Goal: Task Accomplishment & Management: Complete application form

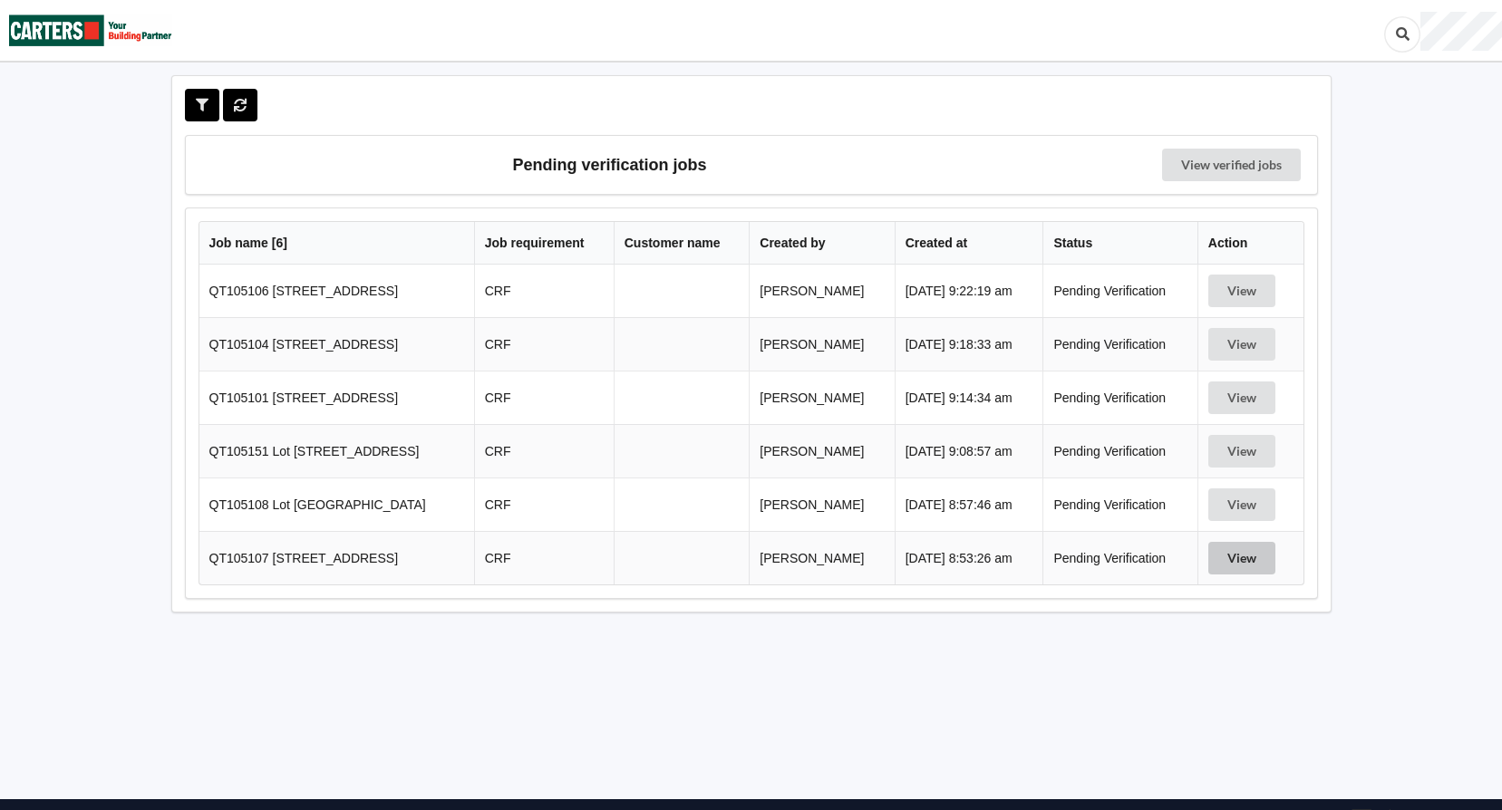
click at [1239, 562] on button "View" at bounding box center [1241, 558] width 67 height 33
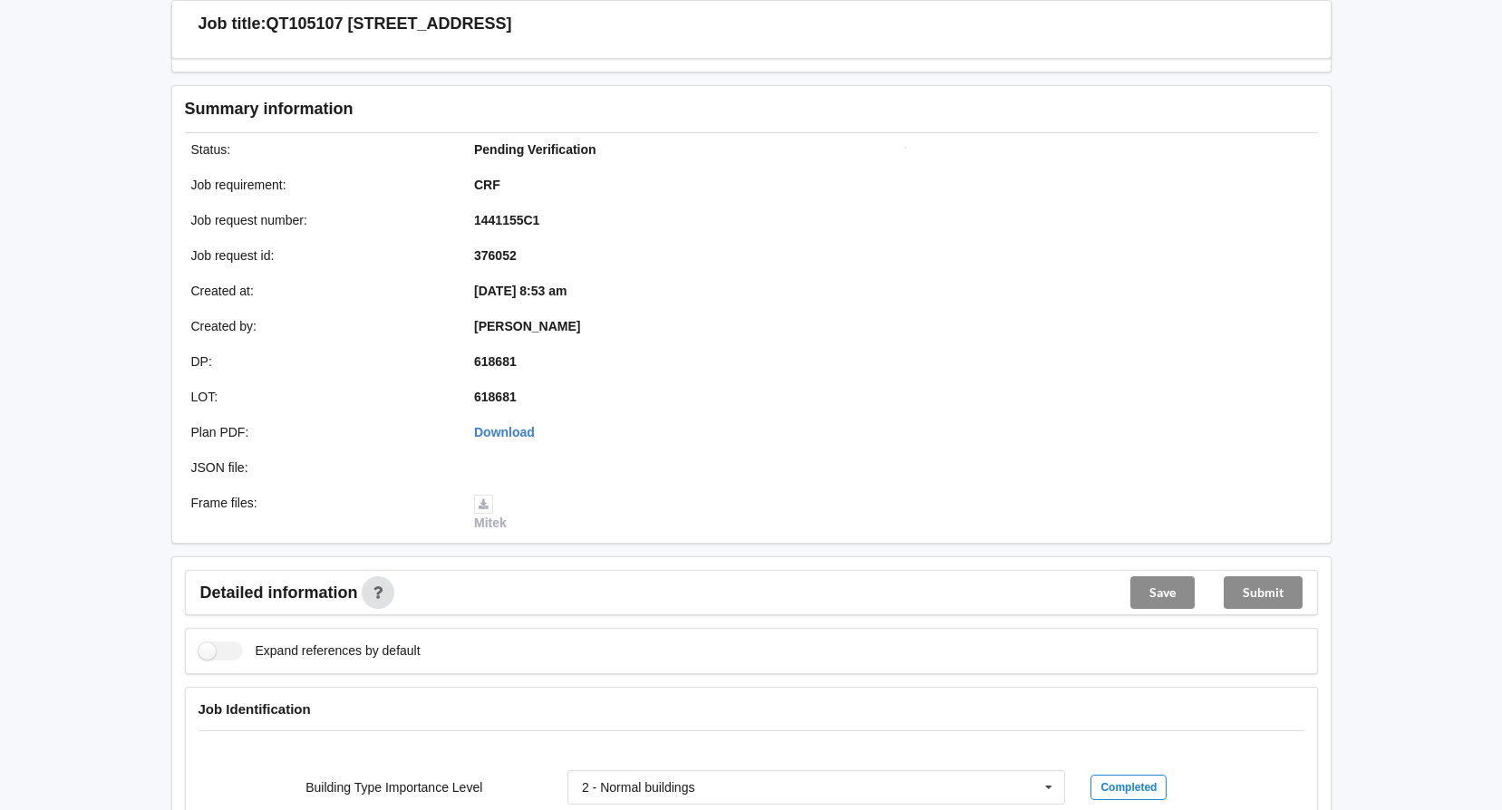
scroll to position [91, 0]
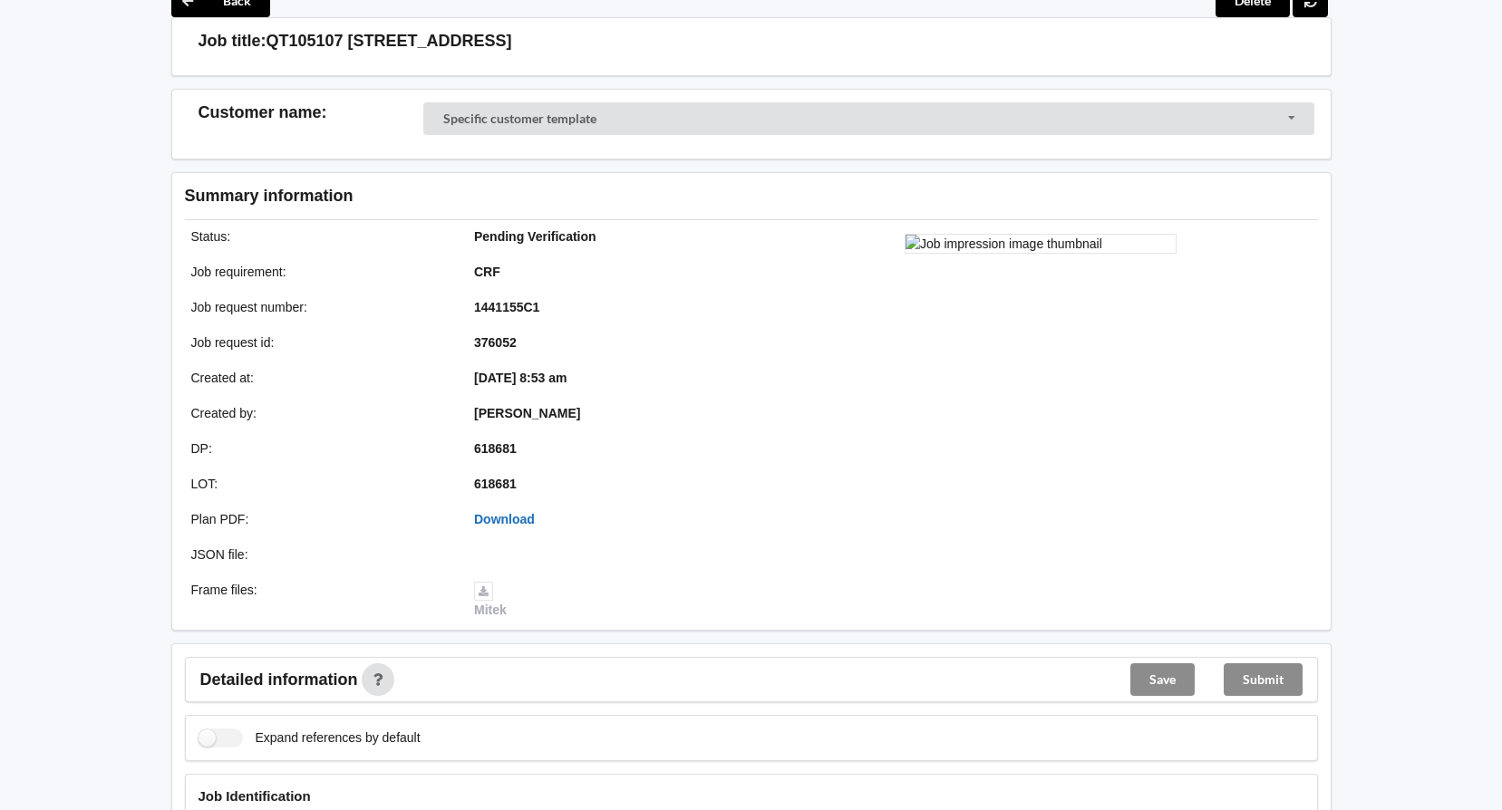
click at [519, 515] on link "Download" at bounding box center [504, 519] width 61 height 15
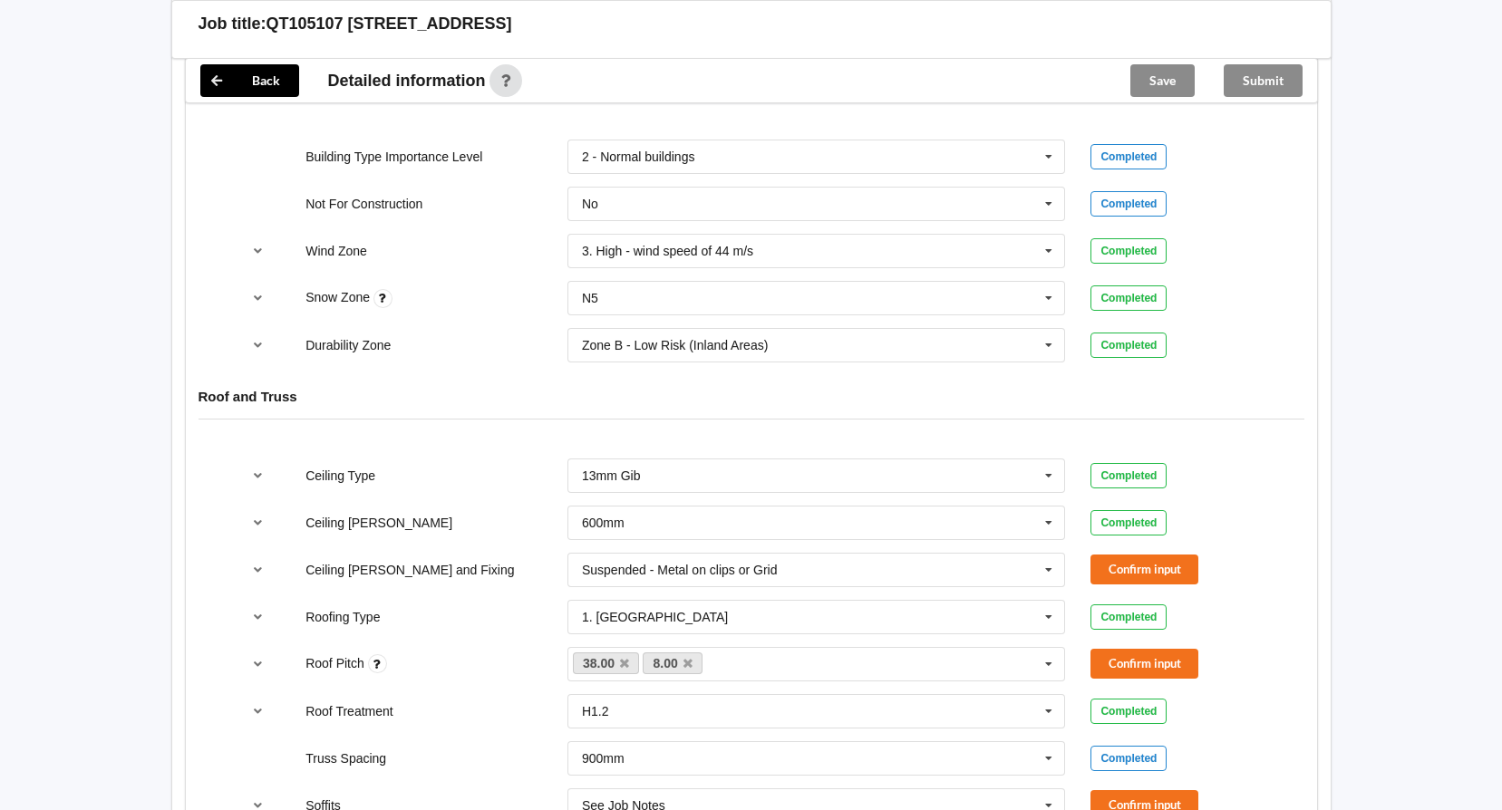
scroll to position [816, 0]
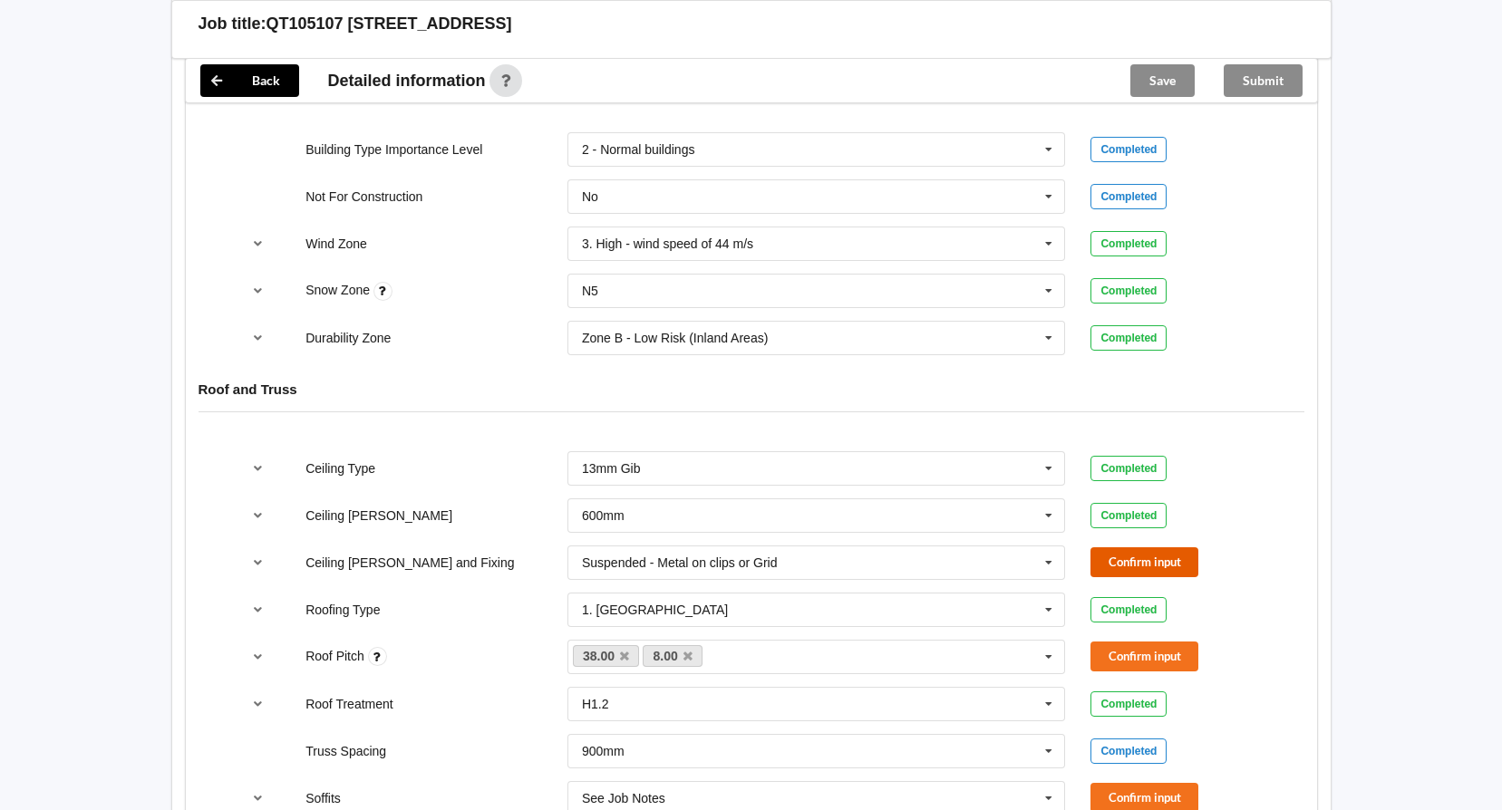
click at [1168, 563] on button "Confirm input" at bounding box center [1144, 563] width 108 height 30
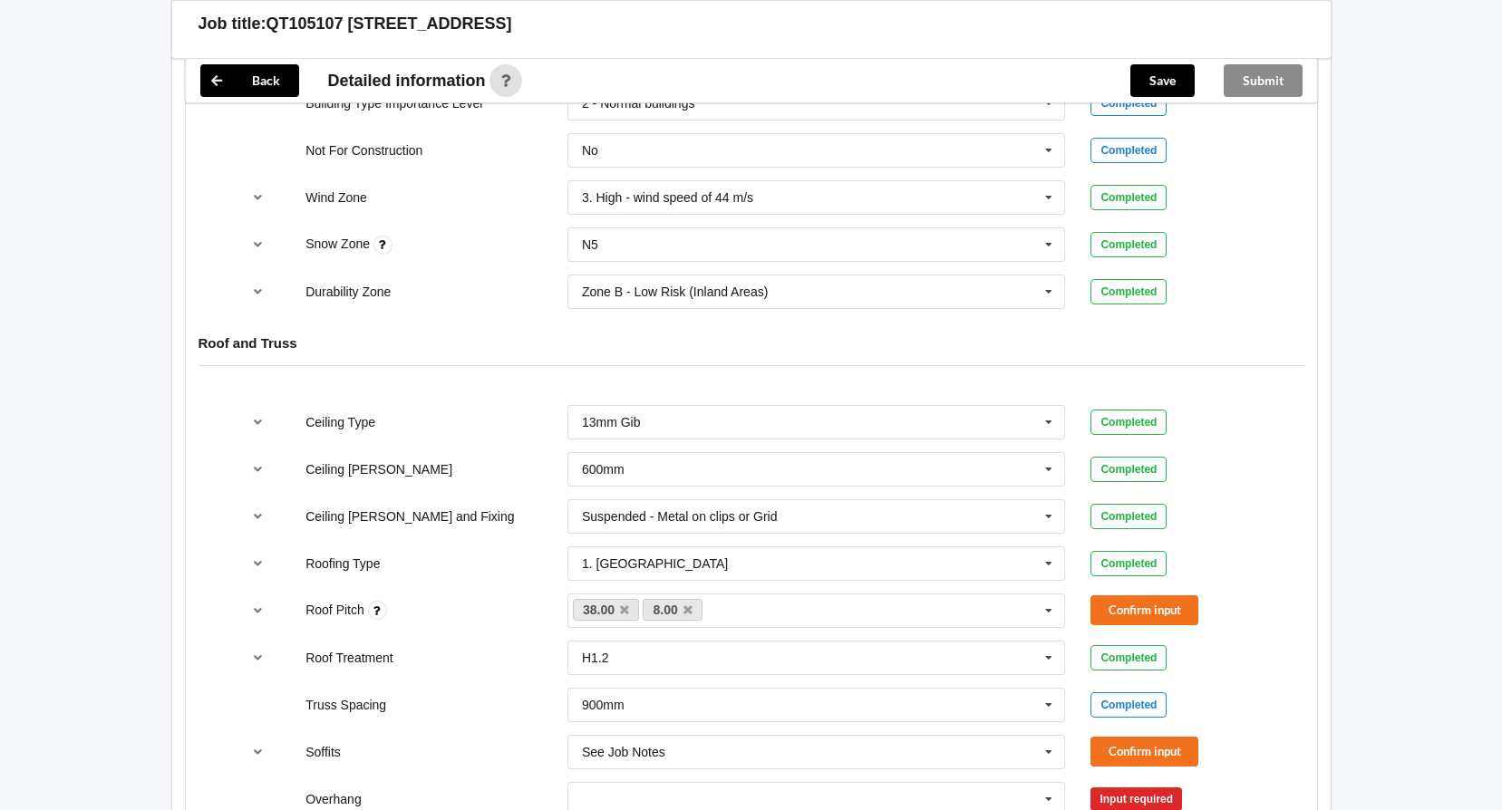
scroll to position [906, 0]
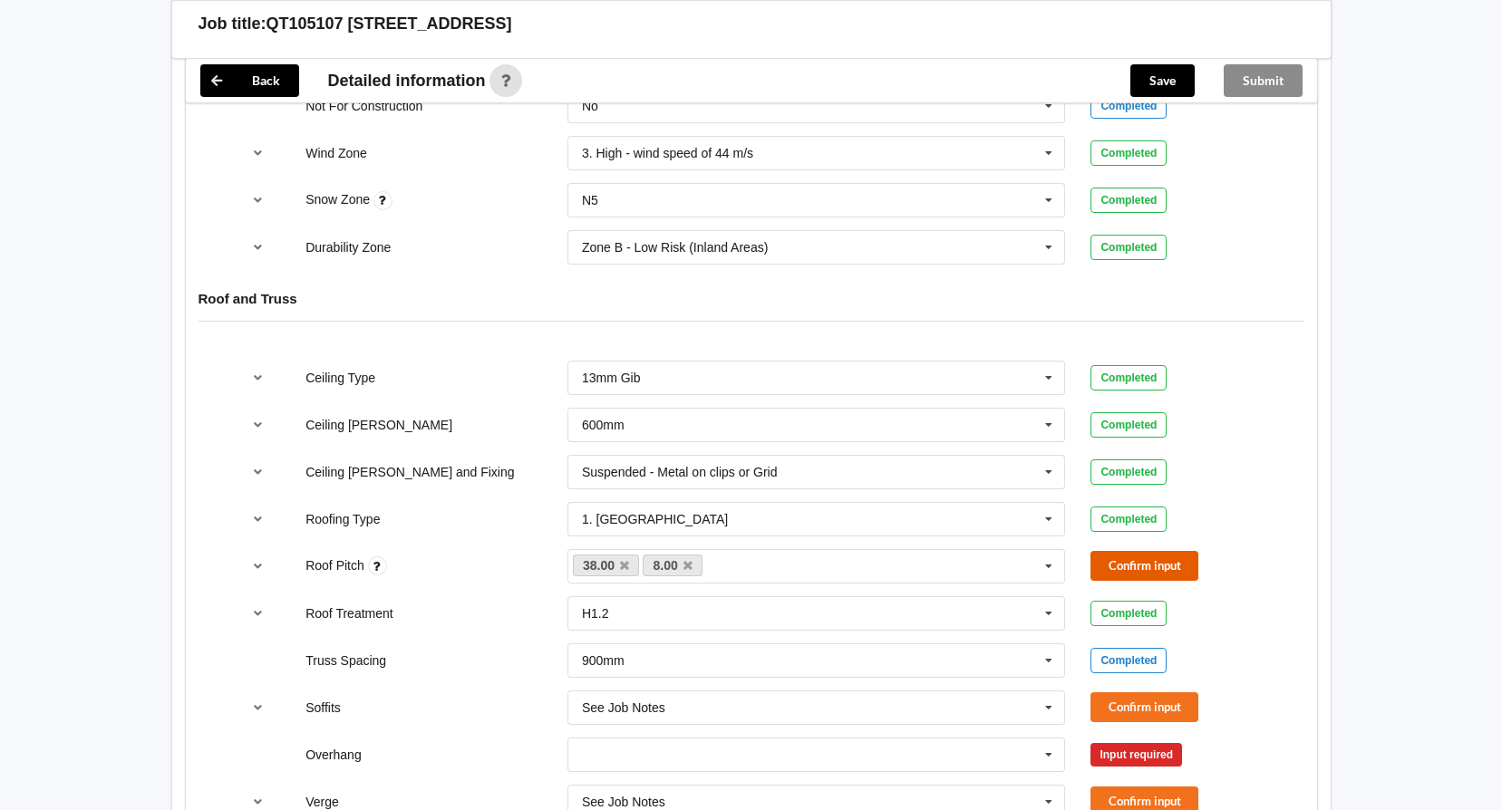
click at [1121, 565] on button "Confirm input" at bounding box center [1144, 566] width 108 height 30
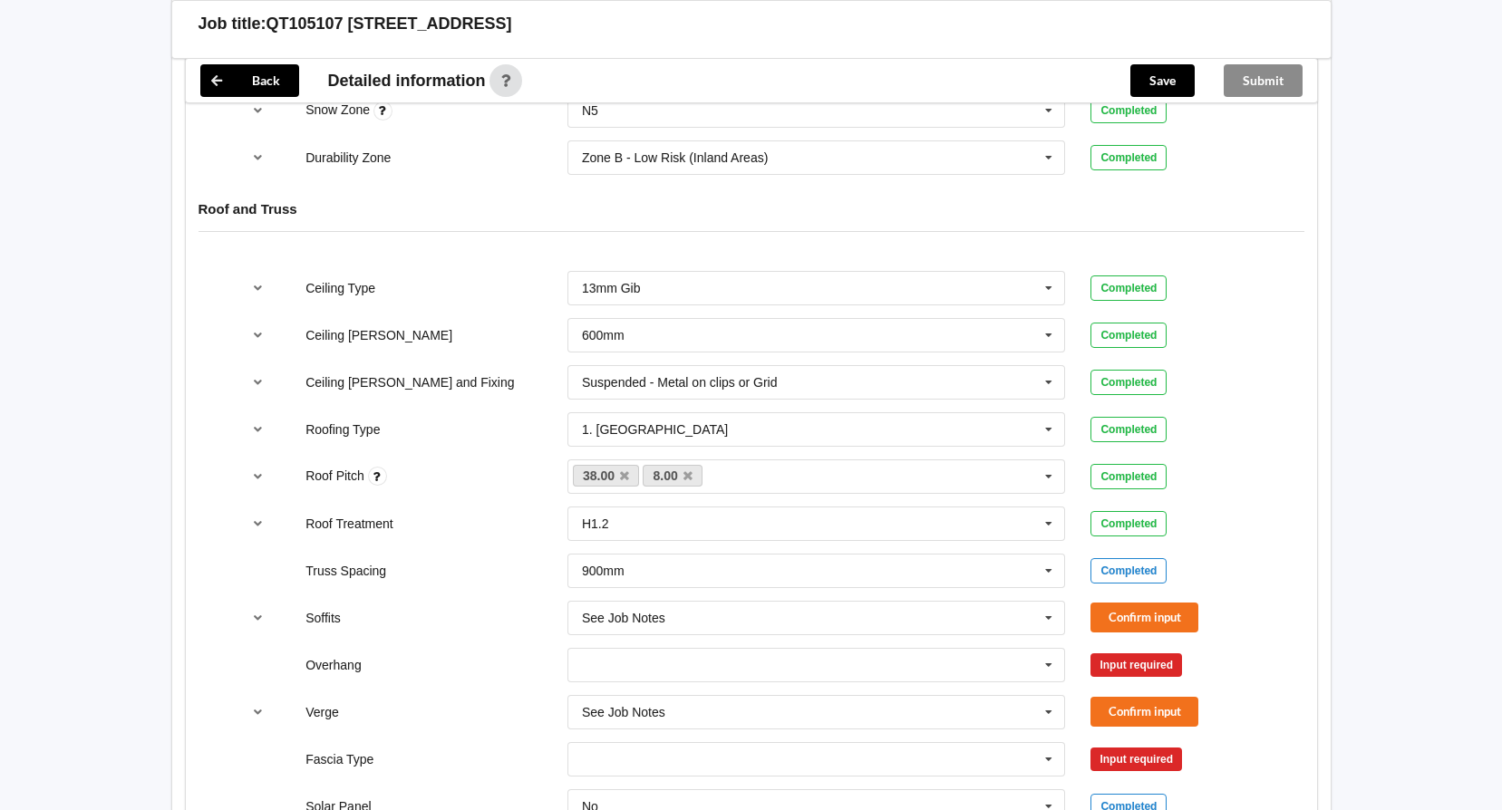
scroll to position [997, 0]
click at [1136, 615] on button "Confirm input" at bounding box center [1144, 617] width 108 height 30
click at [1034, 667] on input "text" at bounding box center [817, 664] width 497 height 33
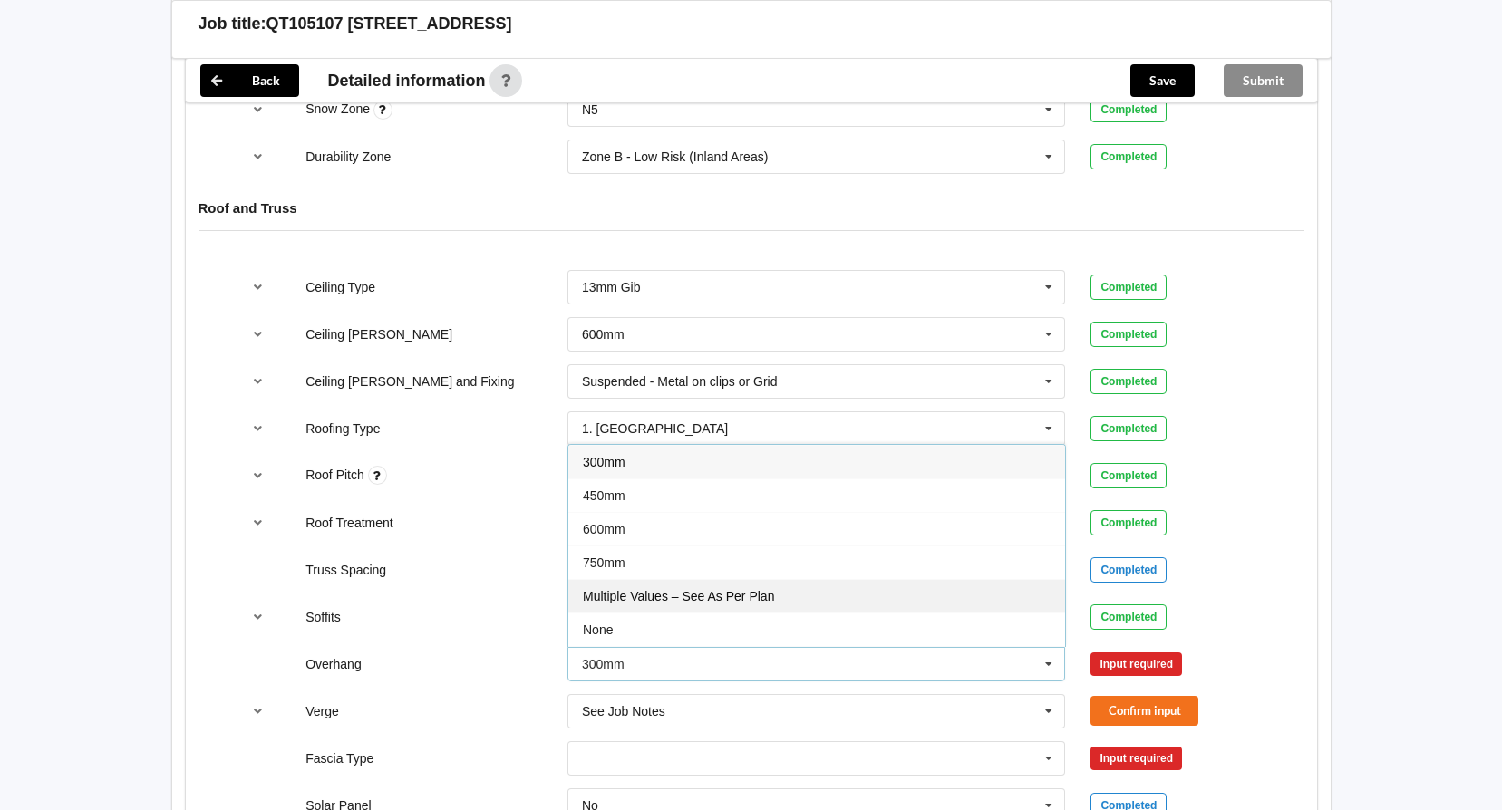
click at [930, 601] on div "Multiple Values – See As Per Plan" at bounding box center [816, 596] width 497 height 34
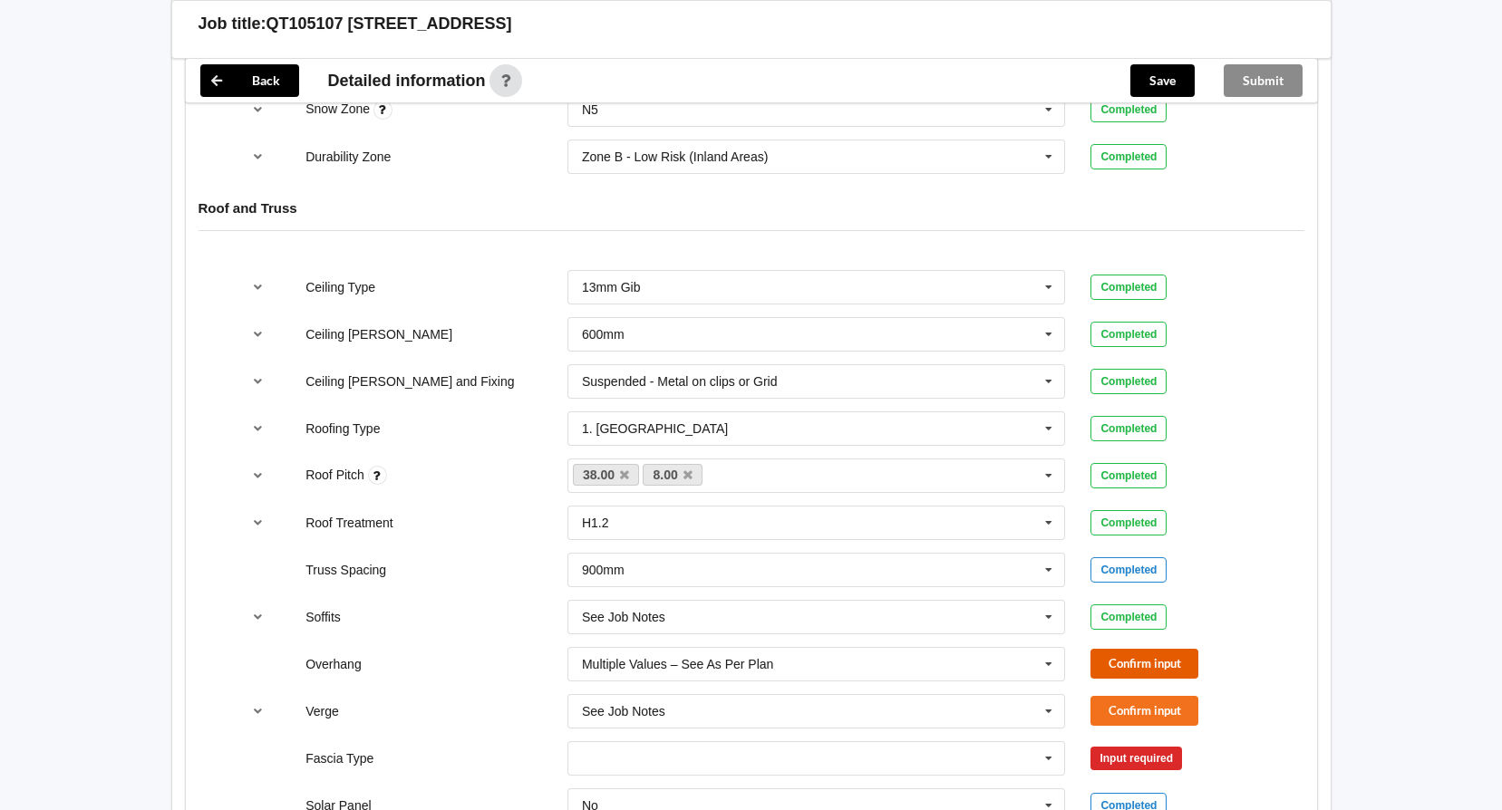
click at [1122, 659] on button "Confirm input" at bounding box center [1144, 664] width 108 height 30
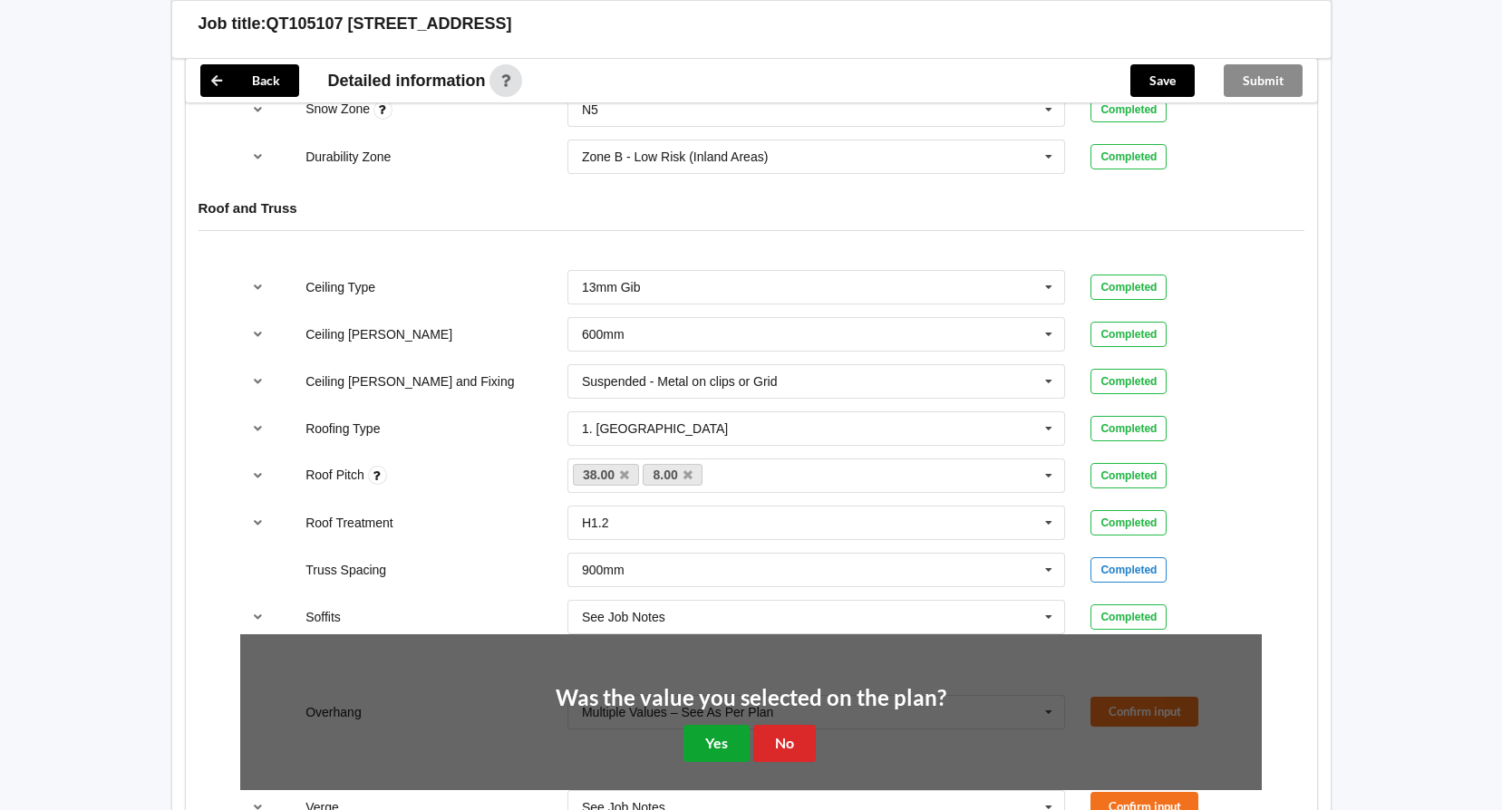
click at [725, 750] on button "Yes" at bounding box center [716, 743] width 66 height 37
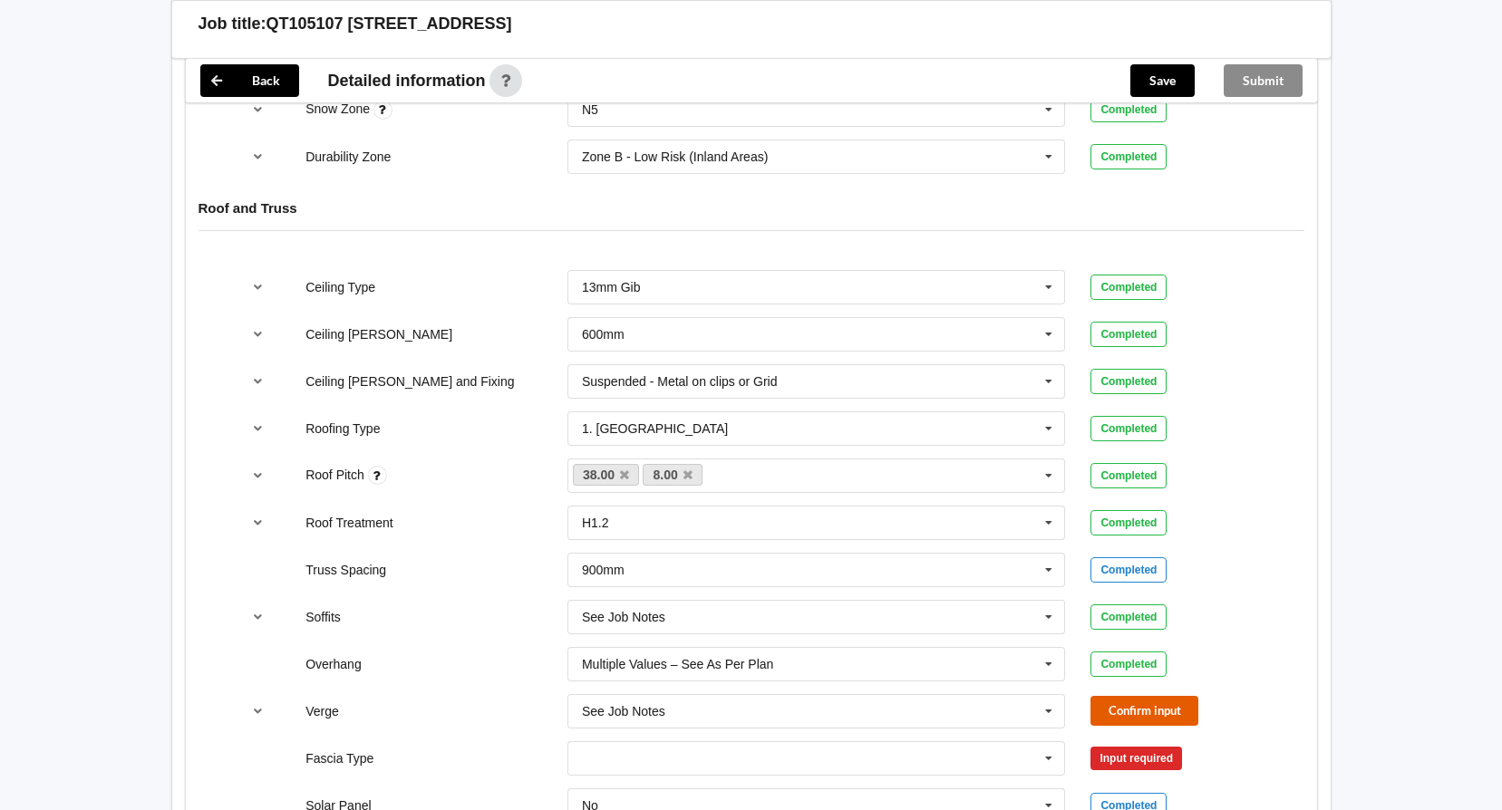
click at [1137, 714] on button "Confirm input" at bounding box center [1144, 711] width 108 height 30
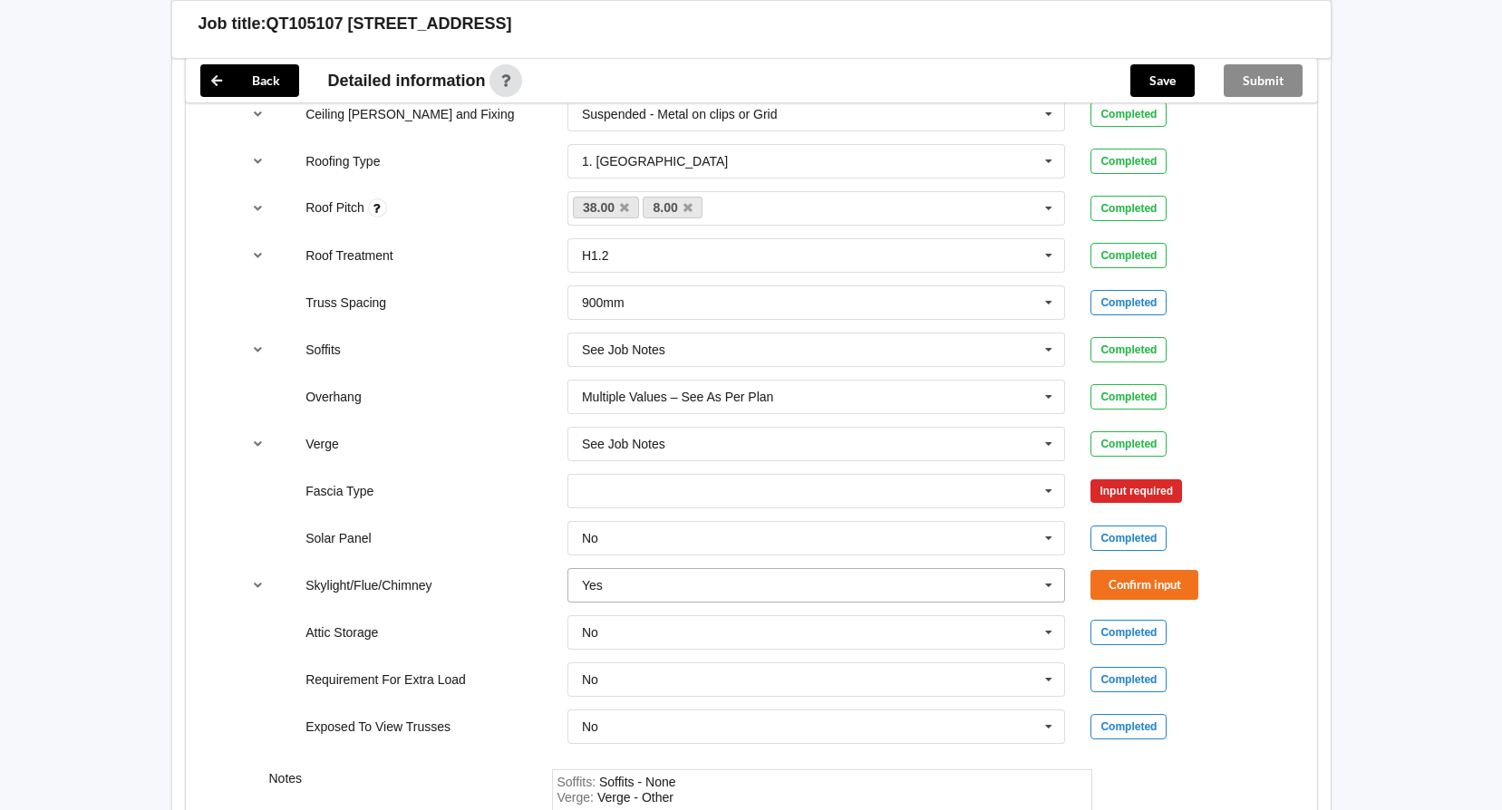
scroll to position [1269, 0]
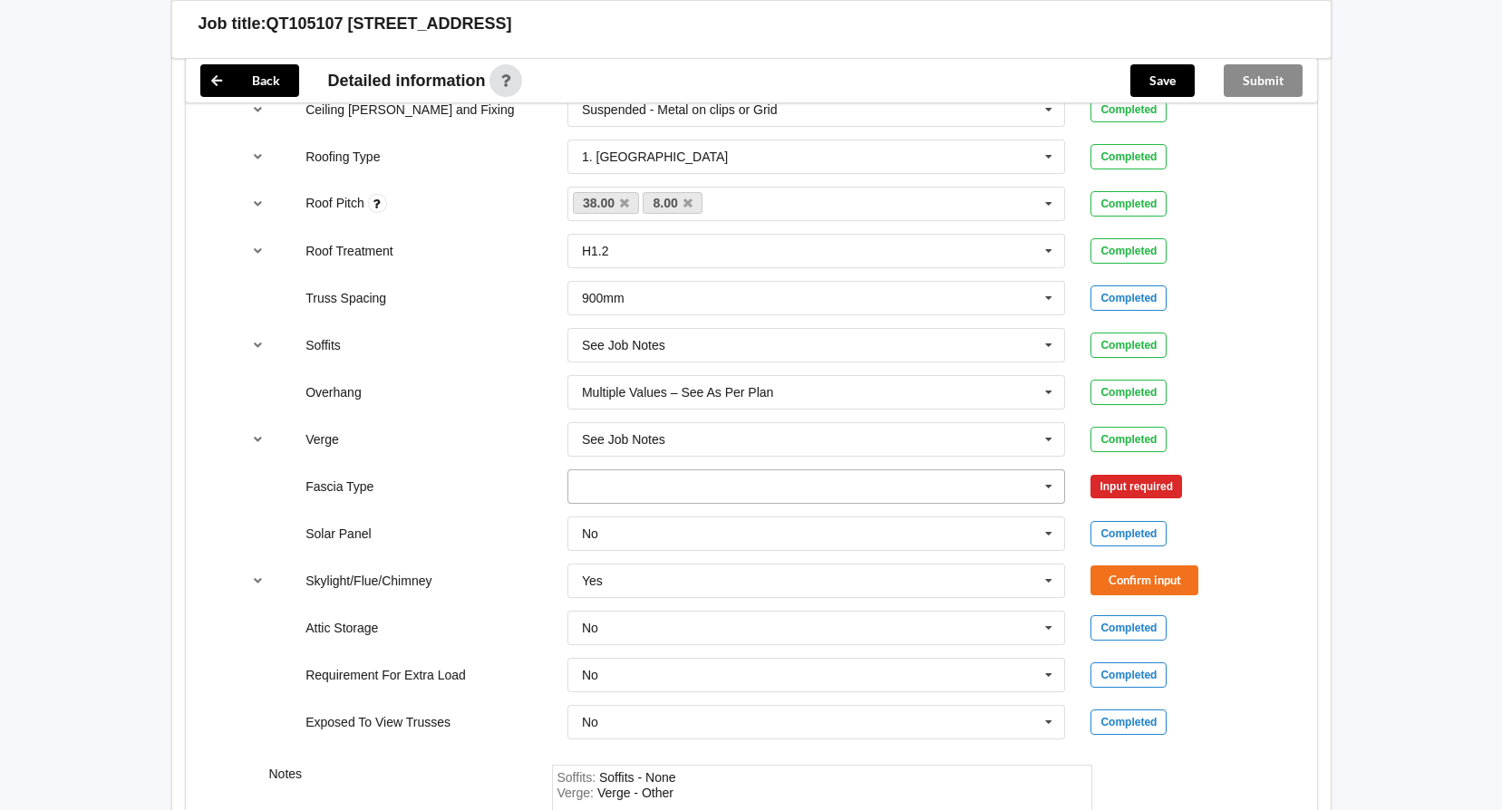
click at [1045, 482] on icon at bounding box center [1048, 487] width 27 height 34
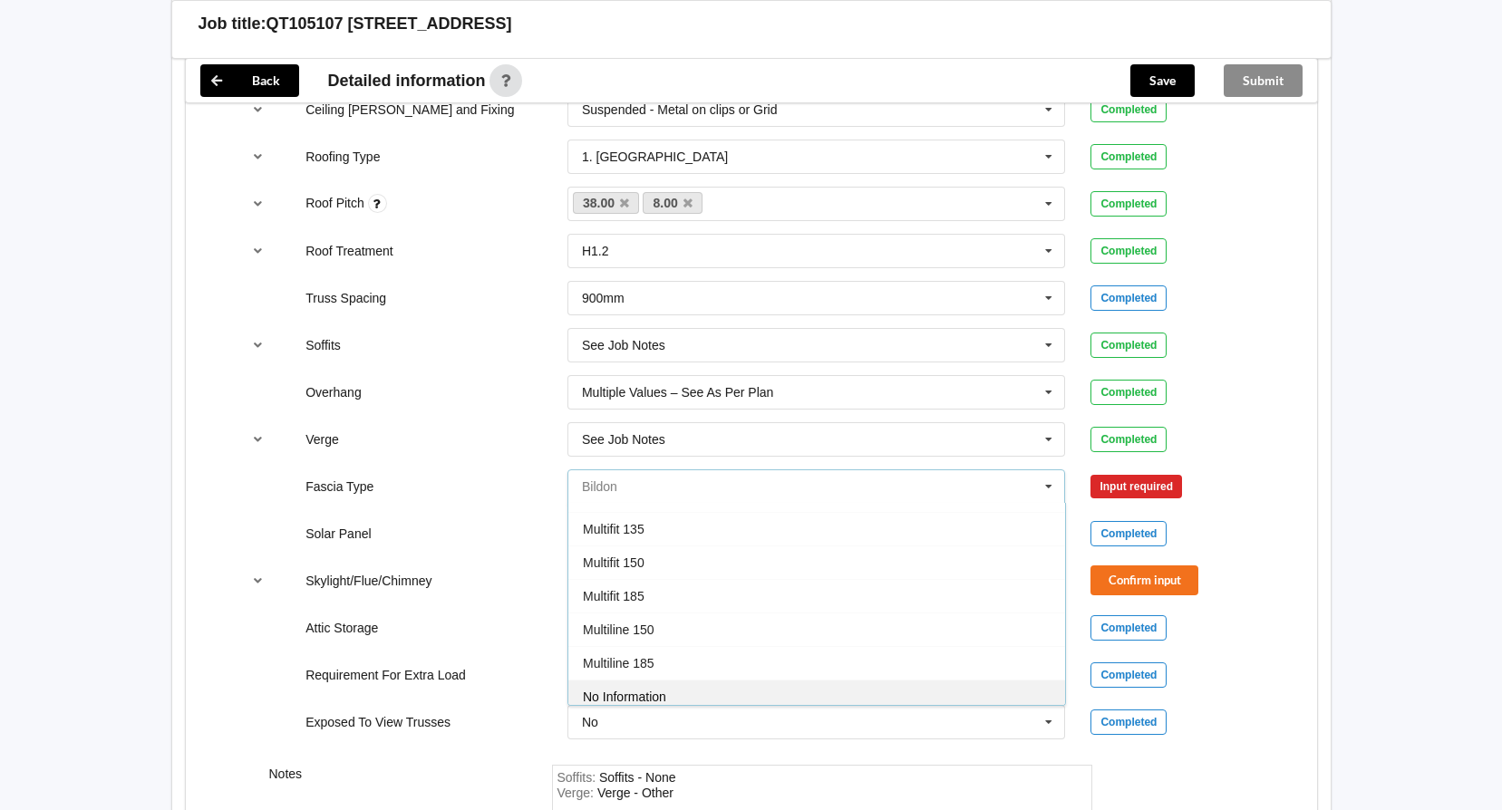
scroll to position [544, 0]
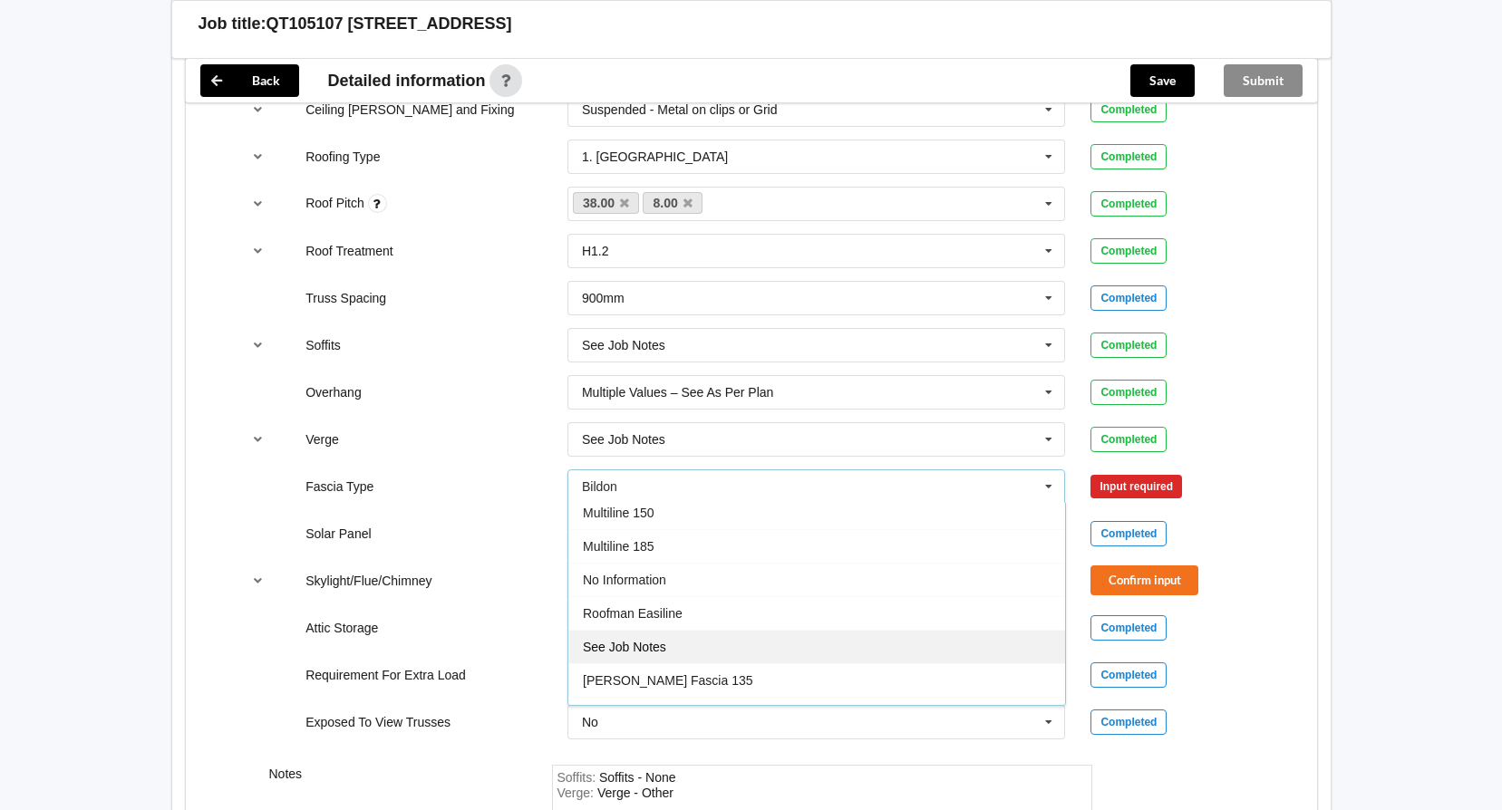
click at [785, 646] on div "See Job Notes" at bounding box center [816, 647] width 497 height 34
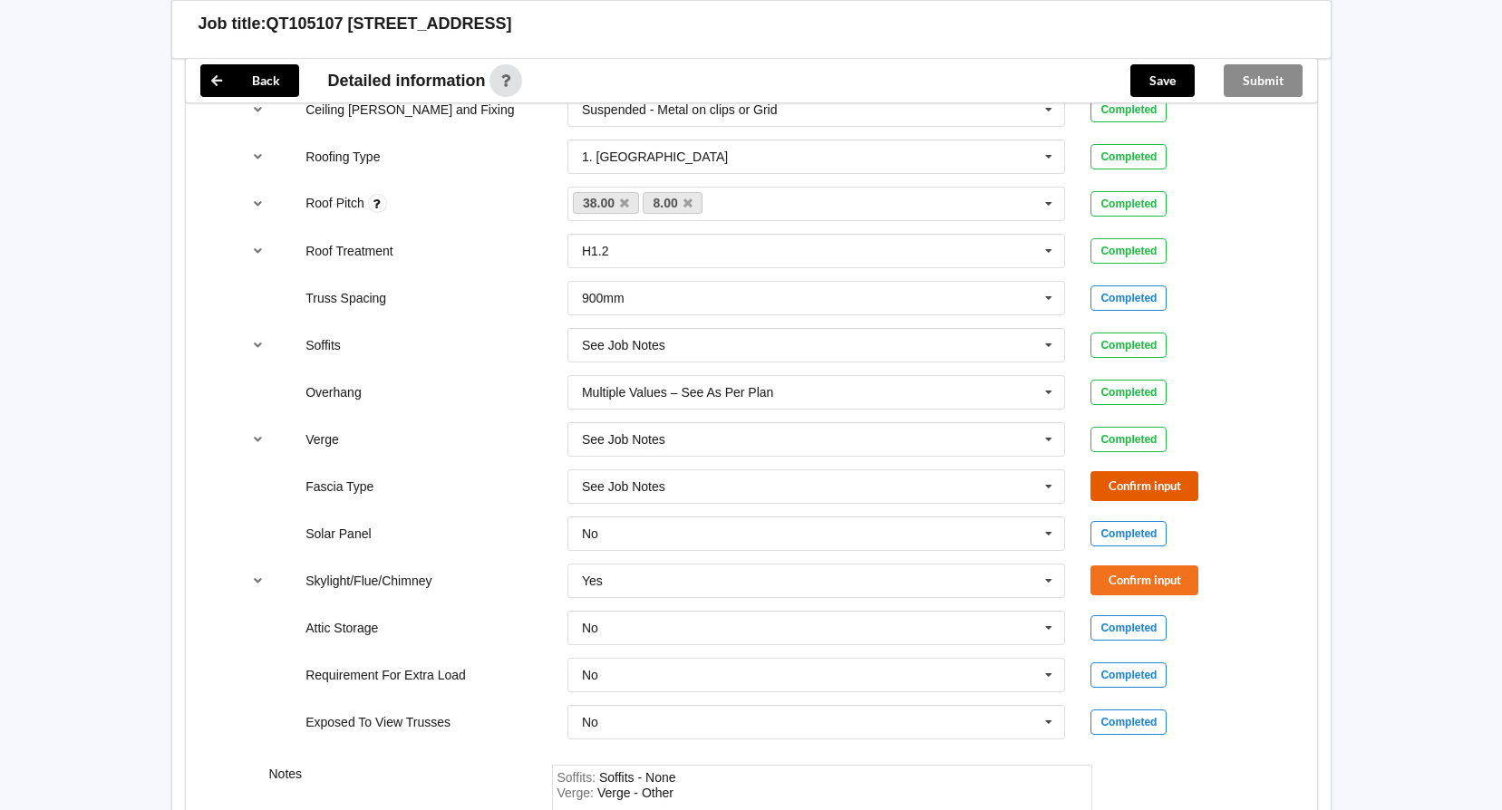
click at [1143, 482] on button "Confirm input" at bounding box center [1144, 486] width 108 height 30
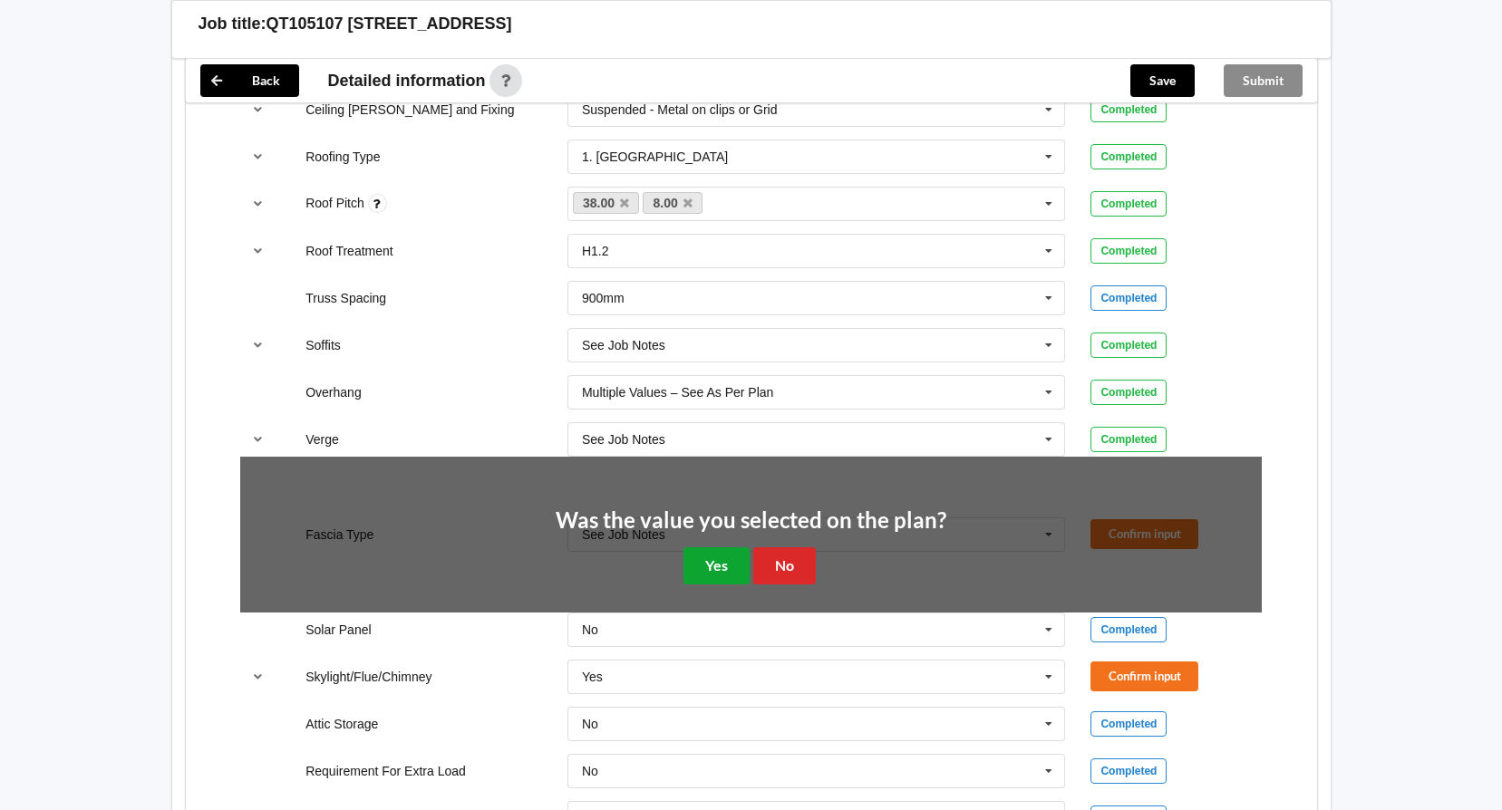
click at [718, 568] on button "Yes" at bounding box center [716, 566] width 66 height 37
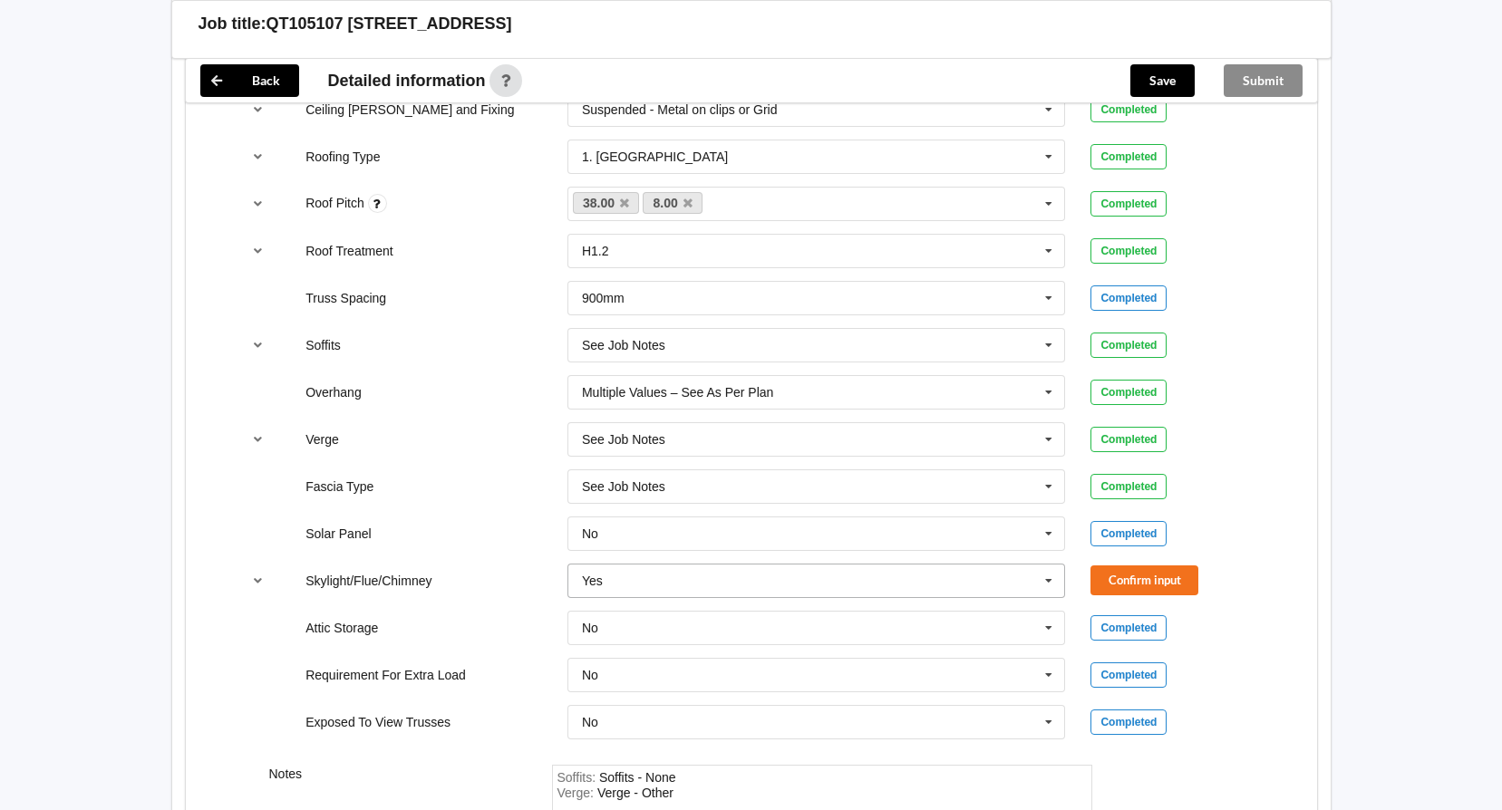
click at [1049, 582] on icon at bounding box center [1048, 582] width 27 height 34
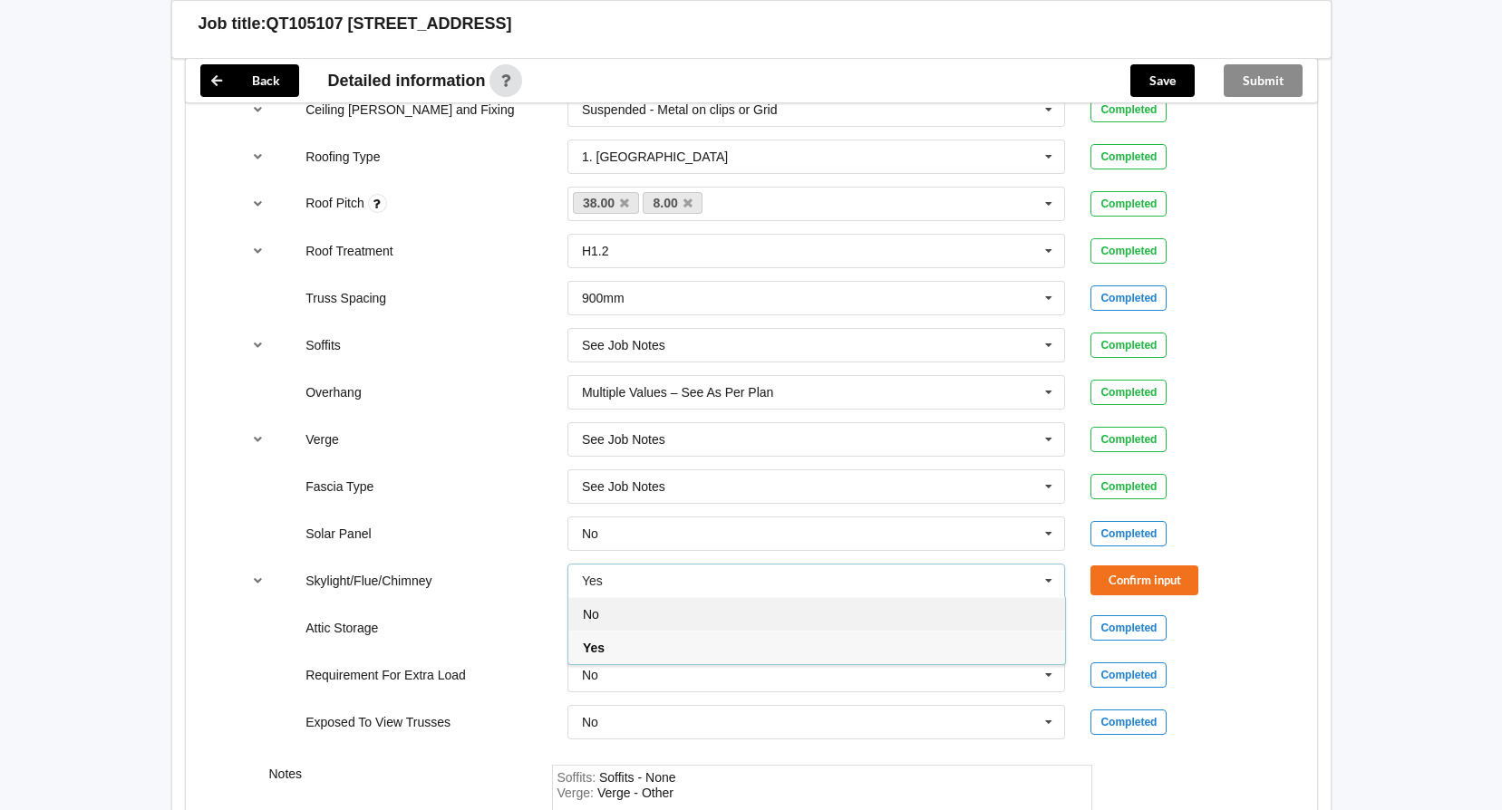
click at [811, 615] on div "No" at bounding box center [816, 614] width 497 height 34
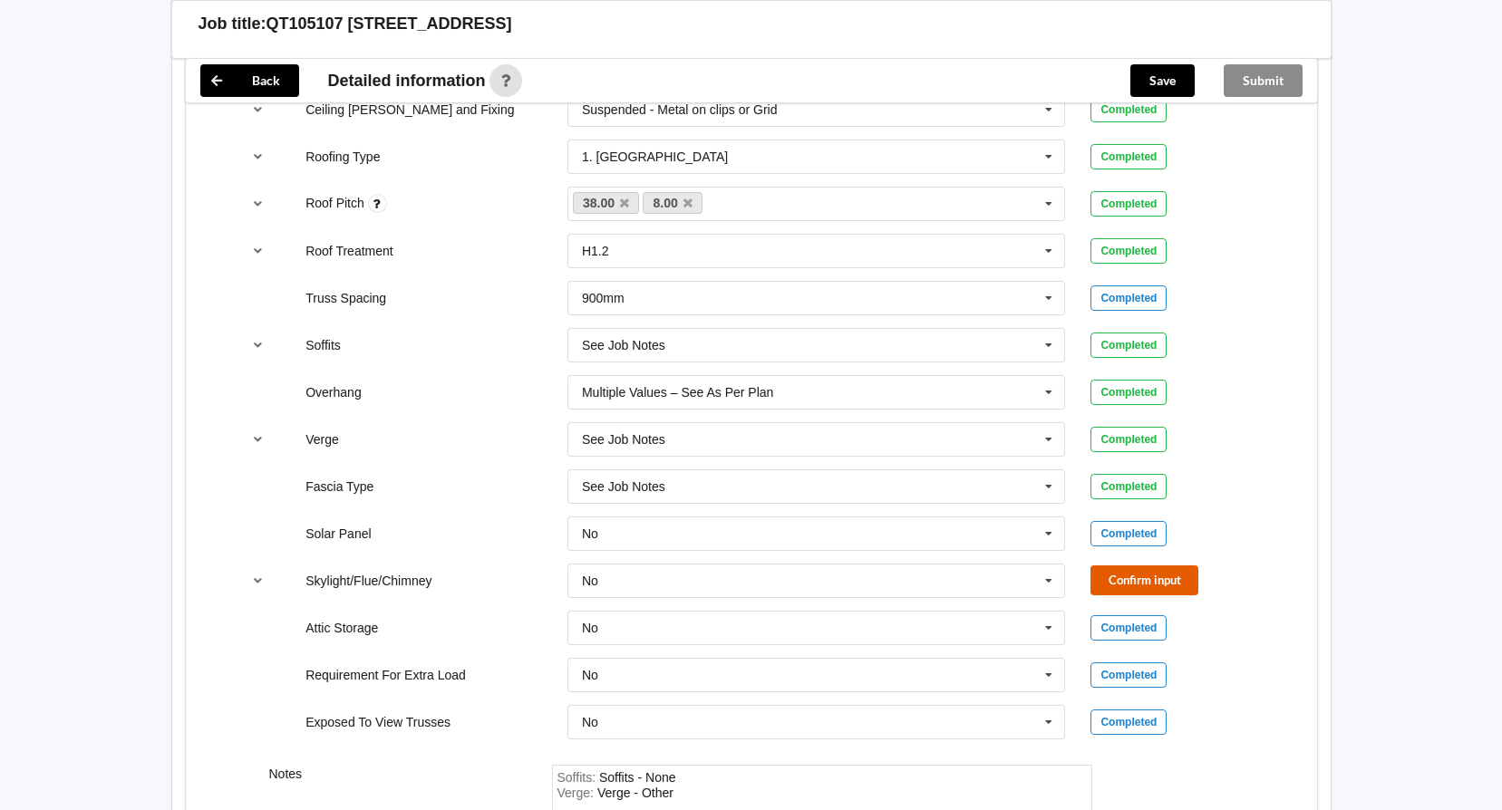
click at [1122, 583] on button "Confirm input" at bounding box center [1144, 581] width 108 height 30
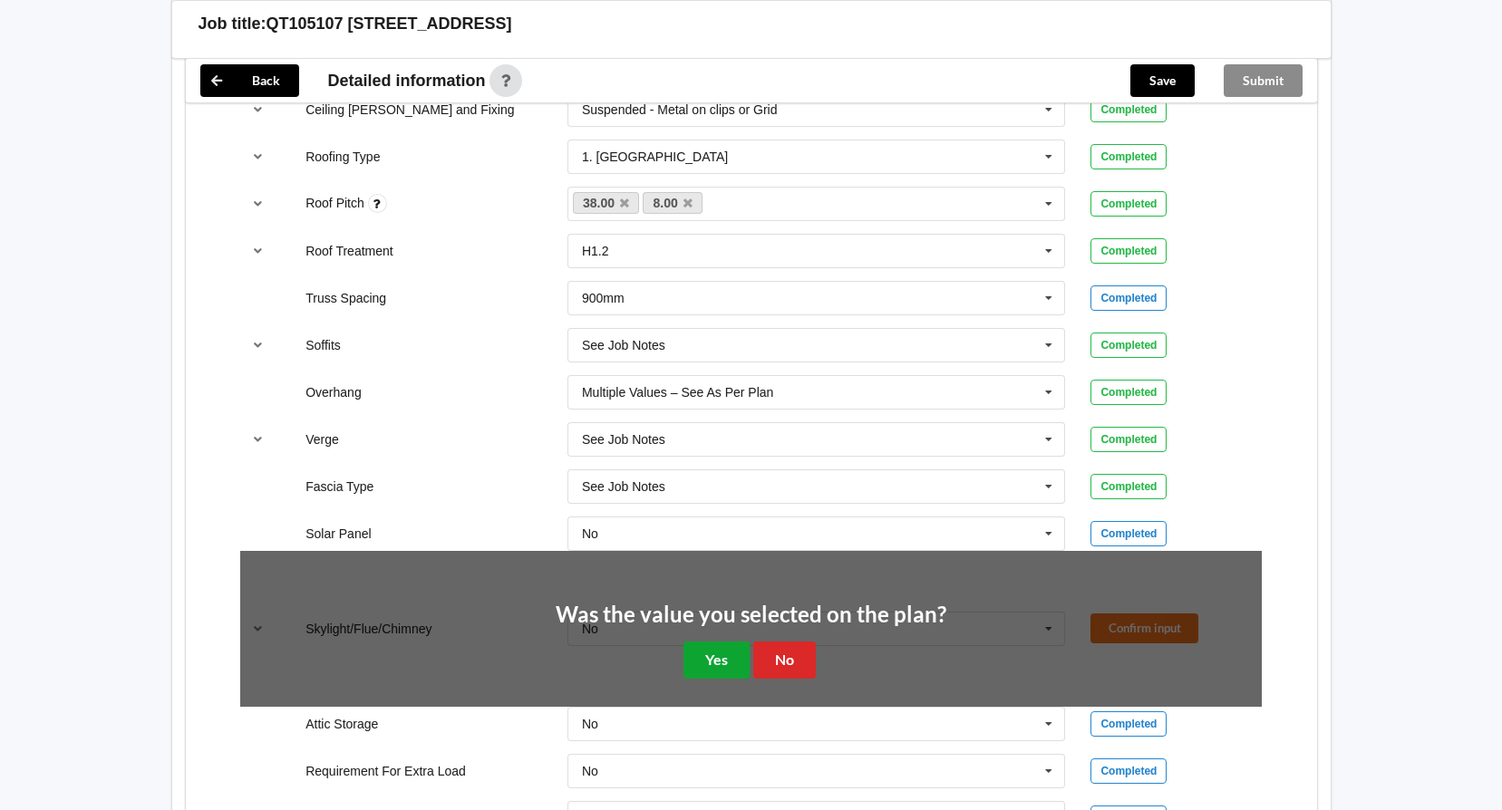
click at [732, 654] on button "Yes" at bounding box center [716, 660] width 66 height 37
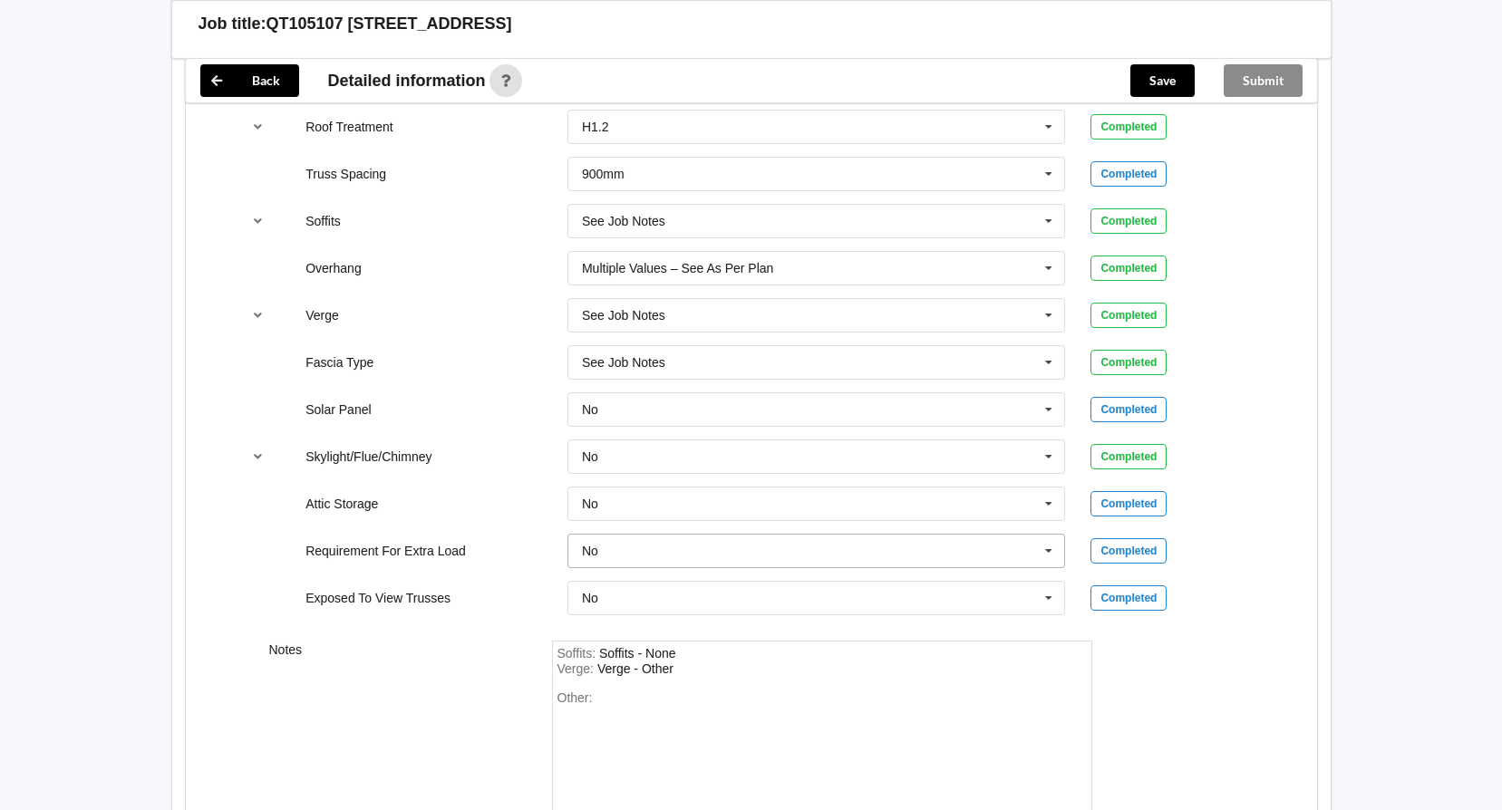
scroll to position [1536, 0]
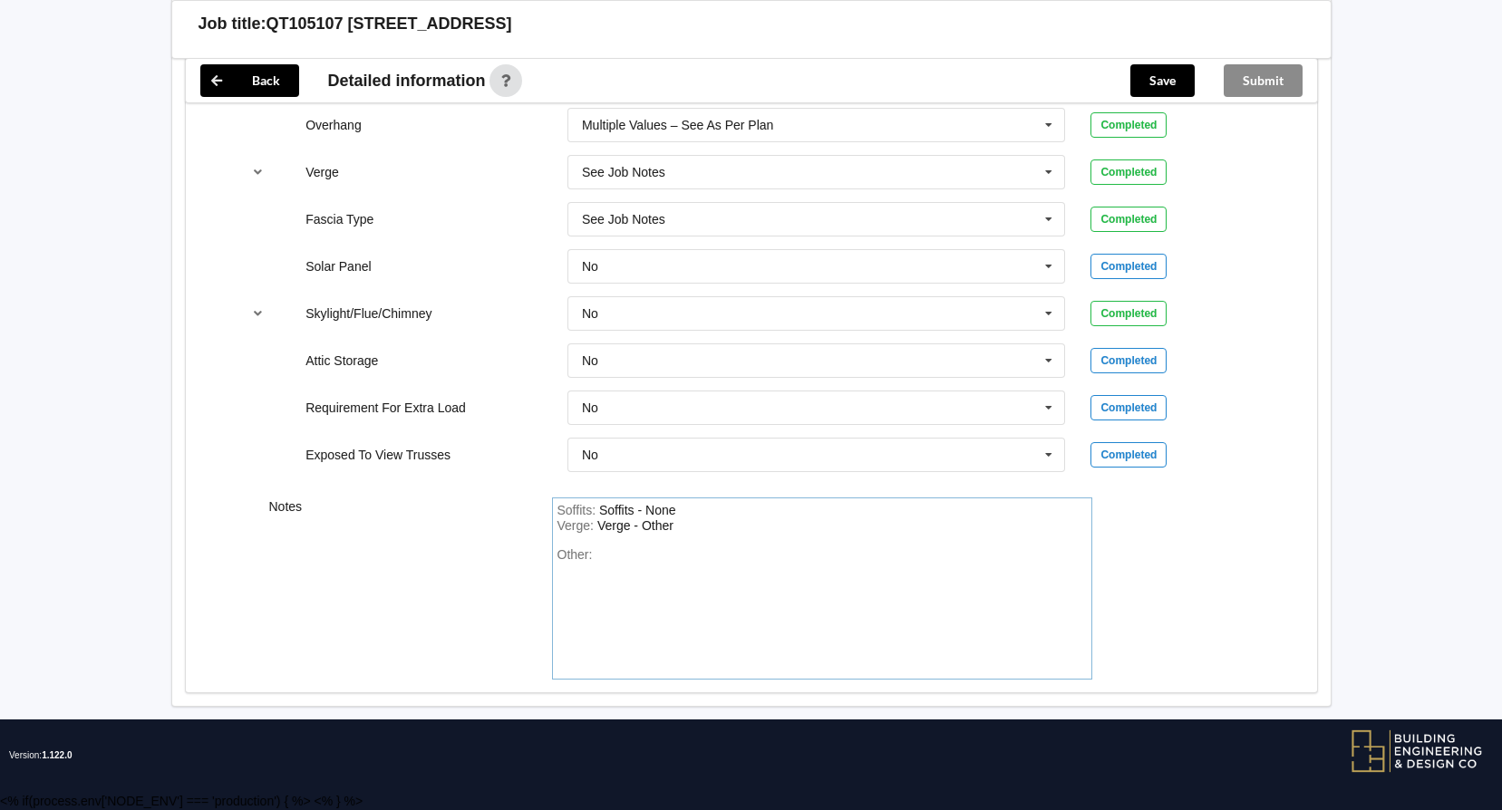
click at [677, 558] on div "Other:" at bounding box center [821, 611] width 529 height 127
click at [1167, 84] on button "Save" at bounding box center [1162, 80] width 64 height 33
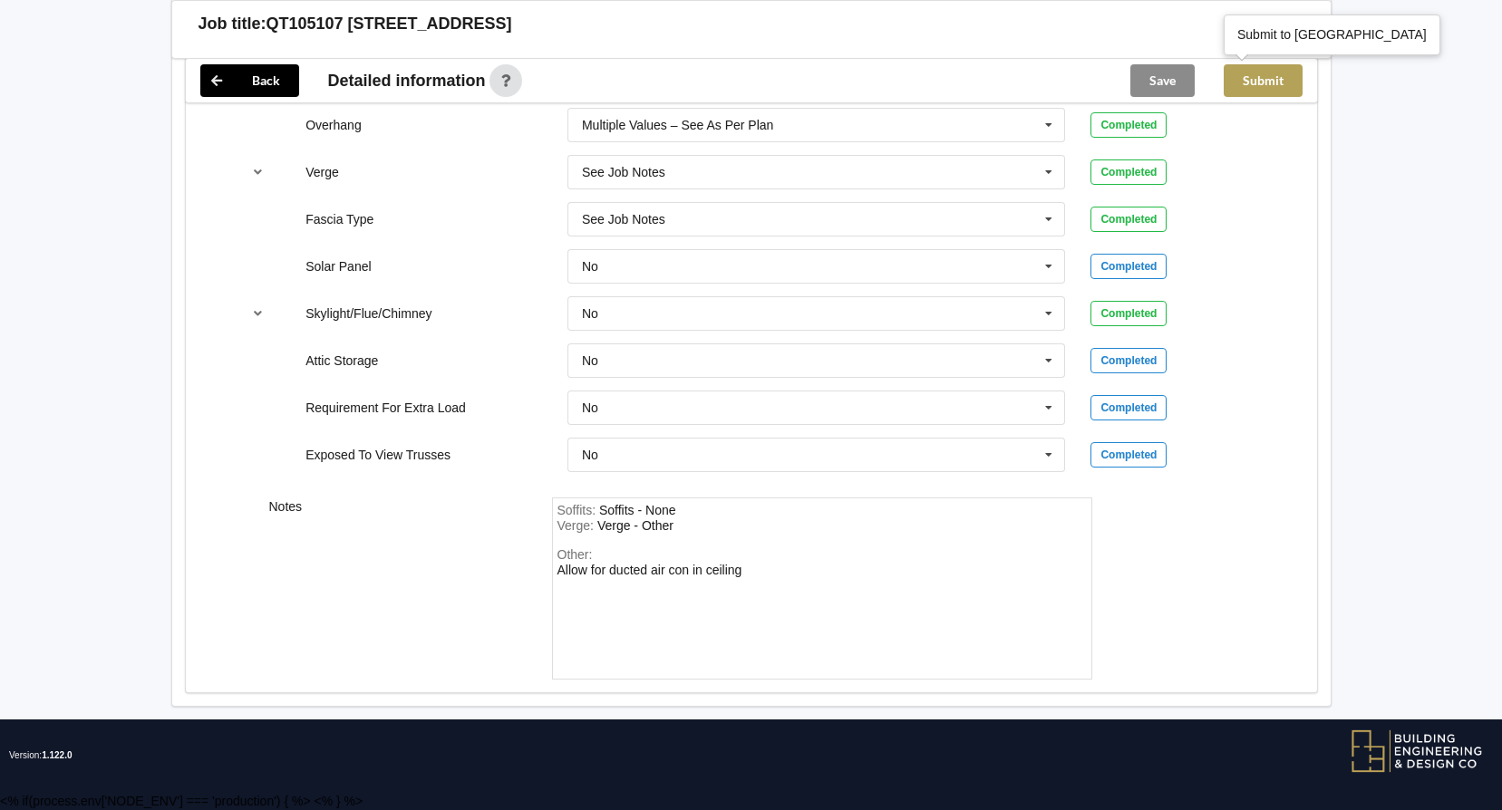
click at [1265, 83] on button "Submit" at bounding box center [1263, 80] width 79 height 33
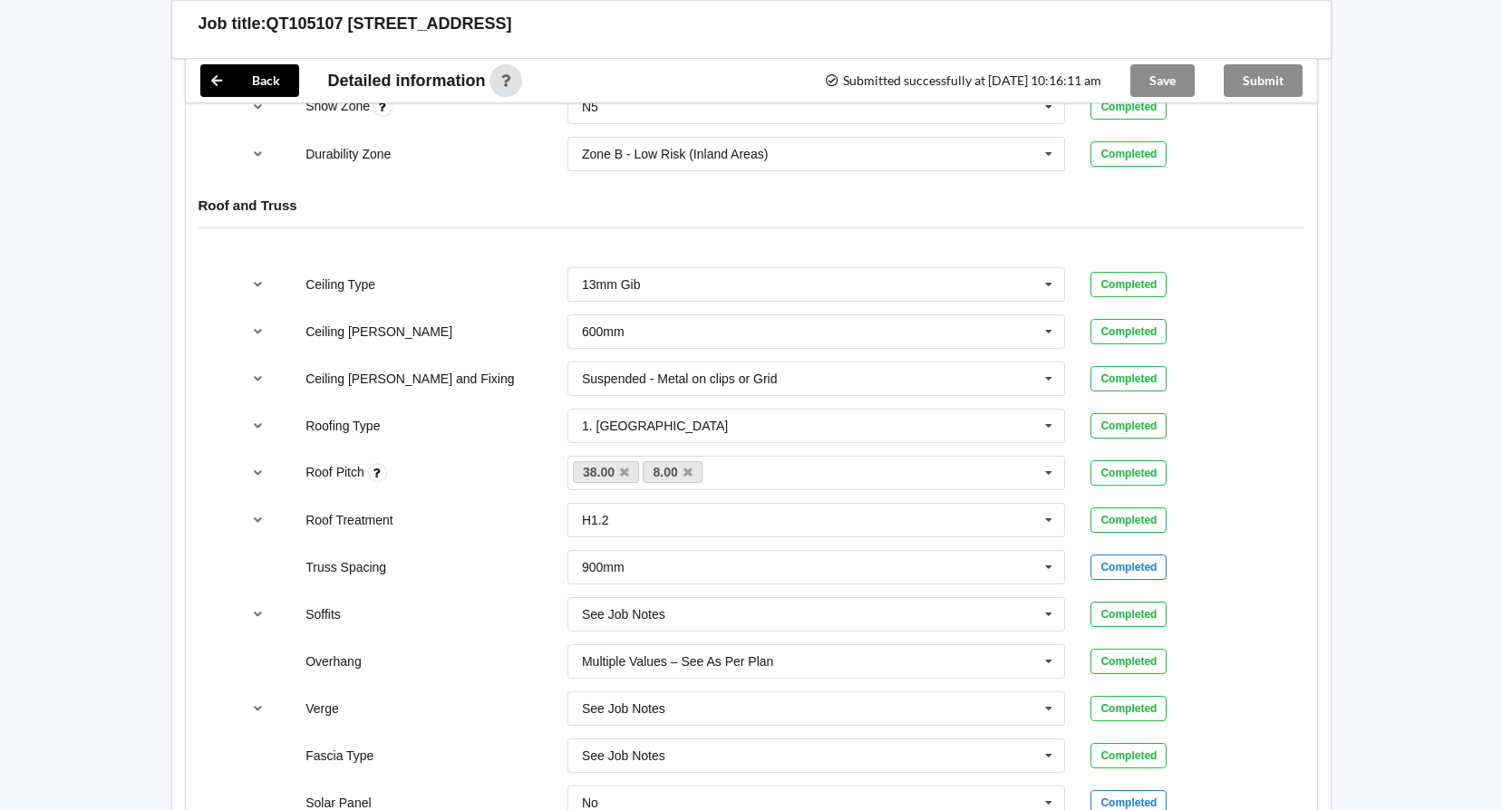
scroll to position [819, 0]
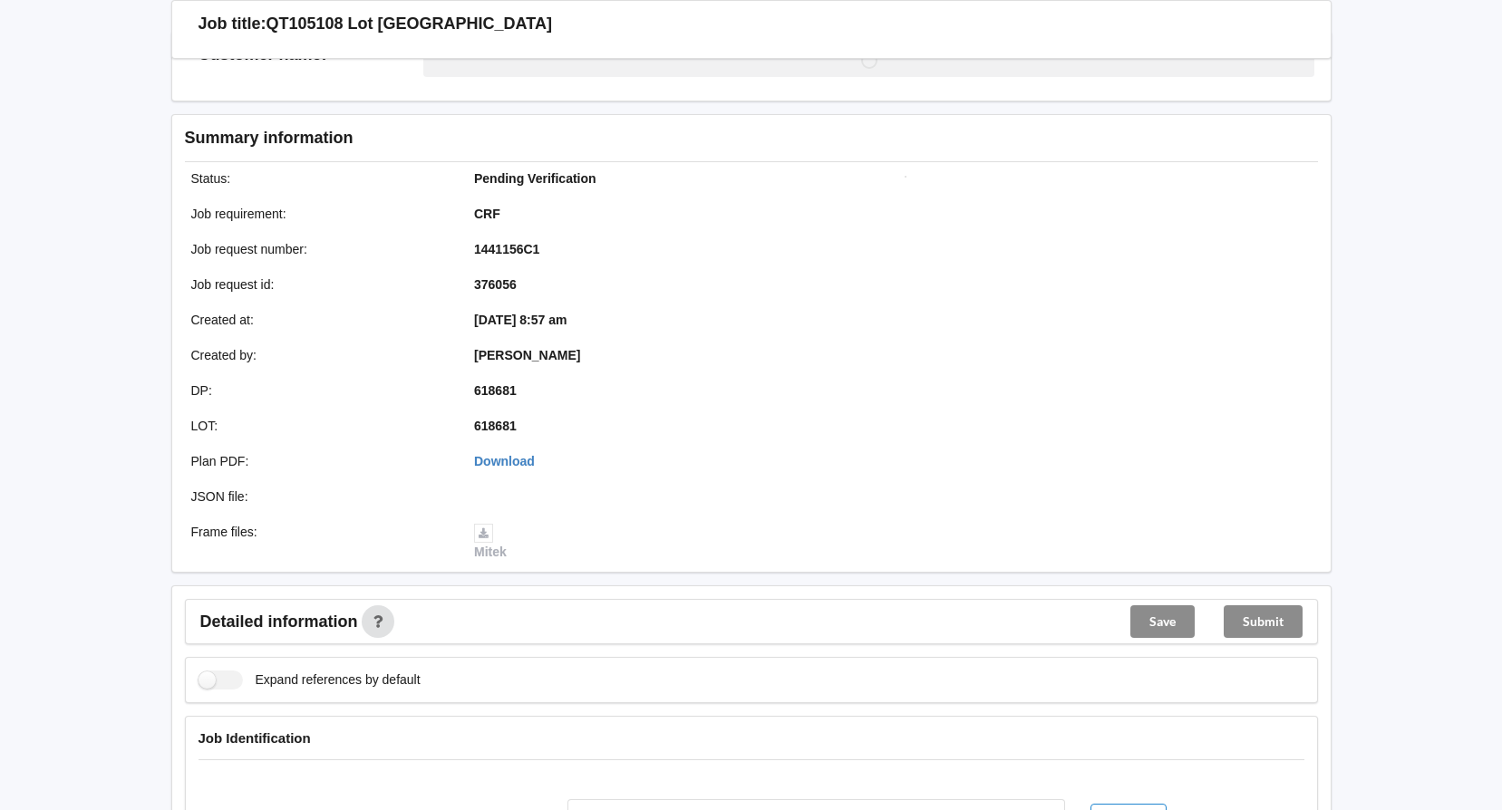
scroll to position [181, 0]
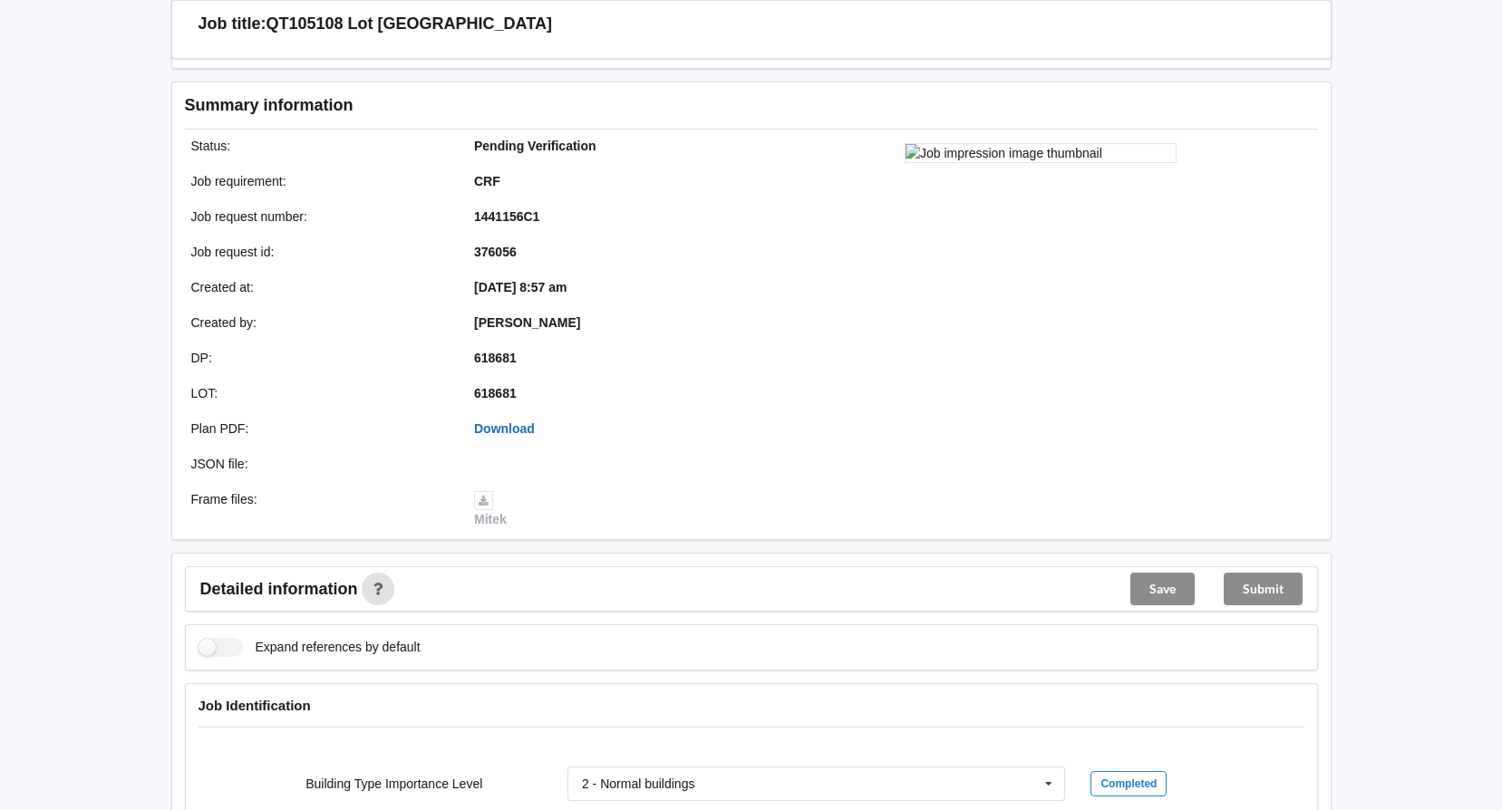
click at [517, 424] on link "Download" at bounding box center [504, 429] width 61 height 15
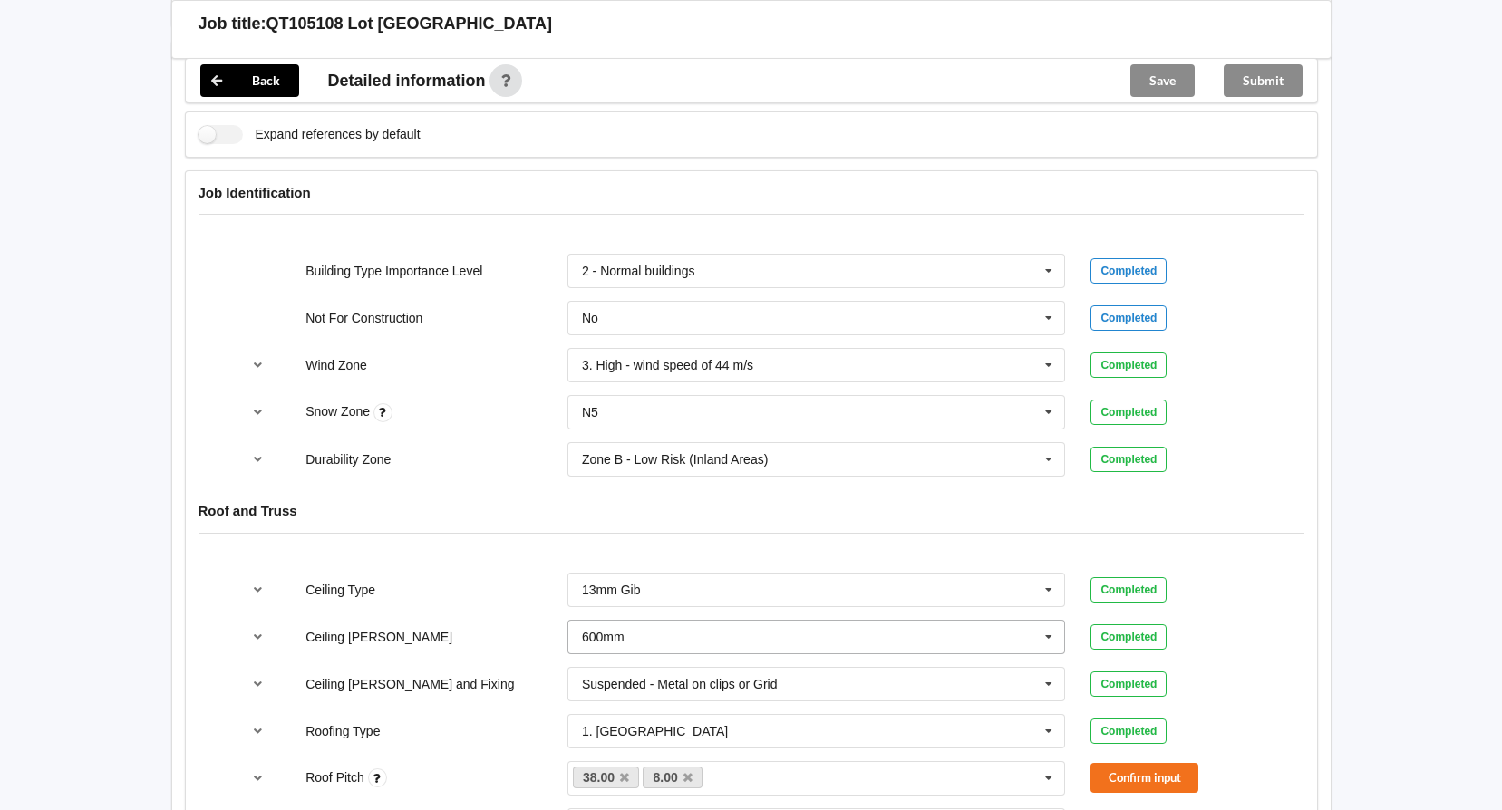
scroll to position [1088, 0]
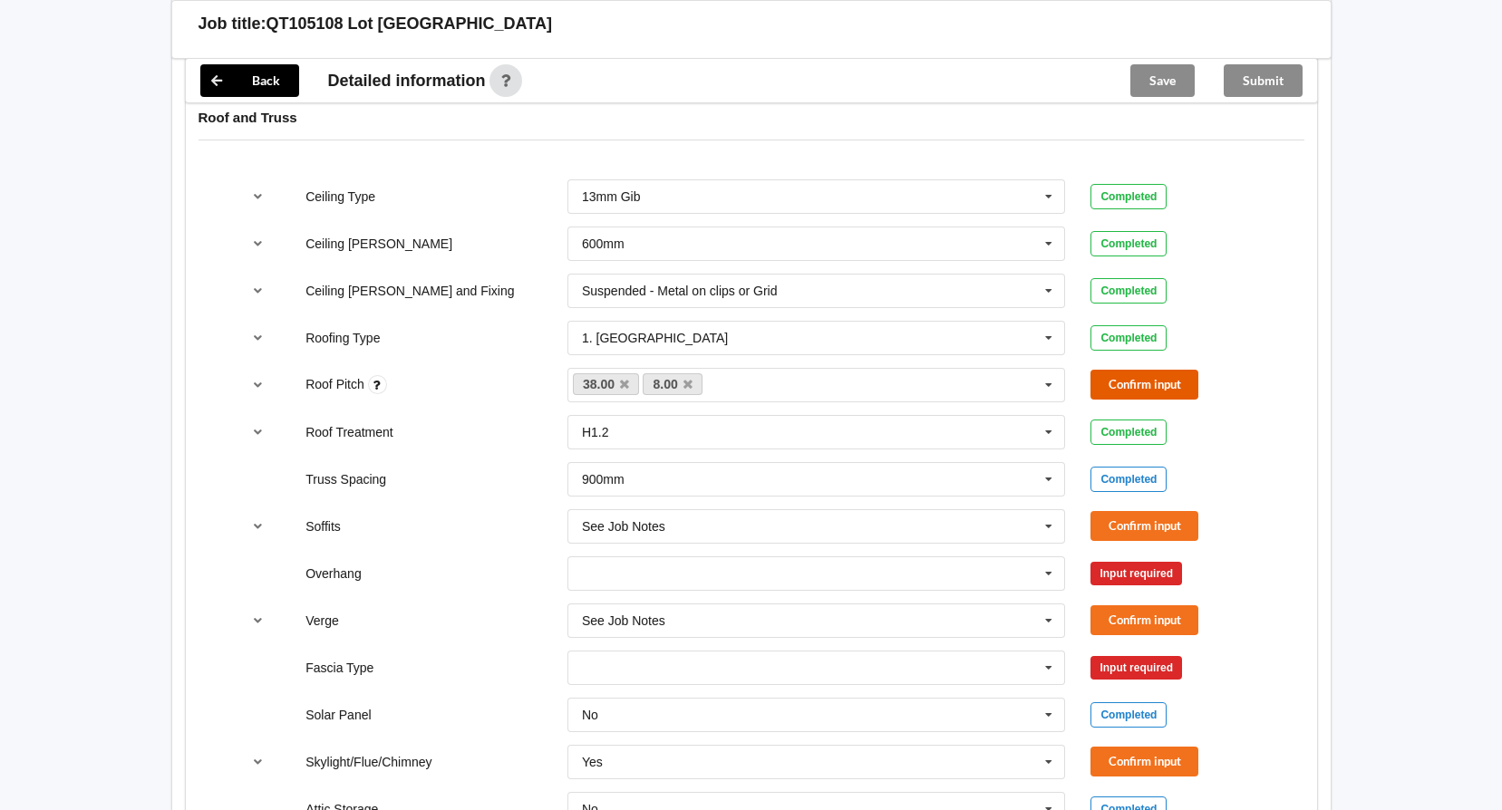
click at [1124, 385] on button "Confirm input" at bounding box center [1144, 385] width 108 height 30
click at [1129, 528] on button "Confirm input" at bounding box center [1144, 526] width 108 height 30
click at [1045, 571] on icon at bounding box center [1048, 574] width 27 height 34
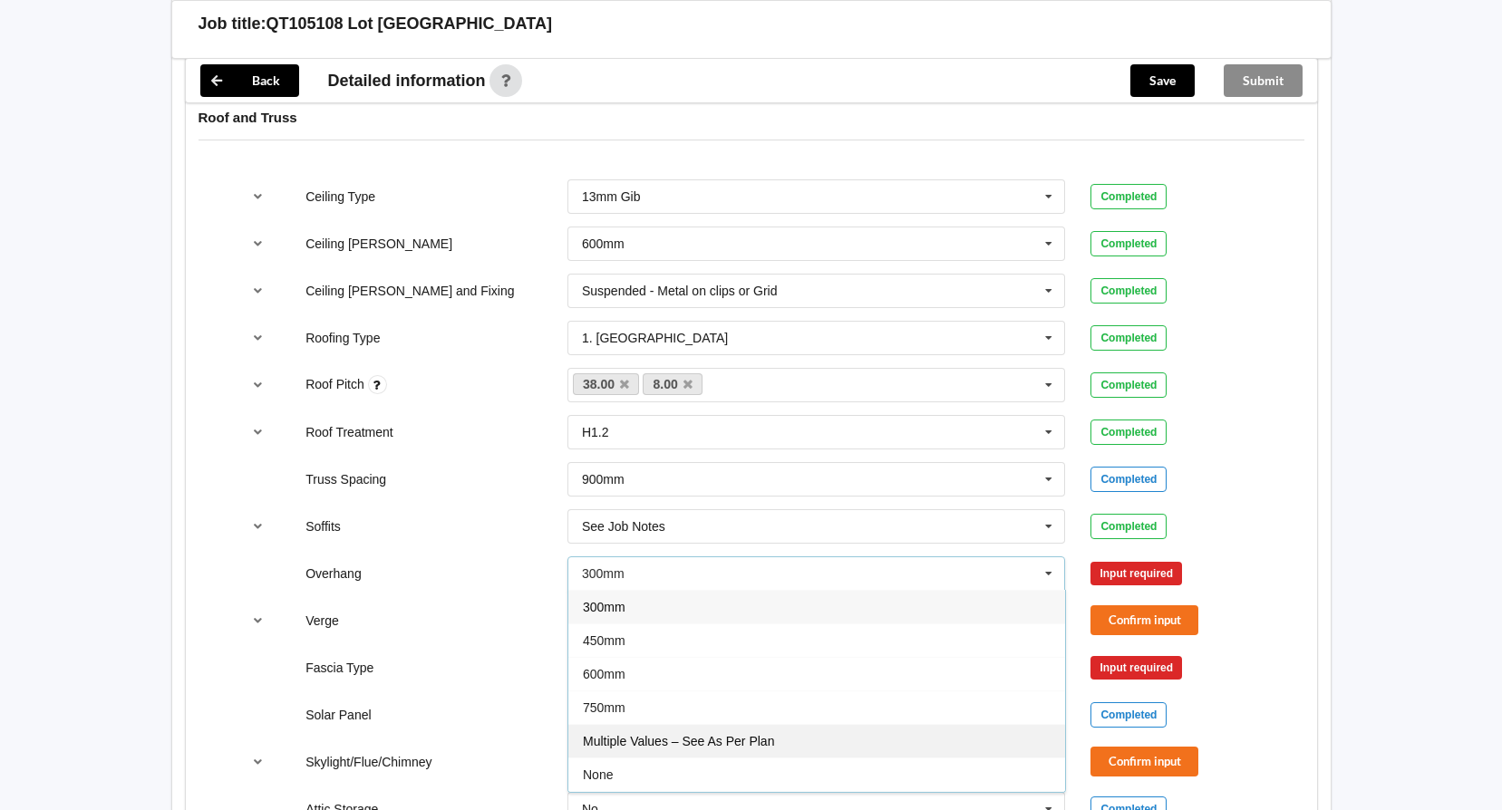
click at [807, 734] on div "Multiple Values – See As Per Plan" at bounding box center [816, 741] width 497 height 34
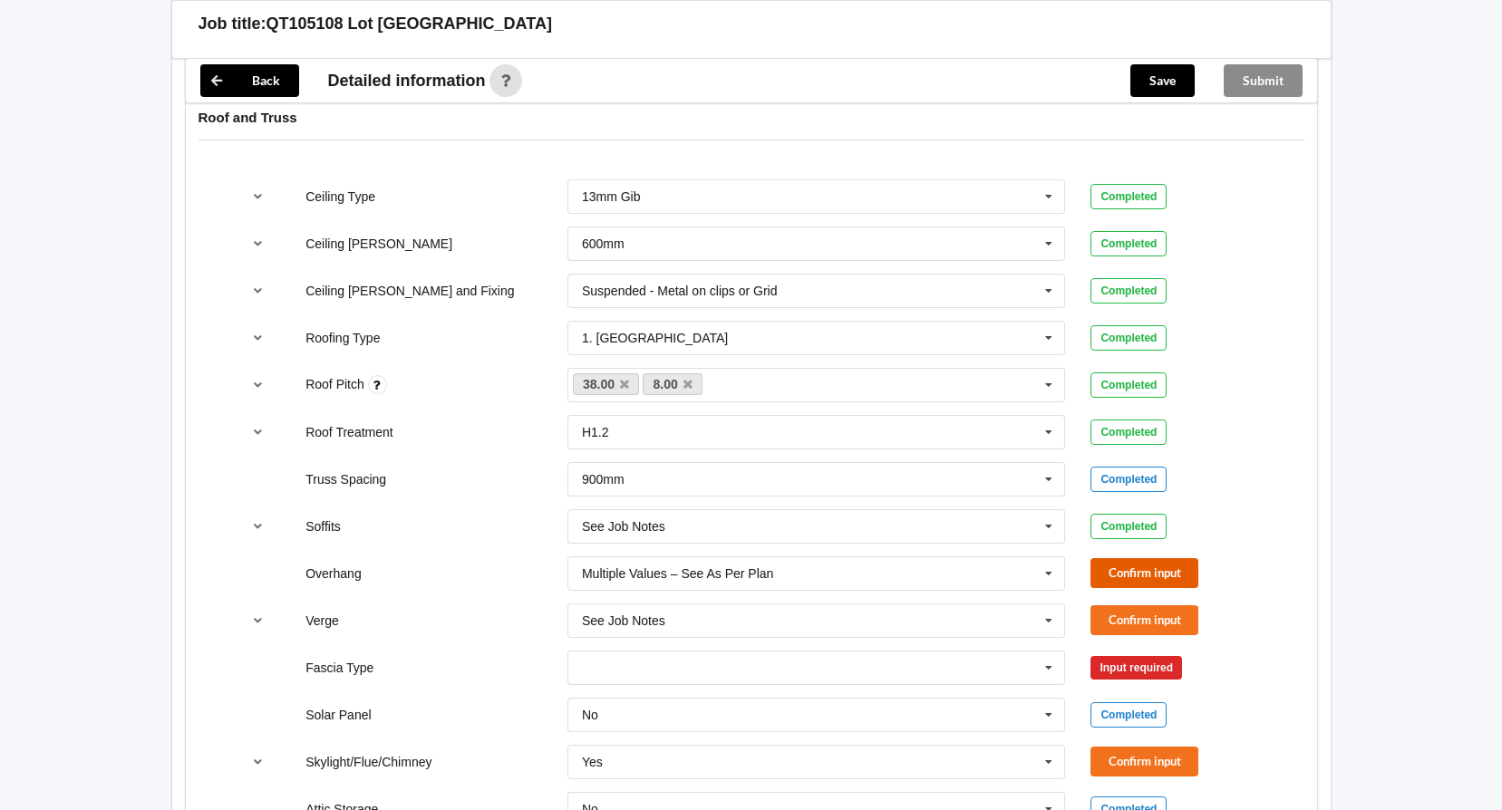
click at [1176, 563] on button "Confirm input" at bounding box center [1144, 573] width 108 height 30
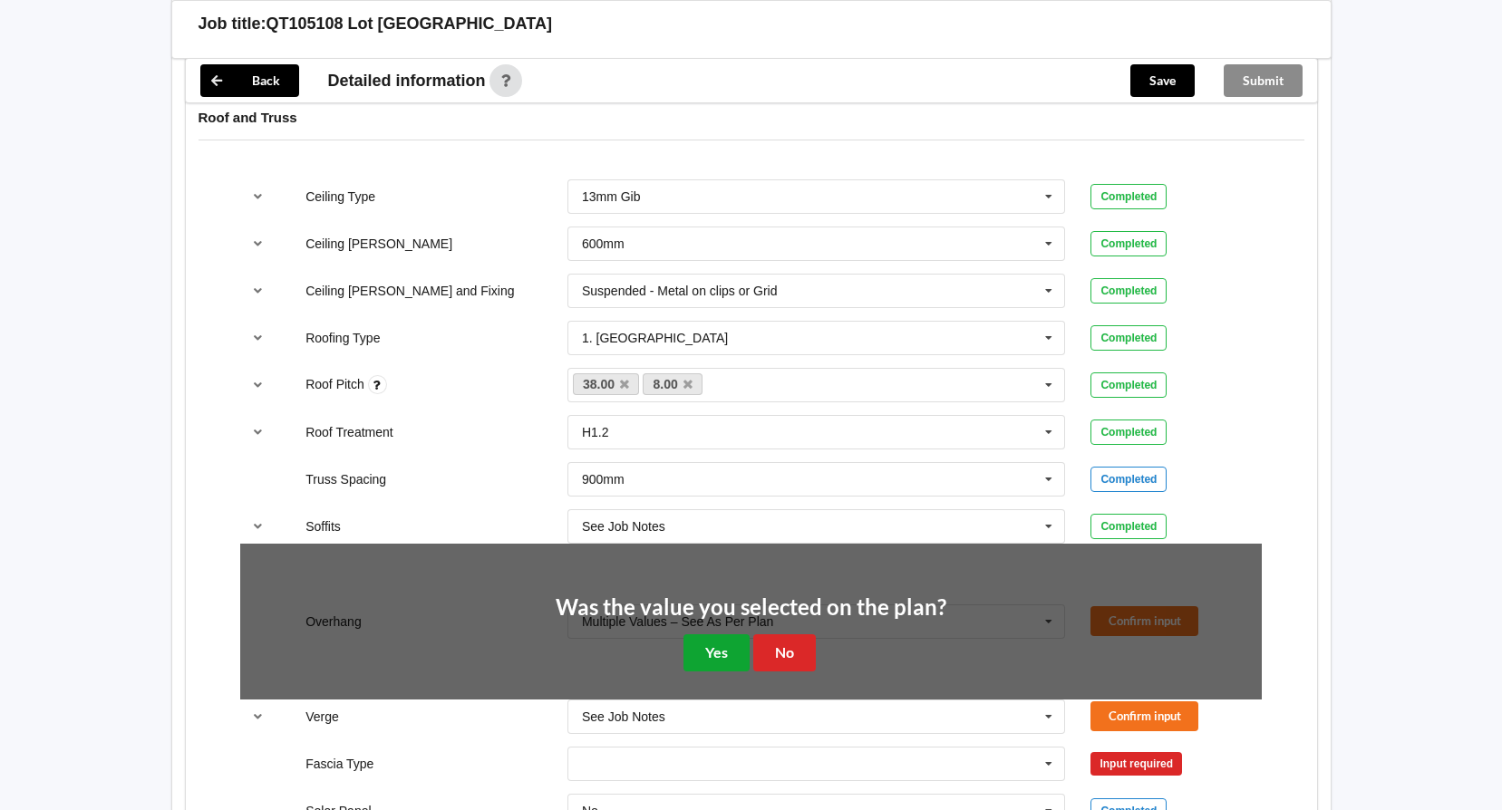
click at [730, 649] on button "Yes" at bounding box center [716, 653] width 66 height 37
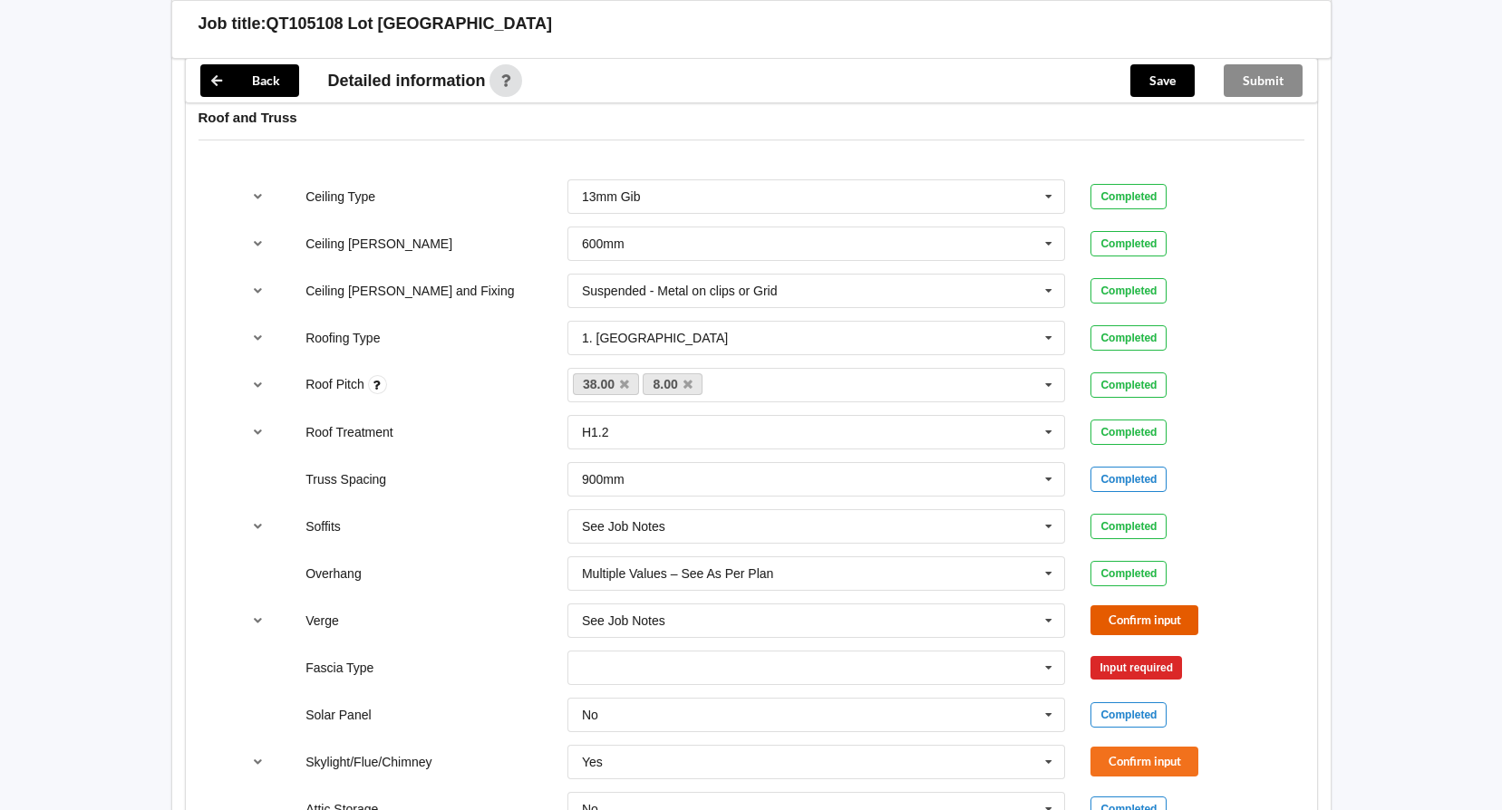
click at [1101, 616] on button "Confirm input" at bounding box center [1144, 621] width 108 height 30
click at [1051, 664] on icon at bounding box center [1048, 669] width 27 height 34
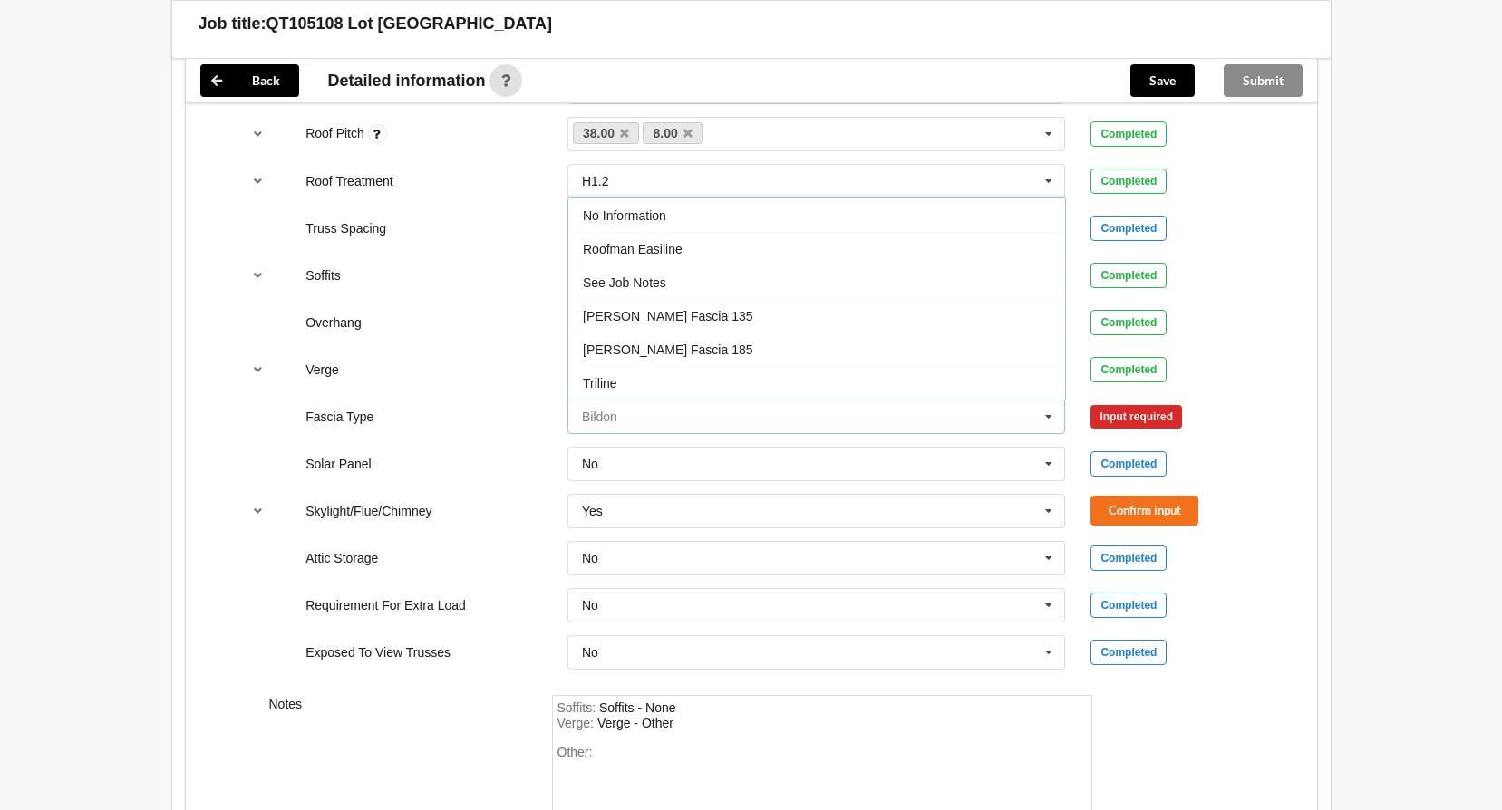
scroll to position [1360, 0]
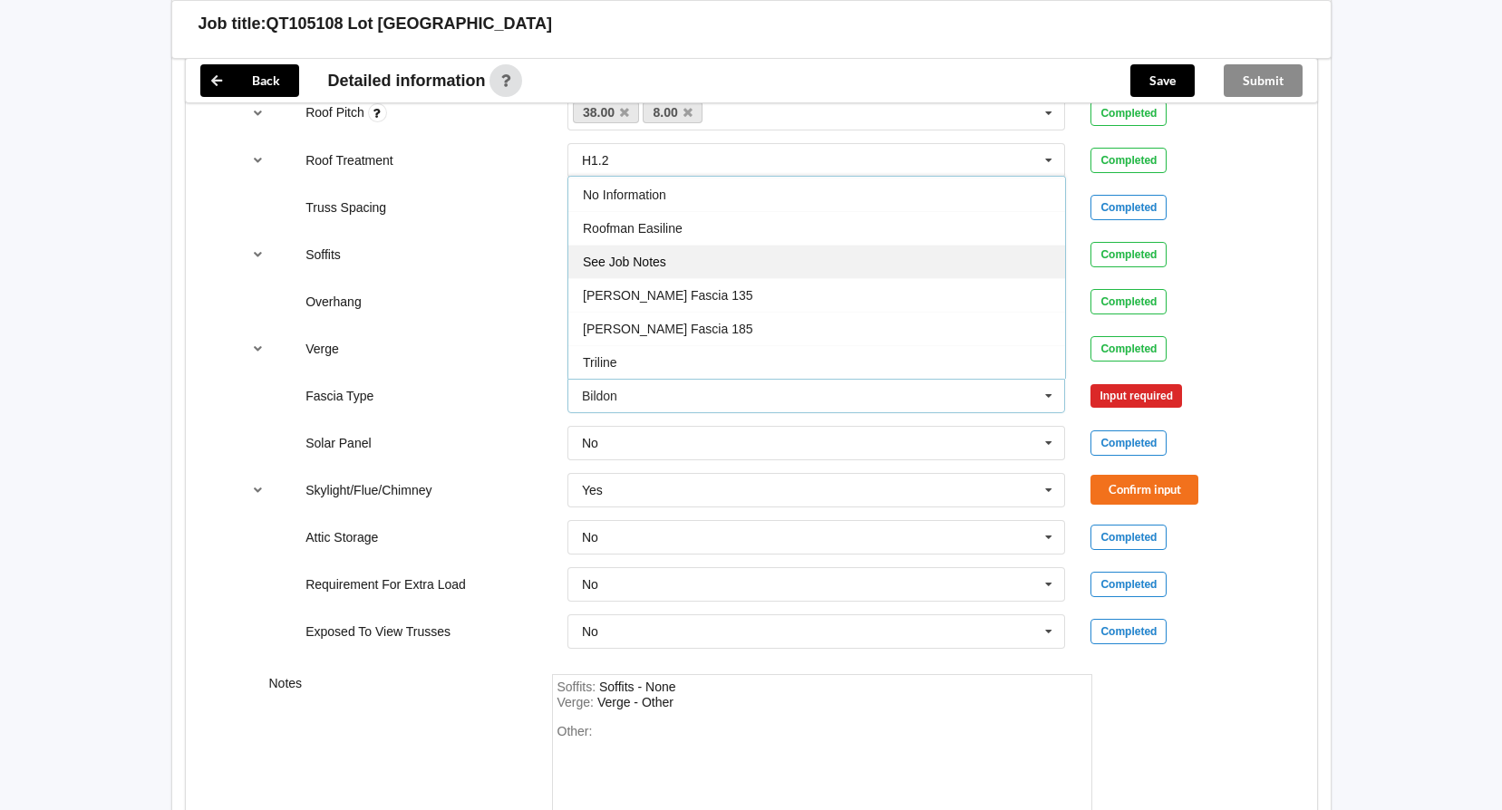
click at [703, 247] on div "See Job Notes" at bounding box center [816, 262] width 497 height 34
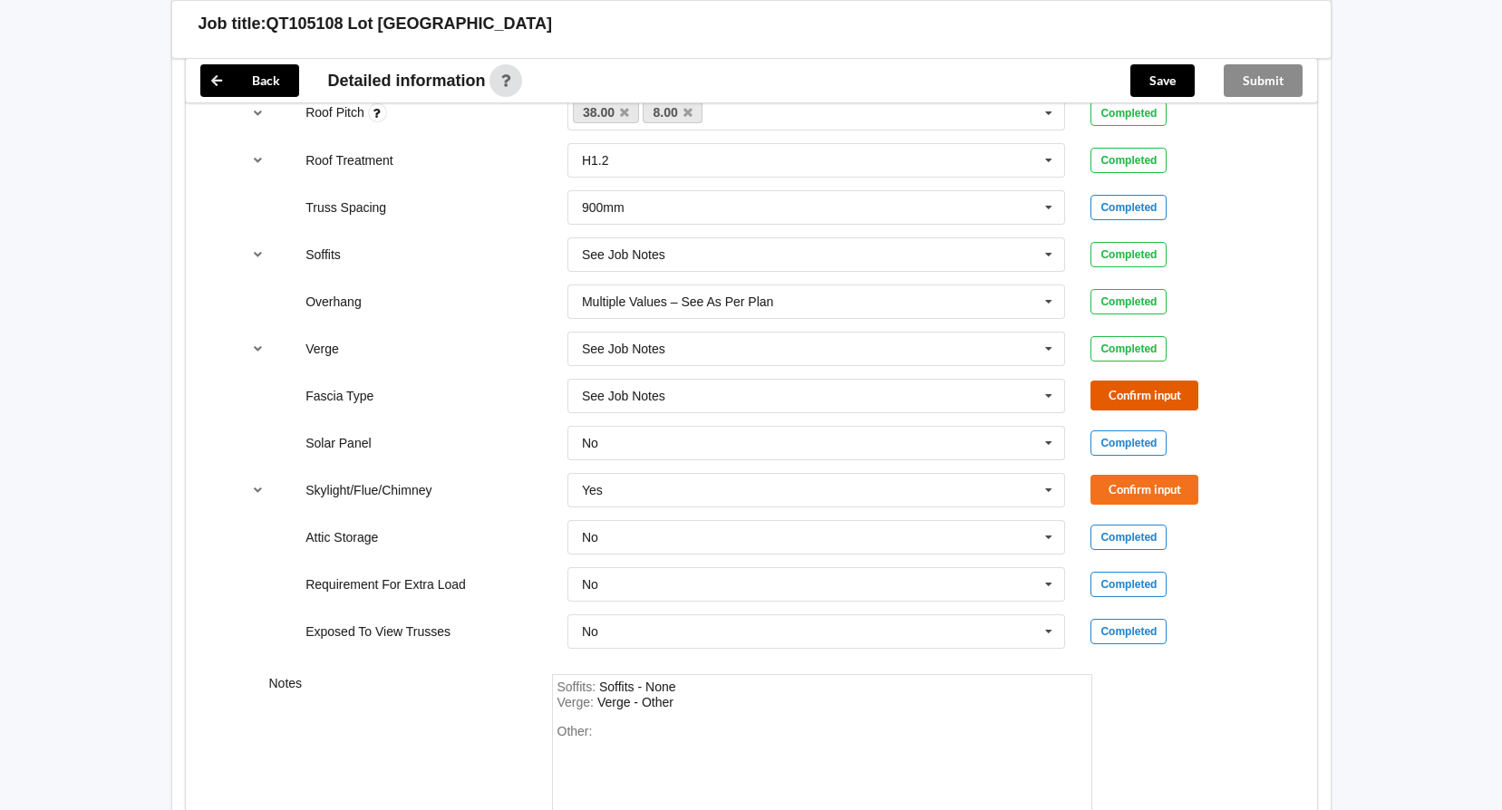
click at [1162, 391] on button "Confirm input" at bounding box center [1144, 396] width 108 height 30
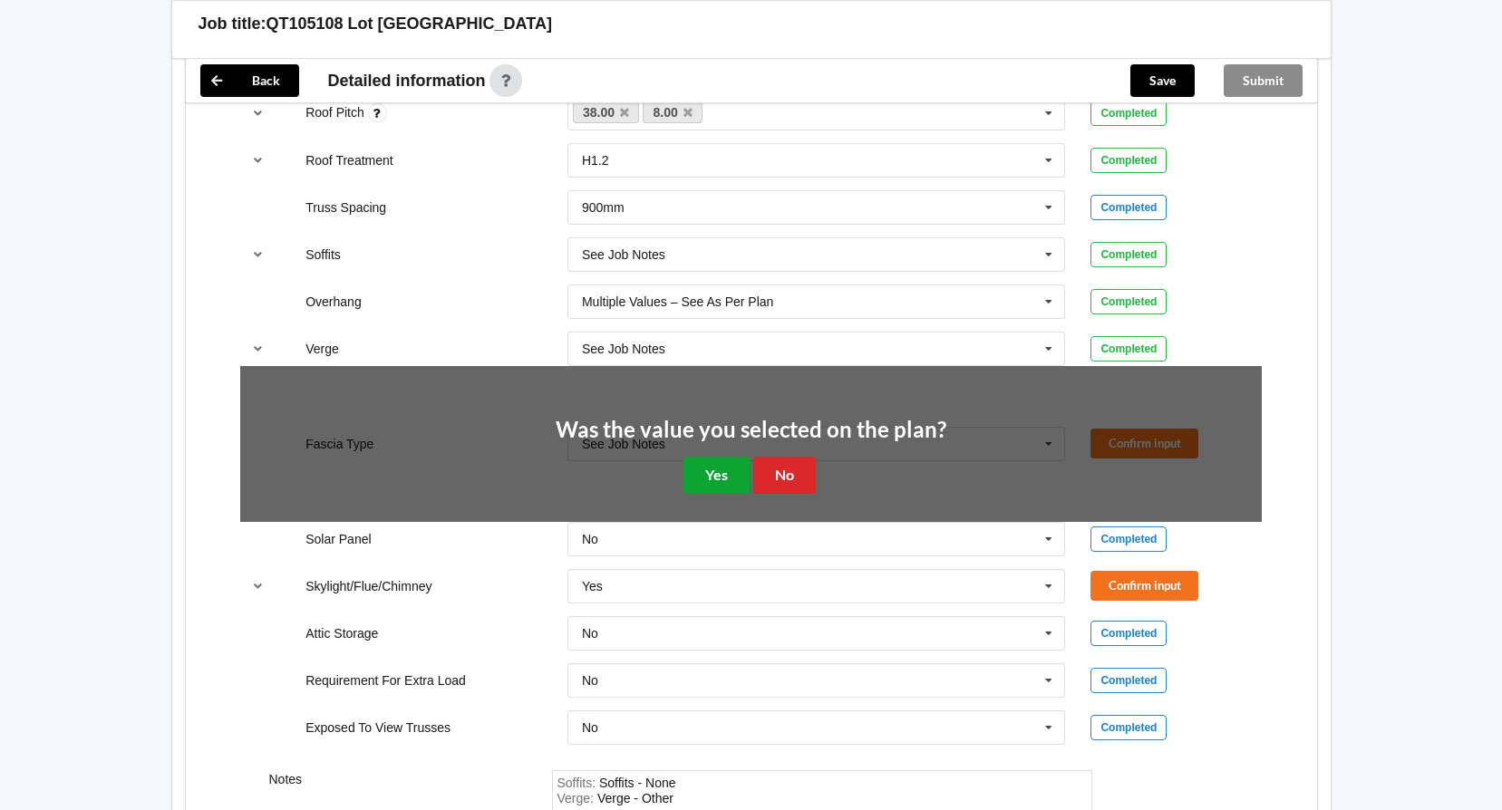
click at [726, 476] on button "Yes" at bounding box center [716, 475] width 66 height 37
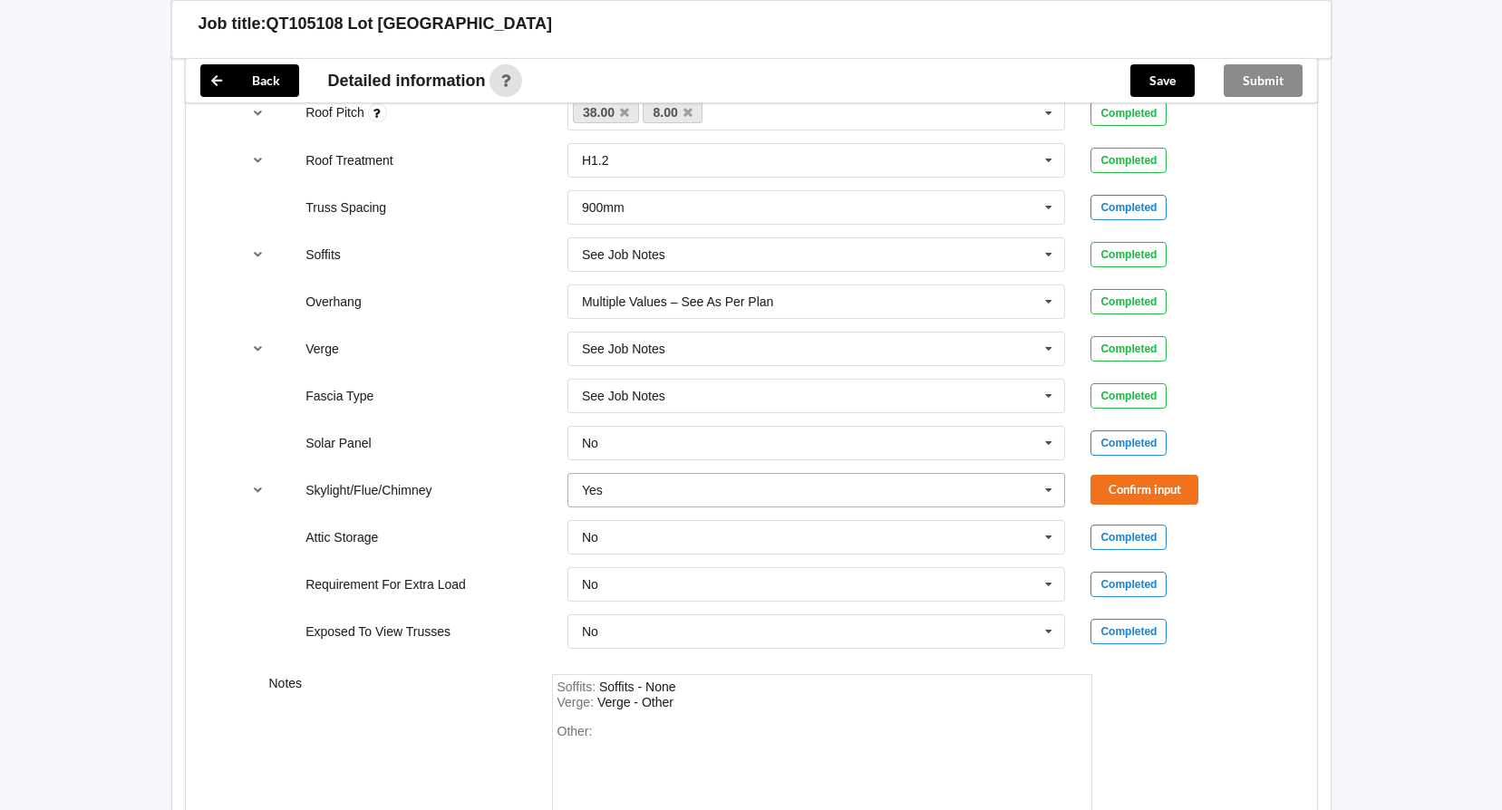
click at [1052, 492] on icon at bounding box center [1048, 491] width 27 height 34
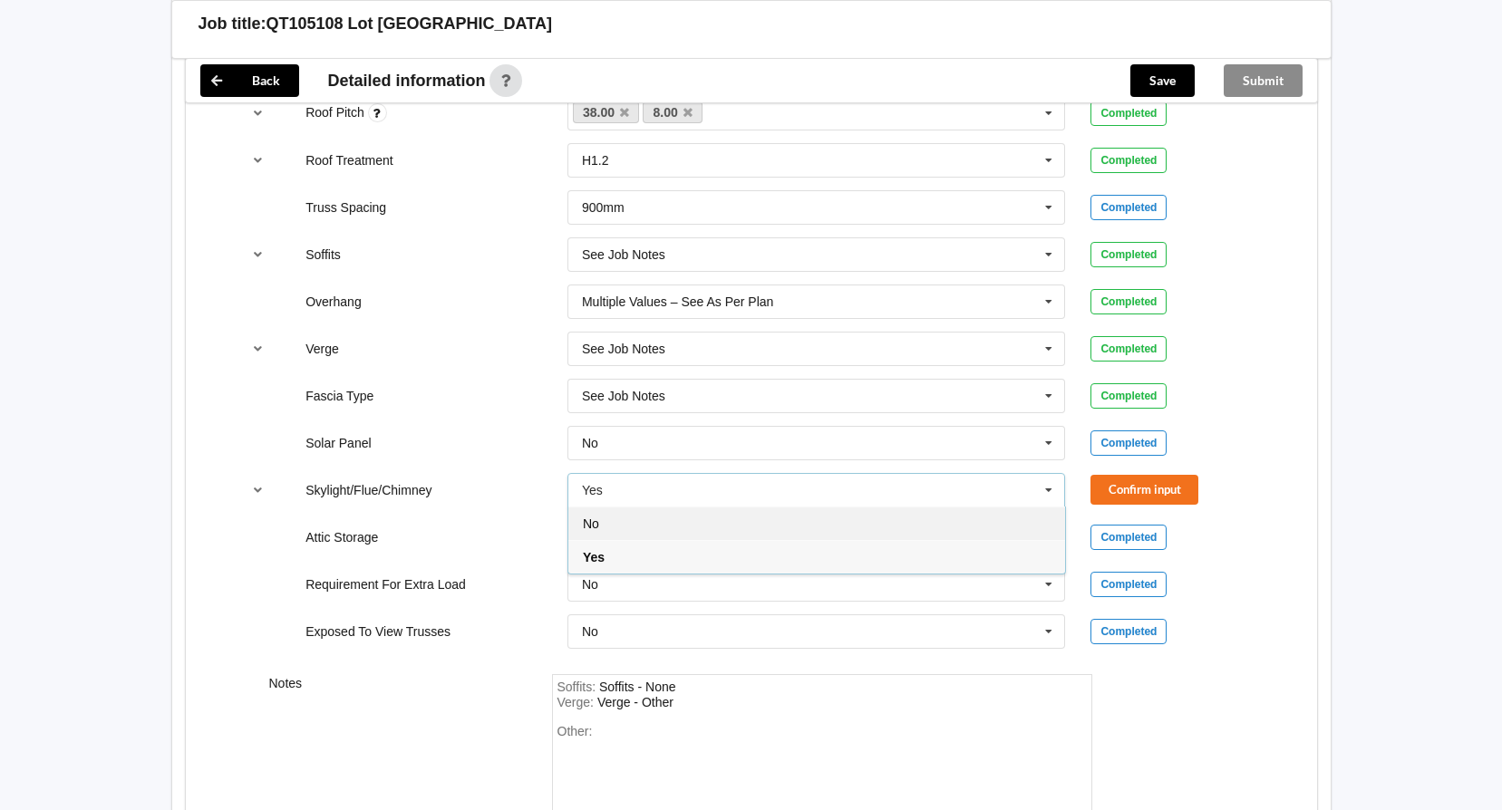
click at [809, 536] on div "No" at bounding box center [816, 524] width 497 height 34
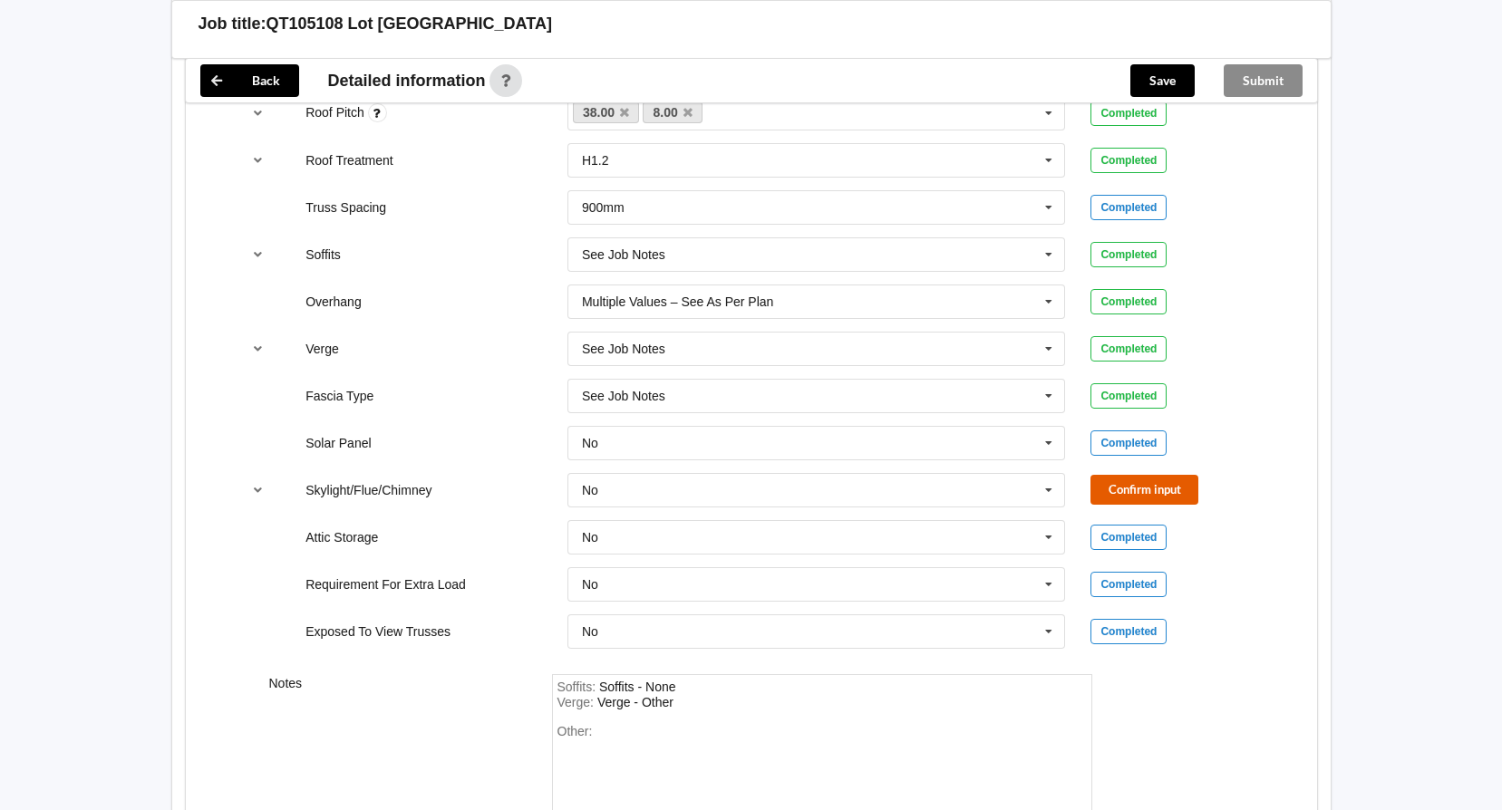
click at [1130, 493] on button "Confirm input" at bounding box center [1144, 490] width 108 height 30
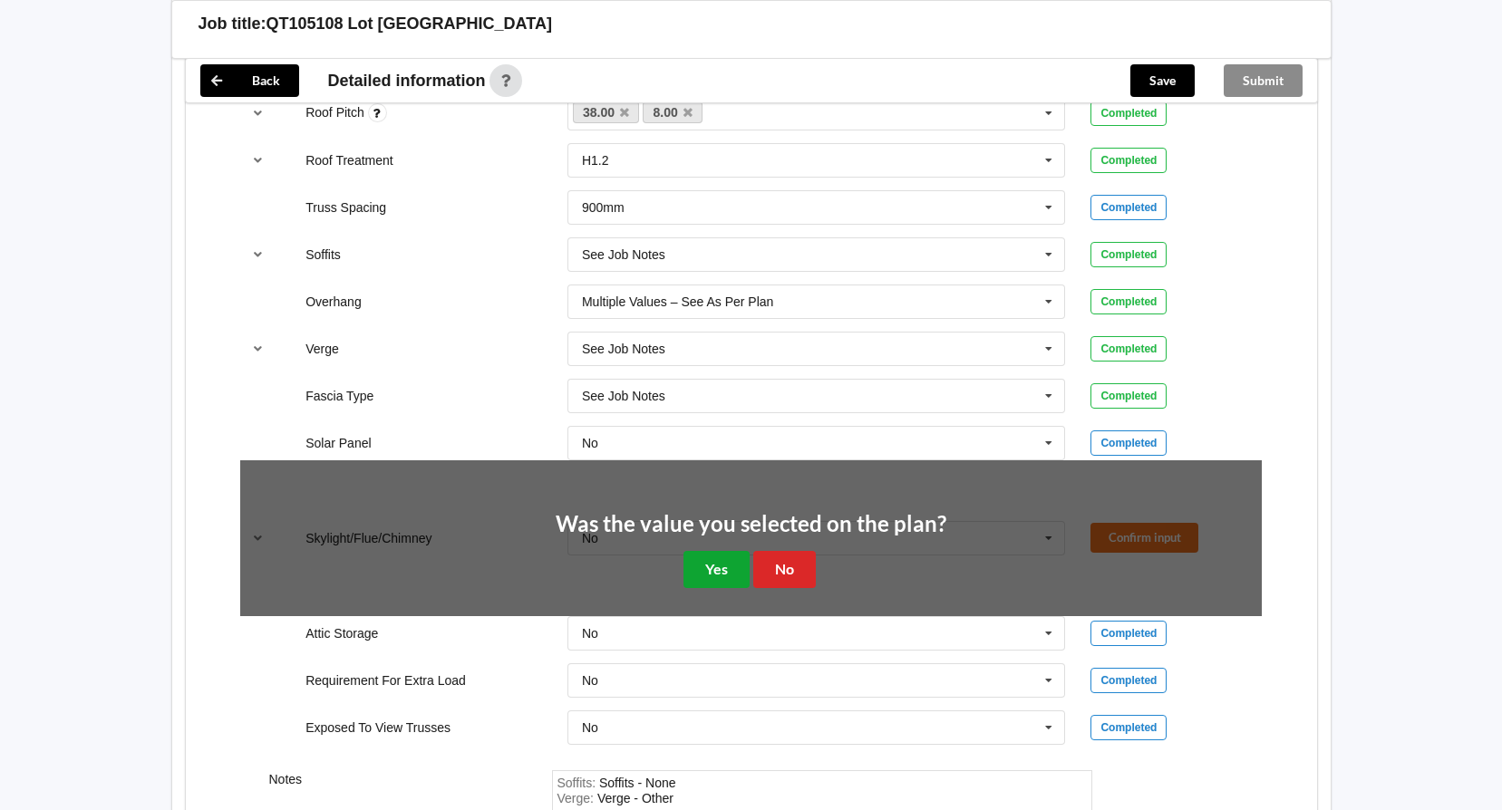
click at [722, 559] on button "Yes" at bounding box center [716, 569] width 66 height 37
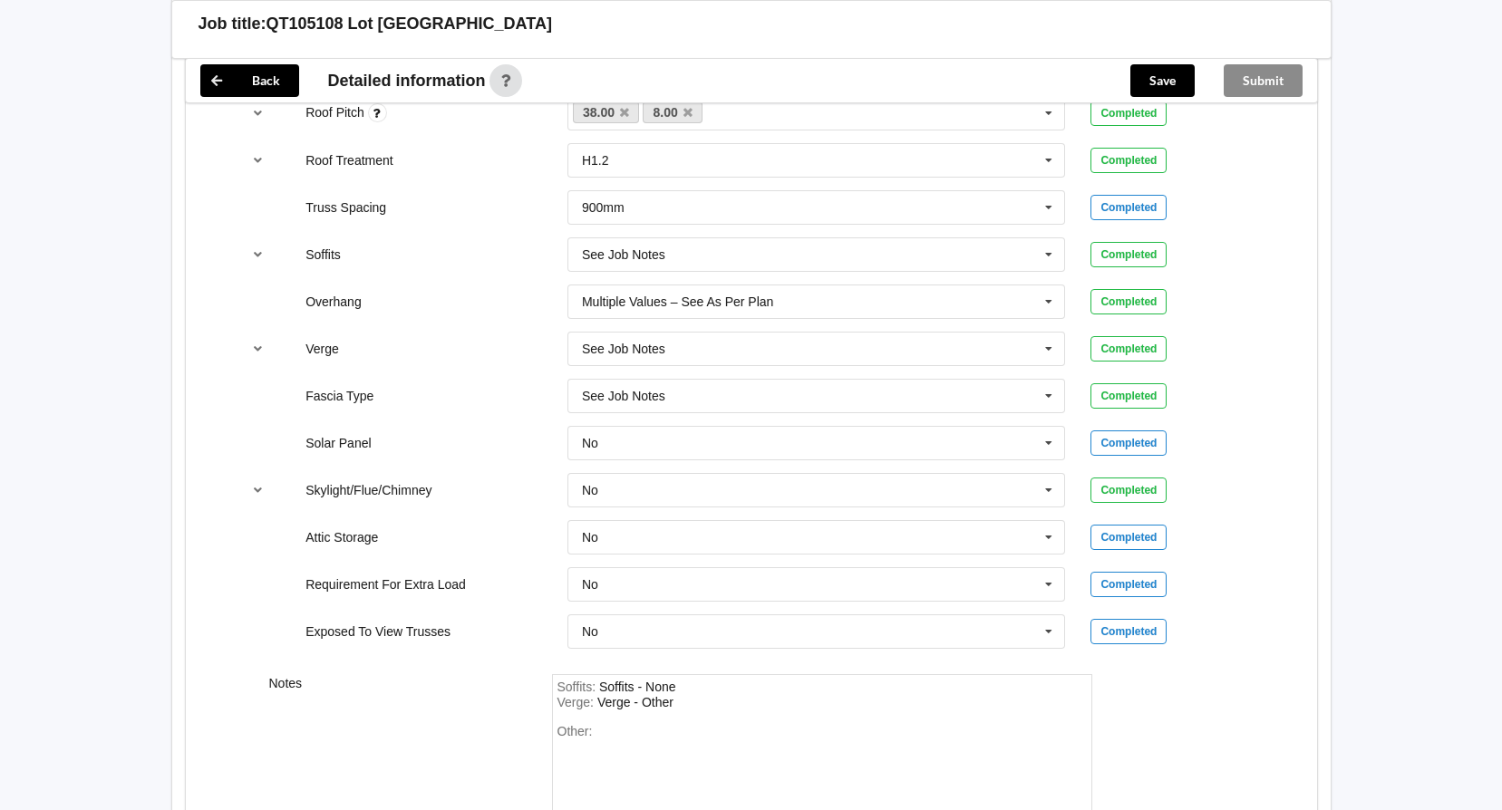
scroll to position [1536, 0]
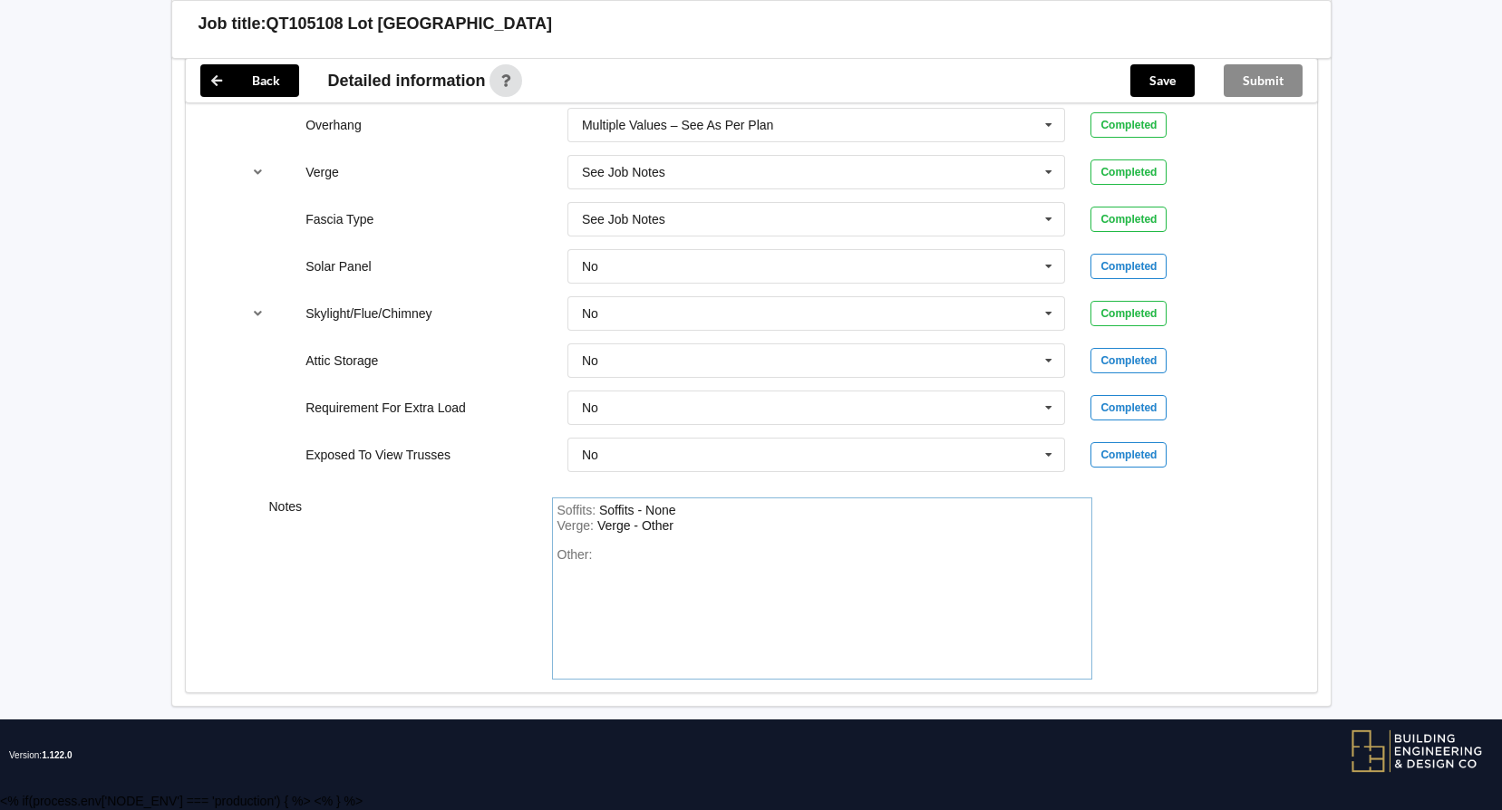
click at [631, 558] on div "Other:" at bounding box center [821, 611] width 529 height 127
click at [1155, 88] on button "Save" at bounding box center [1162, 80] width 64 height 33
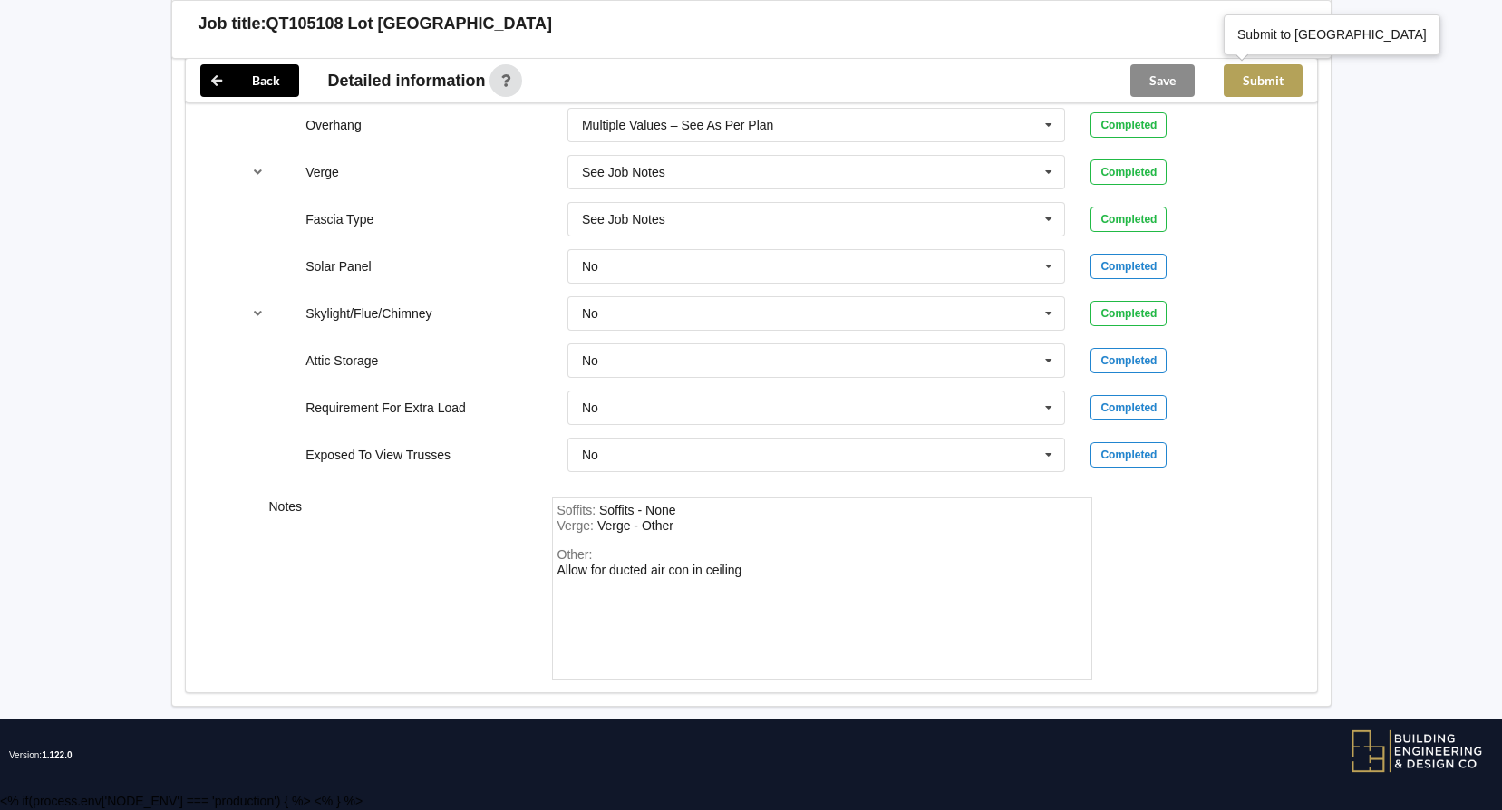
click at [1266, 85] on button "Submit" at bounding box center [1263, 80] width 79 height 33
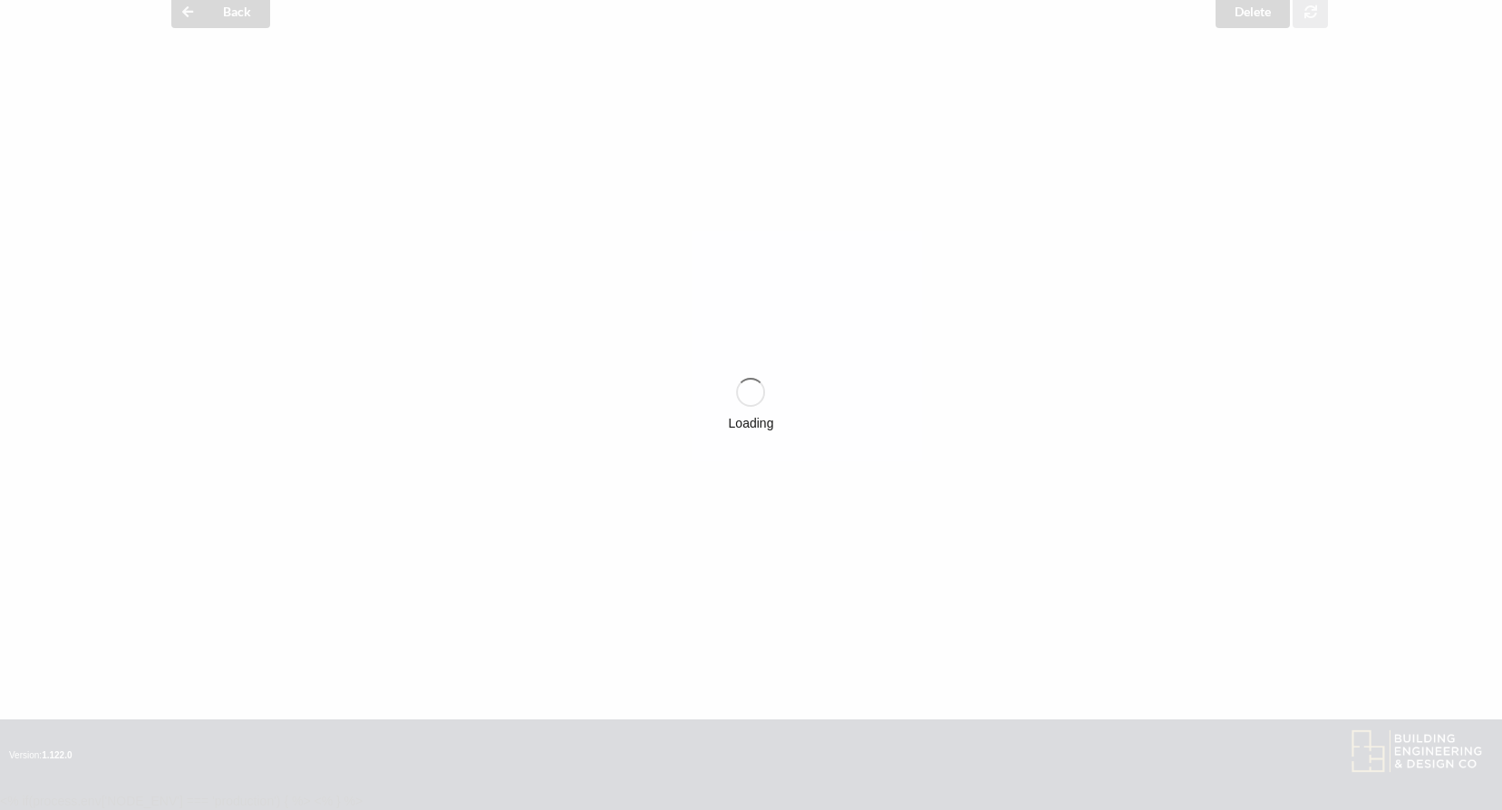
scroll to position [1453, 0]
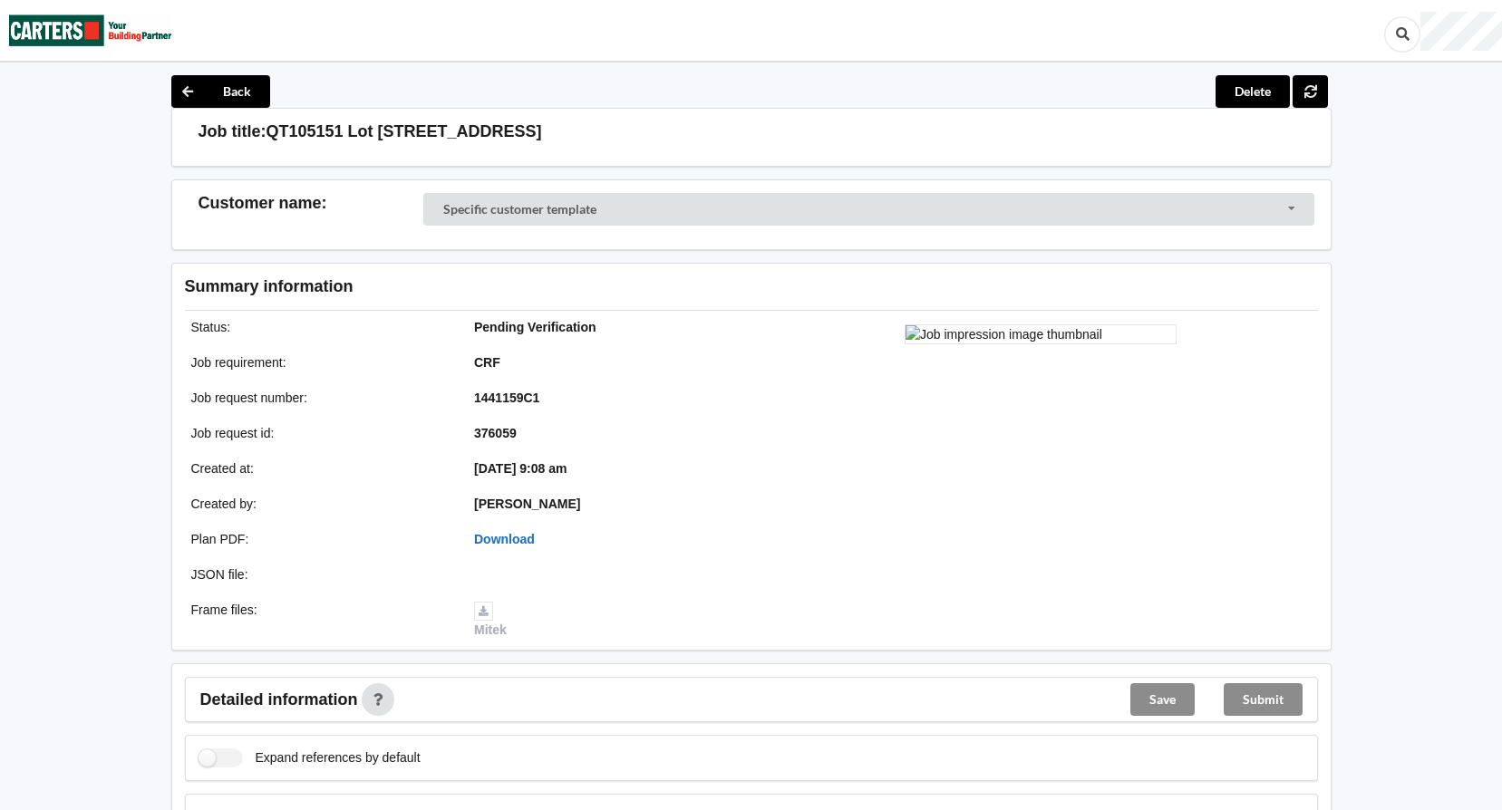
click at [525, 538] on link "Download" at bounding box center [504, 539] width 61 height 15
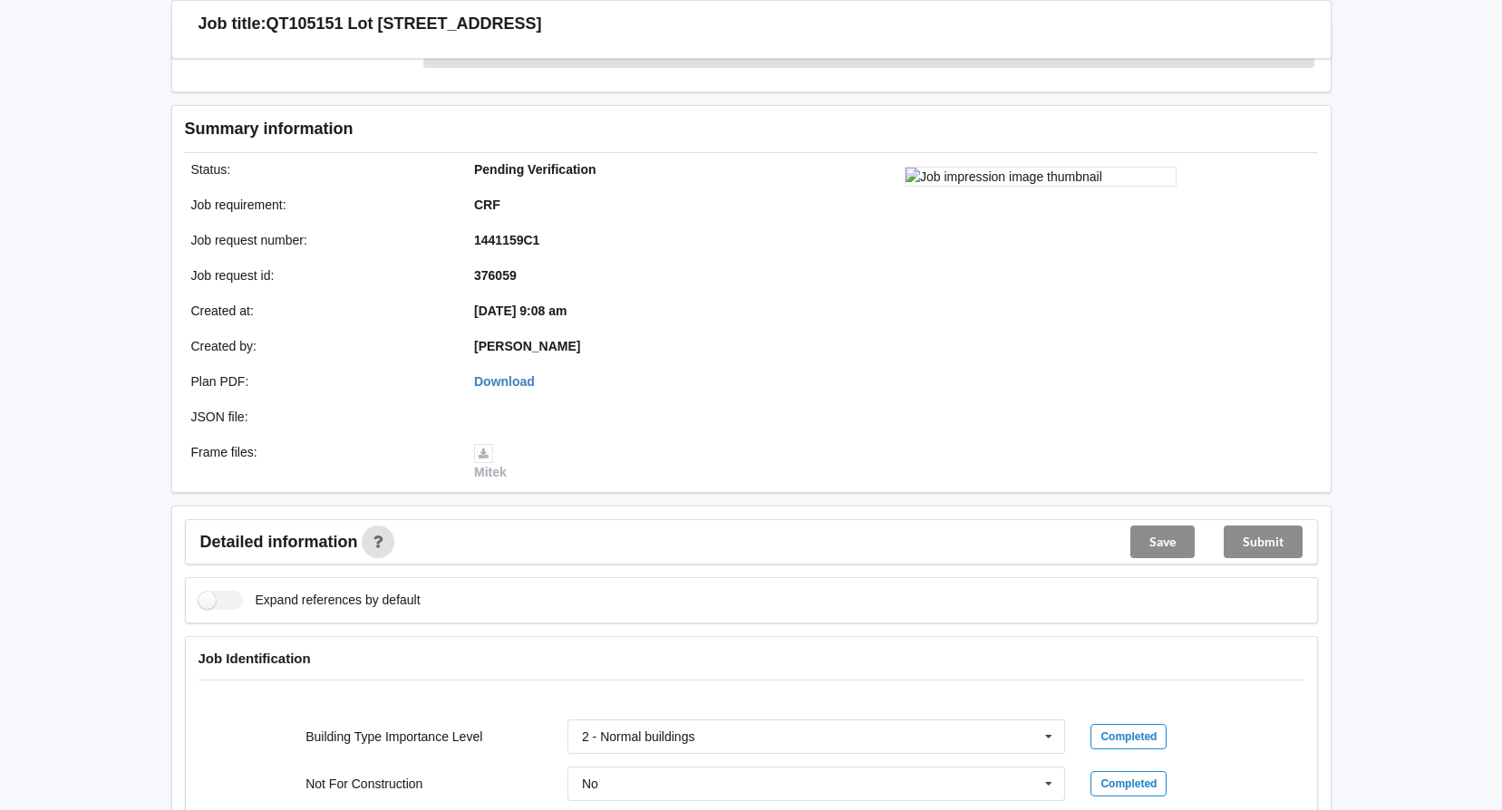
scroll to position [453, 0]
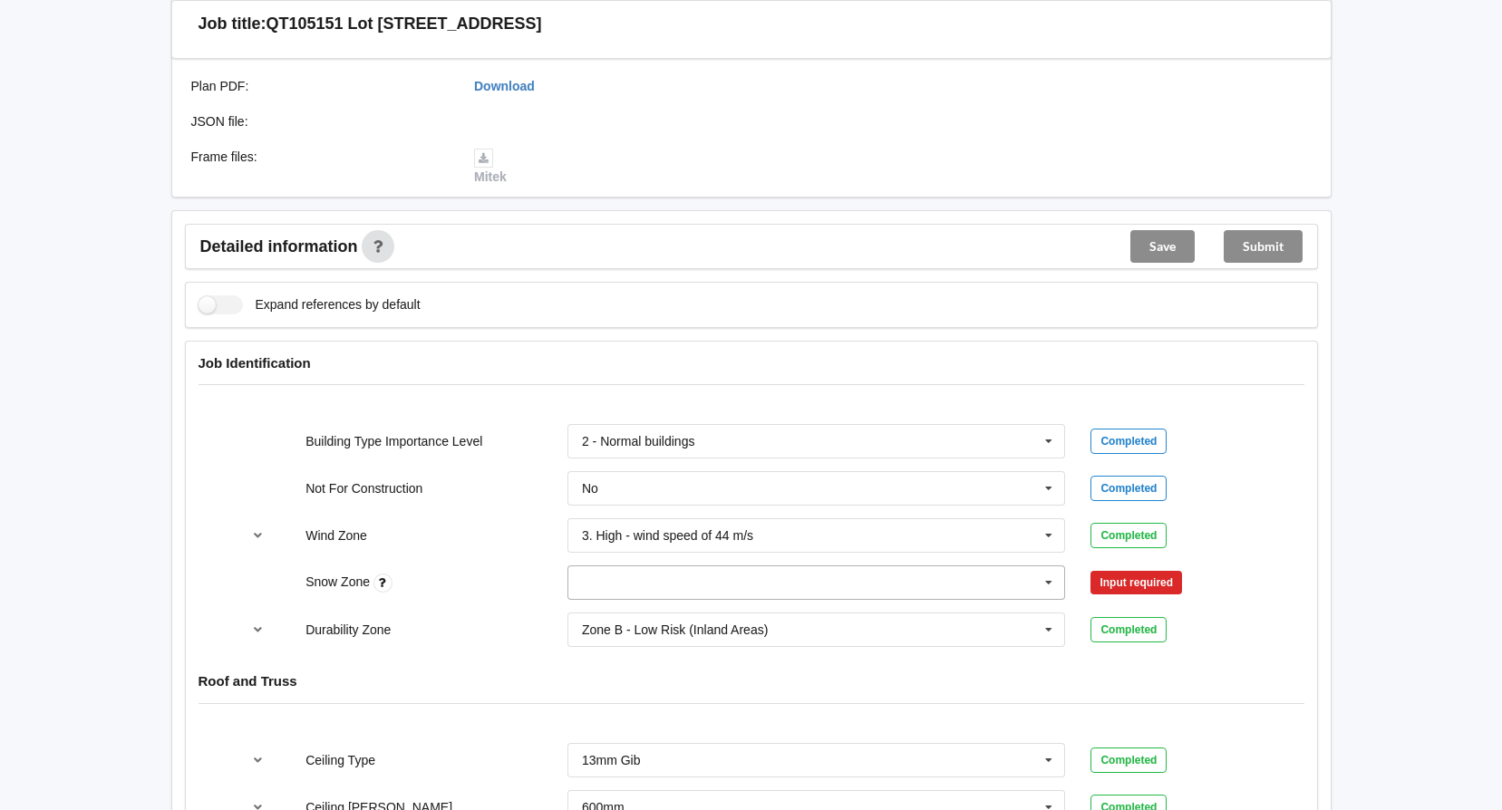
click at [1049, 589] on icon at bounding box center [1048, 584] width 27 height 34
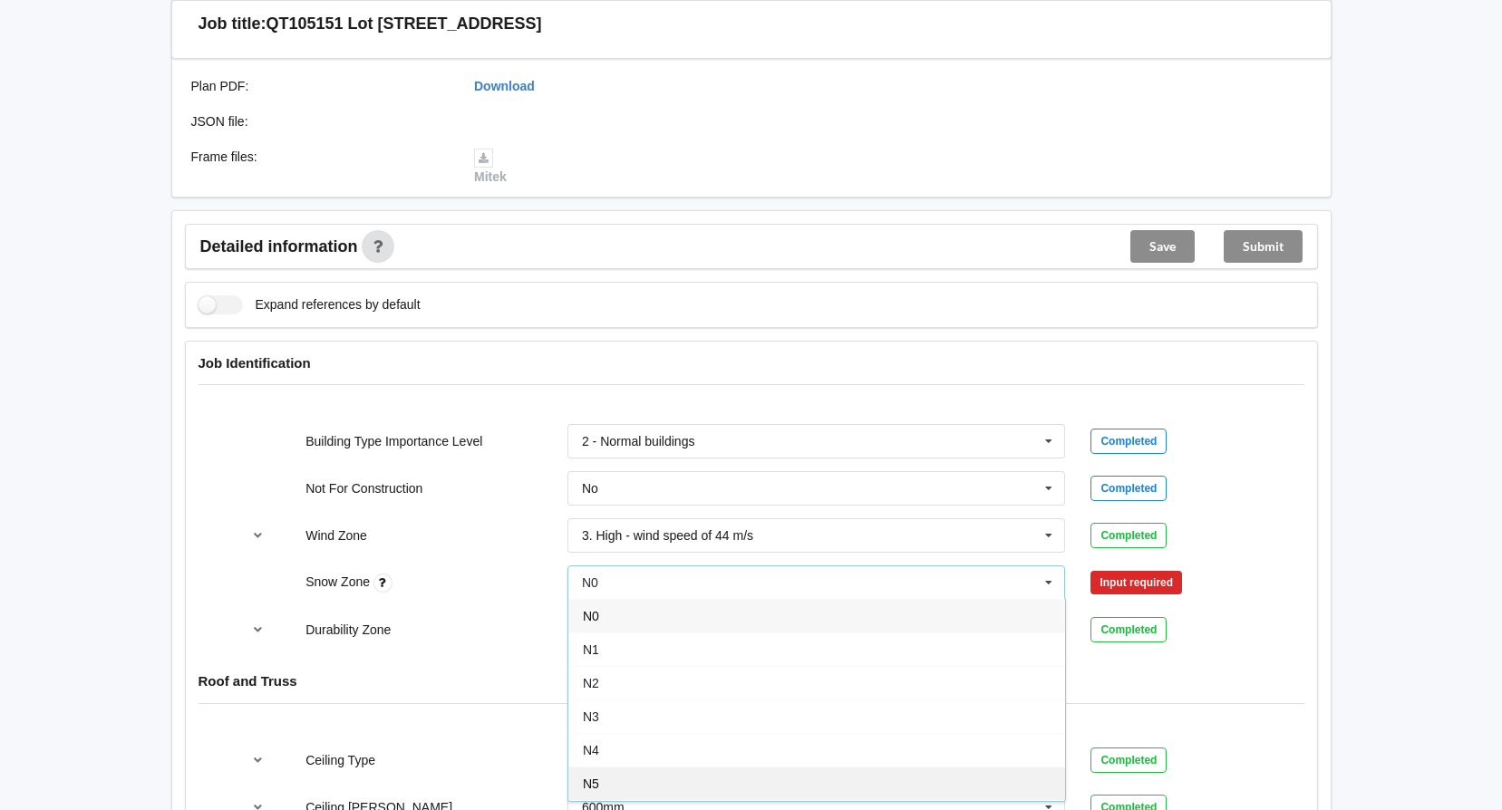
click at [747, 774] on div "N5" at bounding box center [816, 784] width 497 height 34
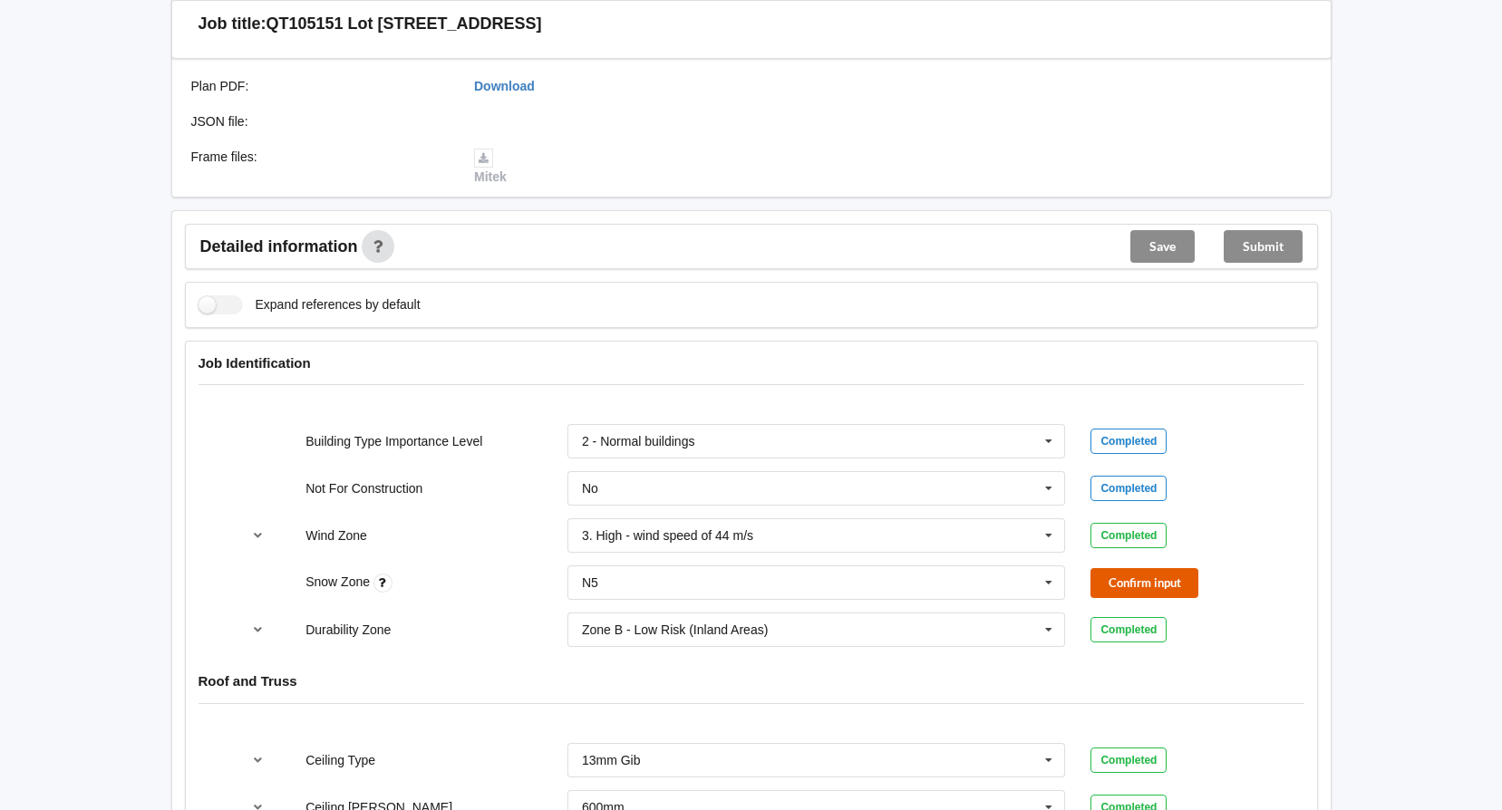
click at [1139, 588] on button "Confirm input" at bounding box center [1144, 583] width 108 height 30
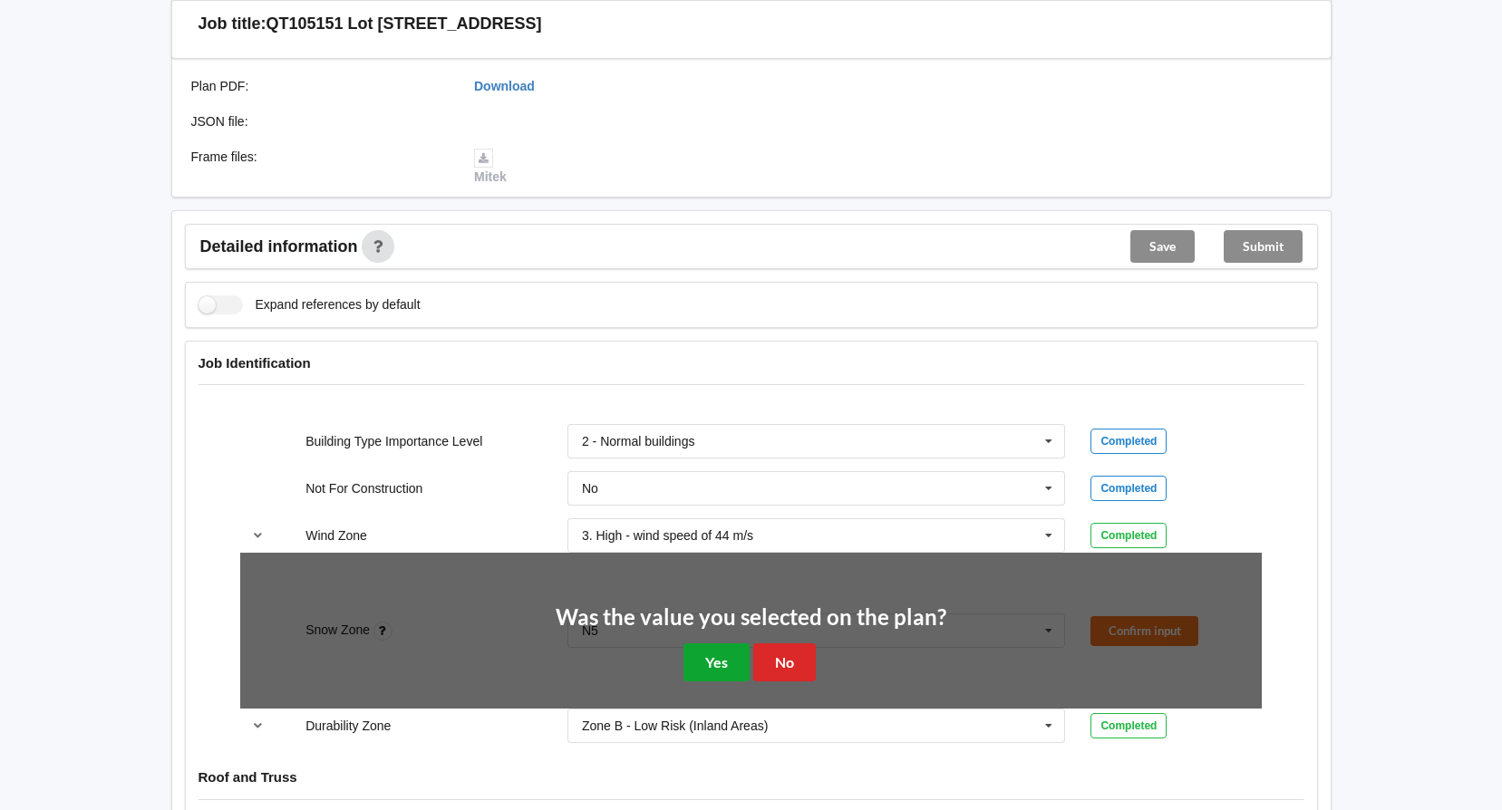
click at [719, 670] on button "Yes" at bounding box center [716, 662] width 66 height 37
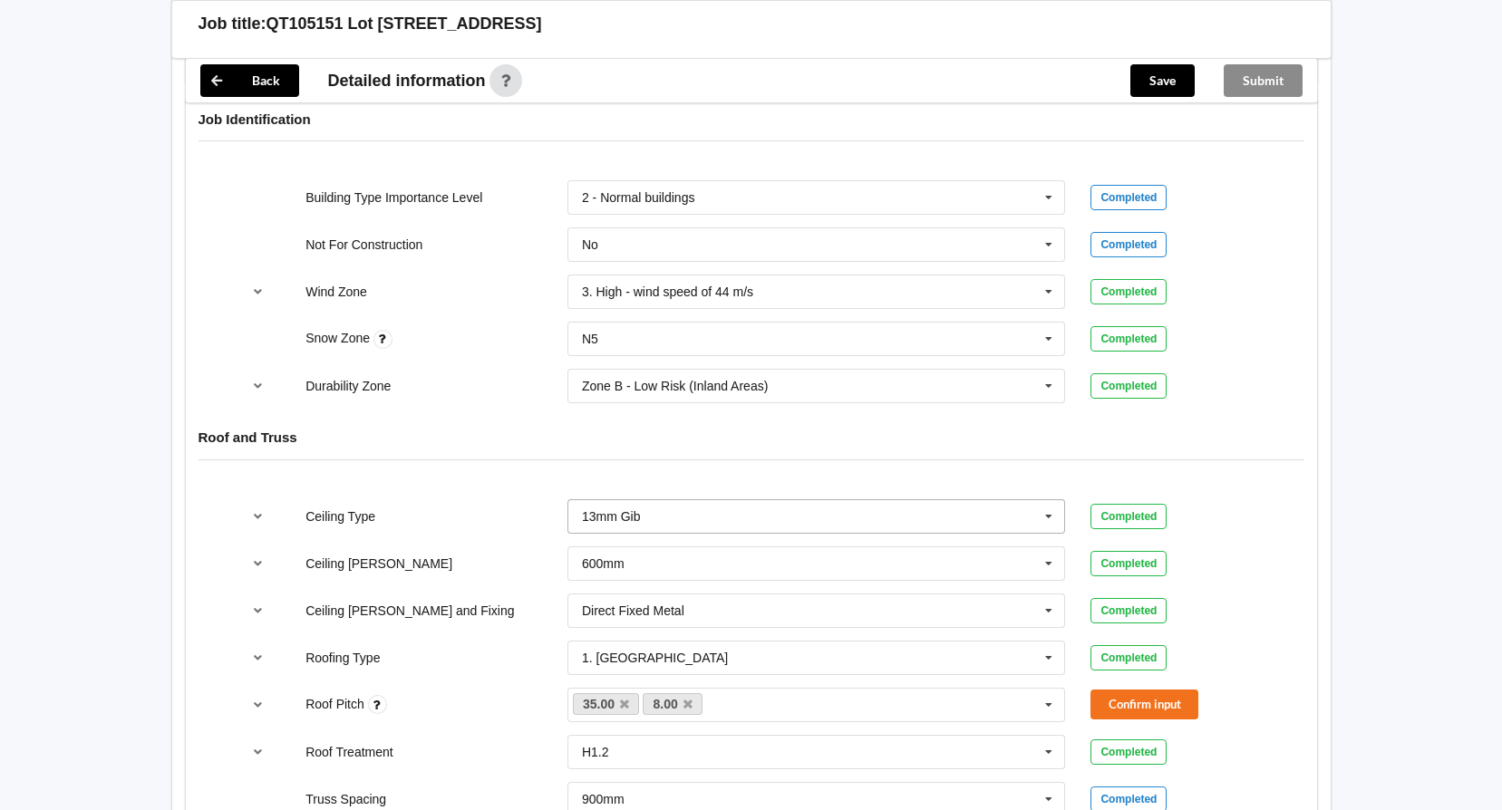
scroll to position [816, 0]
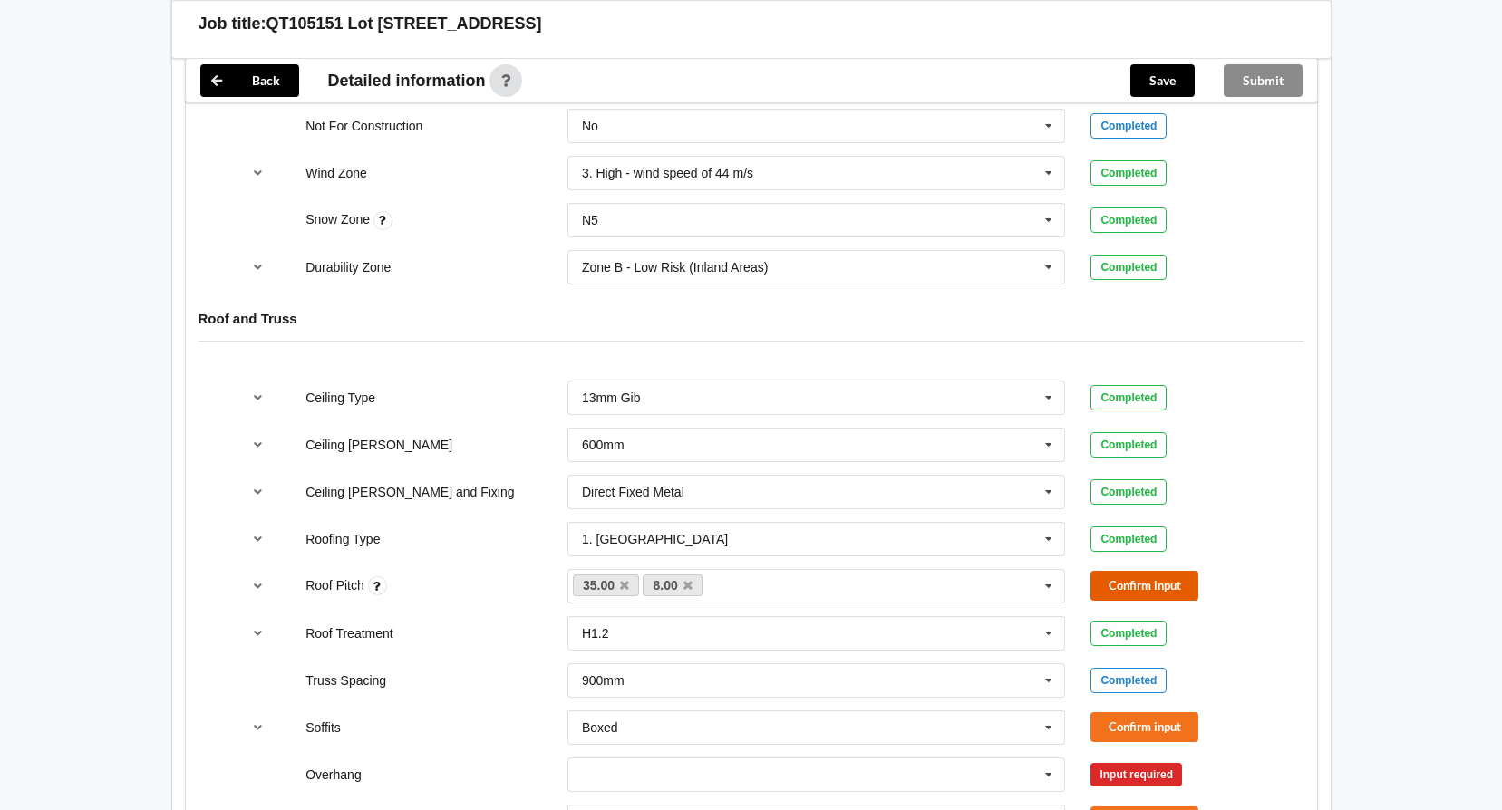
click at [1139, 585] on button "Confirm input" at bounding box center [1144, 586] width 108 height 30
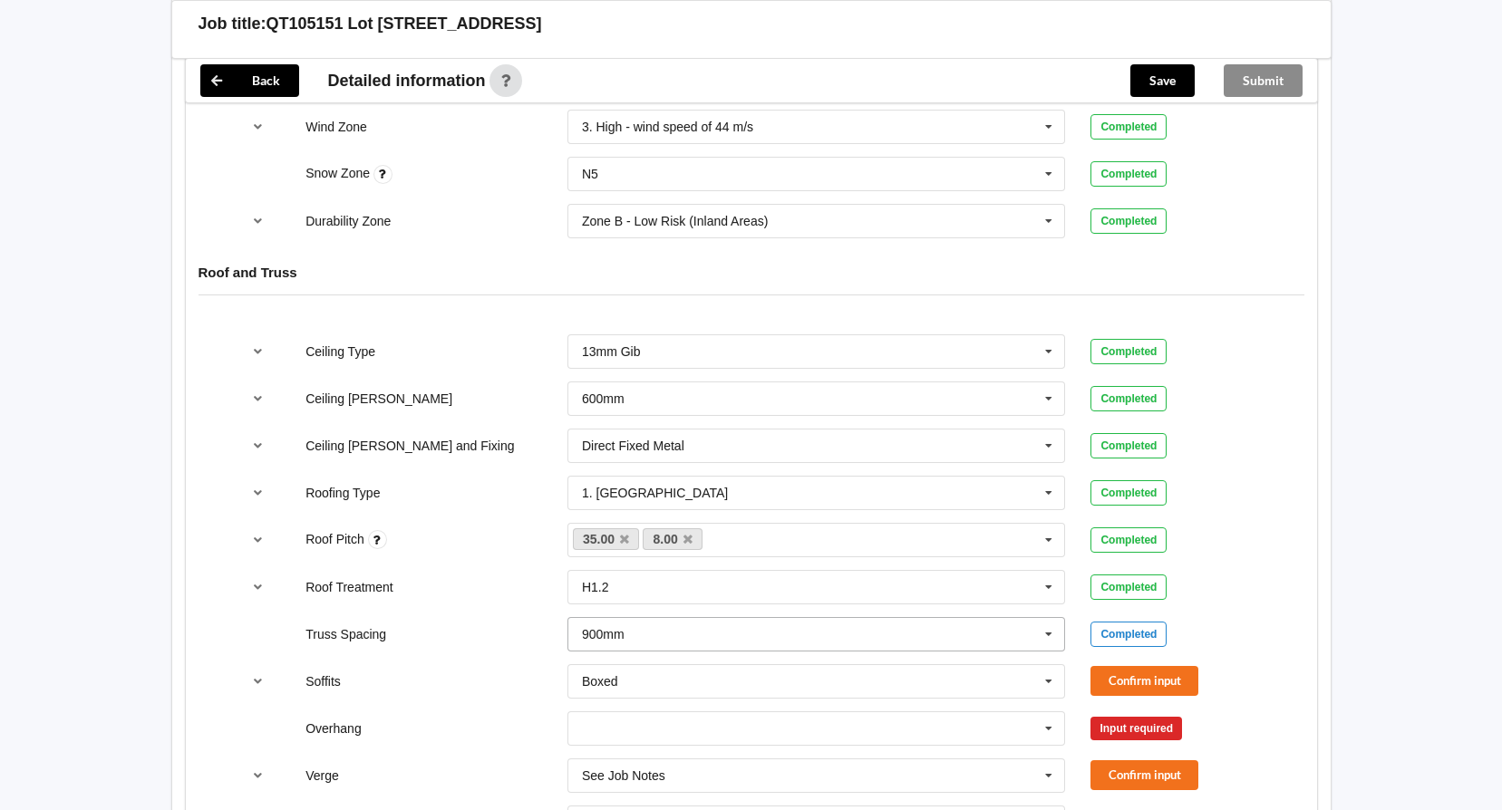
scroll to position [906, 0]
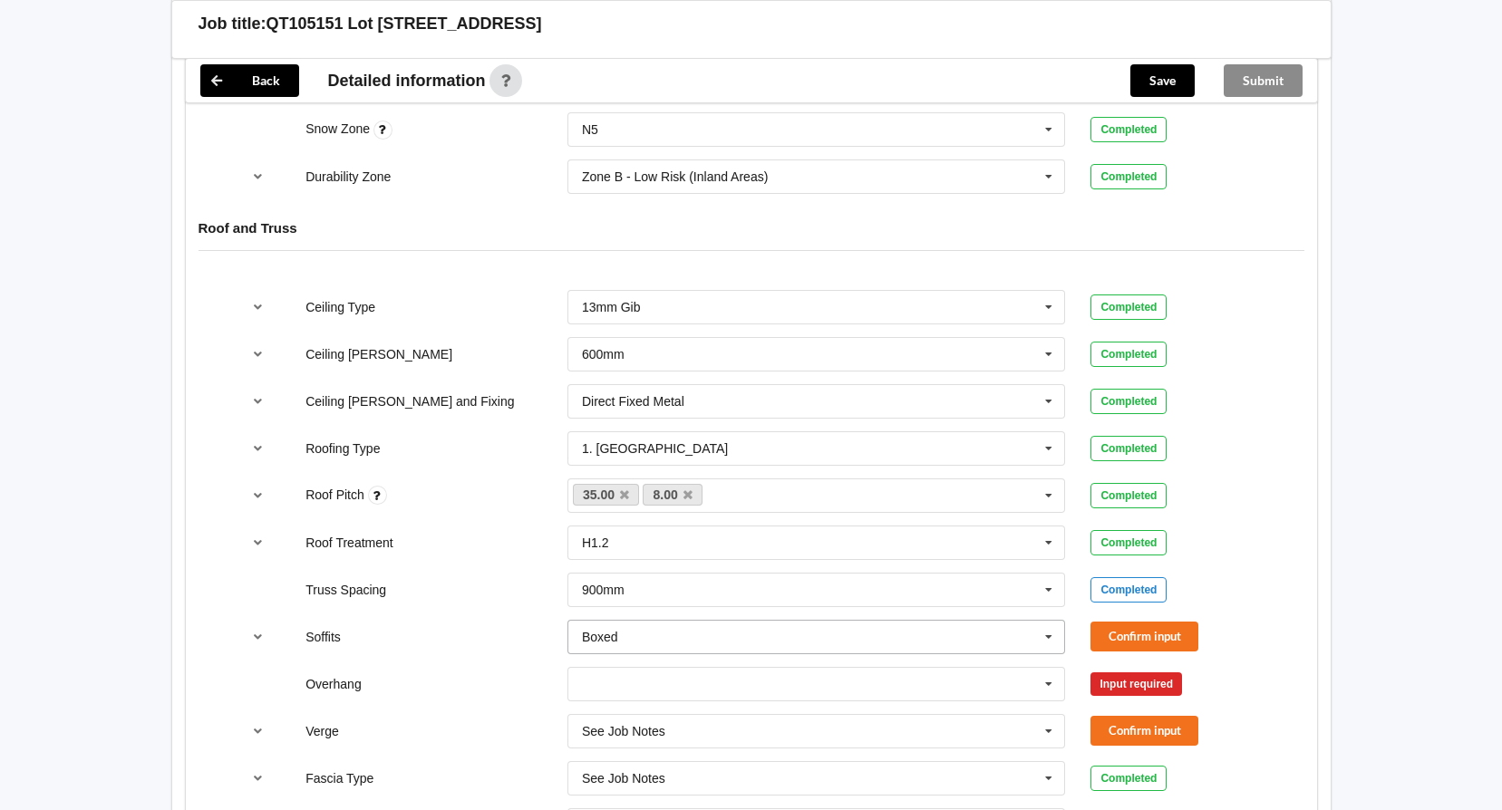
click at [1049, 639] on icon at bounding box center [1048, 638] width 27 height 34
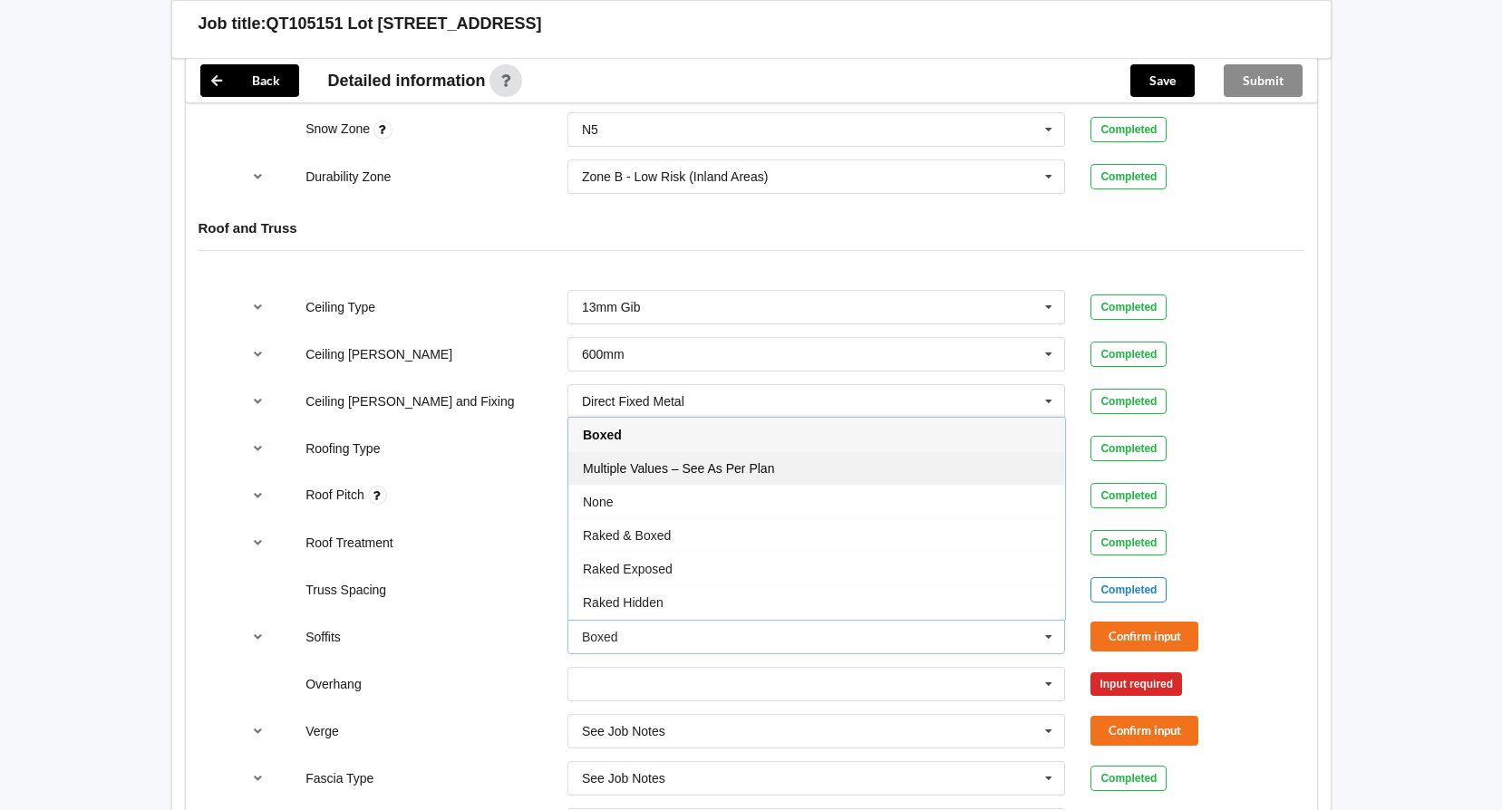
click at [815, 469] on div "Multiple Values – See As Per Plan" at bounding box center [816, 468] width 497 height 34
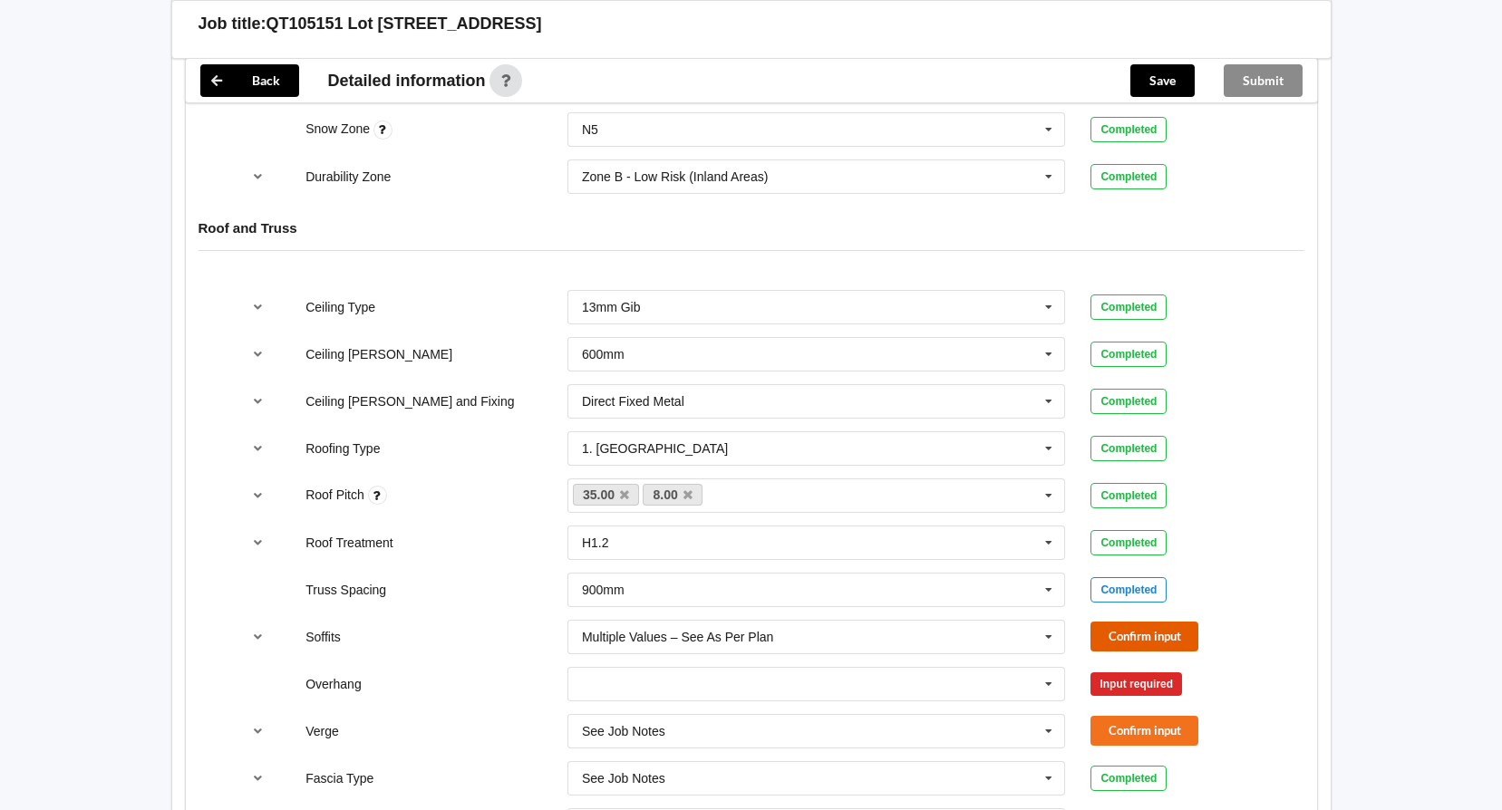
click at [1157, 638] on button "Confirm input" at bounding box center [1144, 637] width 108 height 30
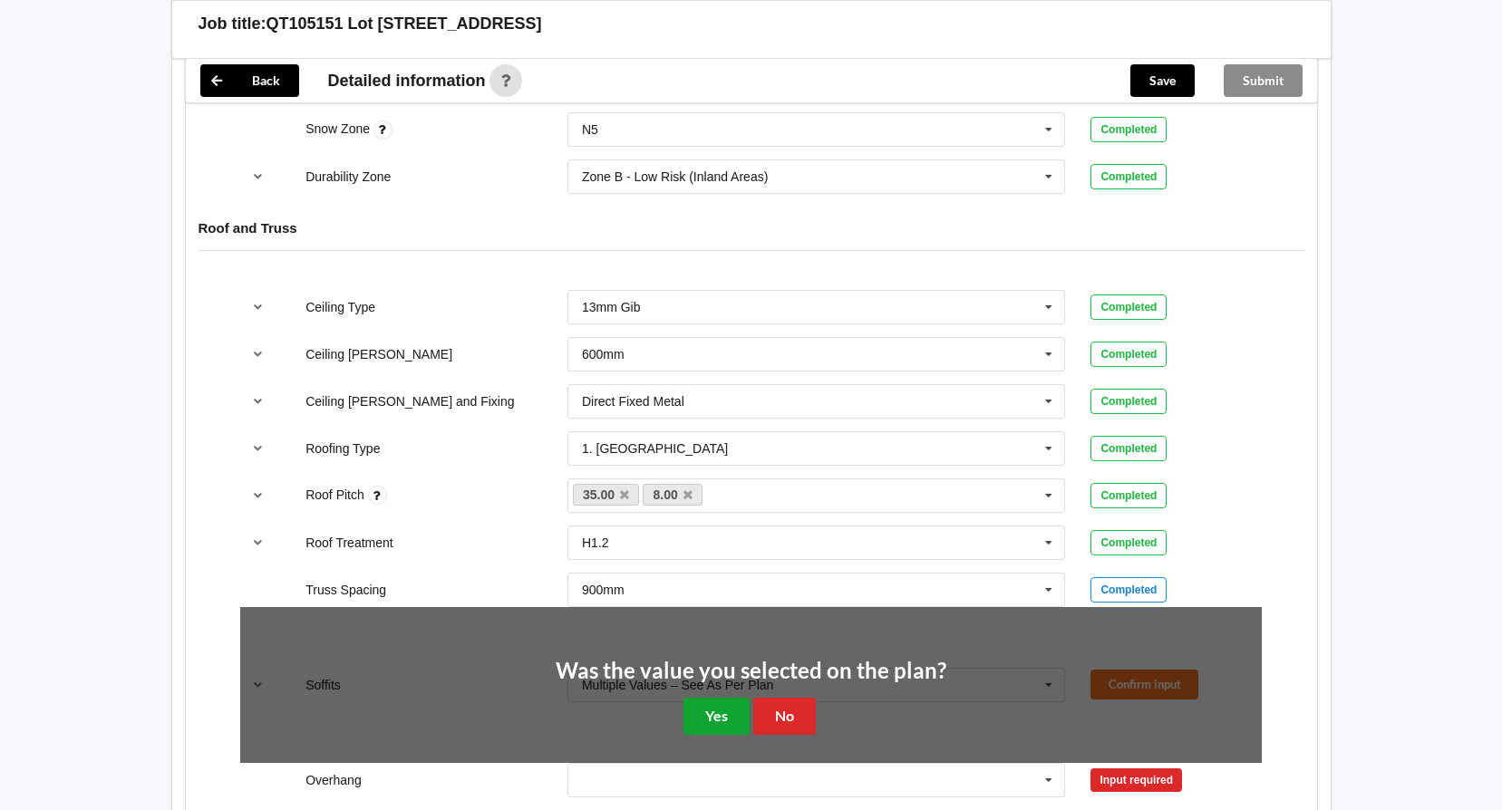
click at [717, 722] on button "Yes" at bounding box center [716, 716] width 66 height 37
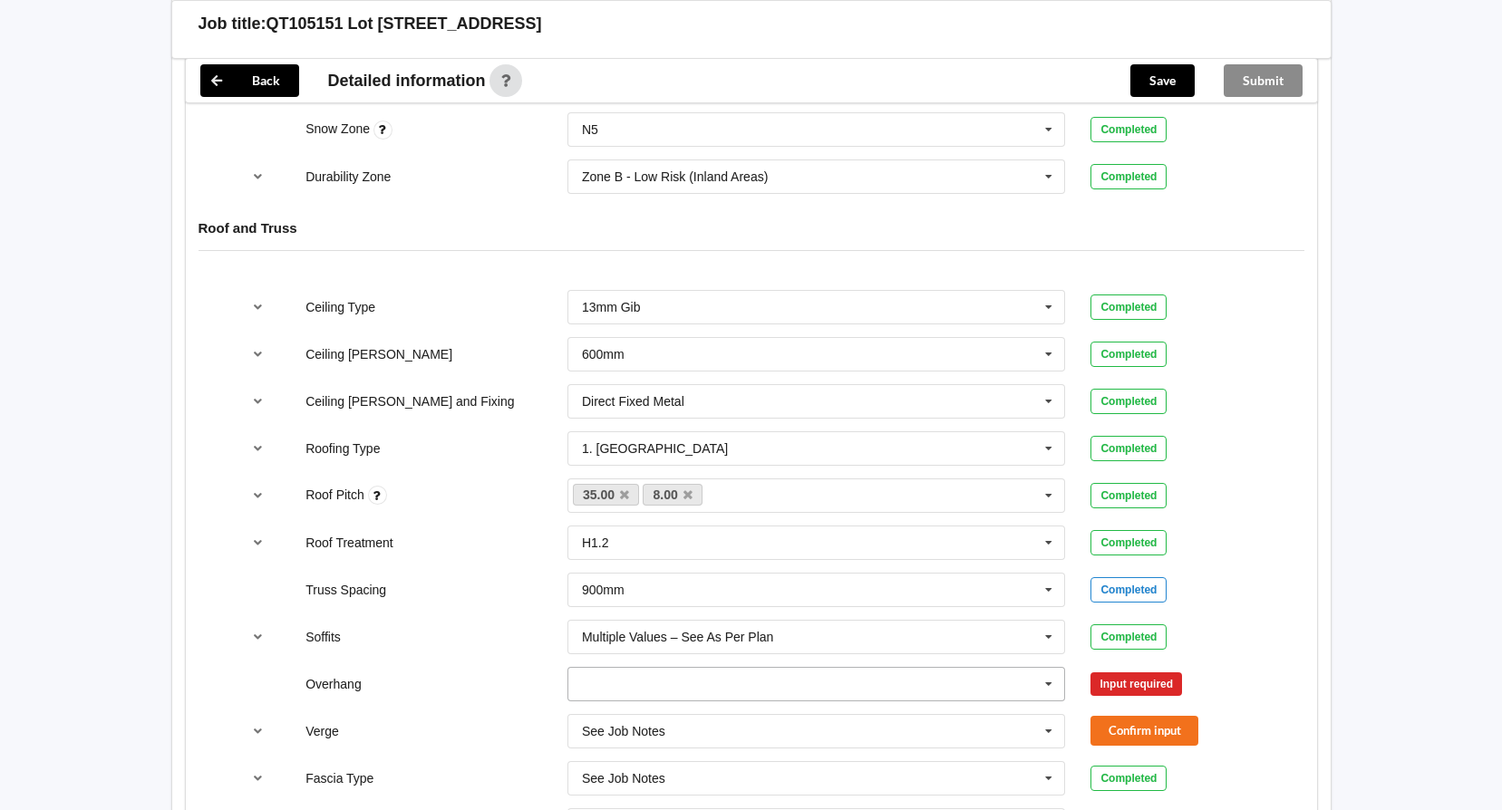
click at [1048, 683] on icon at bounding box center [1048, 685] width 27 height 34
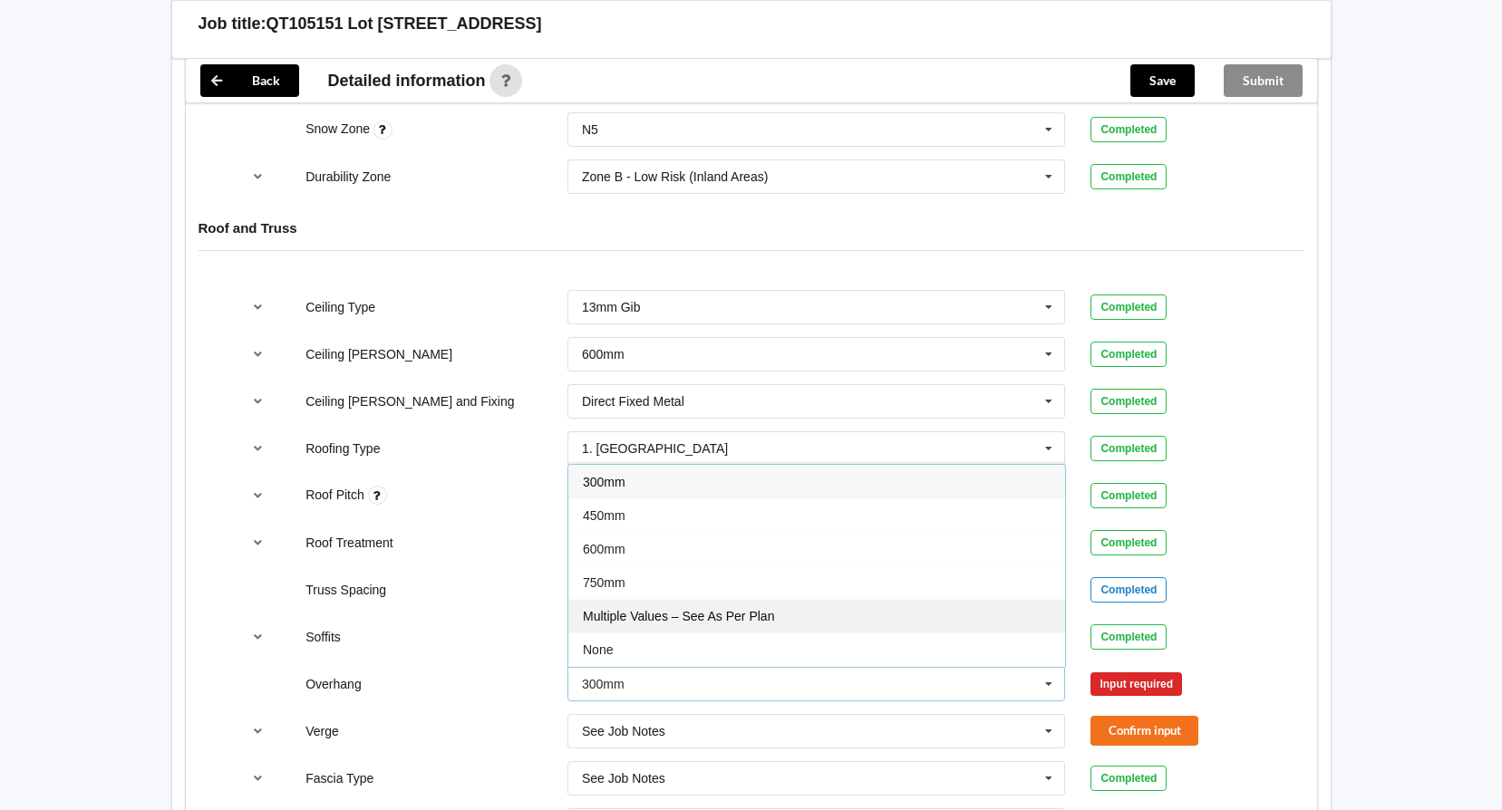
click at [833, 623] on div "Multiple Values – See As Per Plan" at bounding box center [816, 616] width 497 height 34
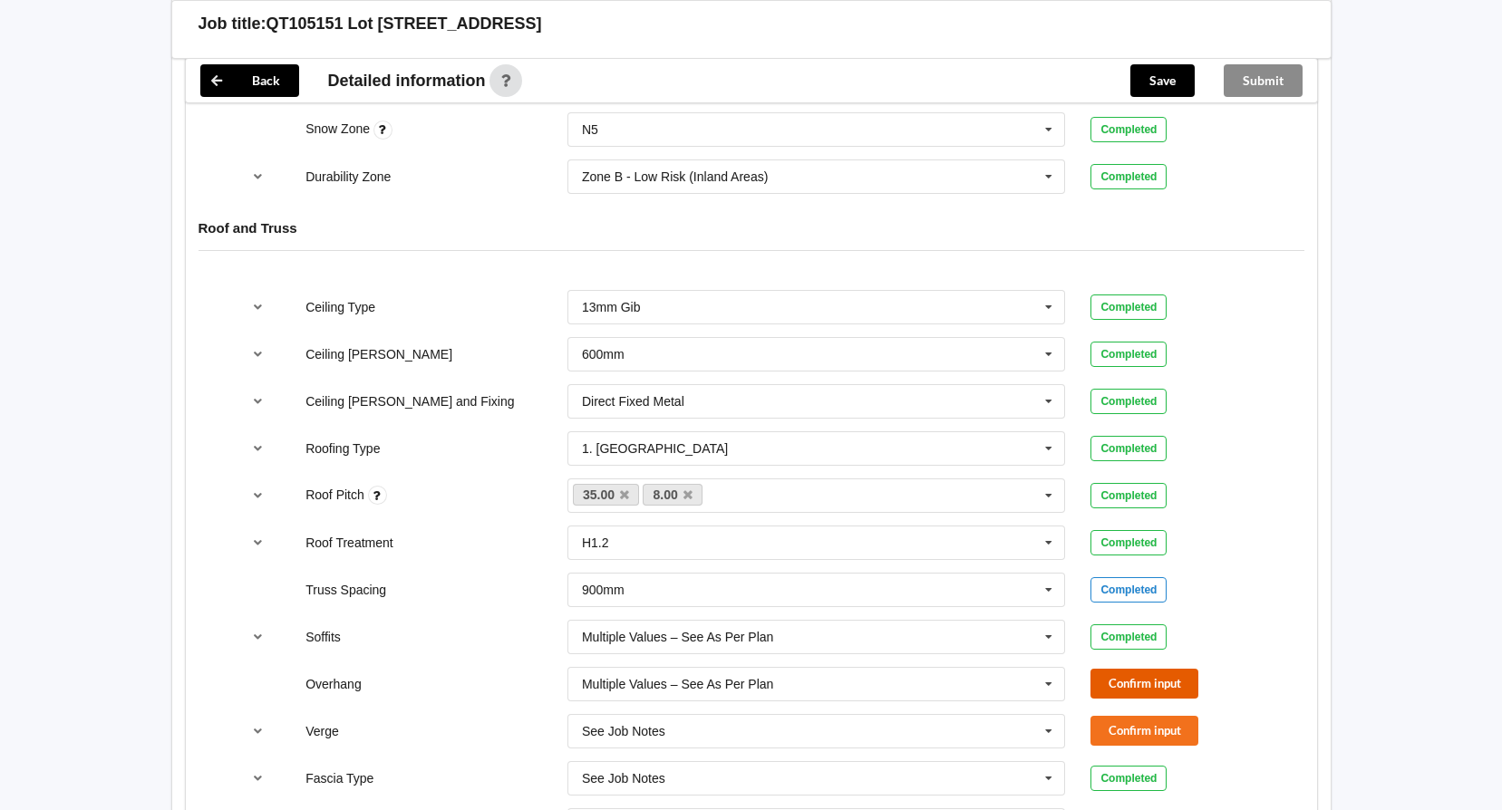
click at [1152, 685] on button "Confirm input" at bounding box center [1144, 684] width 108 height 30
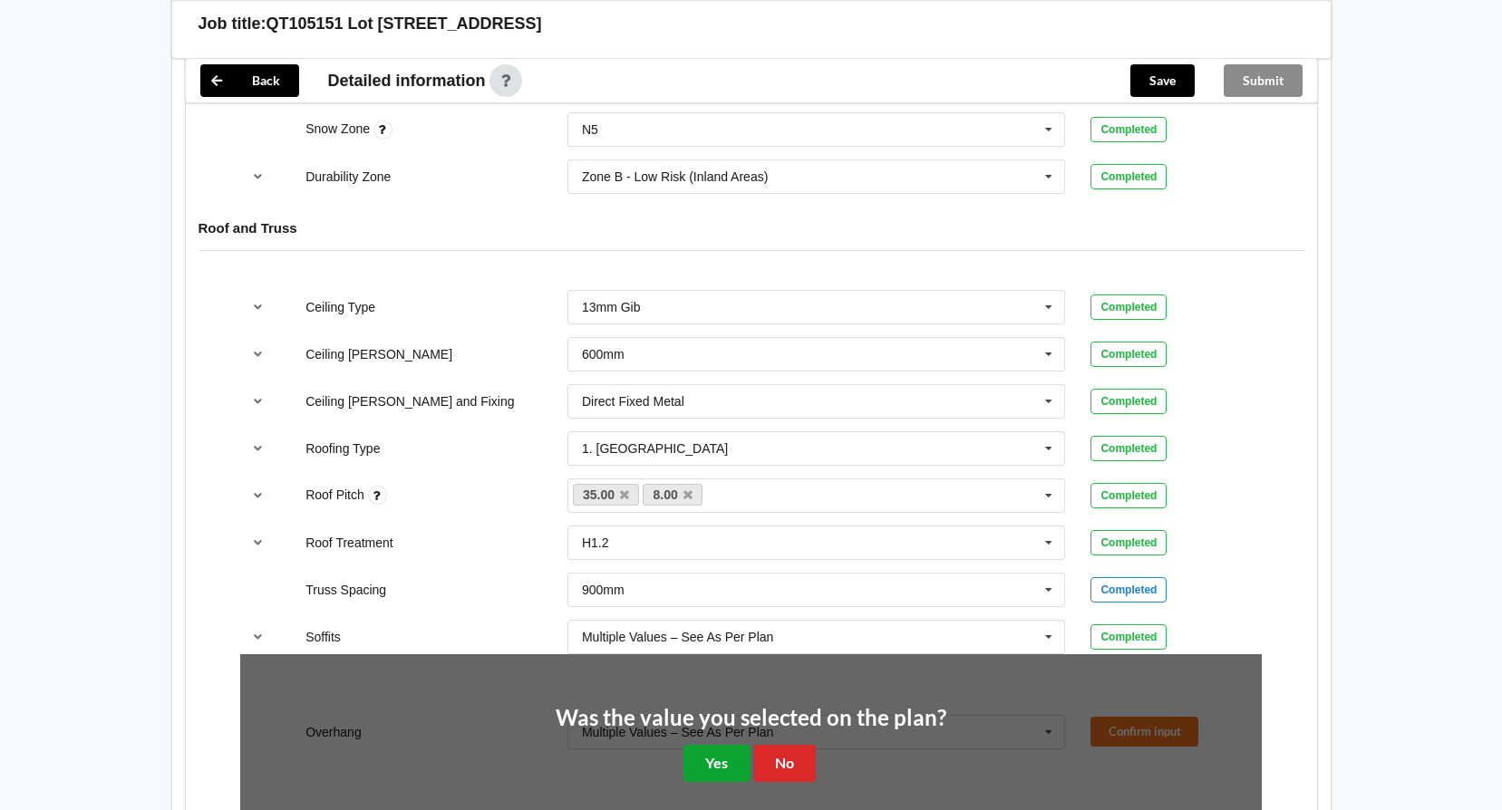
click at [713, 774] on button "Yes" at bounding box center [716, 763] width 66 height 37
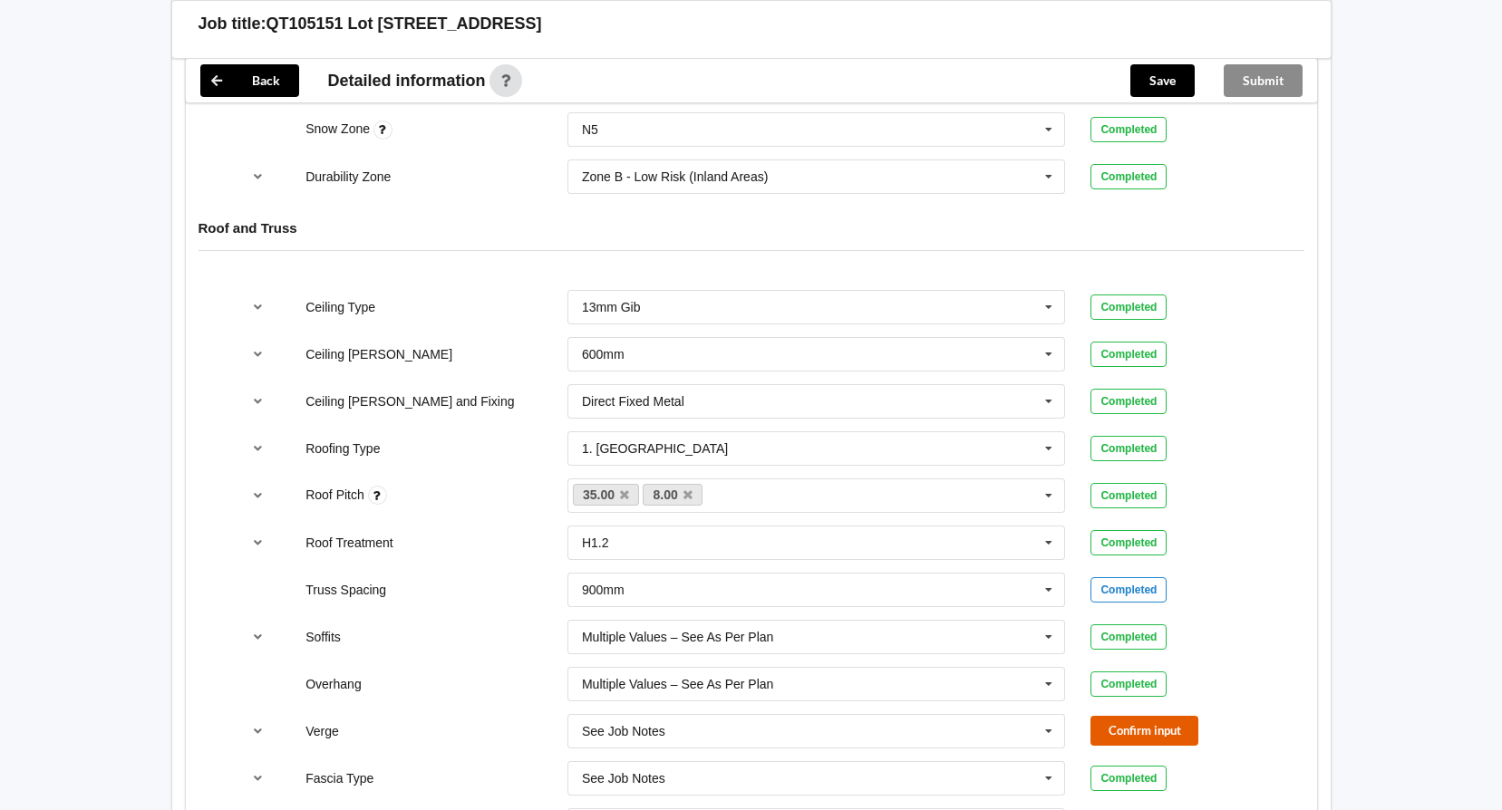
click at [1165, 732] on button "Confirm input" at bounding box center [1144, 731] width 108 height 30
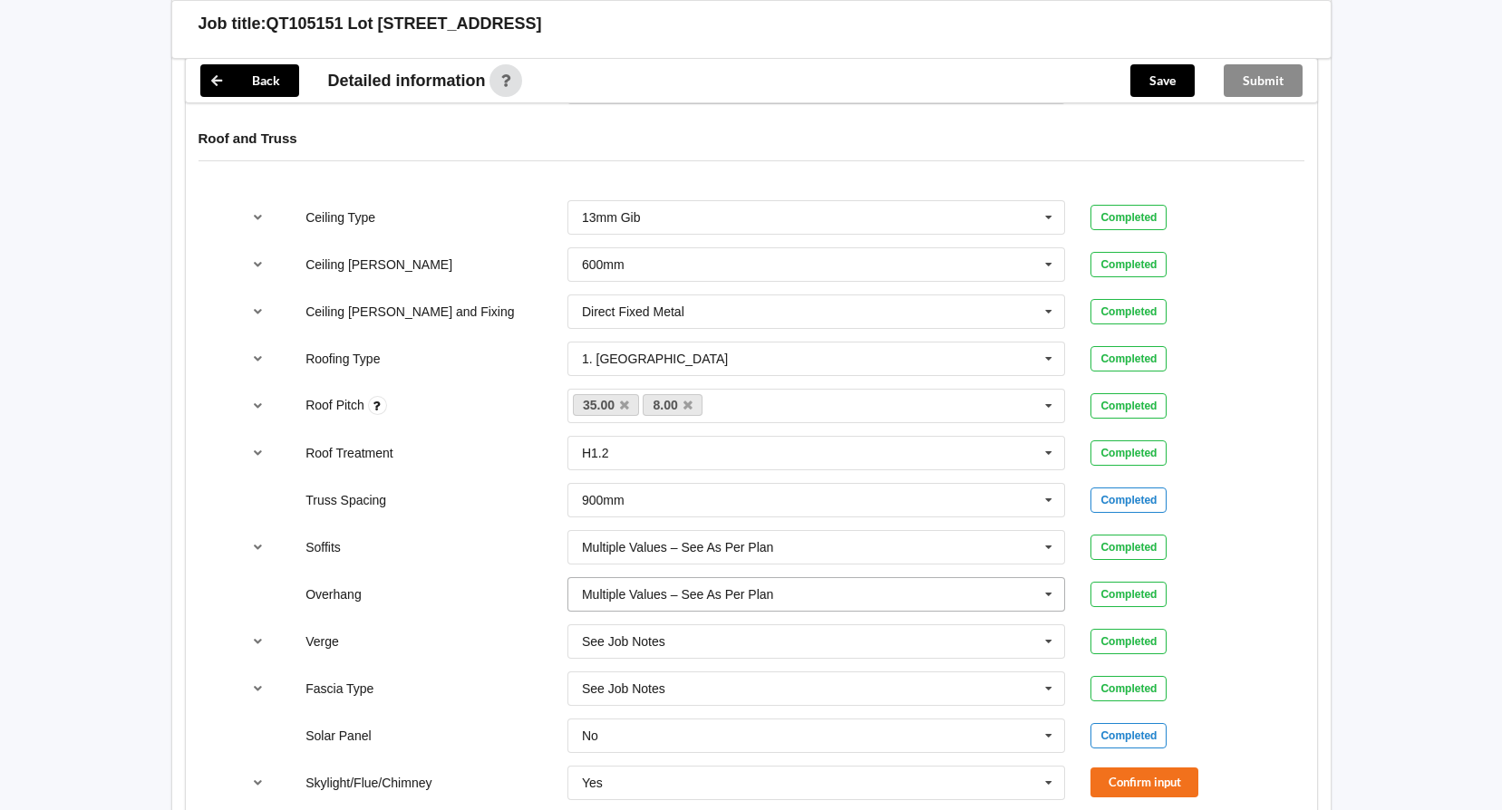
scroll to position [1178, 0]
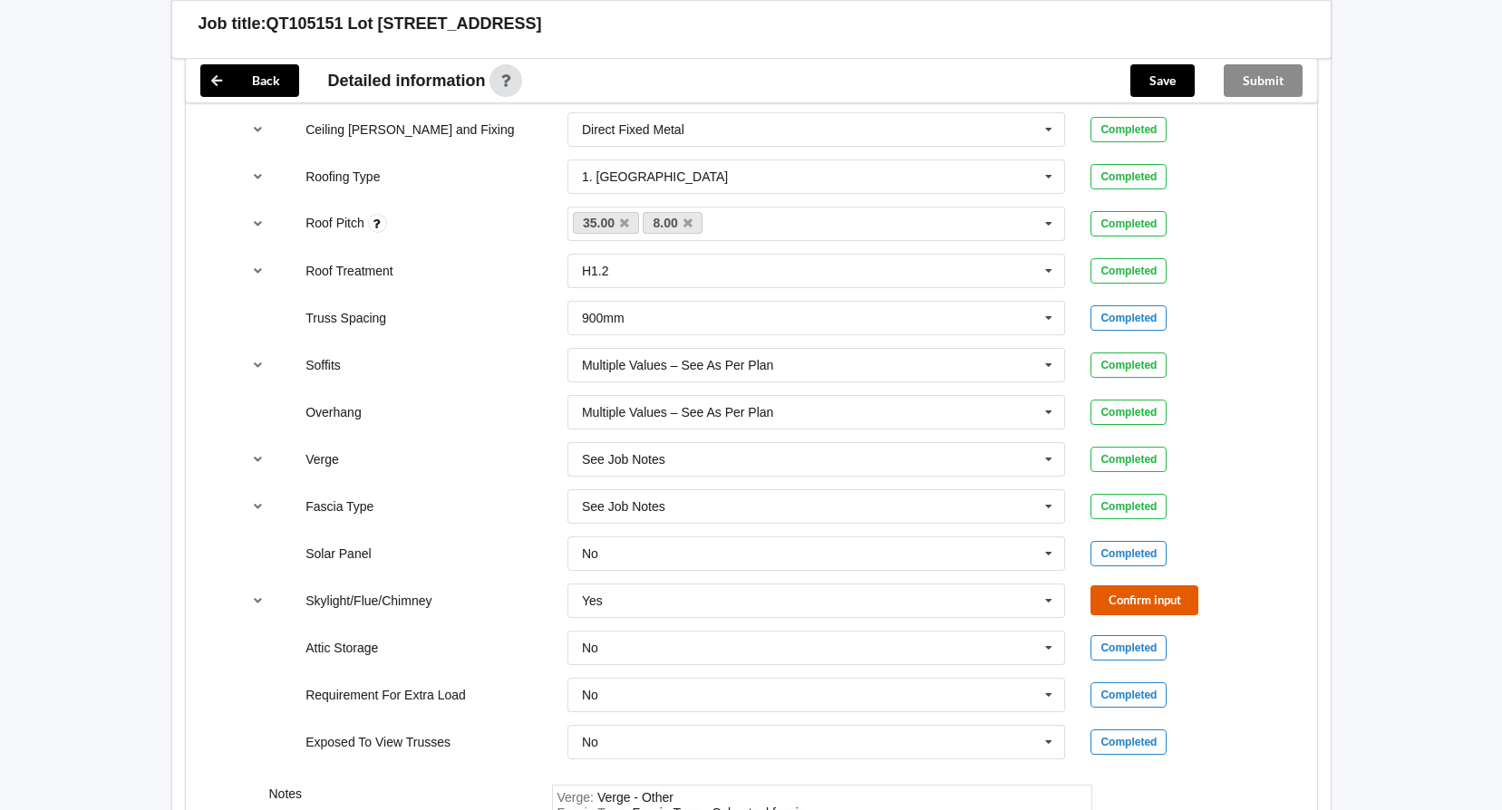
click at [1131, 602] on button "Confirm input" at bounding box center [1144, 601] width 108 height 30
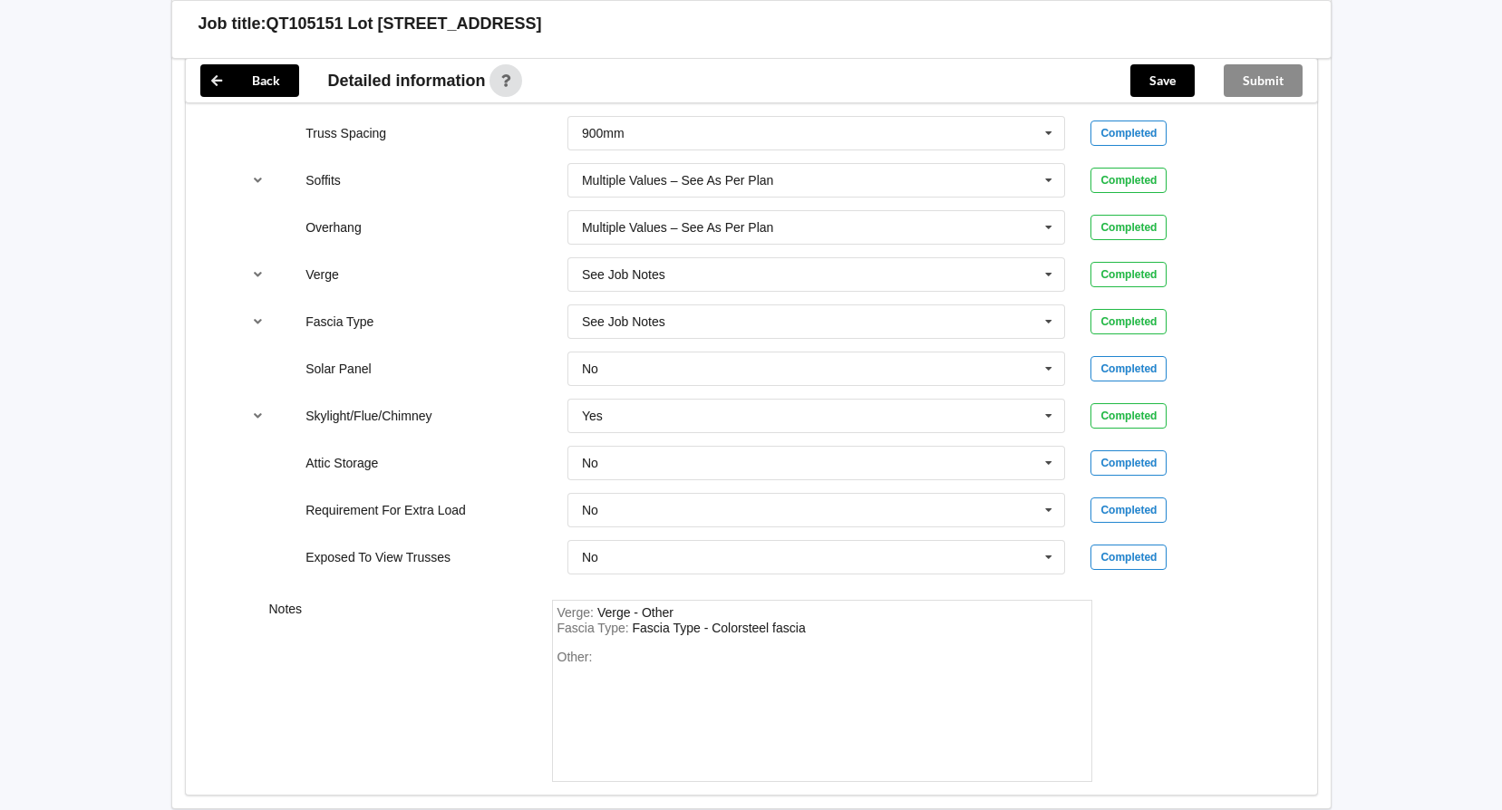
scroll to position [1466, 0]
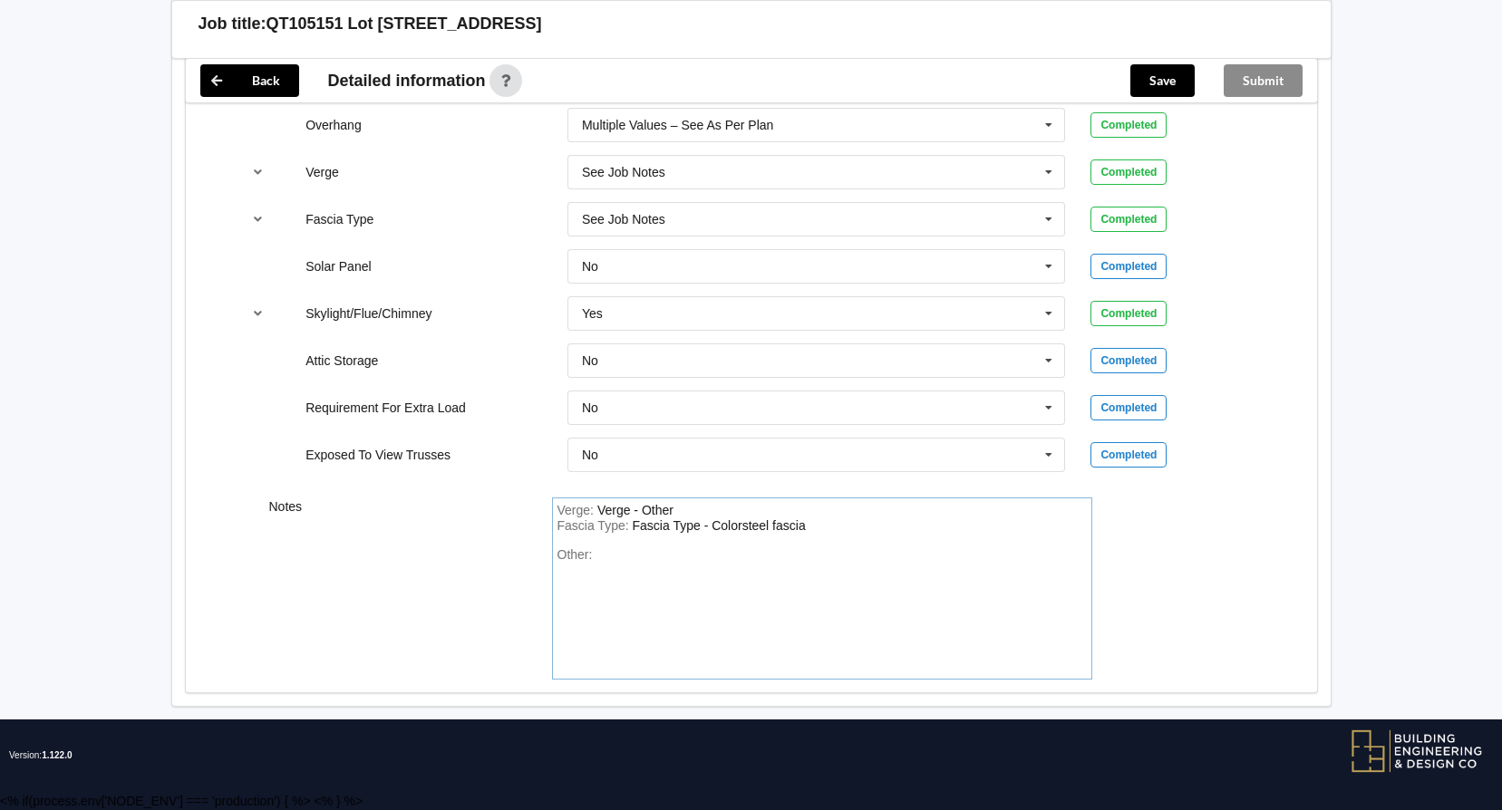
click at [626, 555] on div "Other:" at bounding box center [821, 611] width 529 height 127
click at [1158, 66] on button "Save" at bounding box center [1162, 80] width 64 height 33
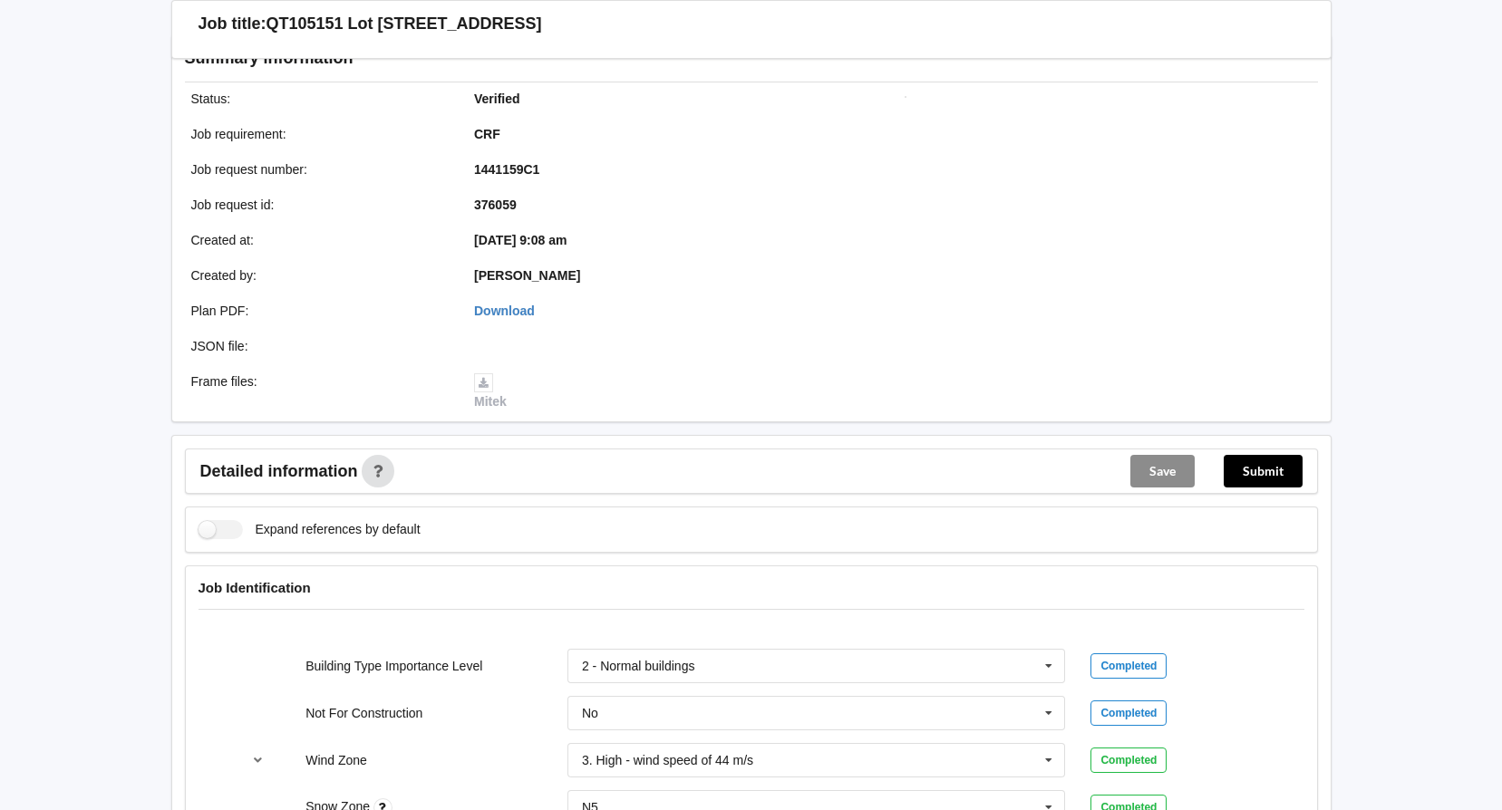
scroll to position [113, 0]
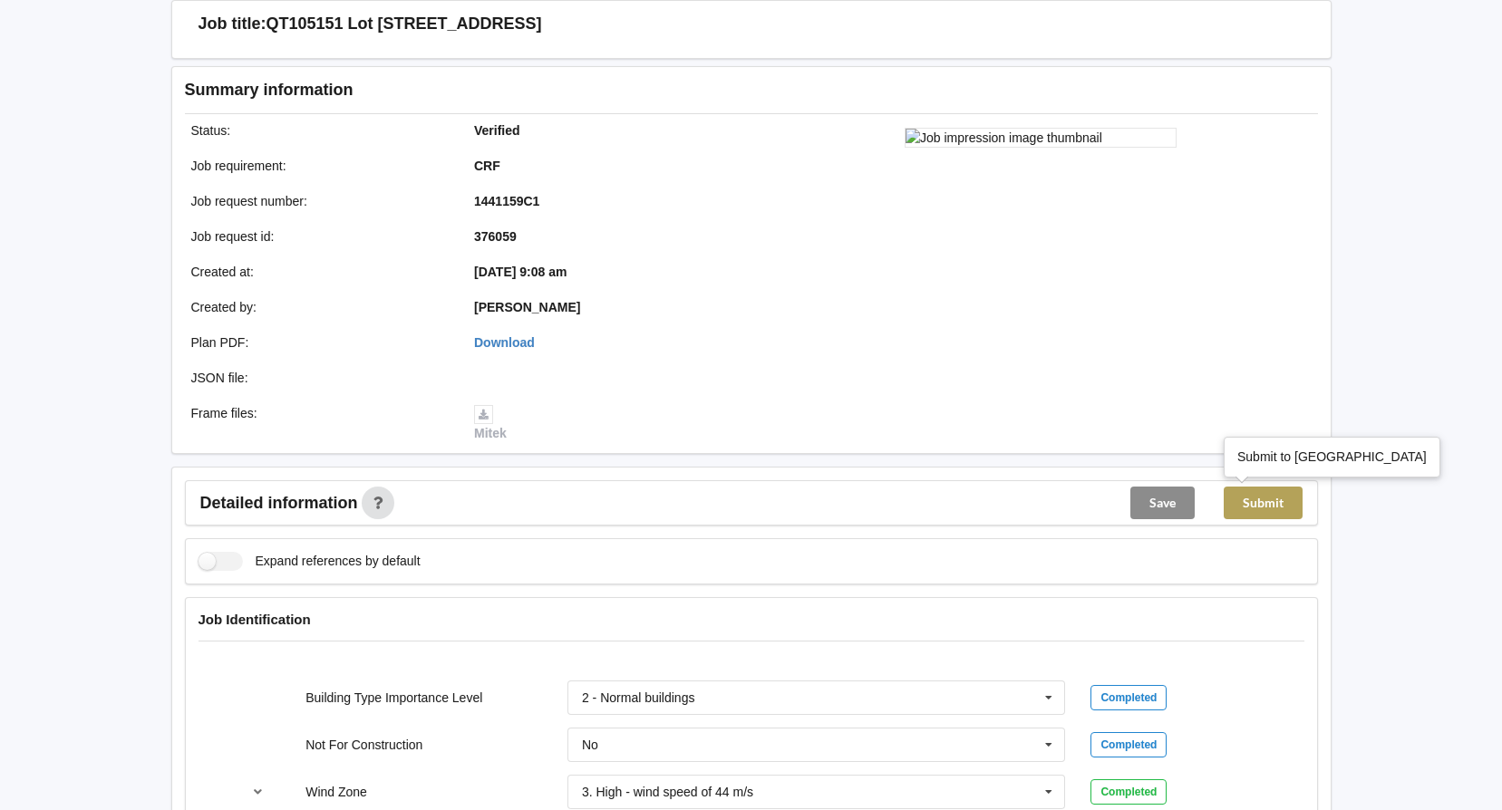
click at [1264, 501] on button "Submit" at bounding box center [1263, 503] width 79 height 33
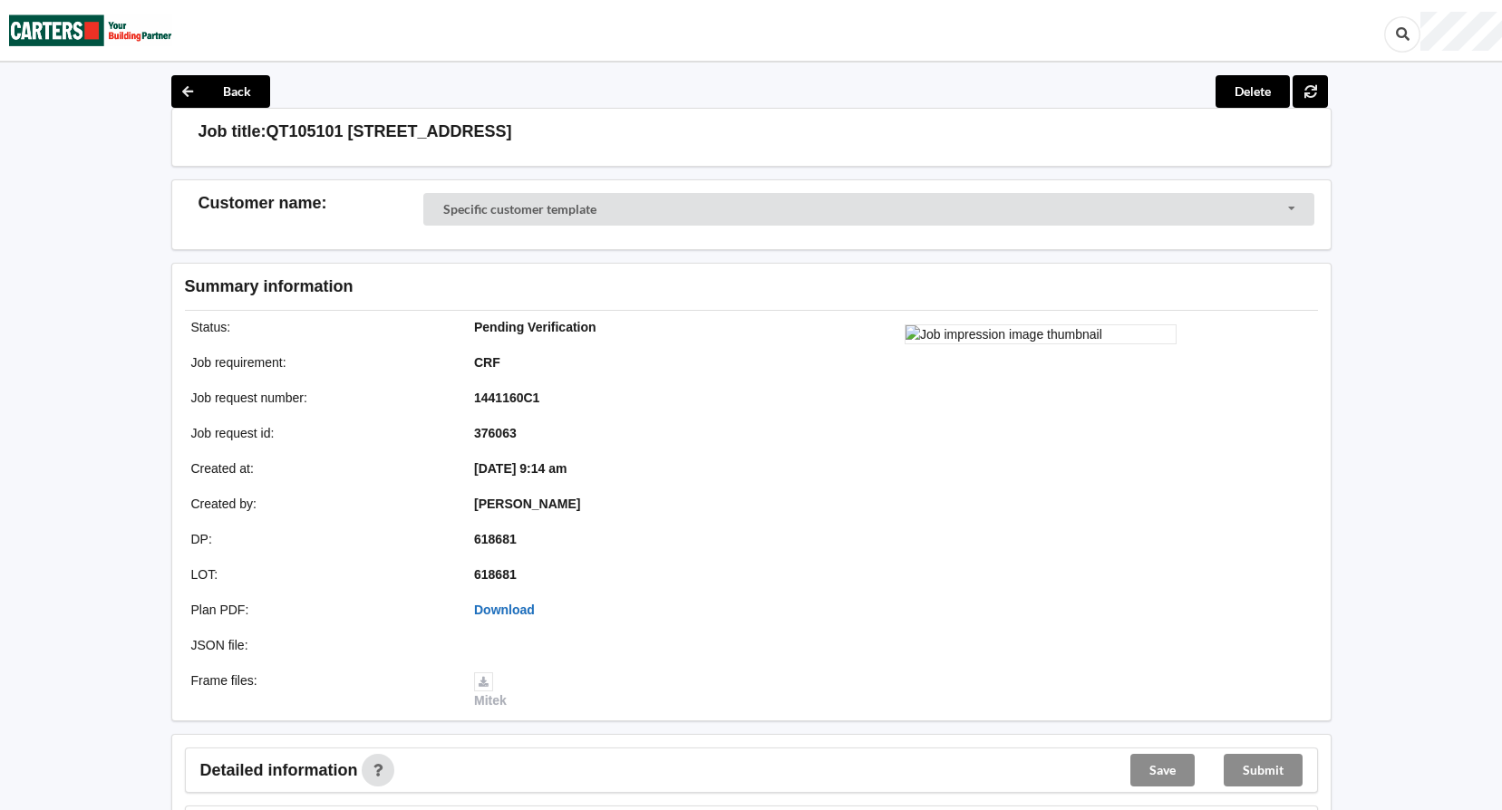
click at [507, 608] on link "Download" at bounding box center [504, 610] width 61 height 15
click at [786, 286] on h3 "Summary information" at bounding box center [607, 286] width 844 height 21
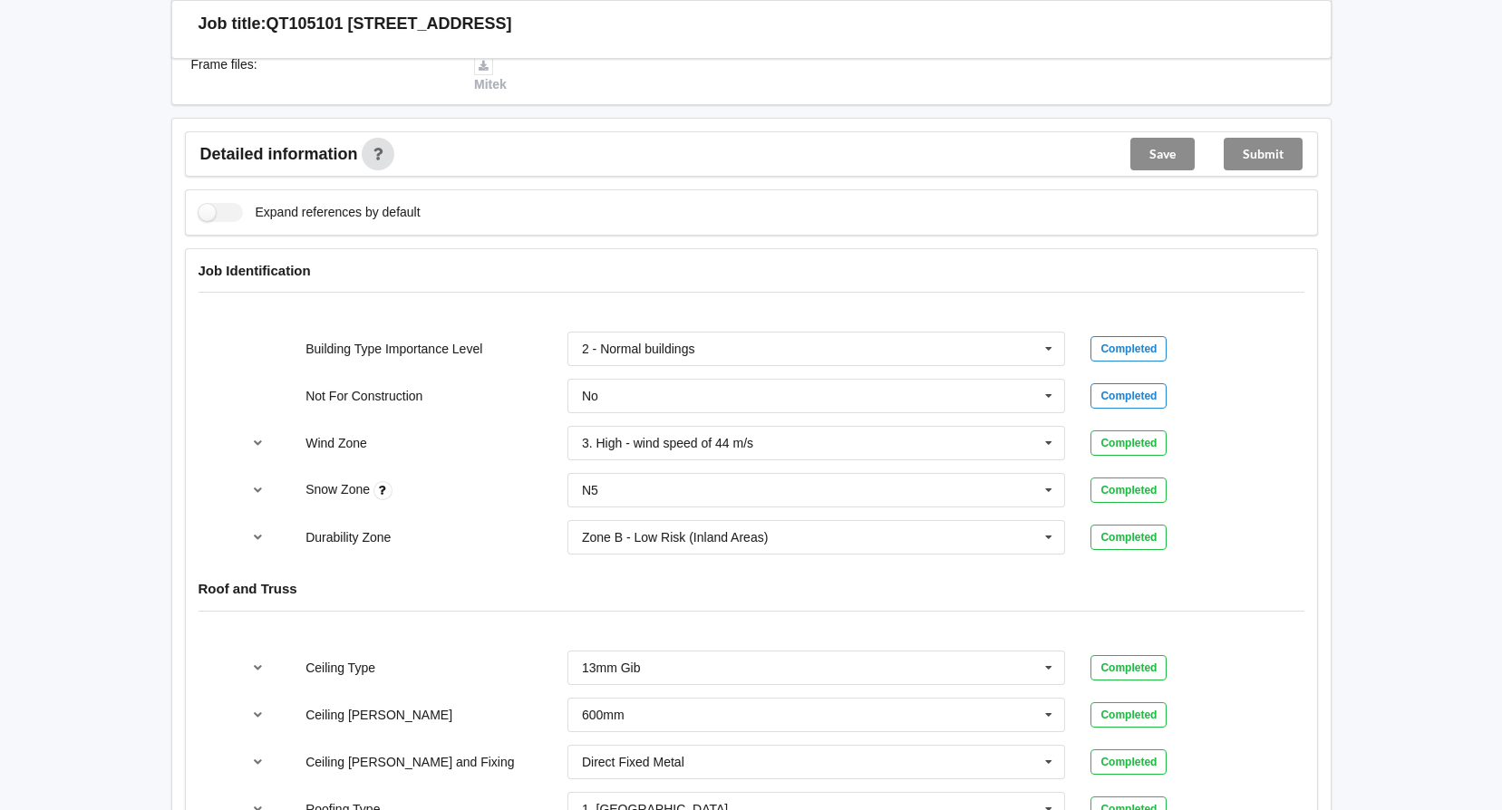
scroll to position [906, 0]
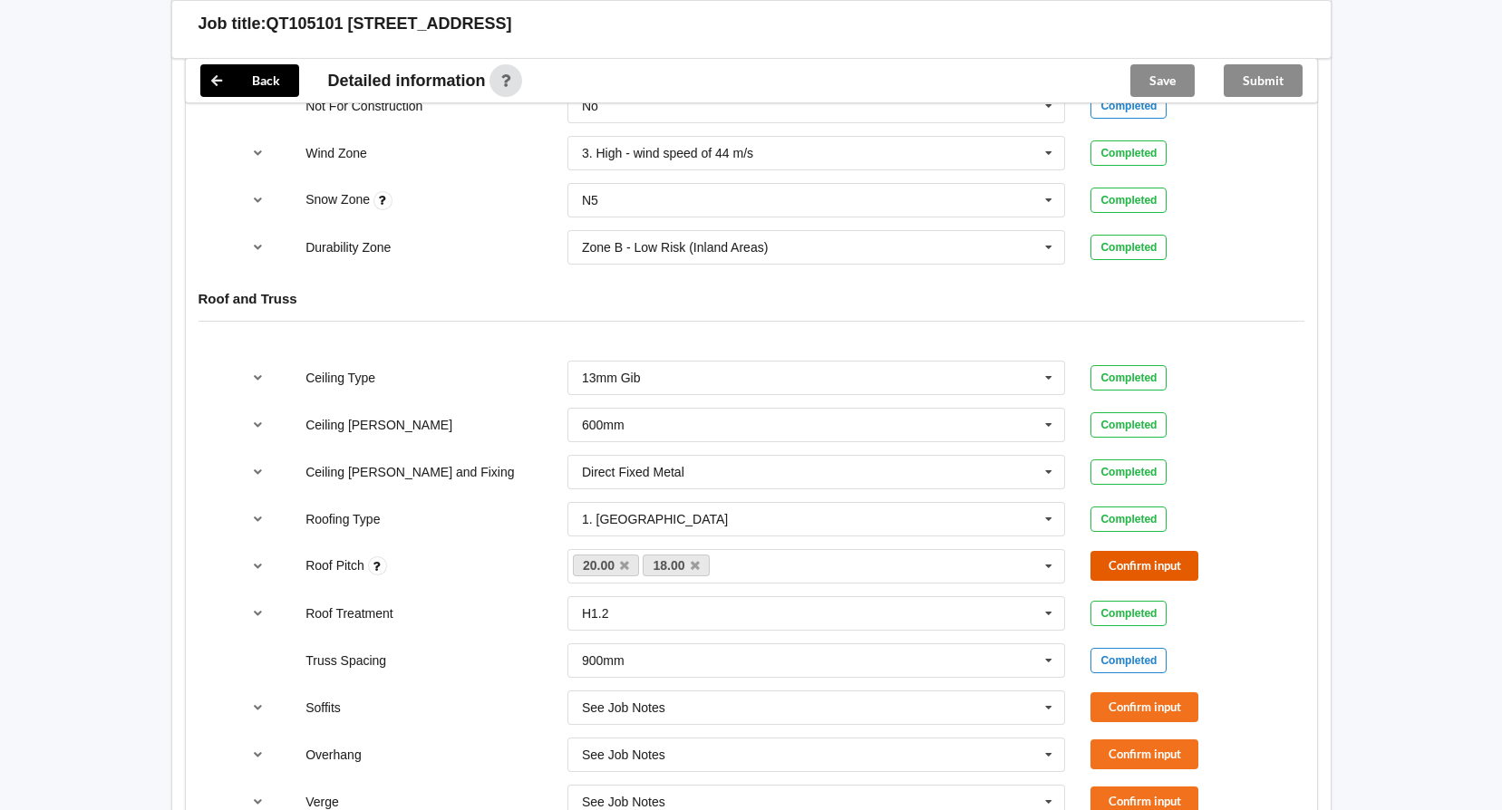
click at [1149, 560] on button "Confirm input" at bounding box center [1144, 566] width 108 height 30
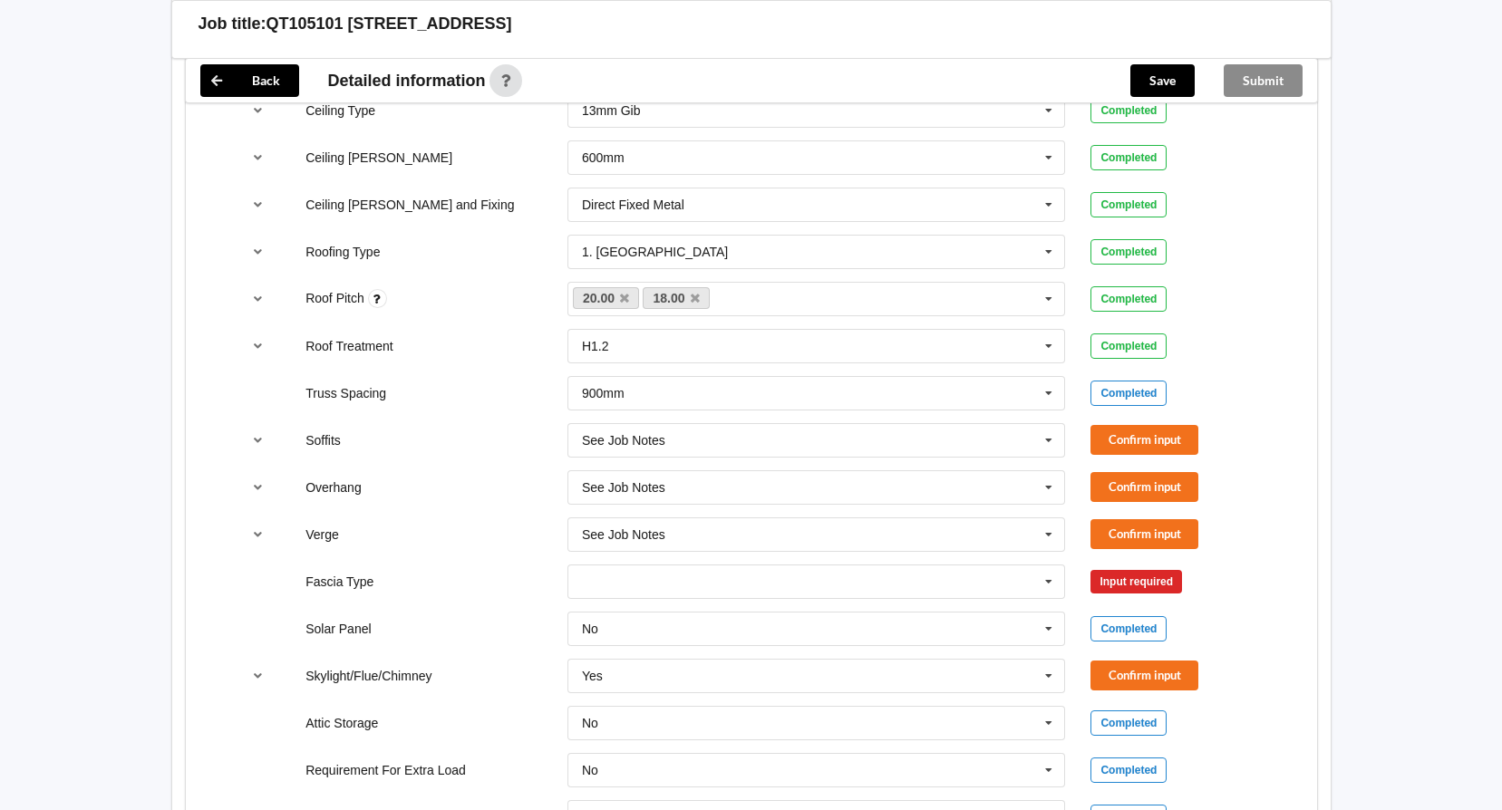
scroll to position [1178, 0]
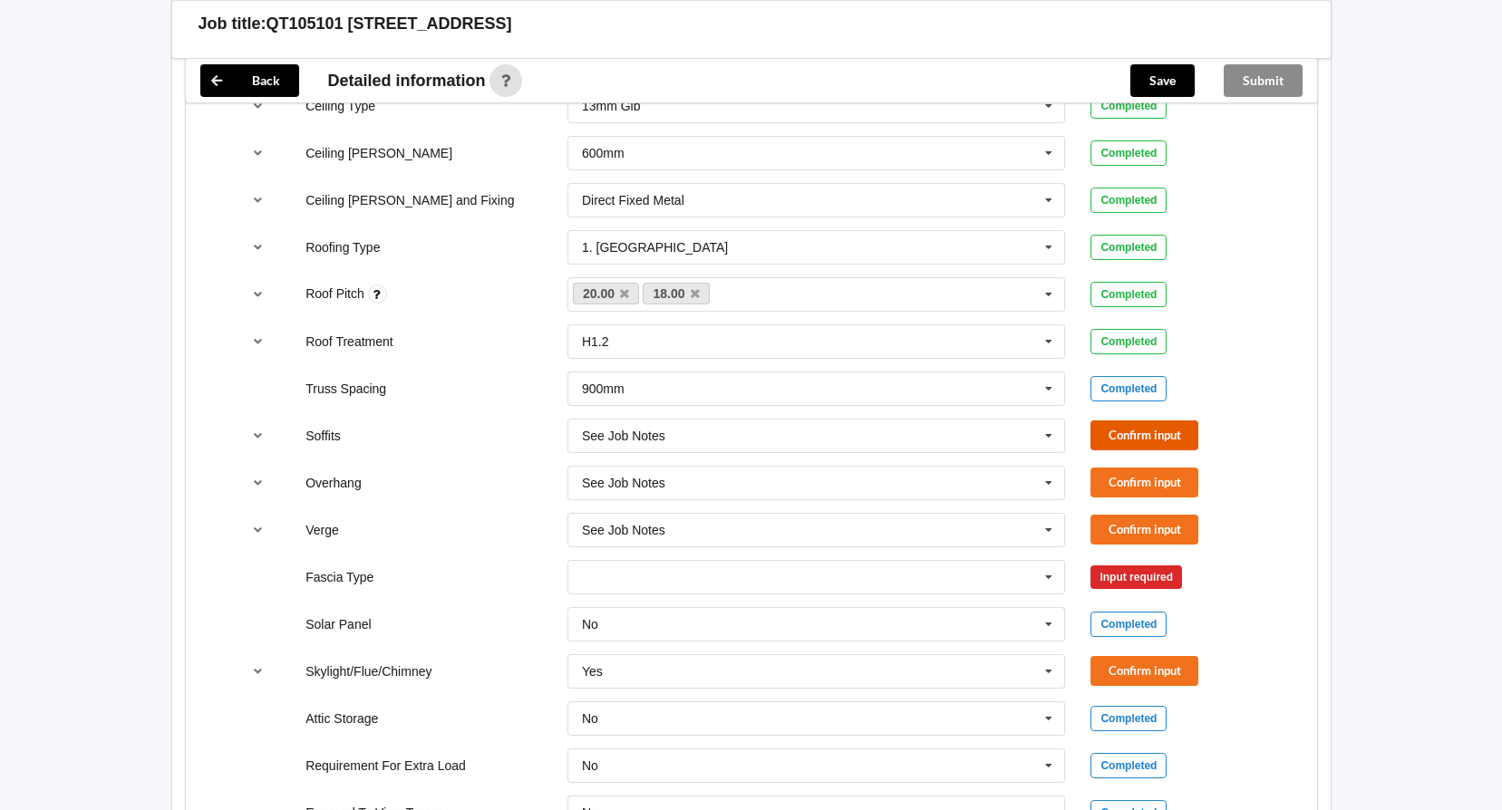
click at [1119, 439] on button "Confirm input" at bounding box center [1144, 436] width 108 height 30
click at [1147, 489] on button "Confirm input" at bounding box center [1144, 483] width 108 height 30
click at [1147, 517] on button "Confirm input" at bounding box center [1144, 530] width 108 height 30
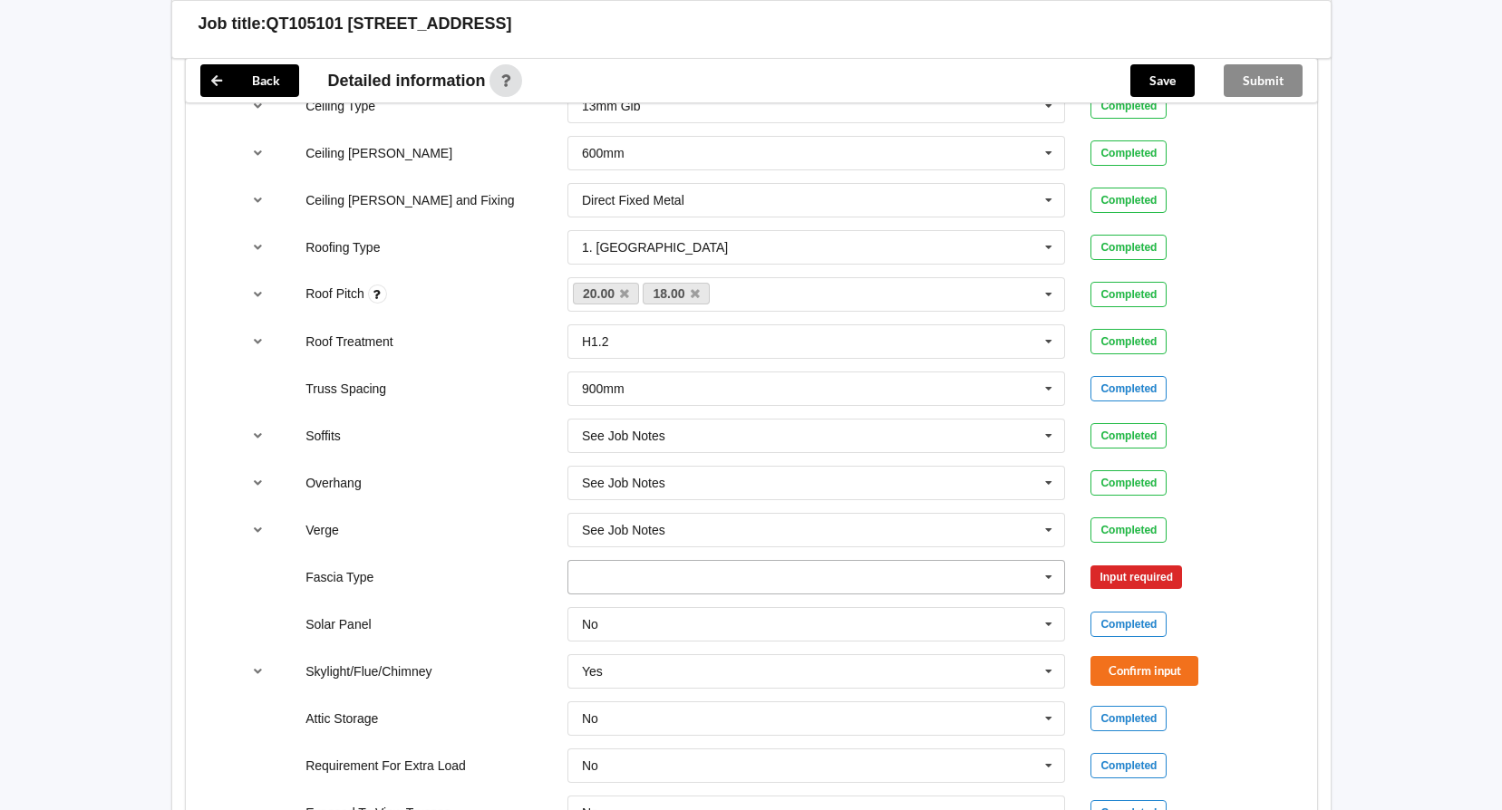
click at [1052, 584] on icon at bounding box center [1048, 578] width 27 height 34
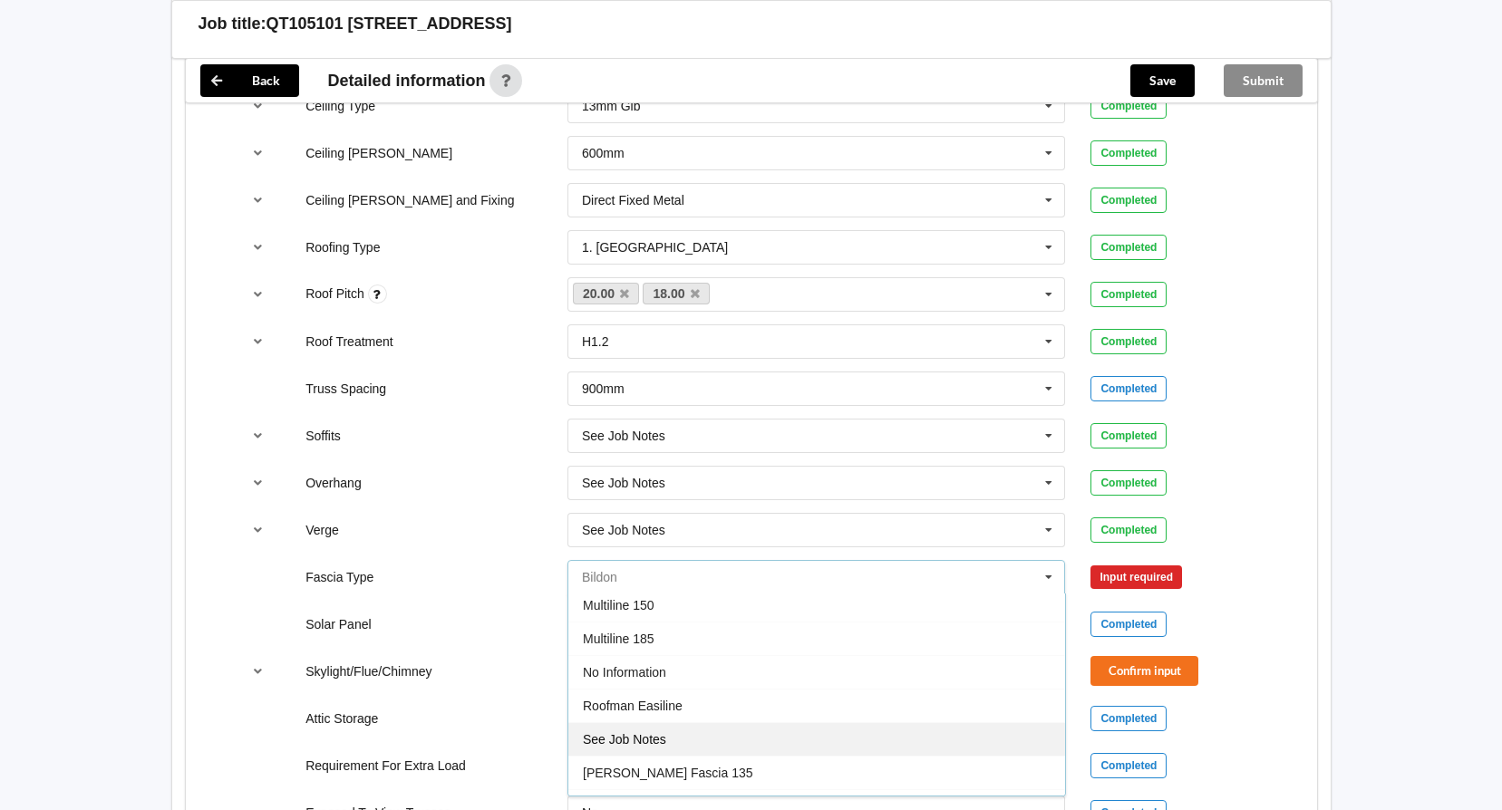
scroll to position [544, 0]
click at [725, 729] on div "See Job Notes" at bounding box center [816, 738] width 497 height 34
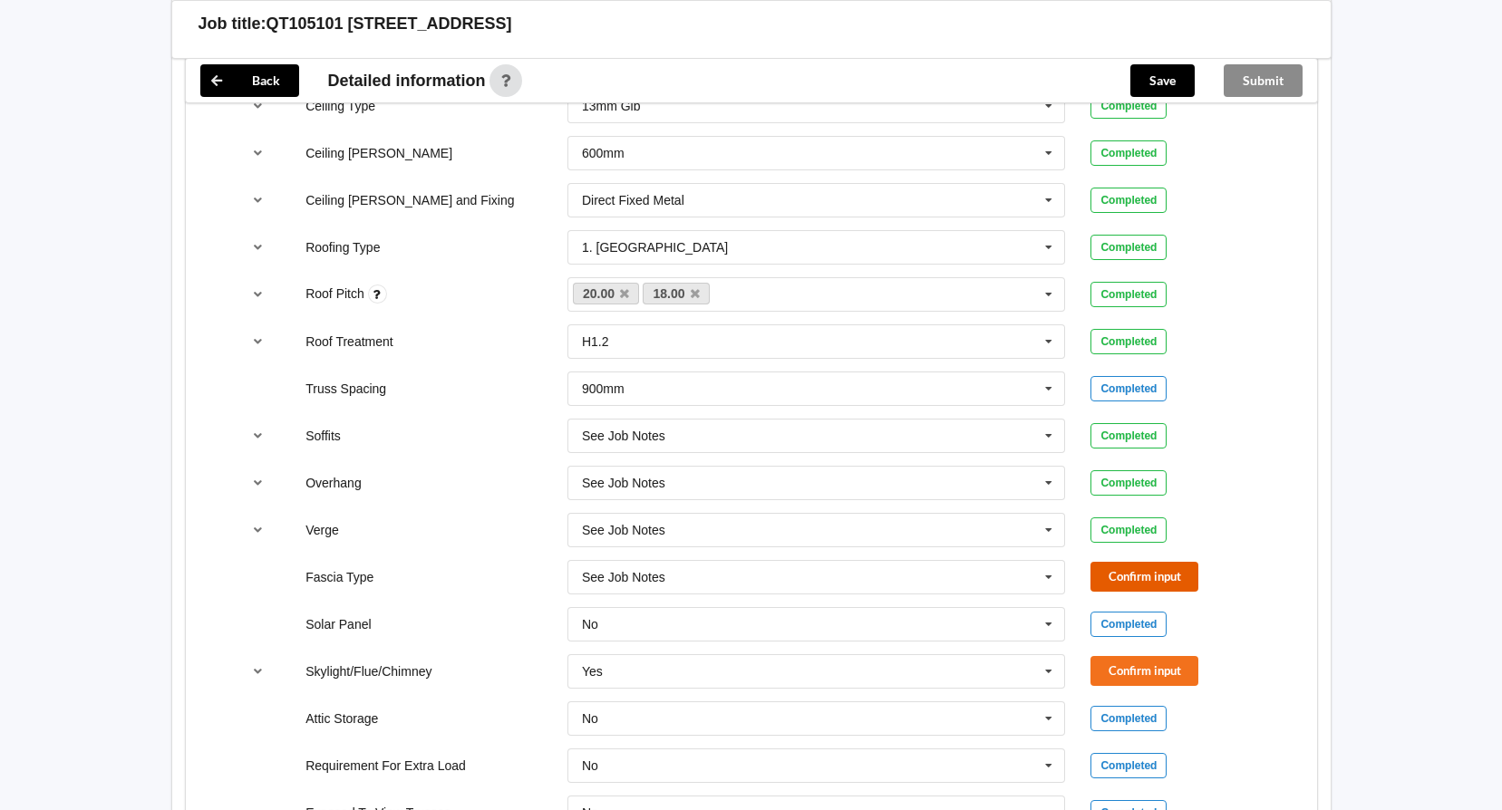
click at [1154, 578] on button "Confirm input" at bounding box center [1144, 577] width 108 height 30
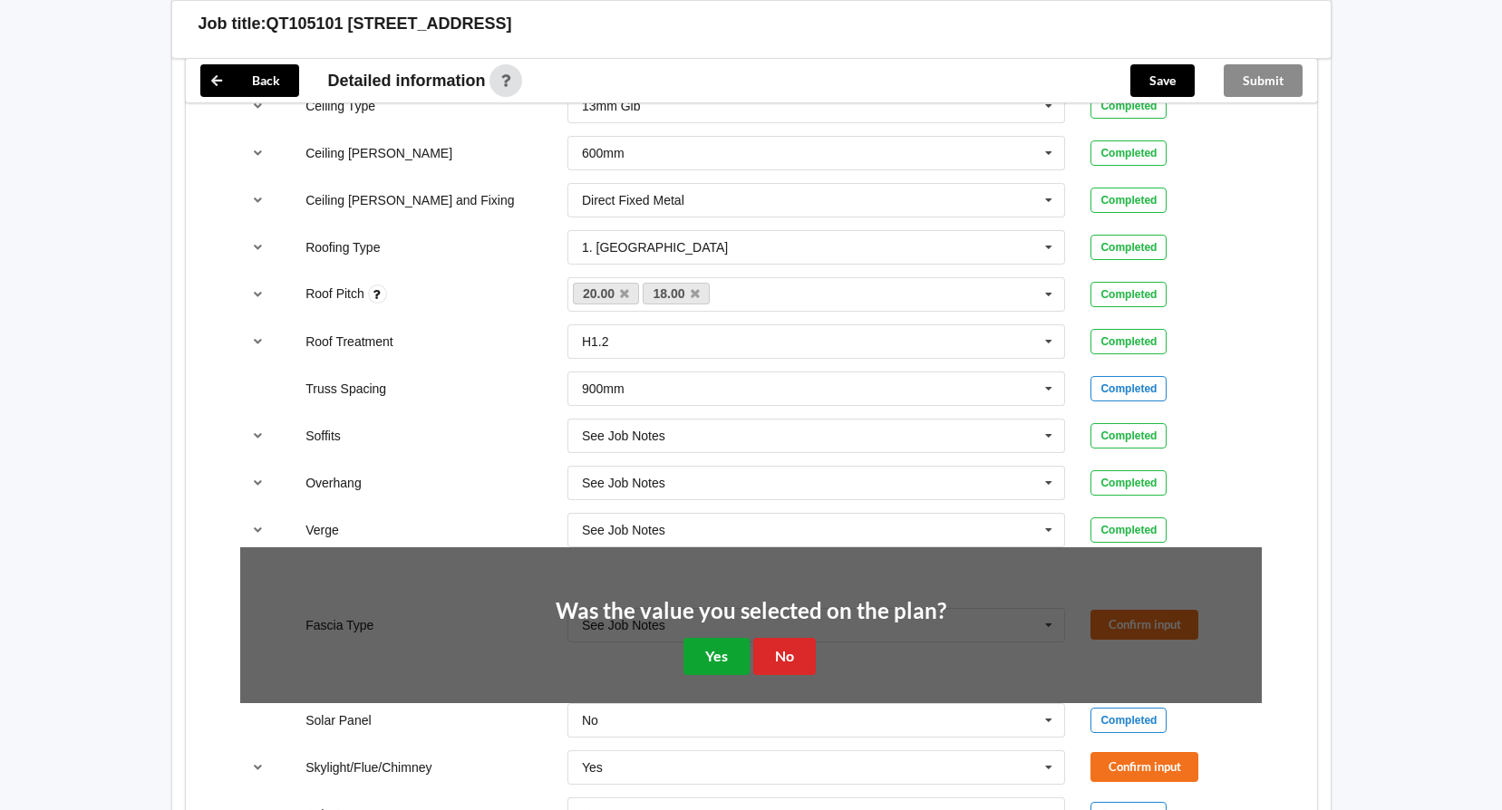
click at [701, 661] on button "Yes" at bounding box center [716, 656] width 66 height 37
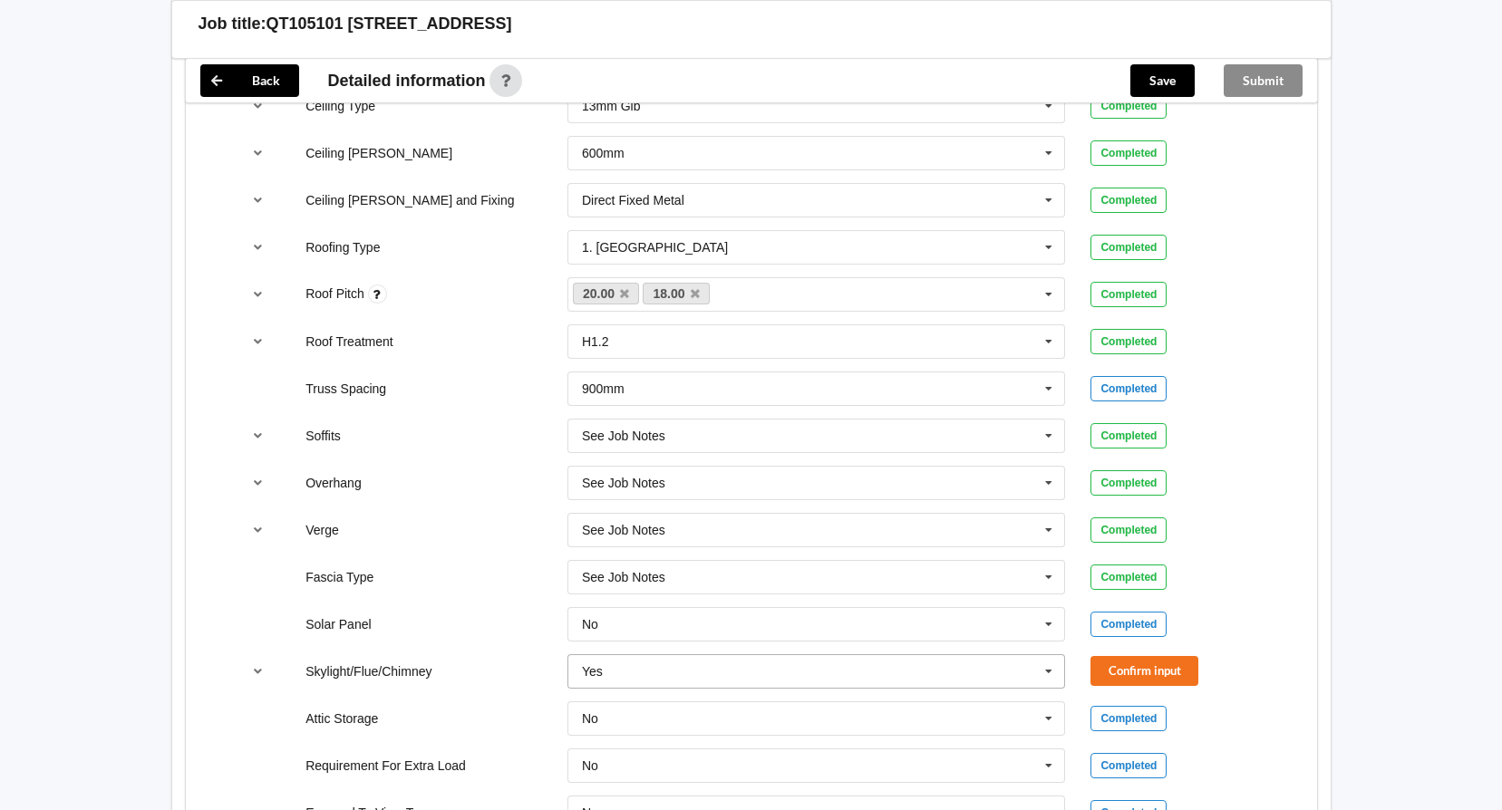
click at [1044, 668] on icon at bounding box center [1048, 672] width 27 height 34
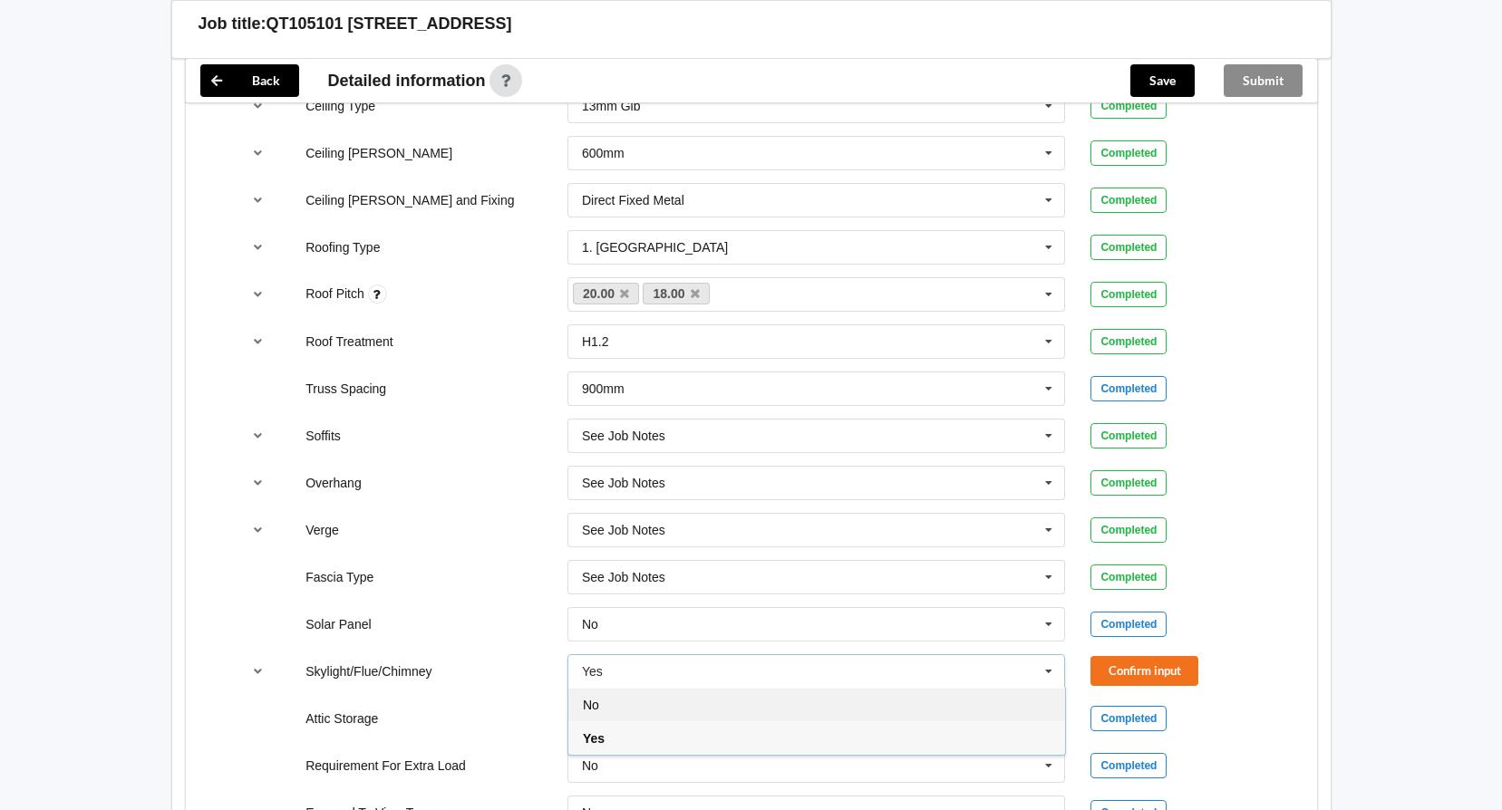
click at [875, 709] on div "No" at bounding box center [816, 705] width 497 height 34
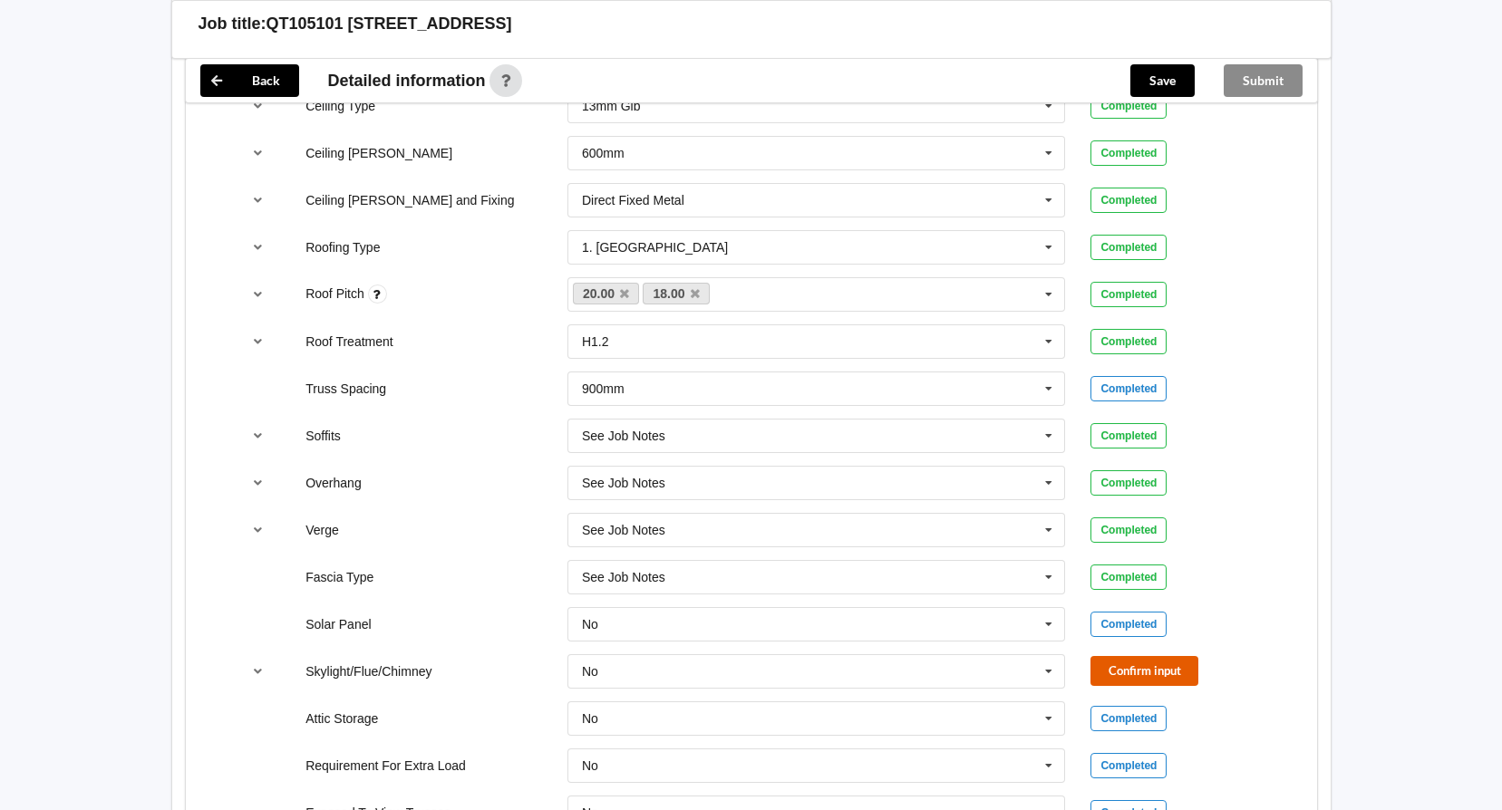
drag, startPoint x: 1130, startPoint y: 682, endPoint x: 368, endPoint y: 528, distance: 777.6
click at [1120, 677] on button "Confirm input" at bounding box center [1144, 671] width 108 height 30
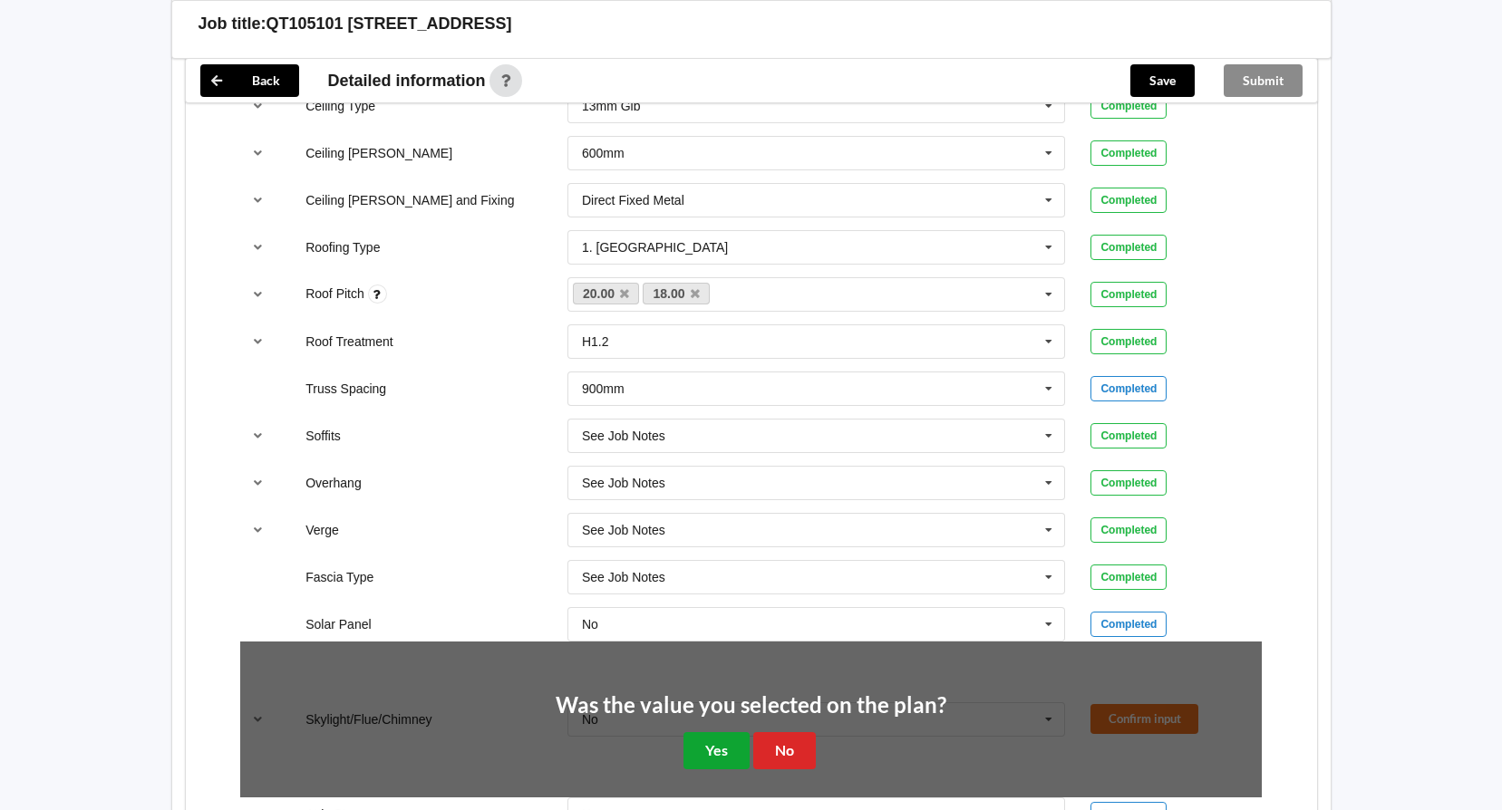
click at [722, 748] on button "Yes" at bounding box center [716, 750] width 66 height 37
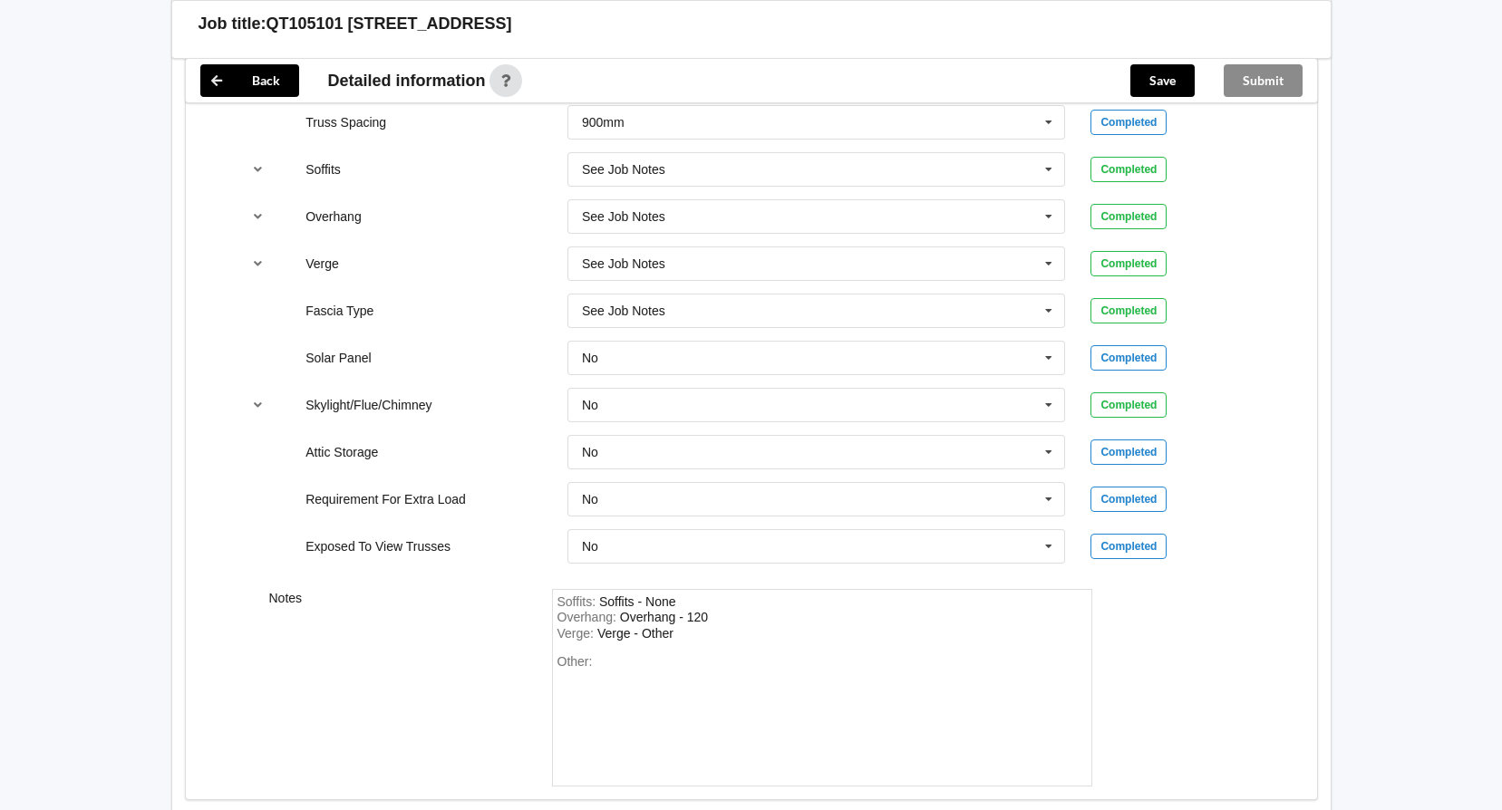
scroll to position [1450, 0]
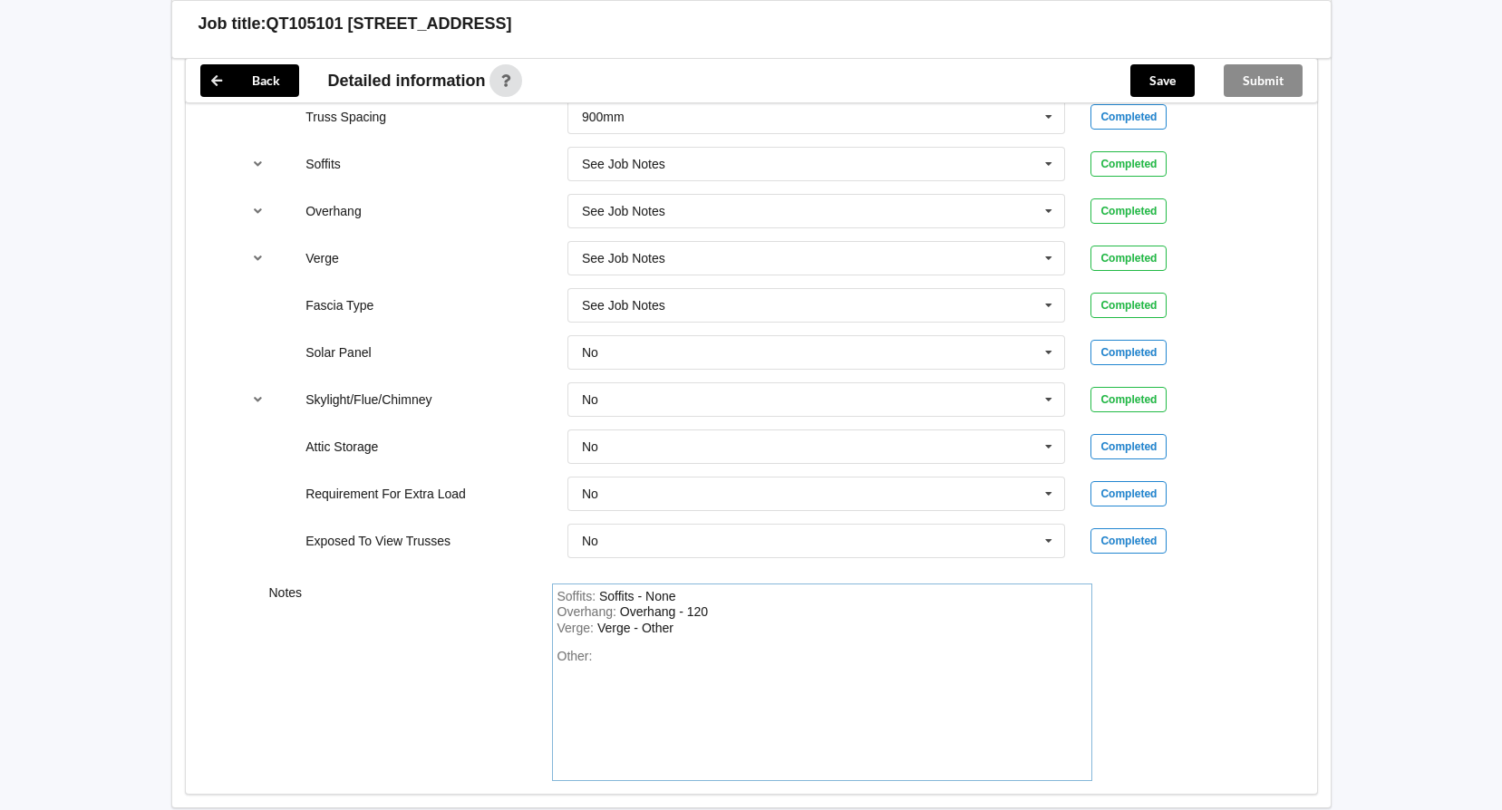
click at [625, 680] on div "Other:" at bounding box center [821, 712] width 529 height 127
click at [725, 674] on div "Allow for ducted air con in the ceiling" at bounding box center [660, 672] width 206 height 15
click at [775, 667] on div "Other: Allow for ducted air con in the ceiling" at bounding box center [821, 712] width 529 height 127
click at [1165, 83] on button "Save" at bounding box center [1162, 80] width 64 height 33
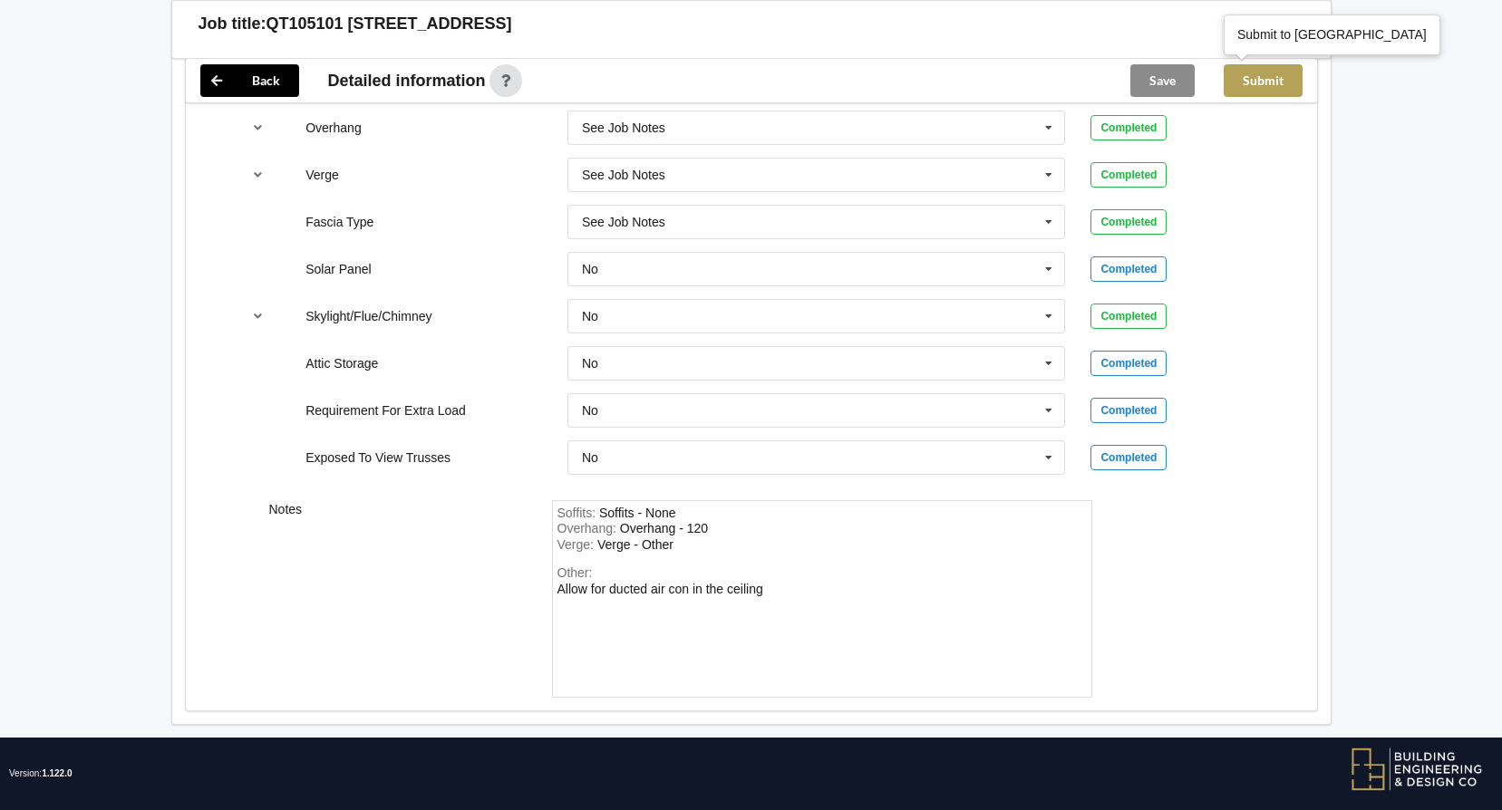
click at [1268, 82] on button "Submit" at bounding box center [1263, 80] width 79 height 33
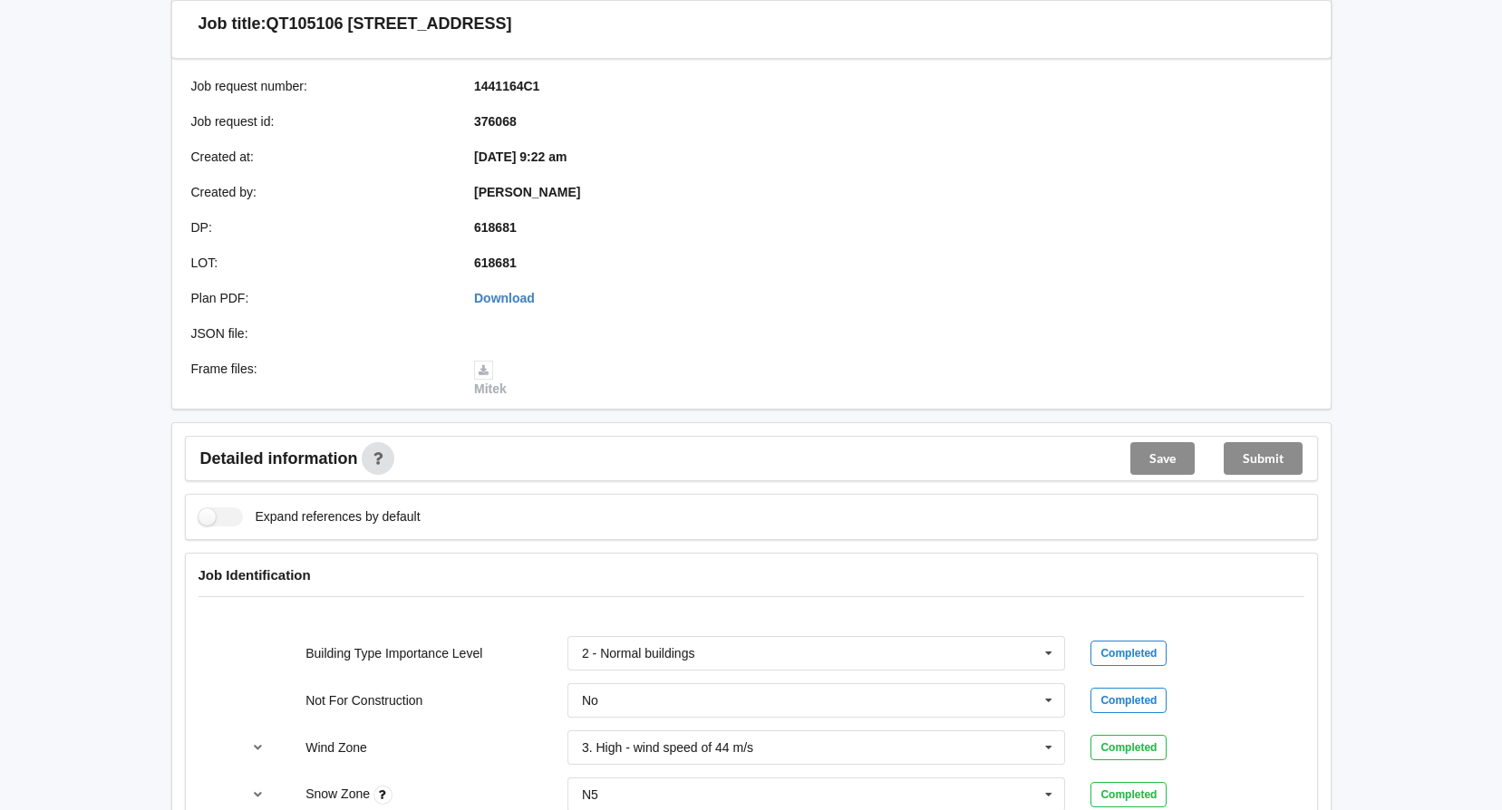
scroll to position [181, 0]
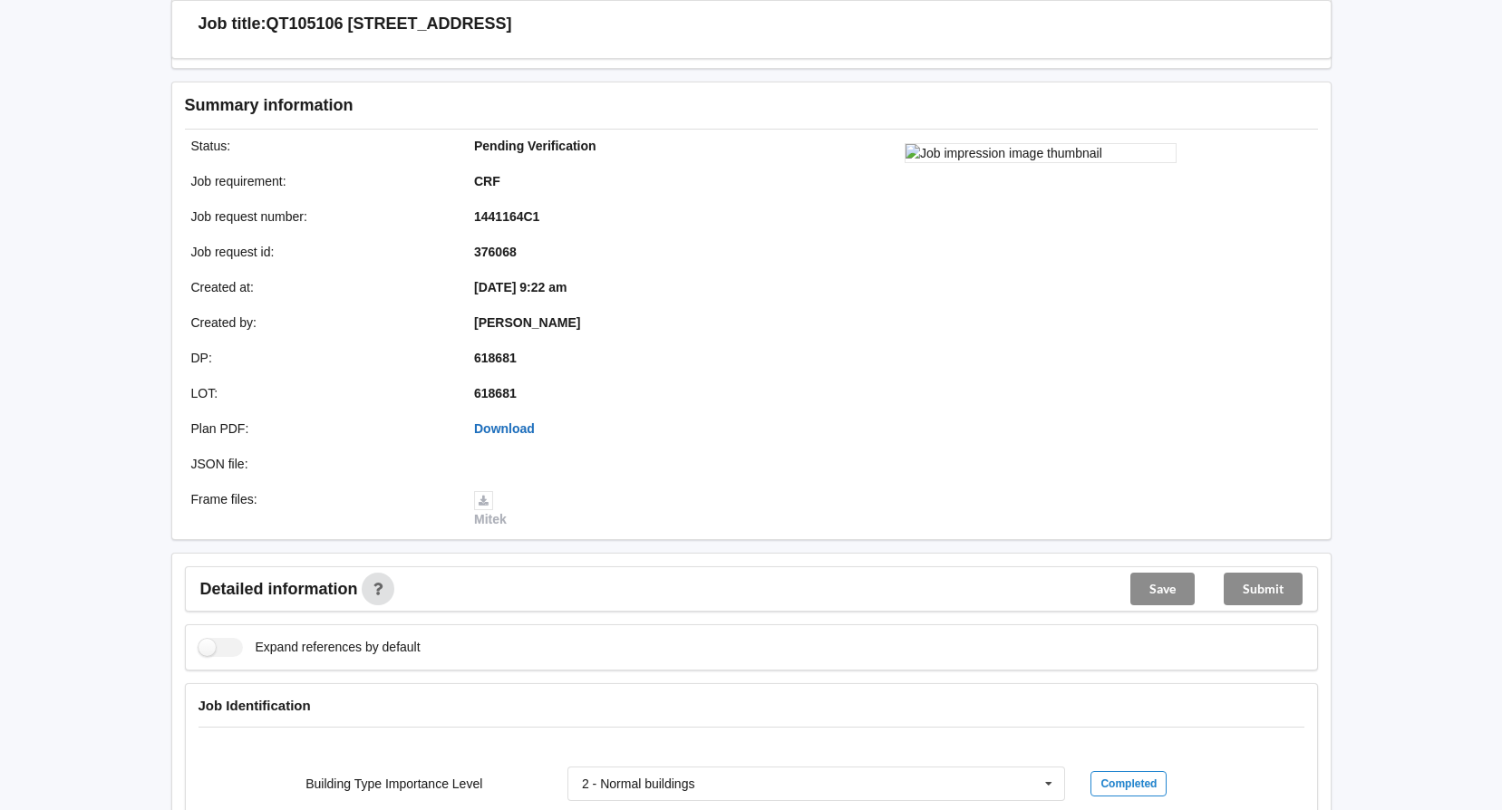
click at [505, 431] on link "Download" at bounding box center [504, 429] width 61 height 15
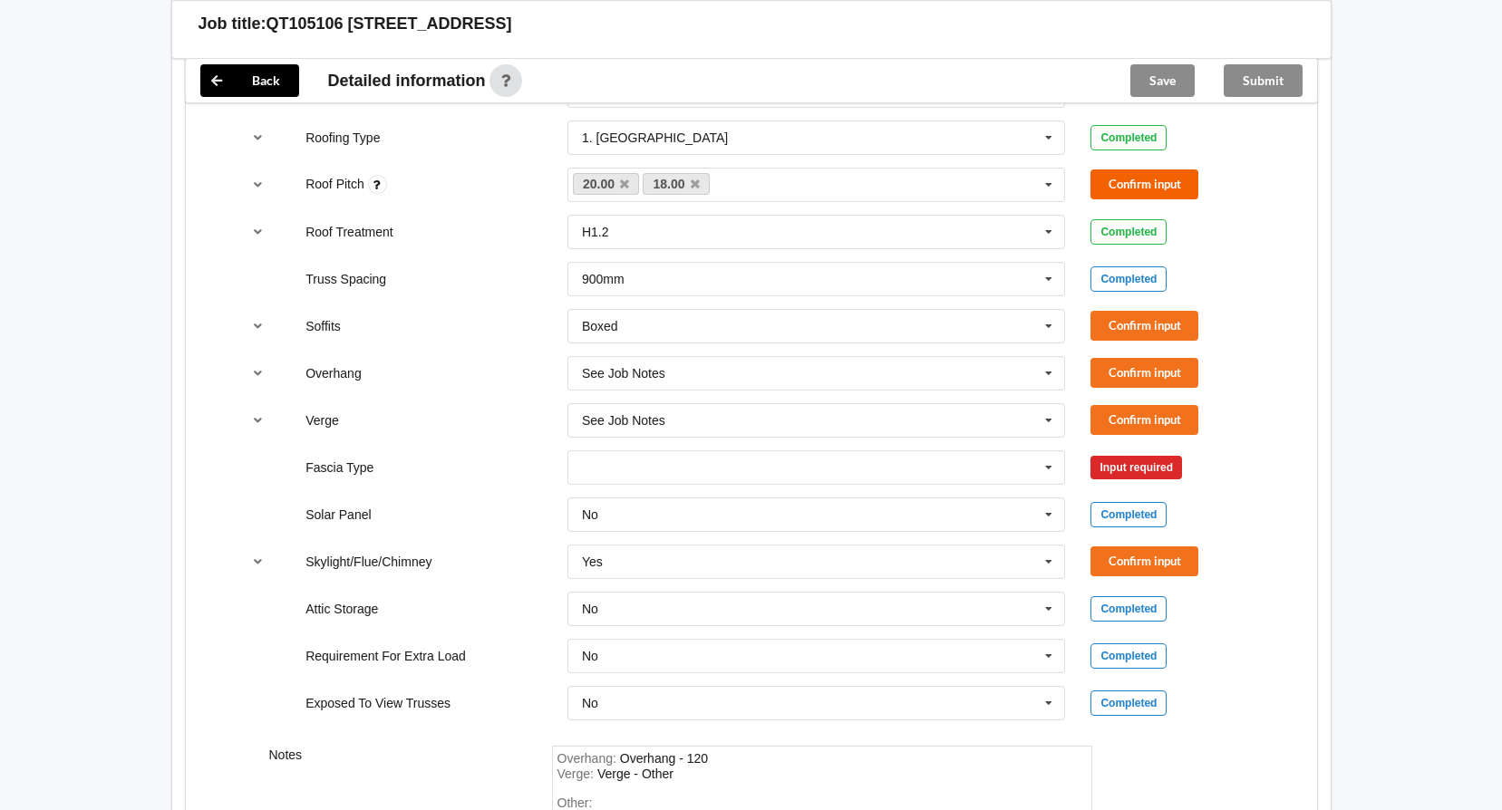
scroll to position [1269, 0]
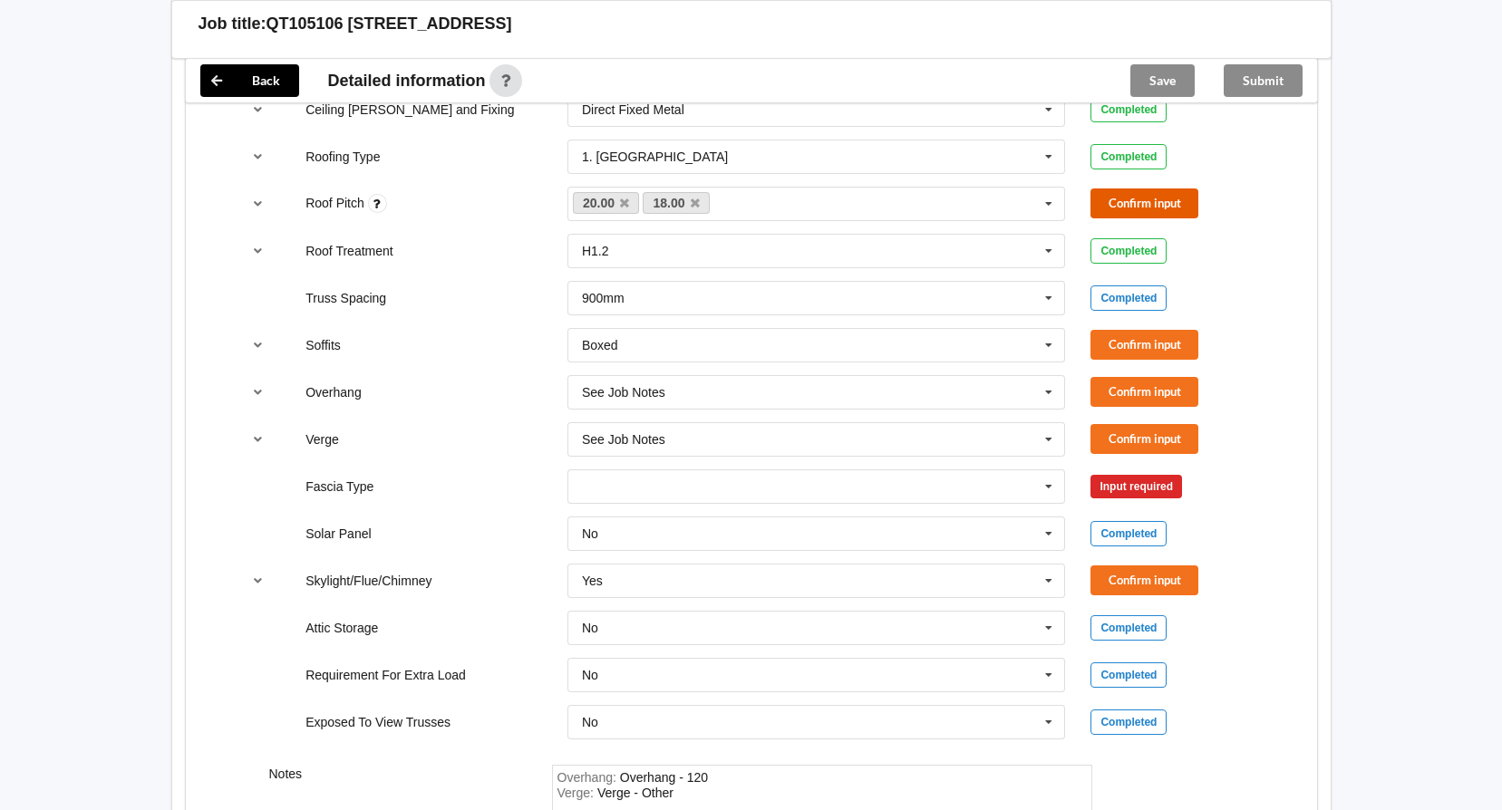
click at [1126, 201] on button "Confirm input" at bounding box center [1144, 204] width 108 height 30
click at [1048, 349] on icon at bounding box center [1048, 346] width 27 height 34
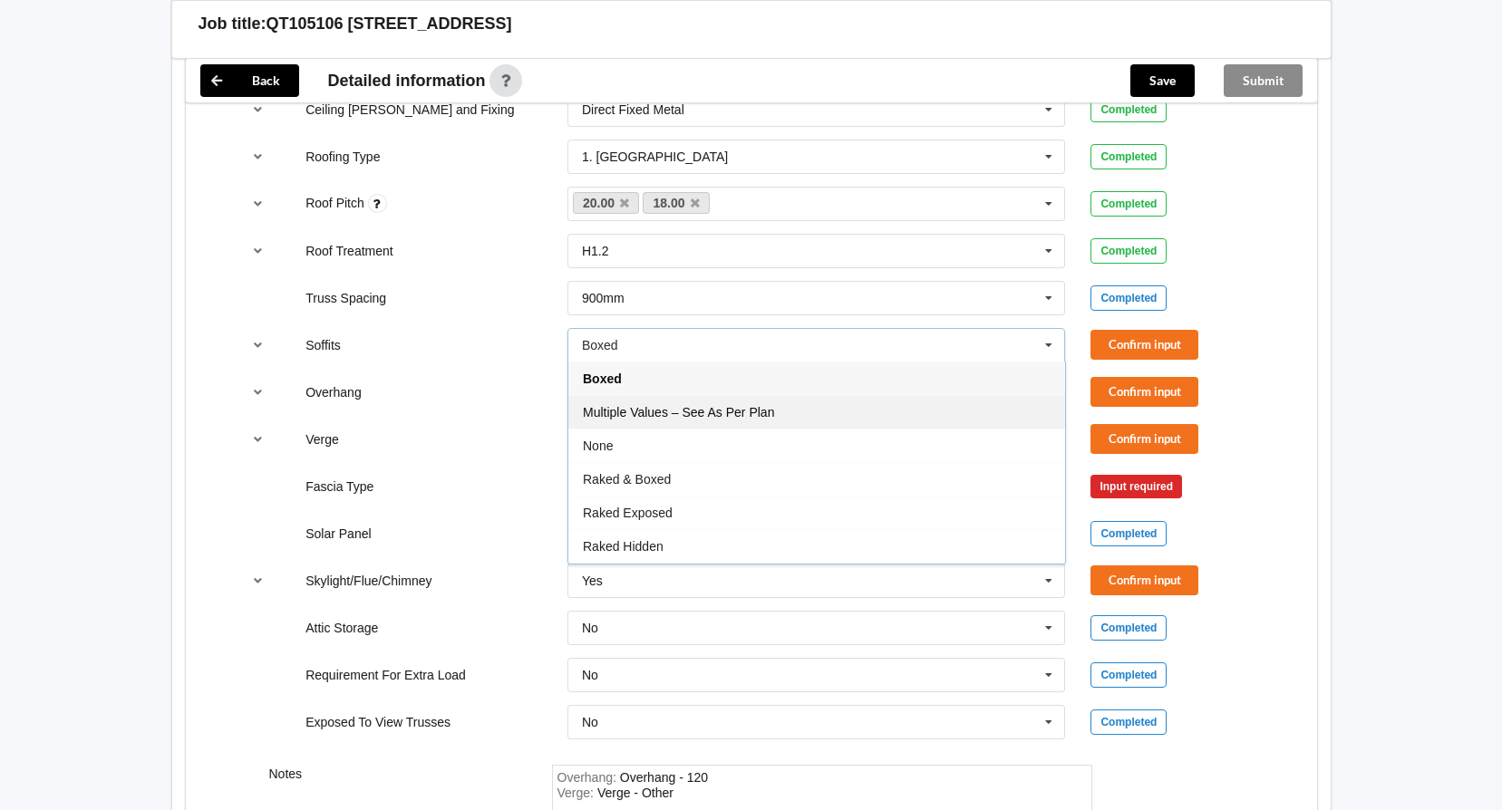
click at [845, 405] on div "Multiple Values – See As Per Plan" at bounding box center [816, 412] width 497 height 34
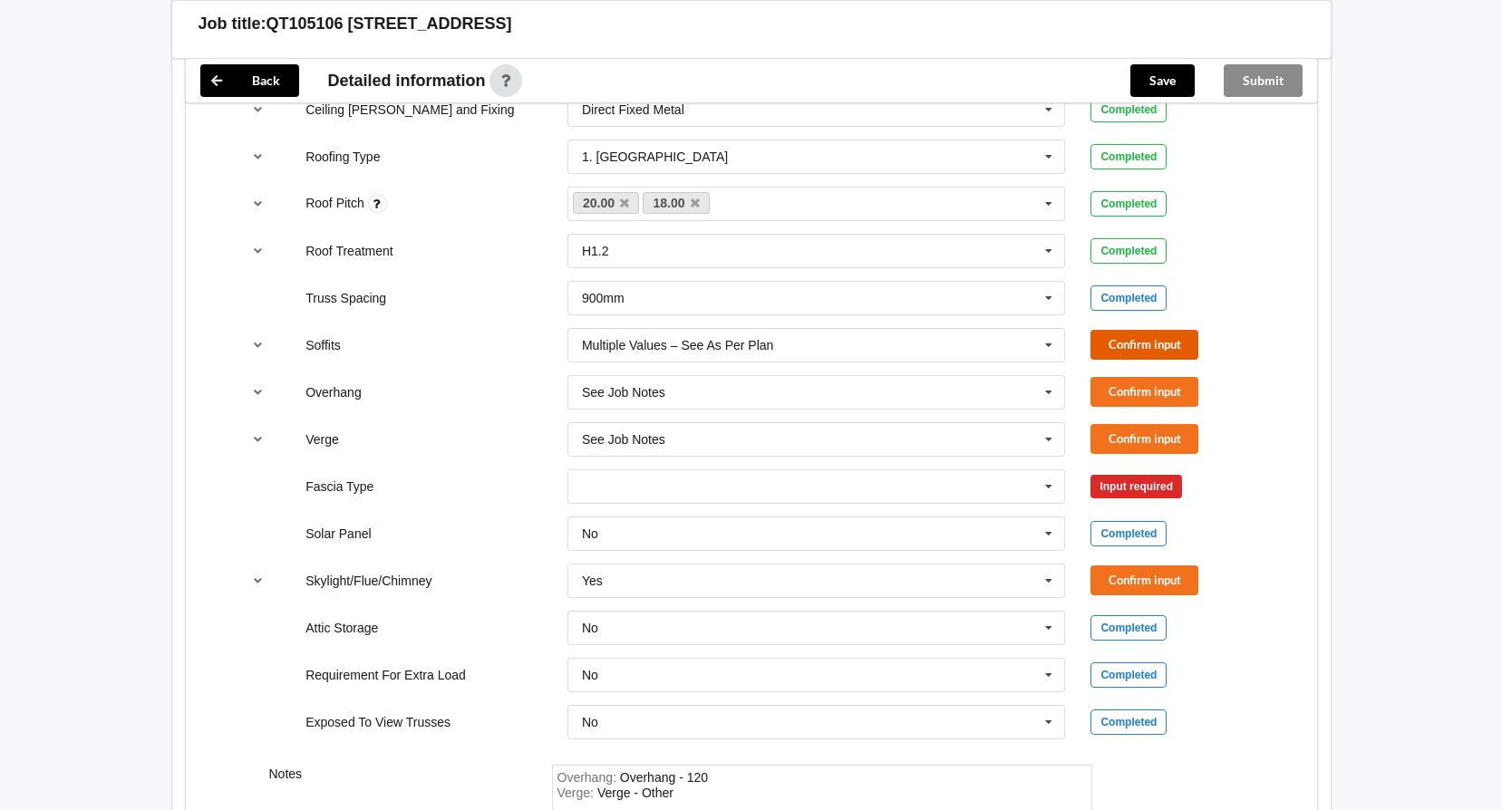
click at [1134, 342] on button "Confirm input" at bounding box center [1144, 345] width 108 height 30
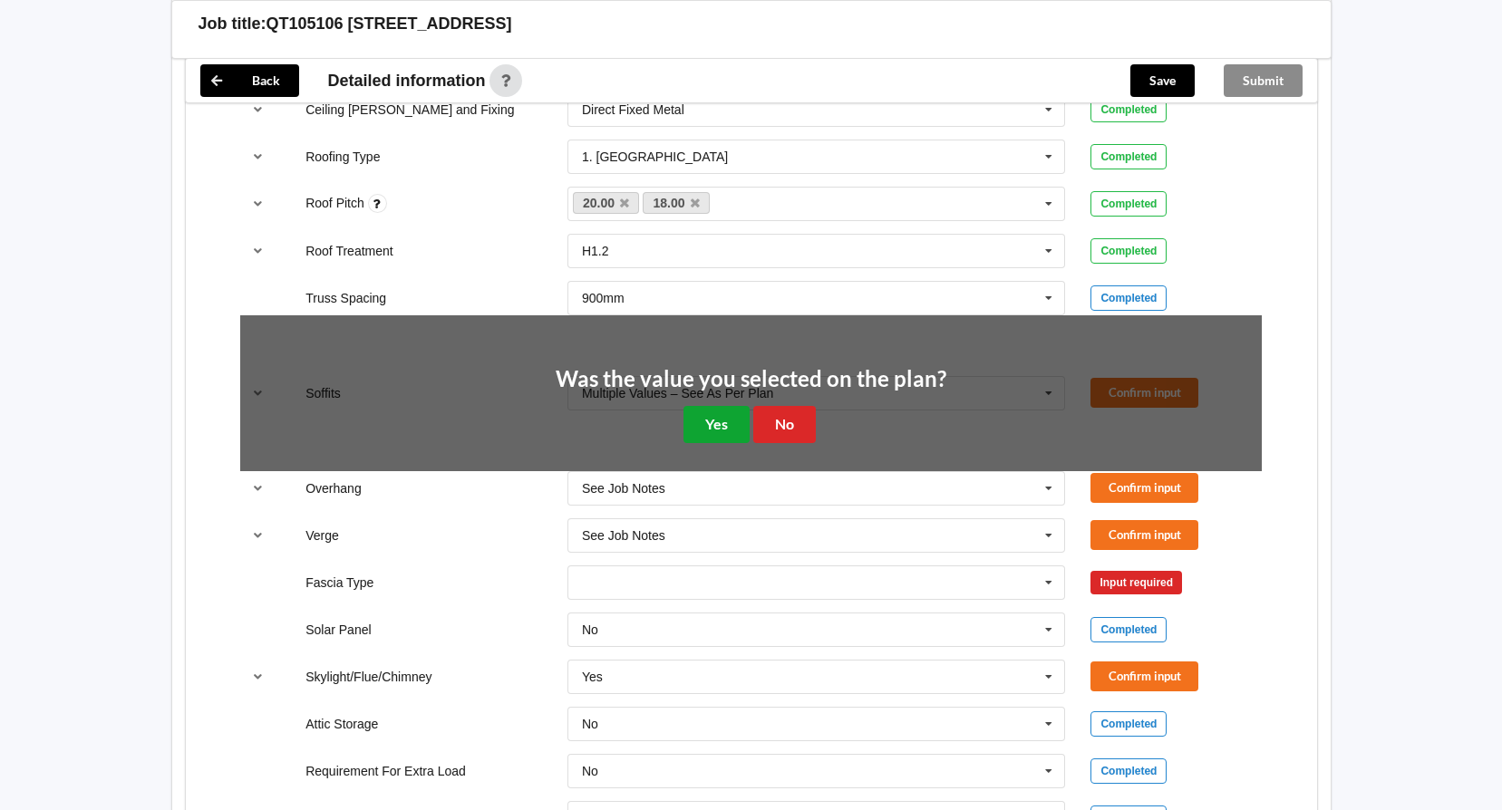
click at [719, 425] on button "Yes" at bounding box center [716, 424] width 66 height 37
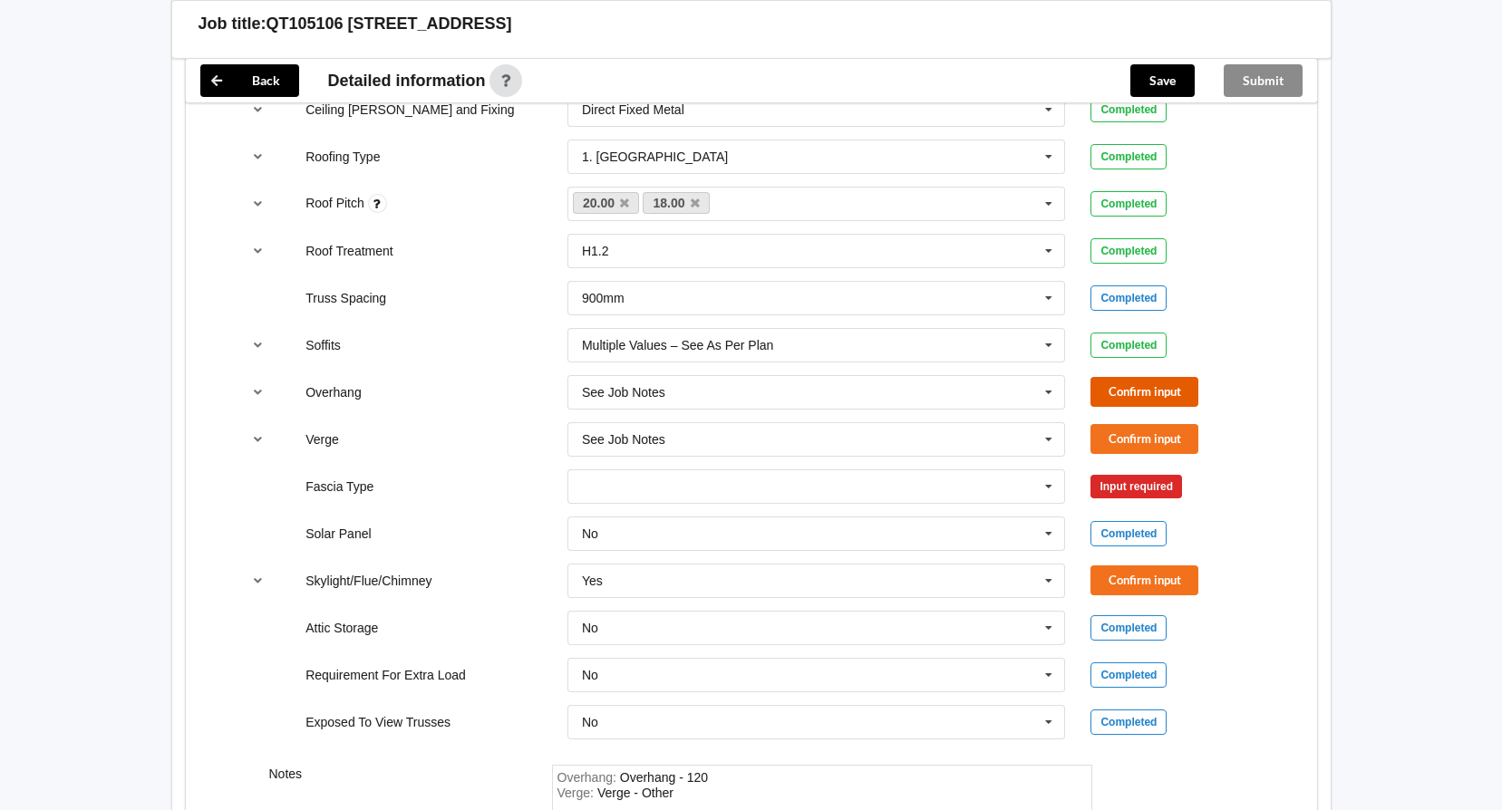
click at [1124, 391] on button "Confirm input" at bounding box center [1144, 392] width 108 height 30
click at [1119, 433] on button "Confirm input" at bounding box center [1144, 439] width 108 height 30
click at [1051, 489] on icon at bounding box center [1048, 487] width 27 height 34
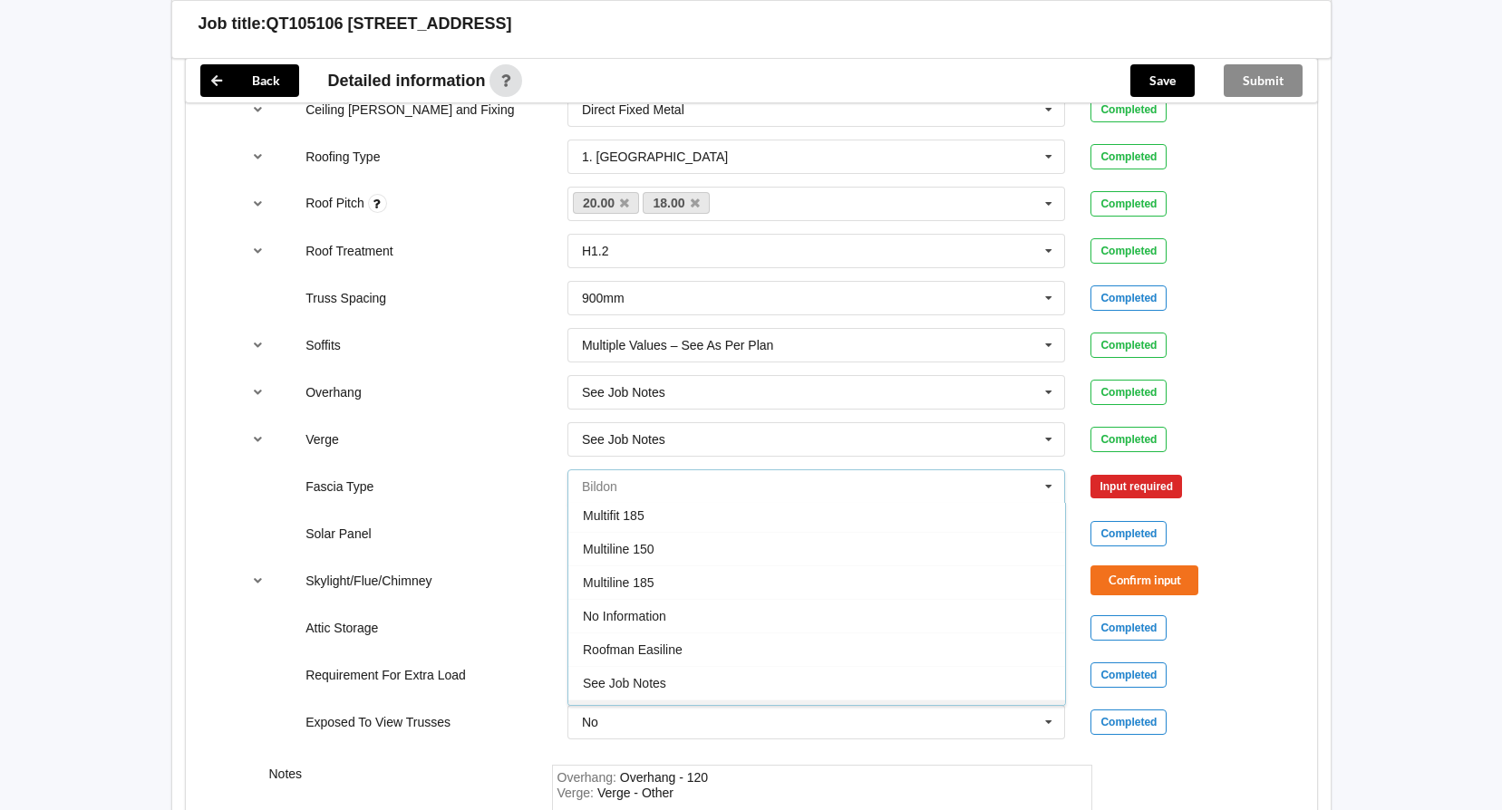
scroll to position [603, 0]
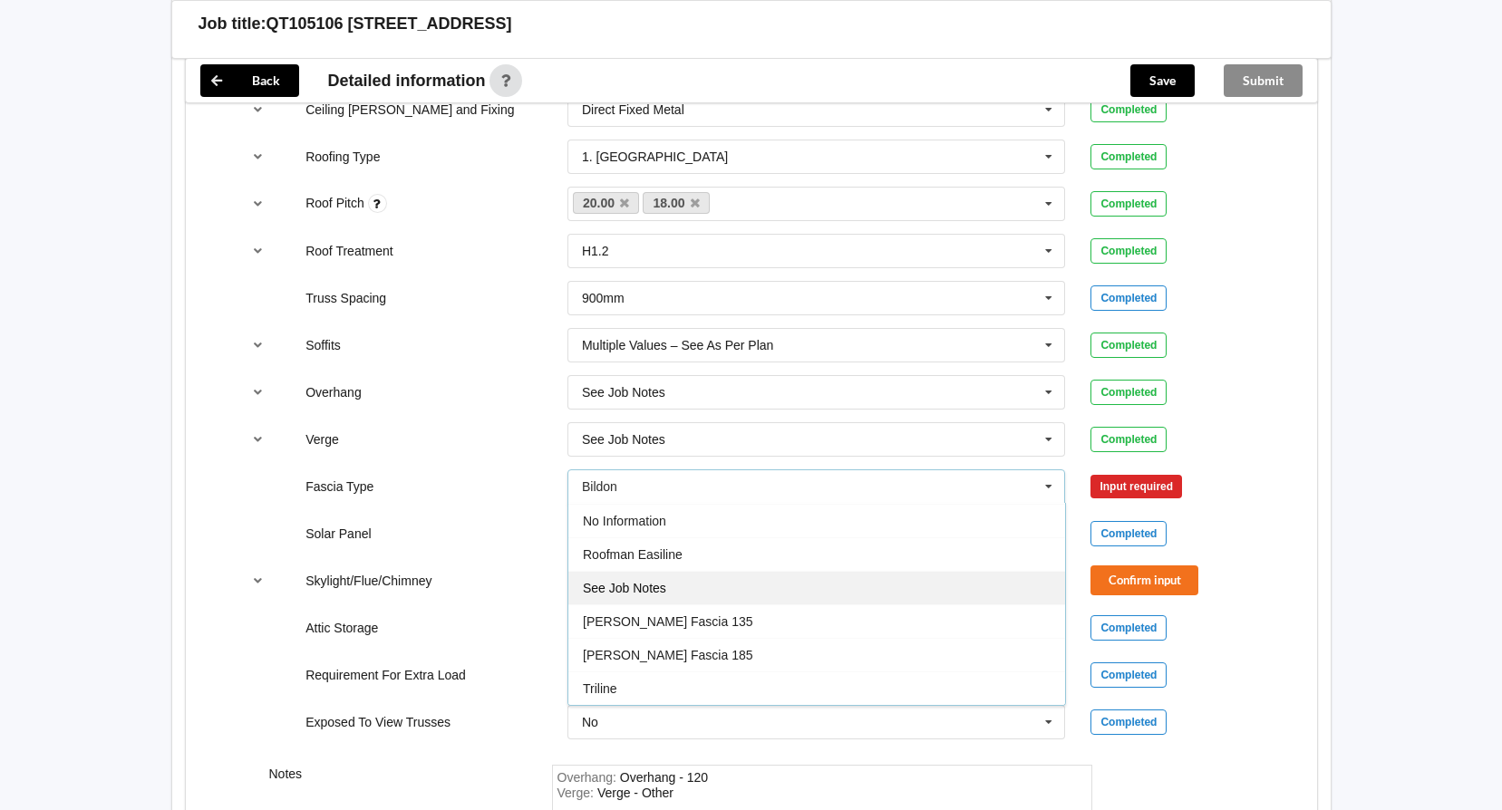
click at [742, 593] on div "See Job Notes" at bounding box center [816, 588] width 497 height 34
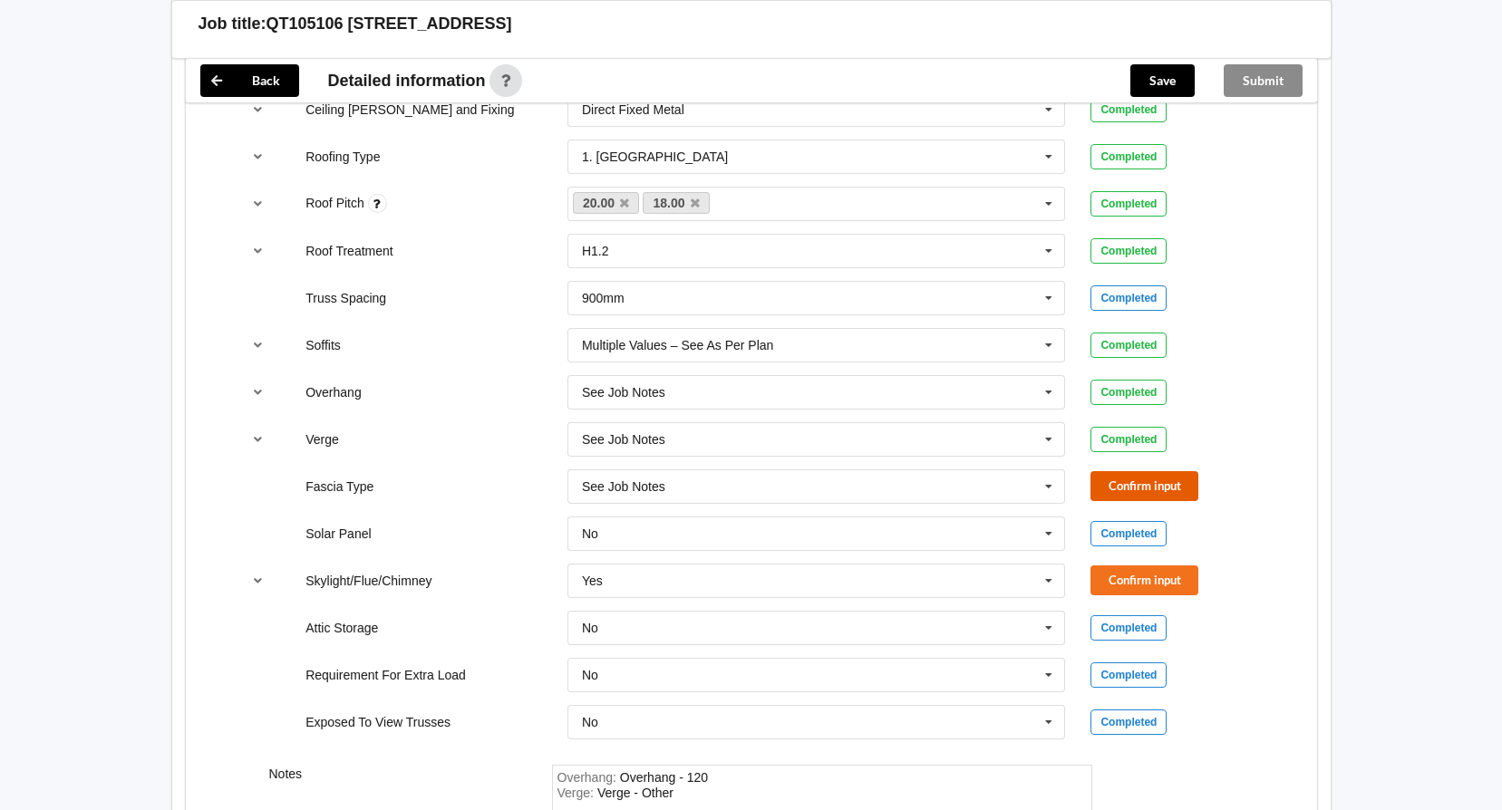
click at [1131, 483] on button "Confirm input" at bounding box center [1144, 486] width 108 height 30
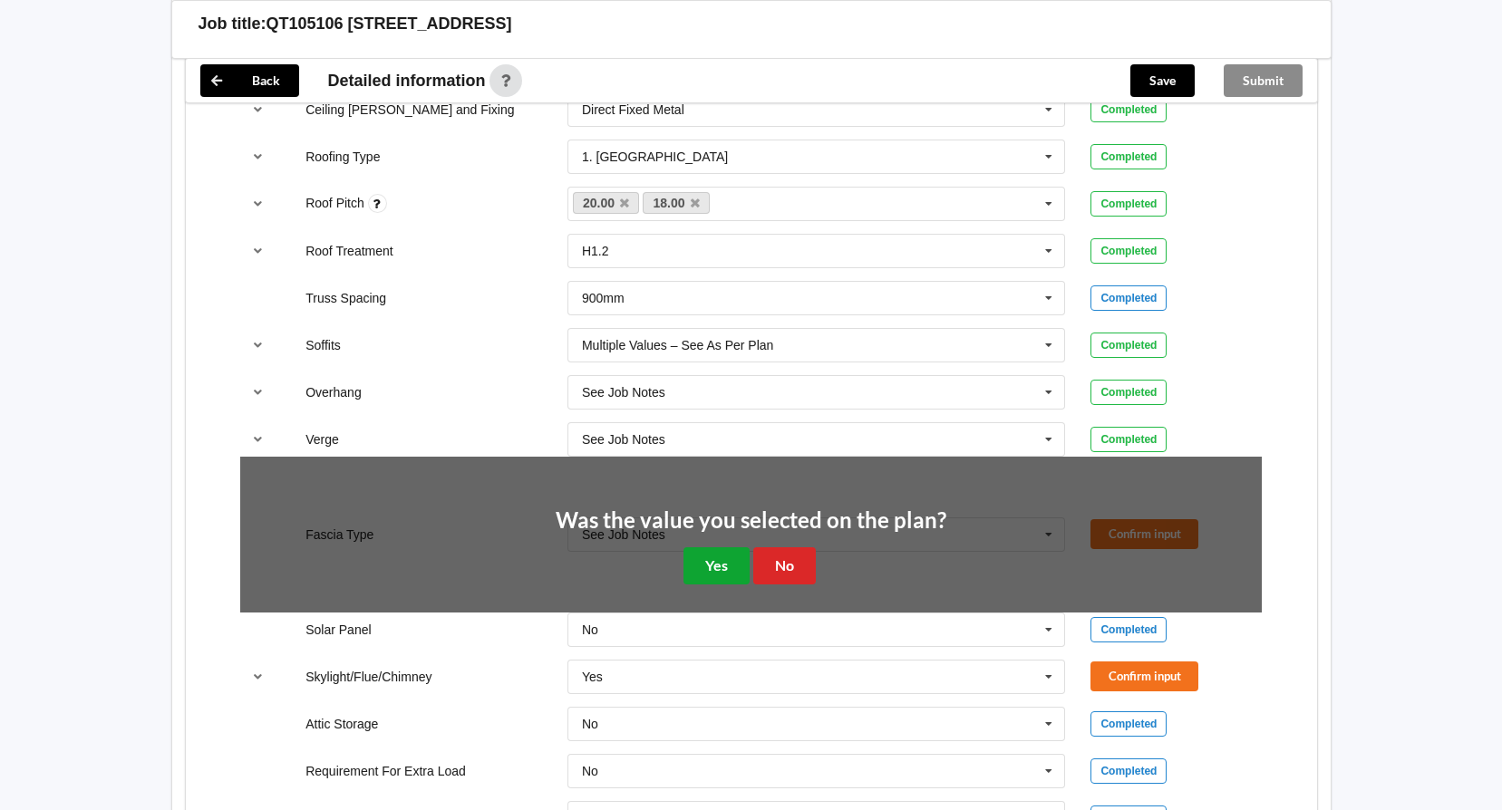
click at [710, 567] on button "Yes" at bounding box center [716, 566] width 66 height 37
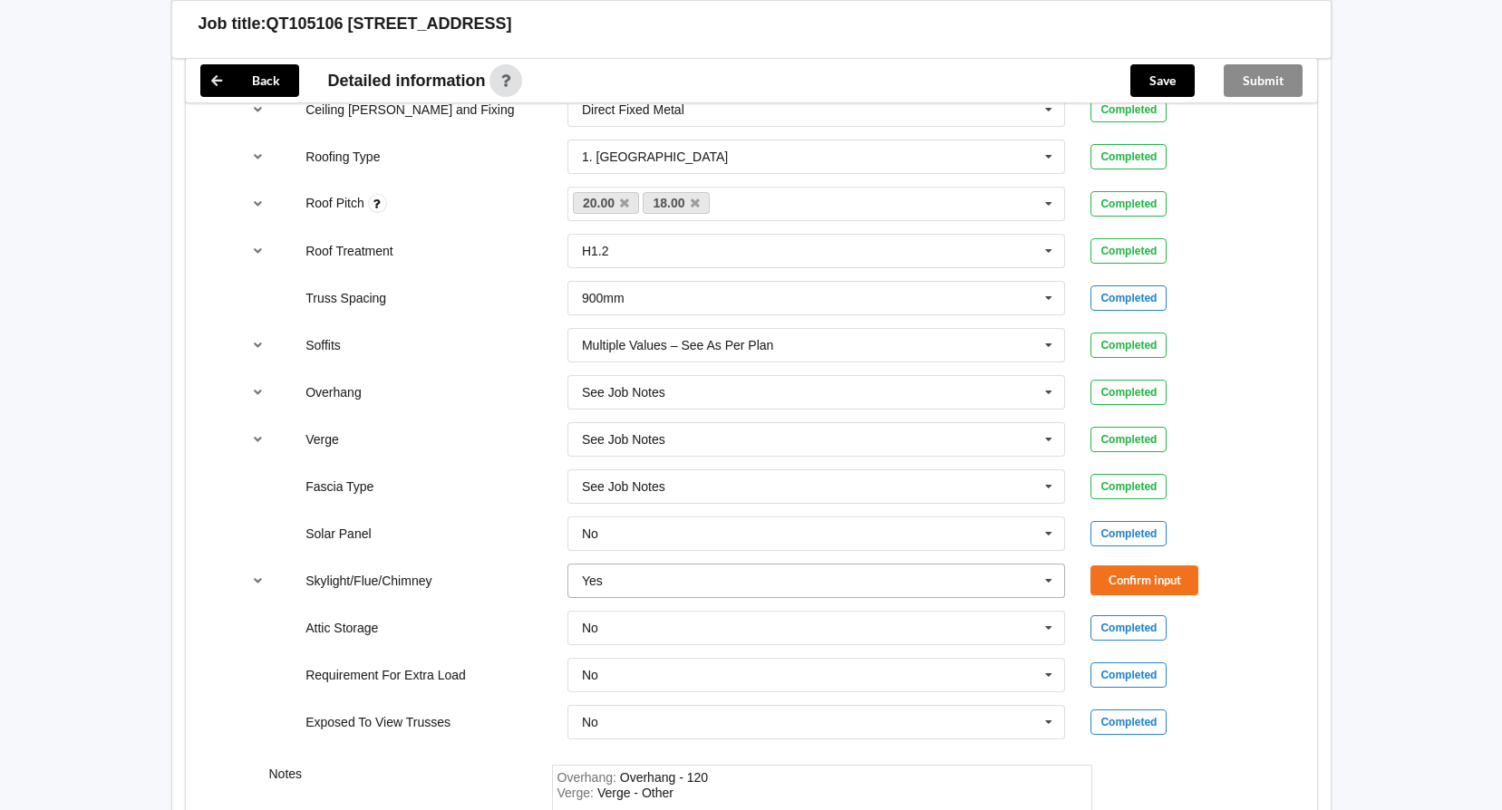
click at [1041, 583] on icon at bounding box center [1048, 582] width 27 height 34
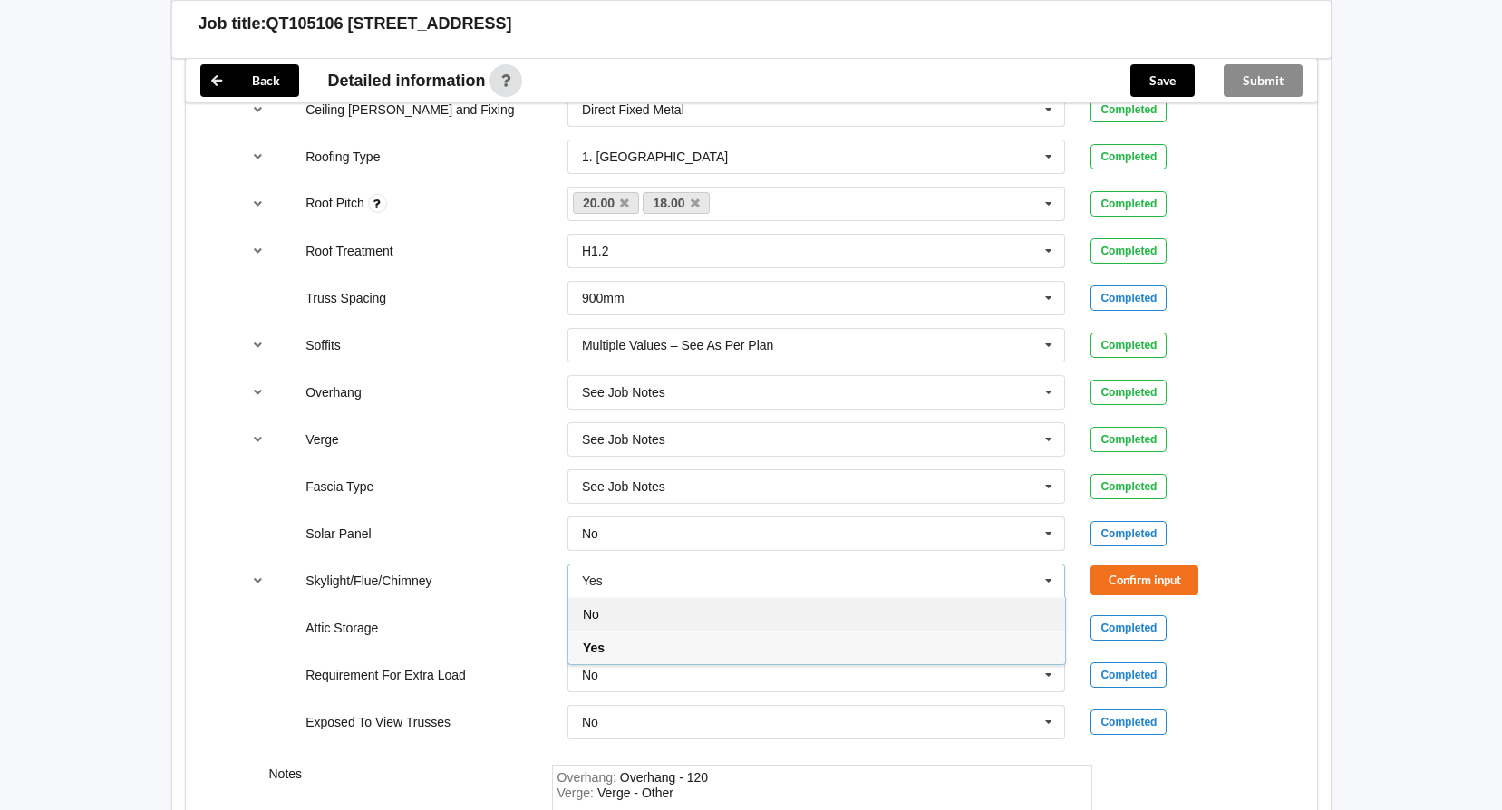
click at [718, 614] on div "No" at bounding box center [816, 614] width 497 height 34
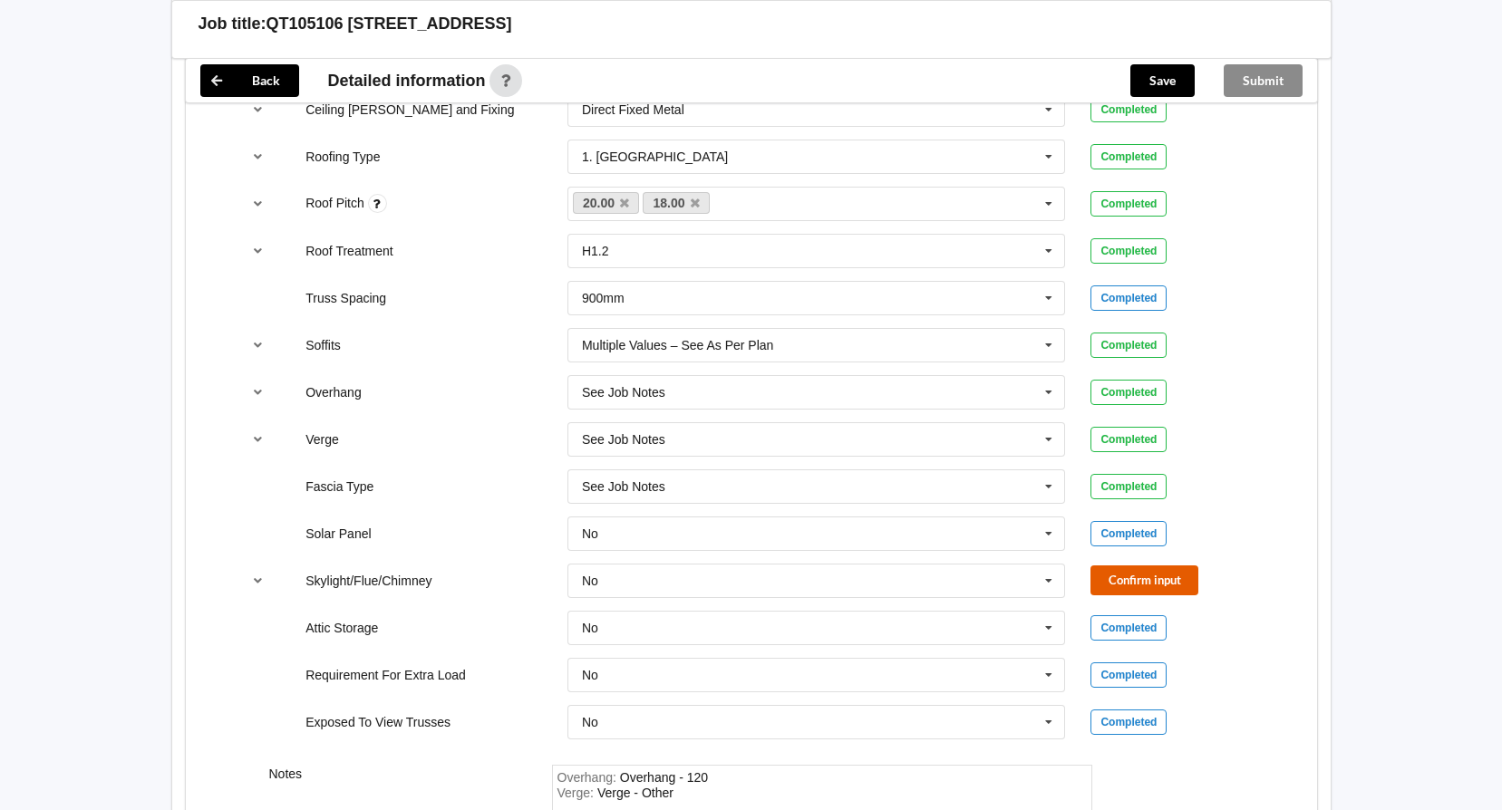
click at [1125, 579] on button "Confirm input" at bounding box center [1144, 581] width 108 height 30
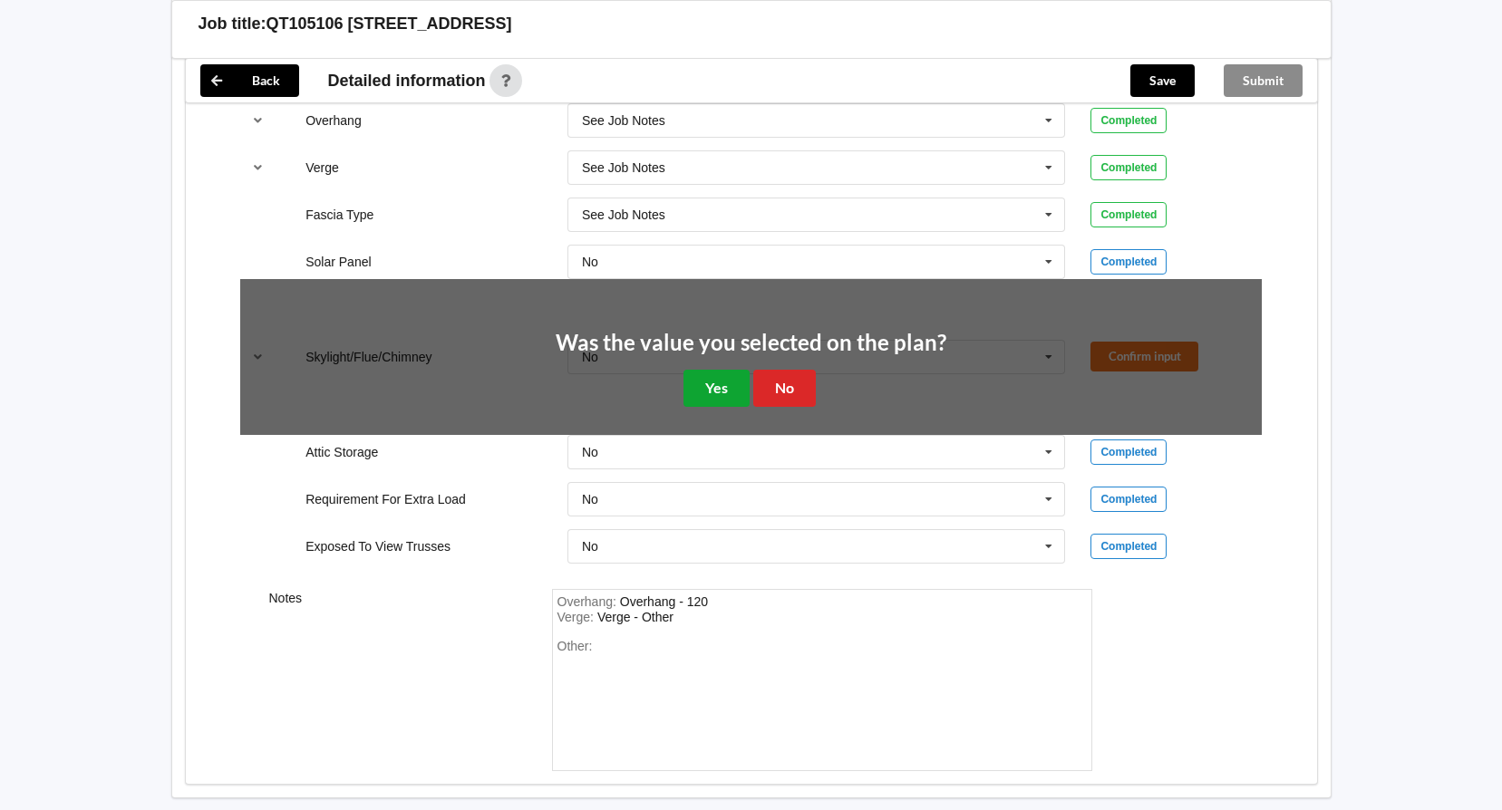
click at [712, 403] on button "Yes" at bounding box center [716, 388] width 66 height 37
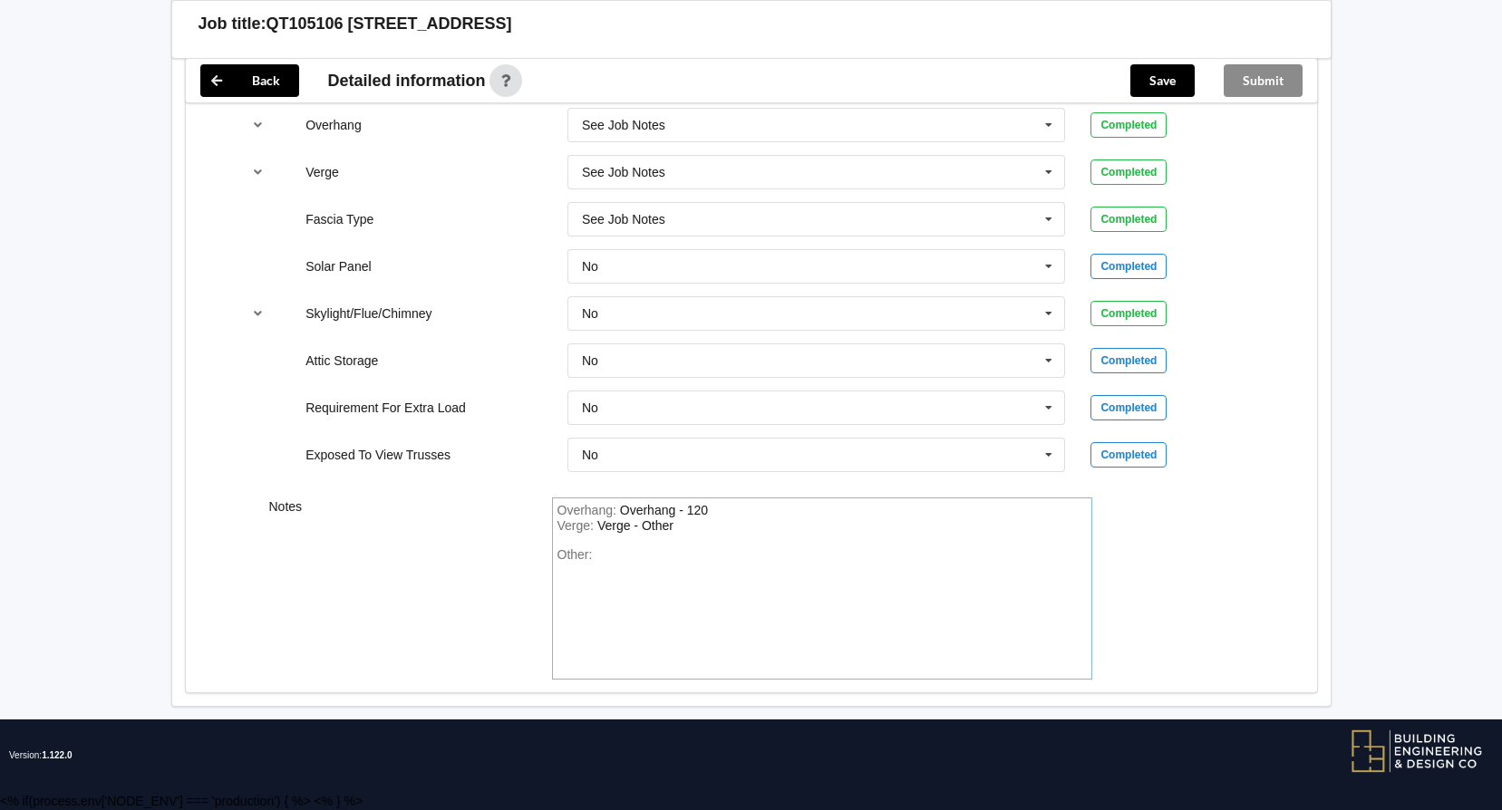
click at [598, 578] on div "Other:" at bounding box center [821, 611] width 529 height 127
click at [1142, 88] on button "Save" at bounding box center [1162, 80] width 64 height 33
click at [1265, 79] on button "Submit" at bounding box center [1263, 80] width 79 height 33
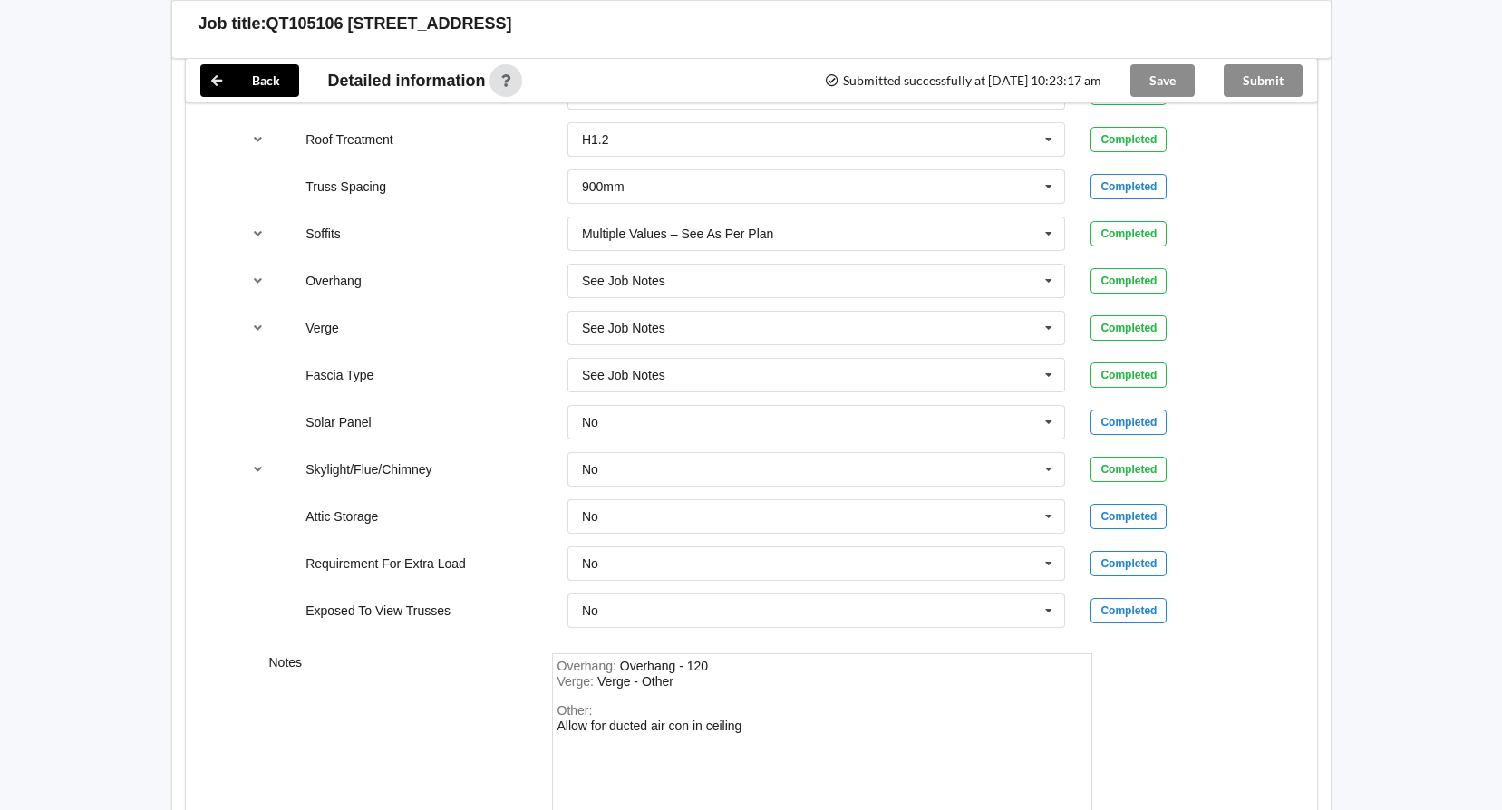
scroll to position [1090, 0]
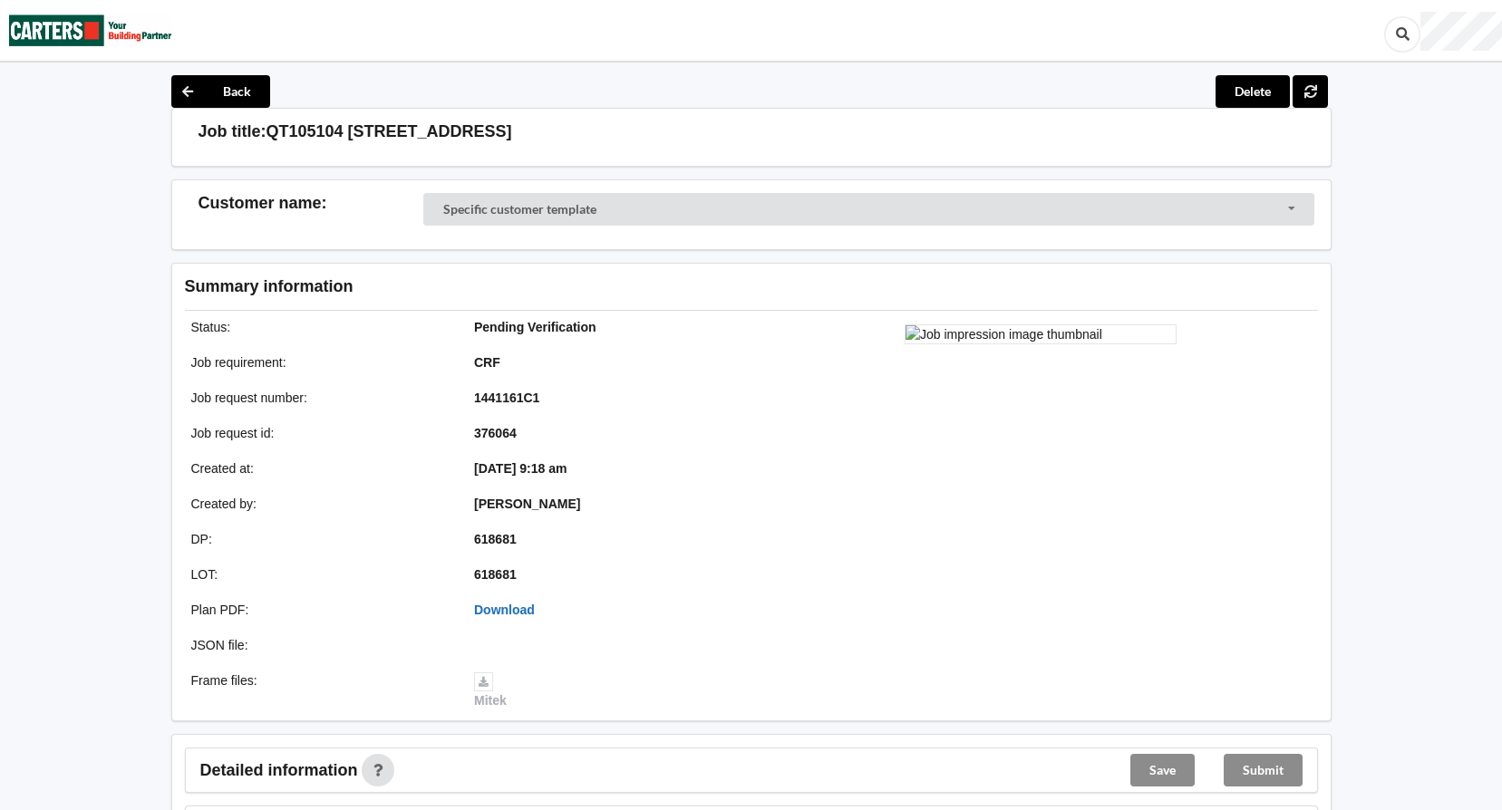
click at [500, 610] on link "Download" at bounding box center [504, 610] width 61 height 15
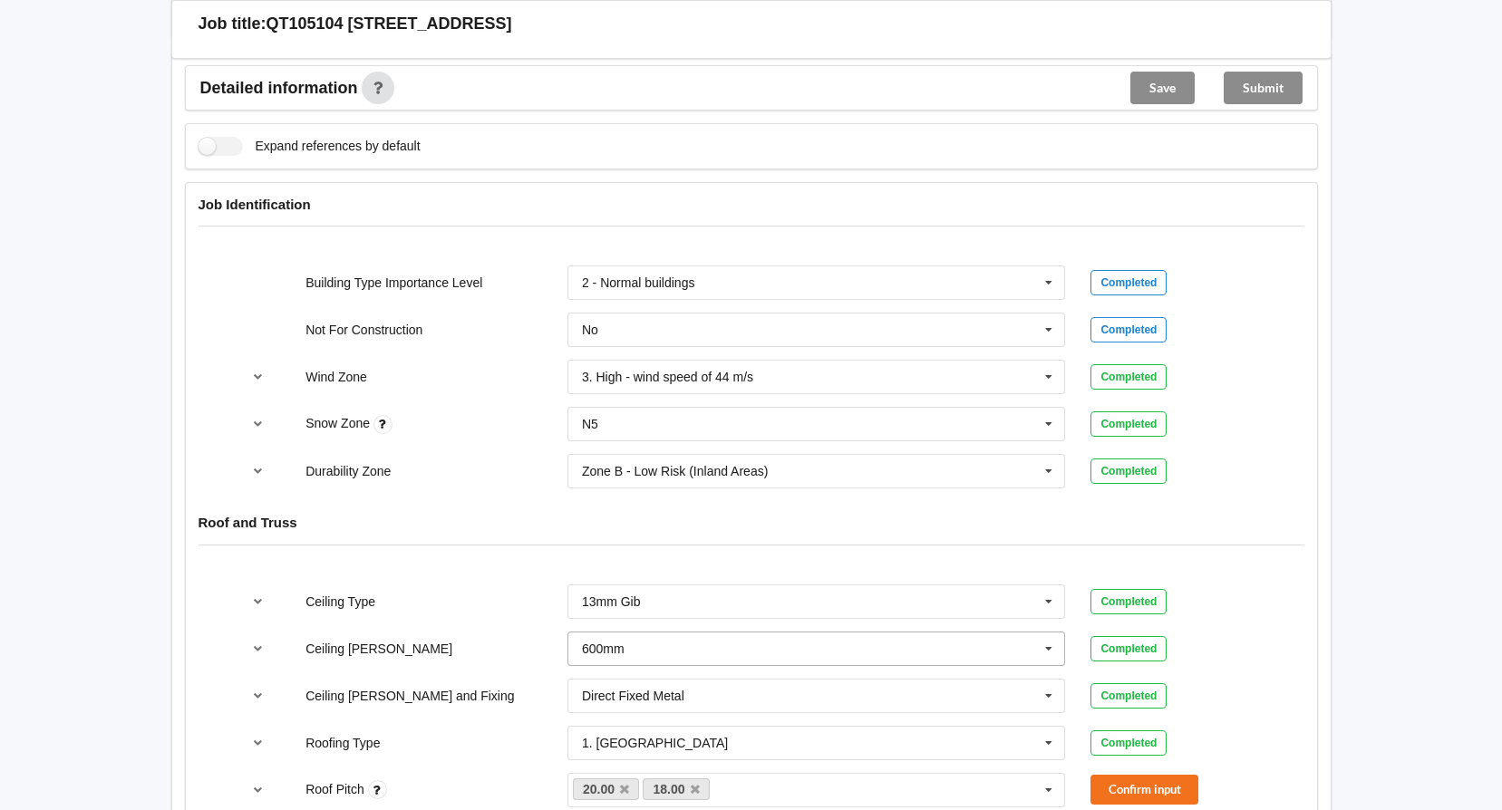
scroll to position [906, 0]
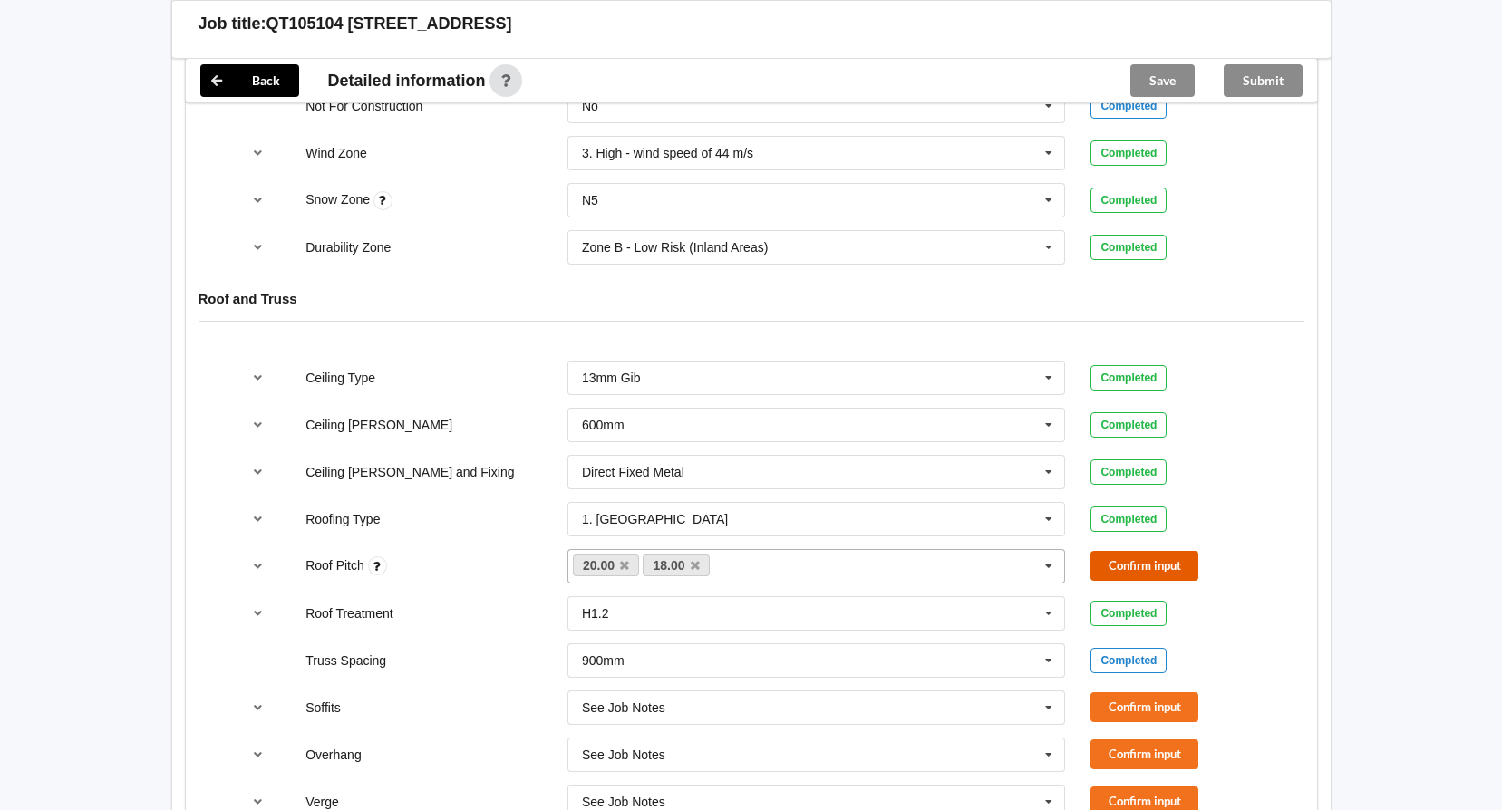
drag, startPoint x: 1141, startPoint y: 560, endPoint x: 1056, endPoint y: 567, distance: 85.4
click at [1141, 560] on button "Confirm input" at bounding box center [1144, 566] width 108 height 30
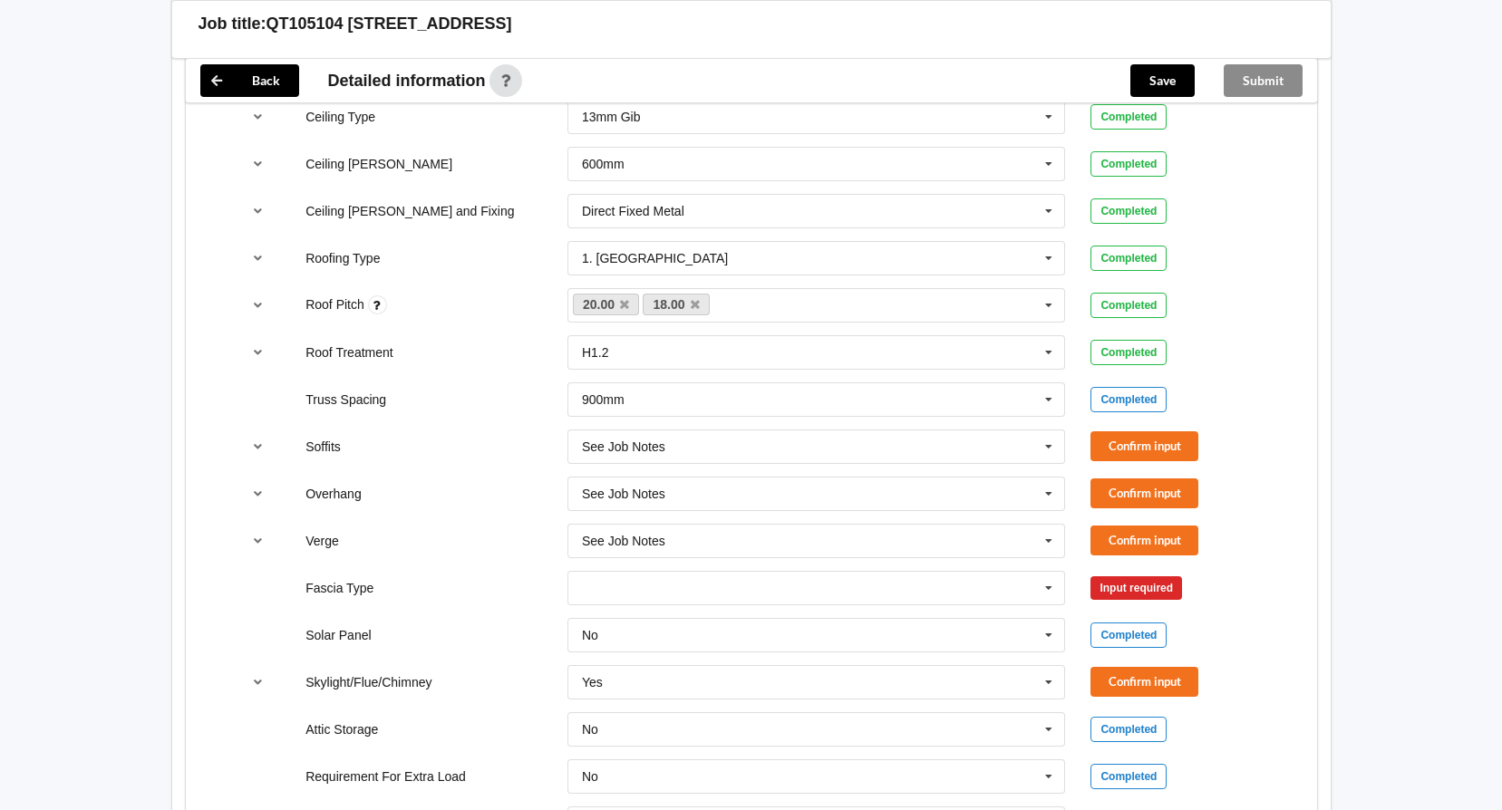
scroll to position [1178, 0]
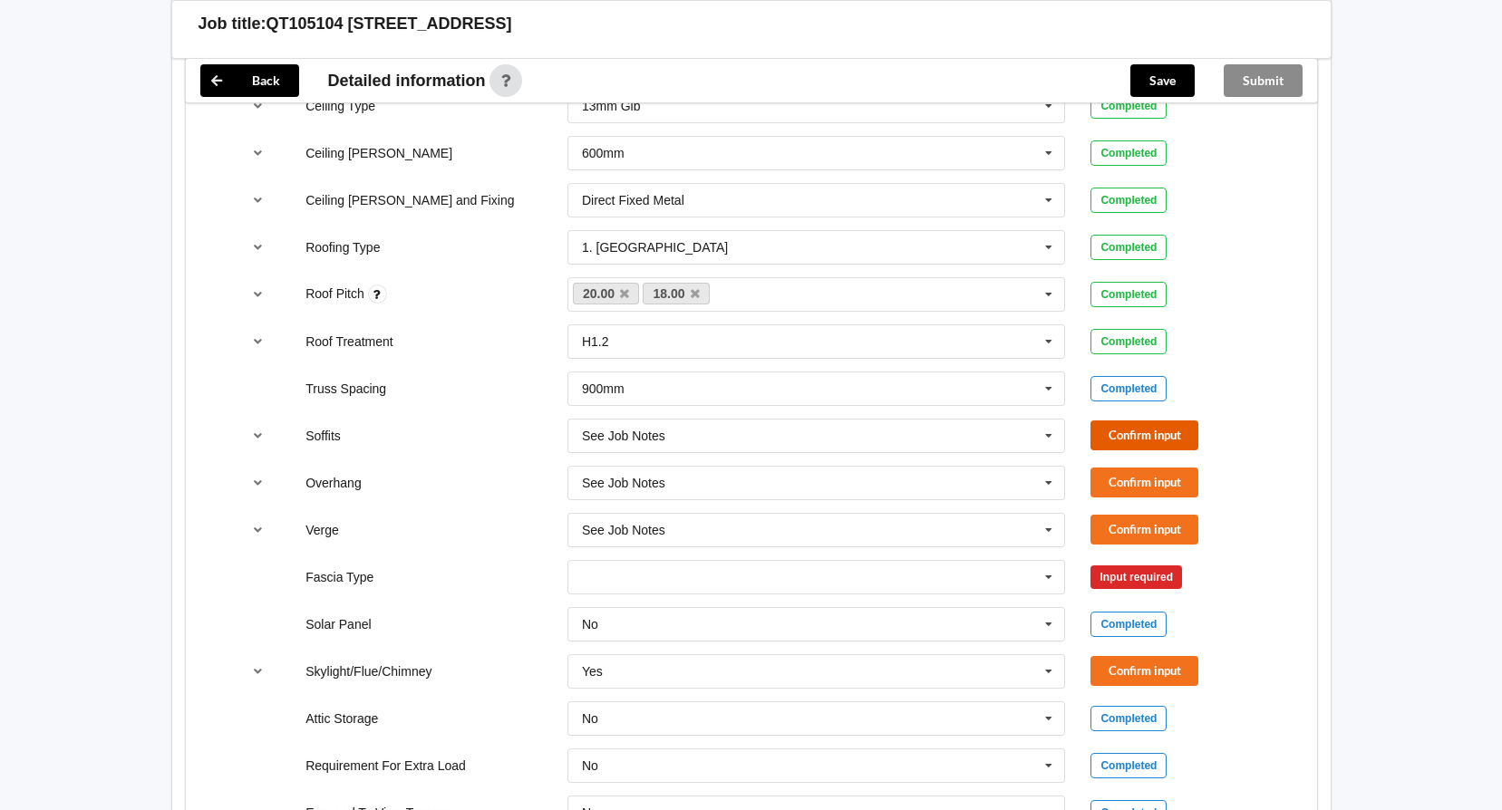
click at [1158, 444] on button "Confirm input" at bounding box center [1144, 436] width 108 height 30
click at [1150, 477] on button "Confirm input" at bounding box center [1144, 483] width 108 height 30
click at [1141, 531] on button "Confirm input" at bounding box center [1144, 530] width 108 height 30
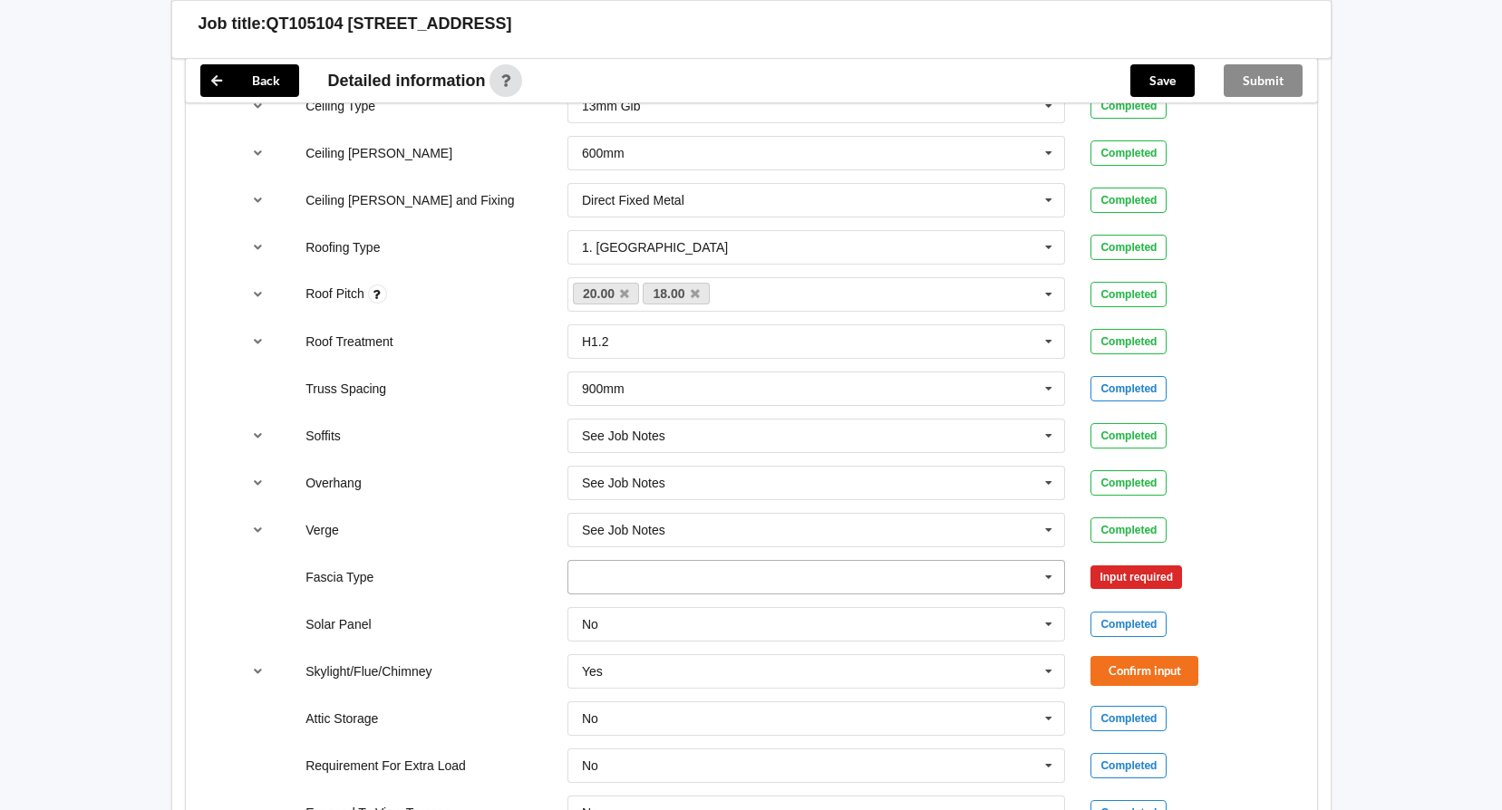
click at [1046, 578] on icon at bounding box center [1048, 578] width 27 height 34
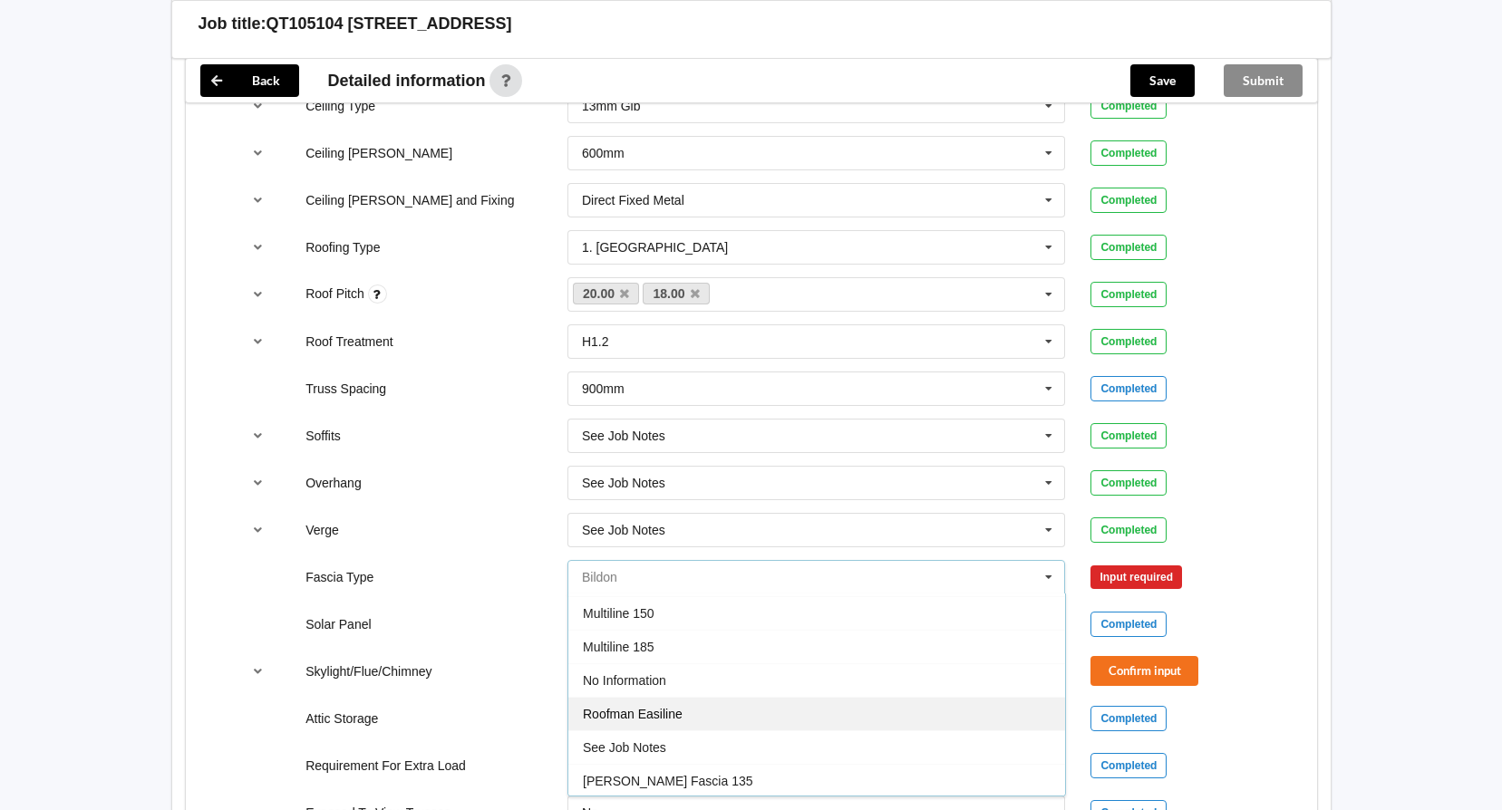
scroll to position [603, 0]
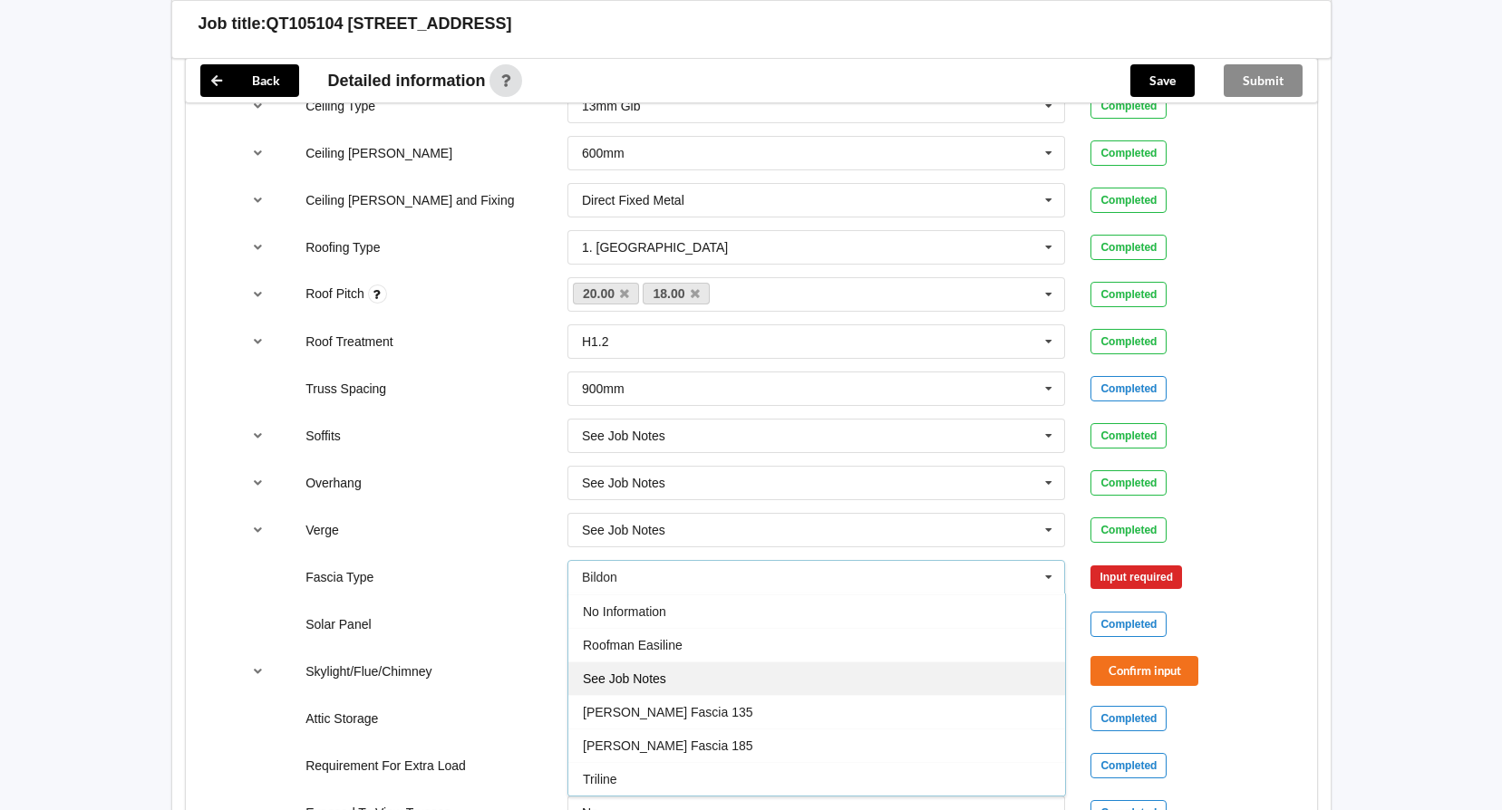
click at [748, 689] on div "See Job Notes" at bounding box center [816, 679] width 497 height 34
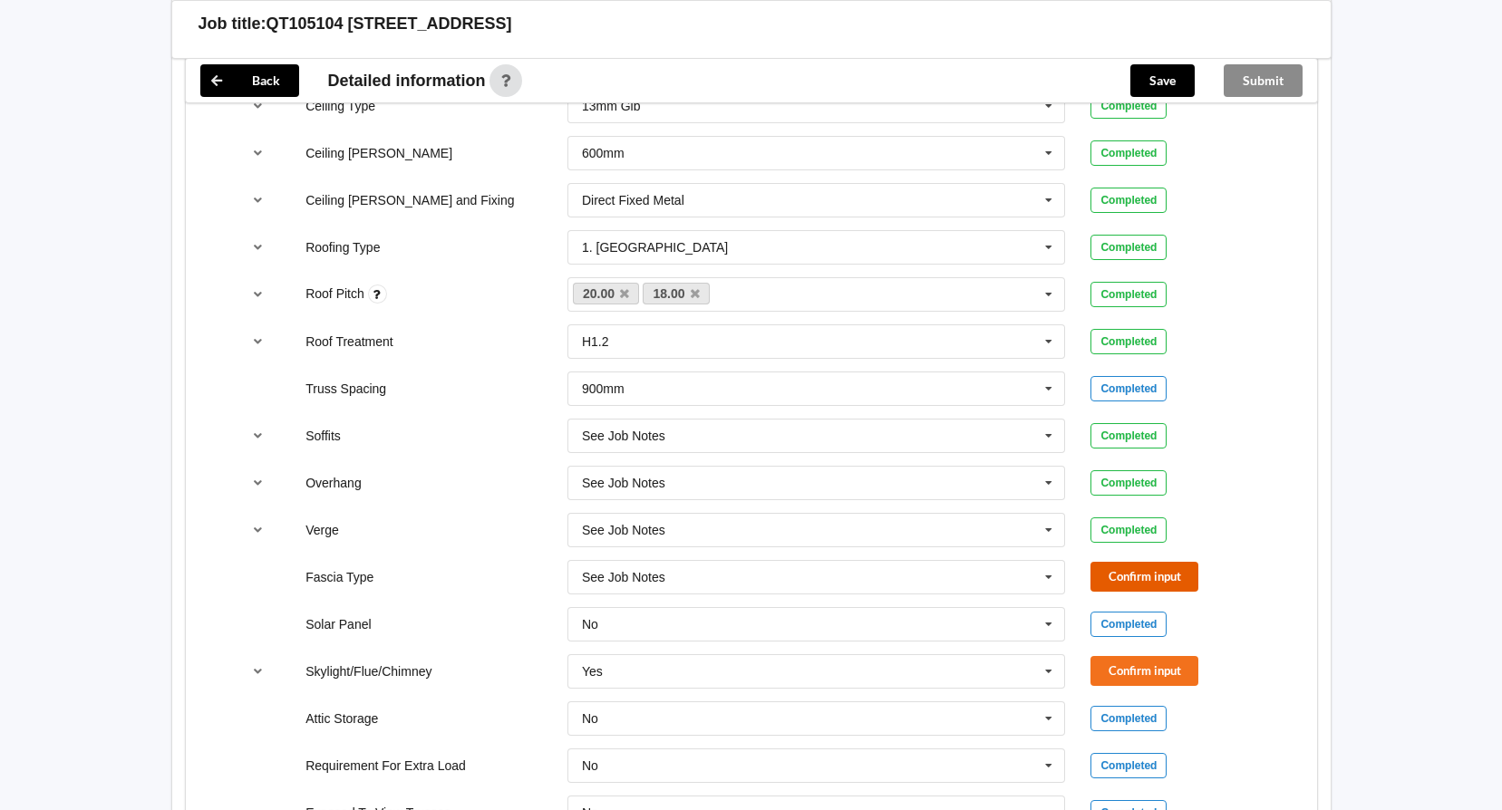
click at [1120, 575] on button "Confirm input" at bounding box center [1144, 577] width 108 height 30
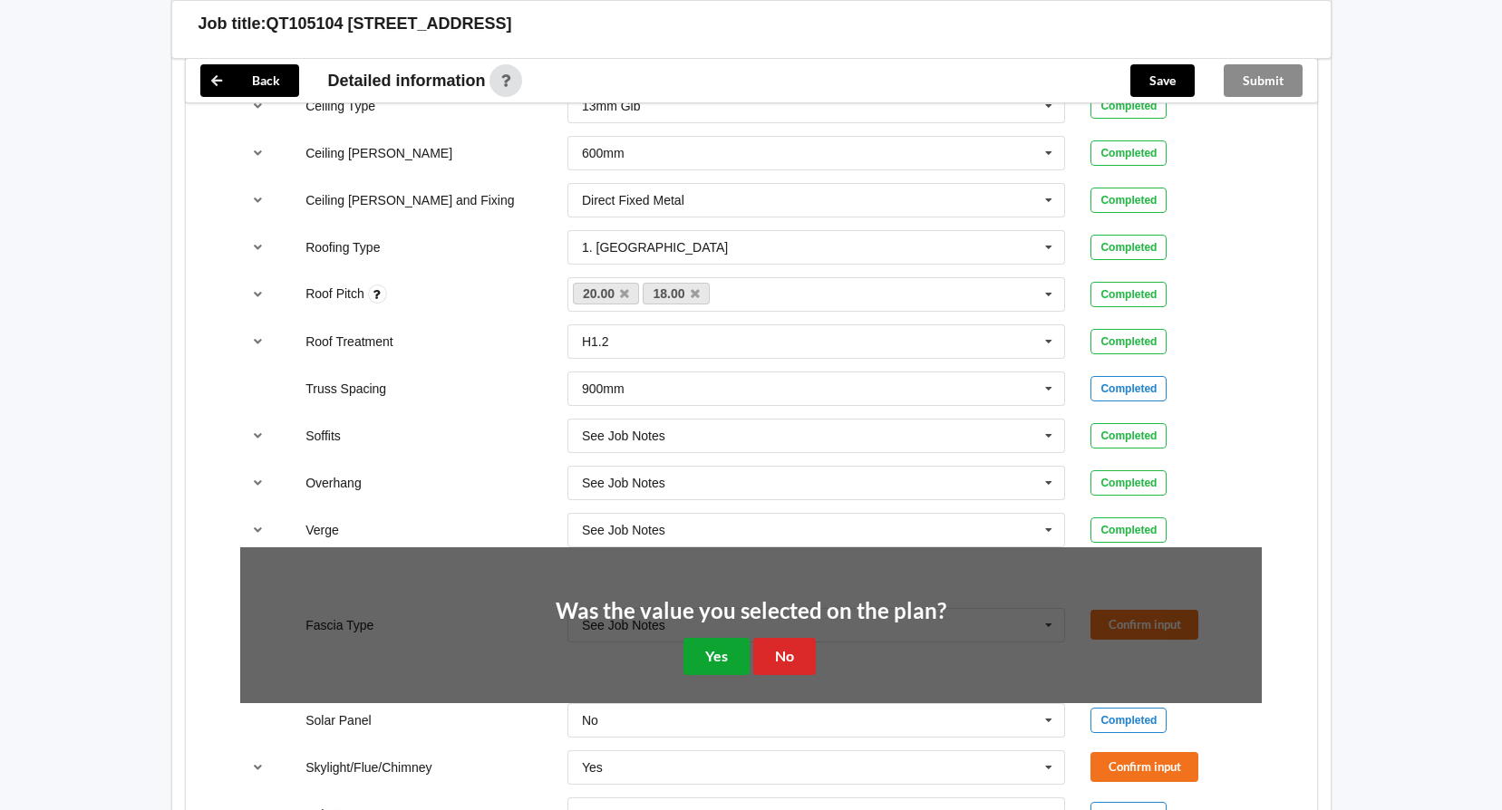
click at [723, 647] on button "Yes" at bounding box center [716, 656] width 66 height 37
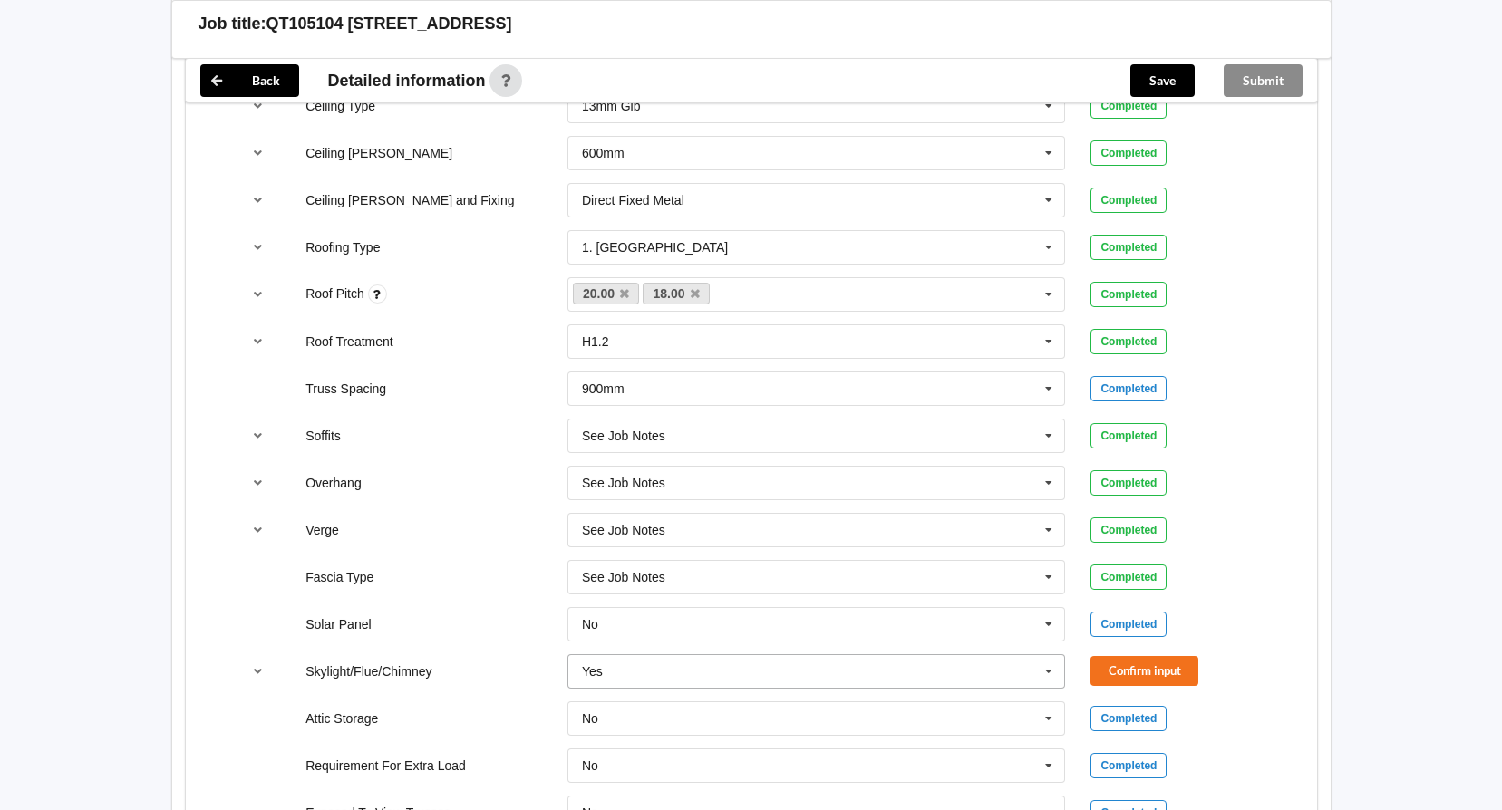
click at [1041, 667] on icon at bounding box center [1048, 672] width 27 height 34
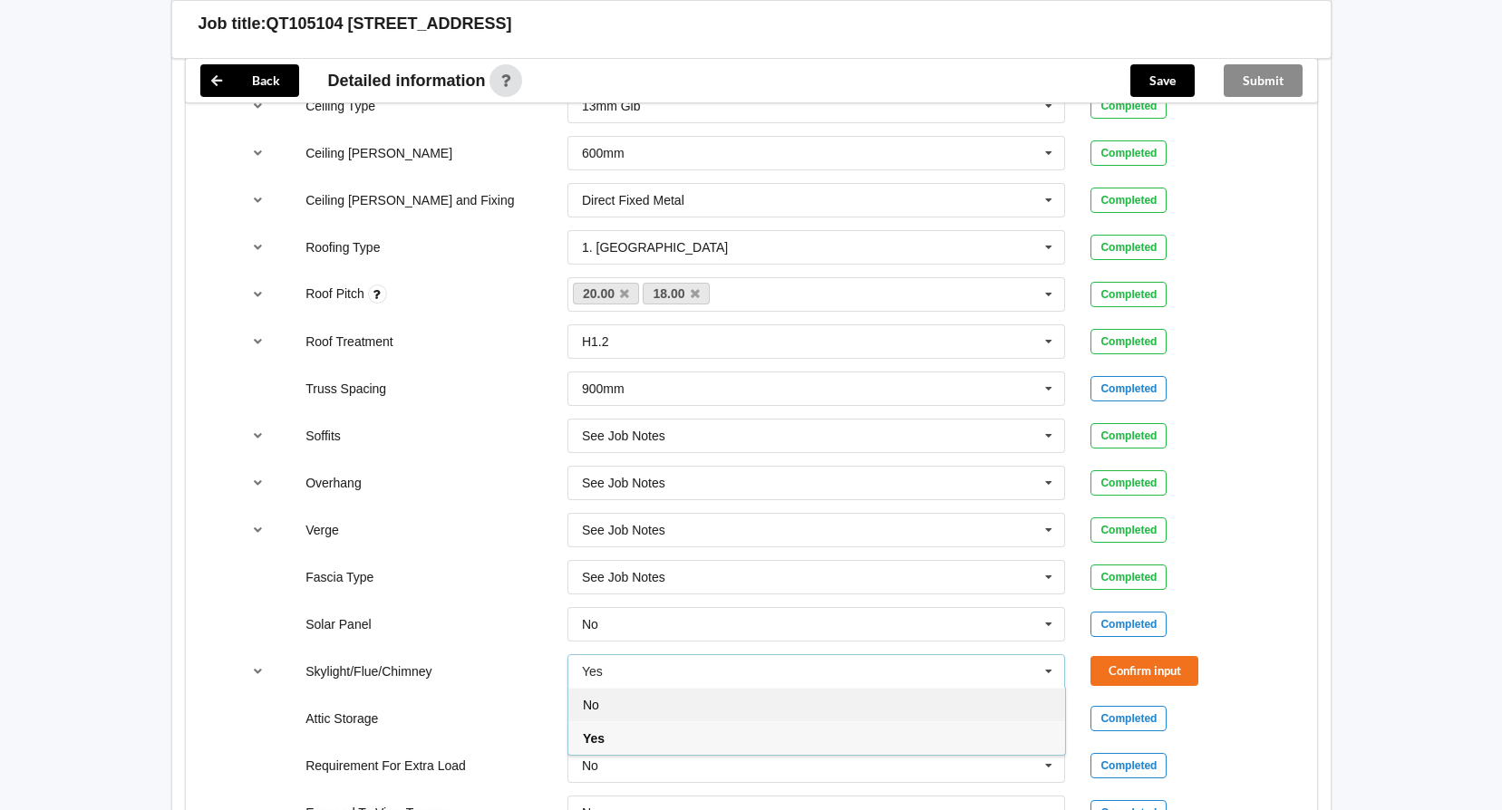
click at [822, 715] on div "No" at bounding box center [816, 705] width 497 height 34
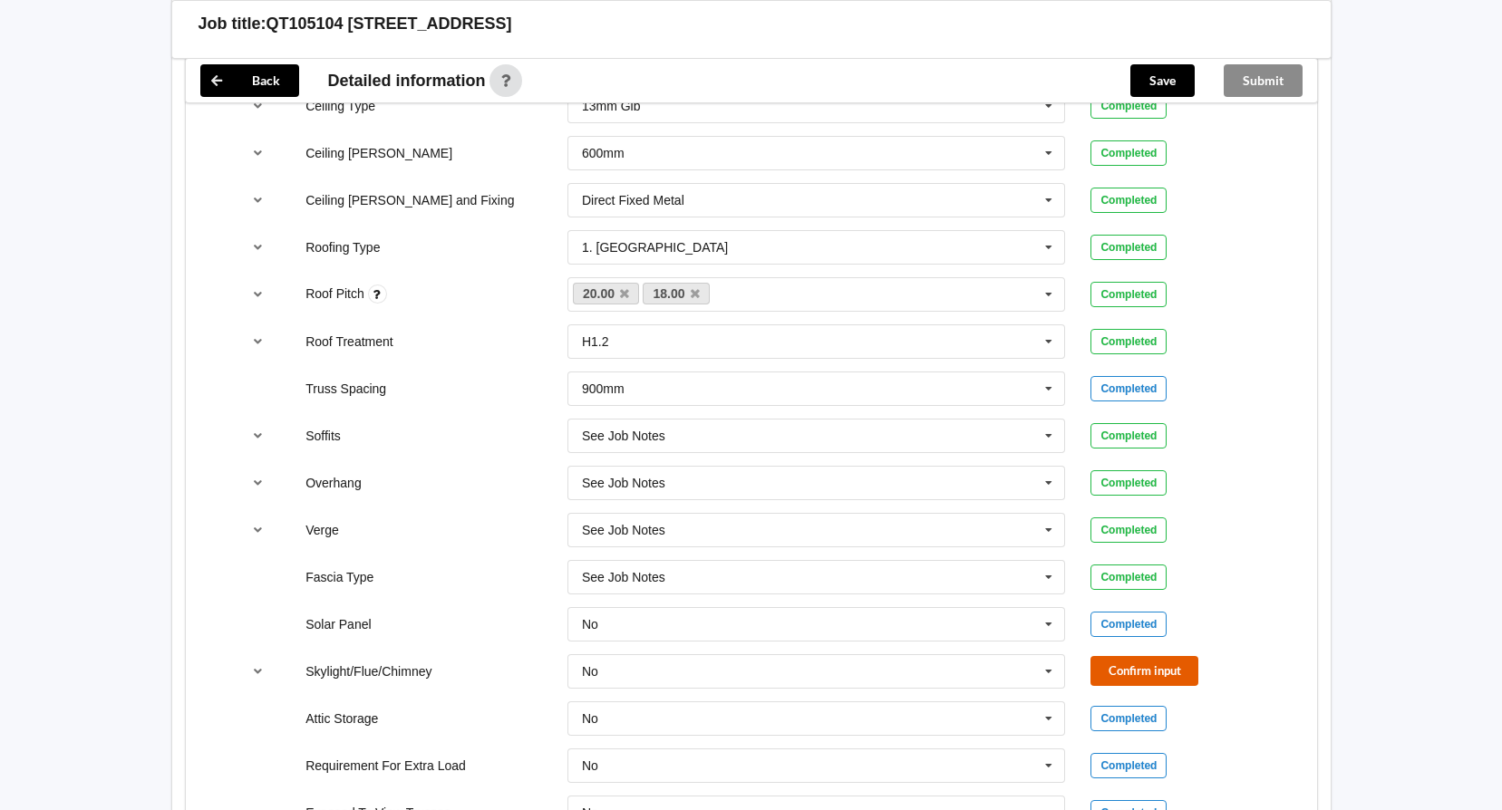
click at [1150, 670] on button "Confirm input" at bounding box center [1144, 671] width 108 height 30
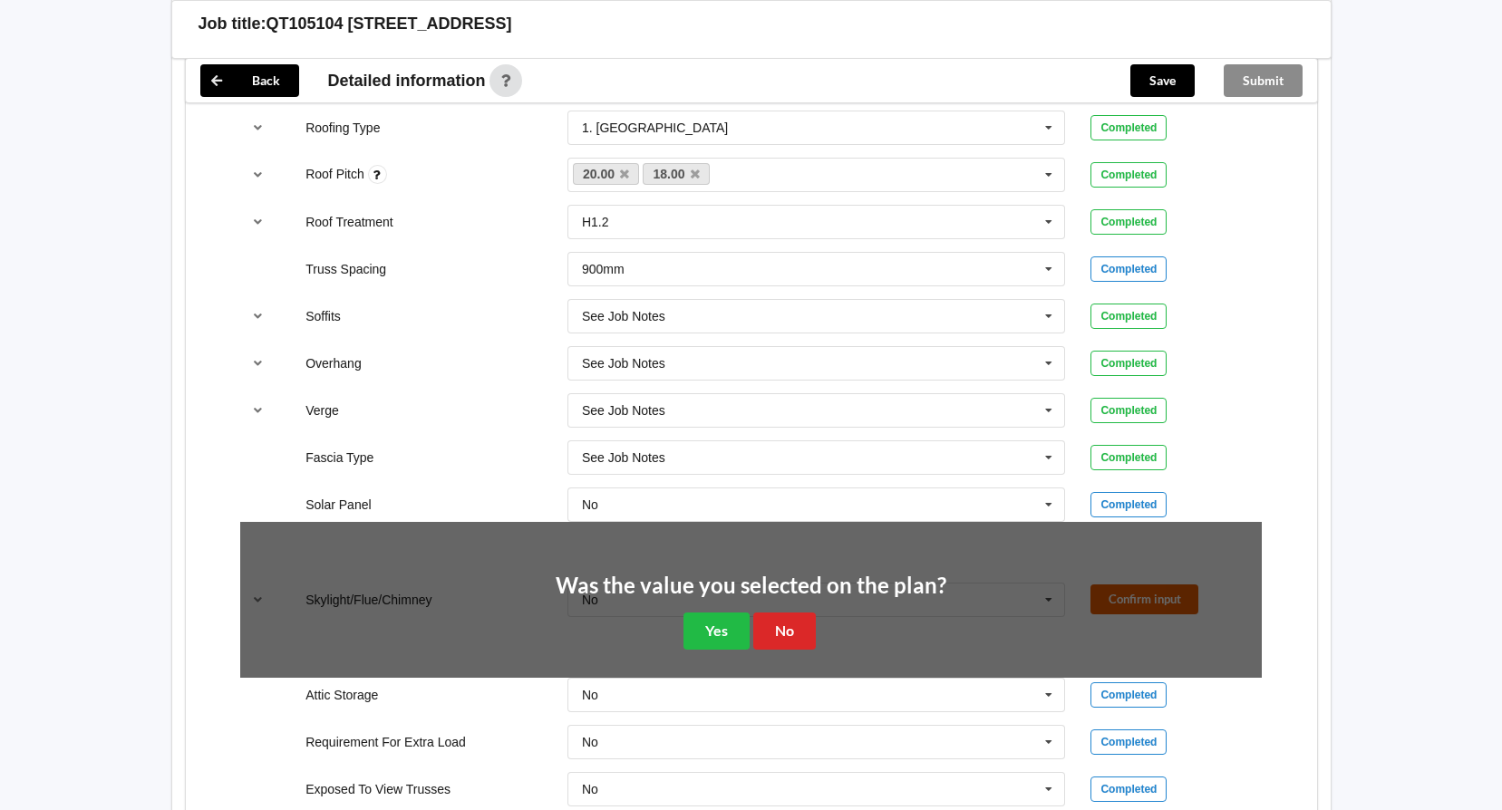
scroll to position [1541, 0]
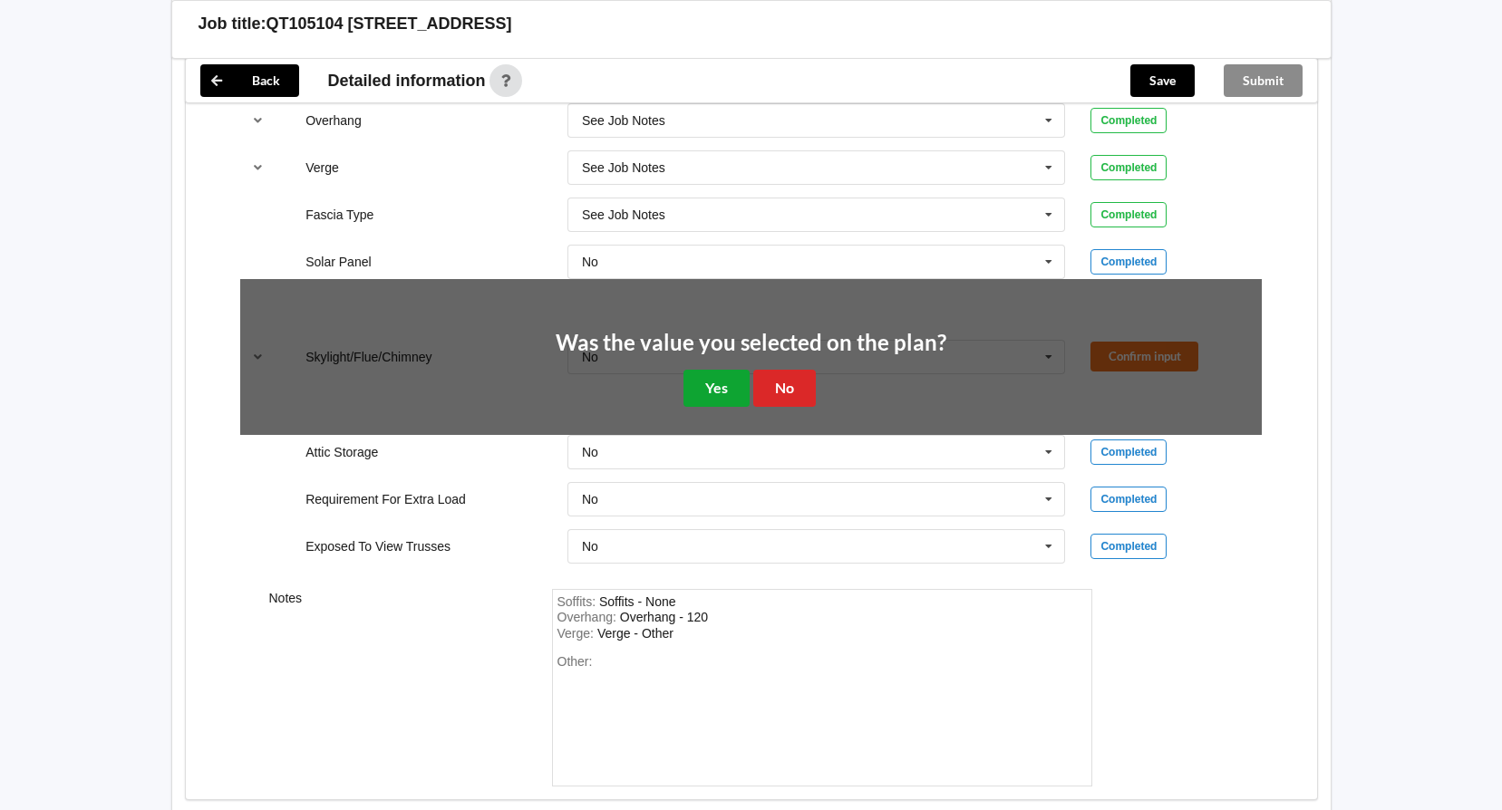
click at [722, 397] on button "Yes" at bounding box center [716, 388] width 66 height 37
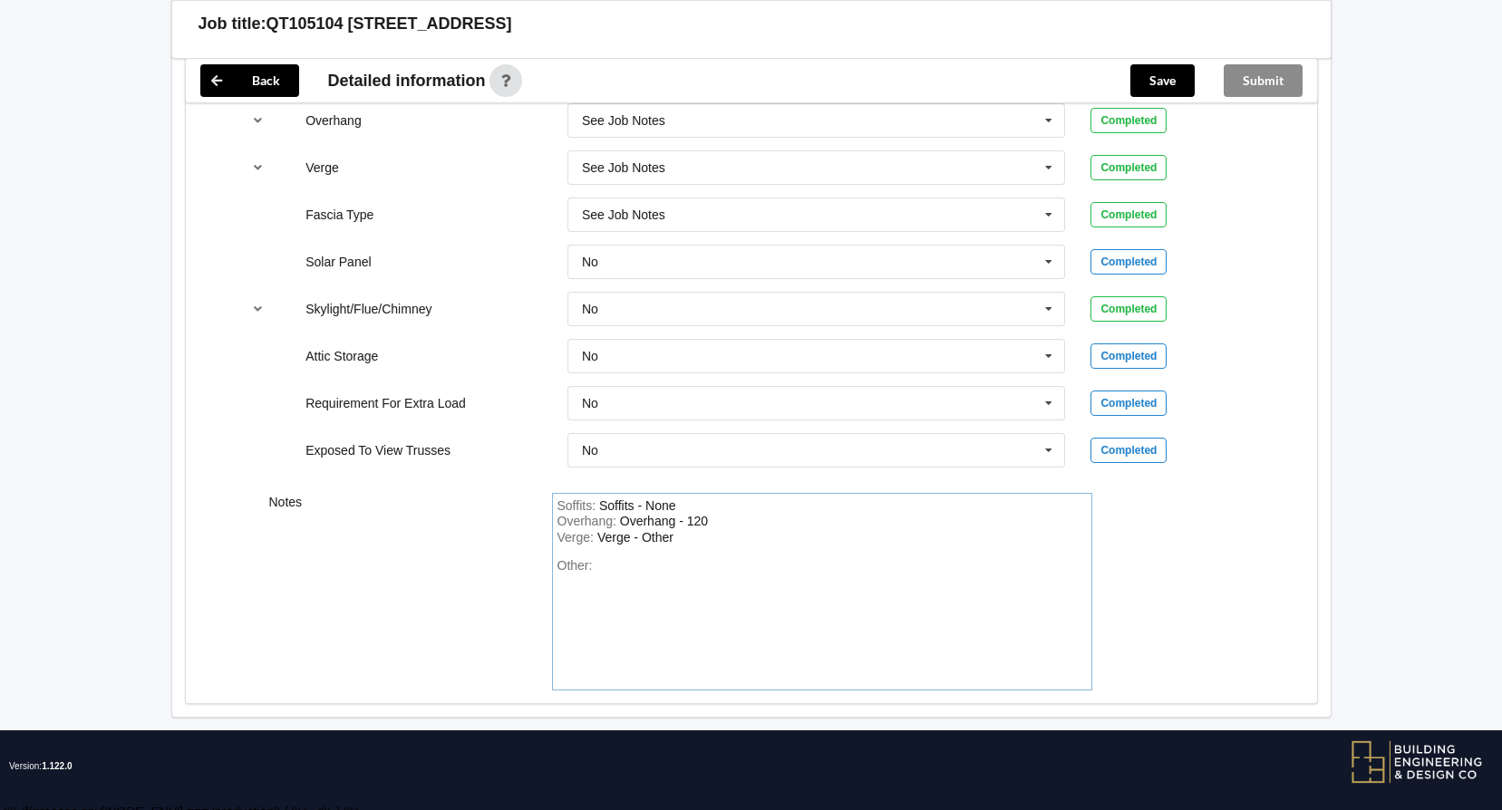
click at [623, 566] on div "Other:" at bounding box center [821, 621] width 529 height 127
click at [1162, 86] on button "Save" at bounding box center [1162, 80] width 64 height 33
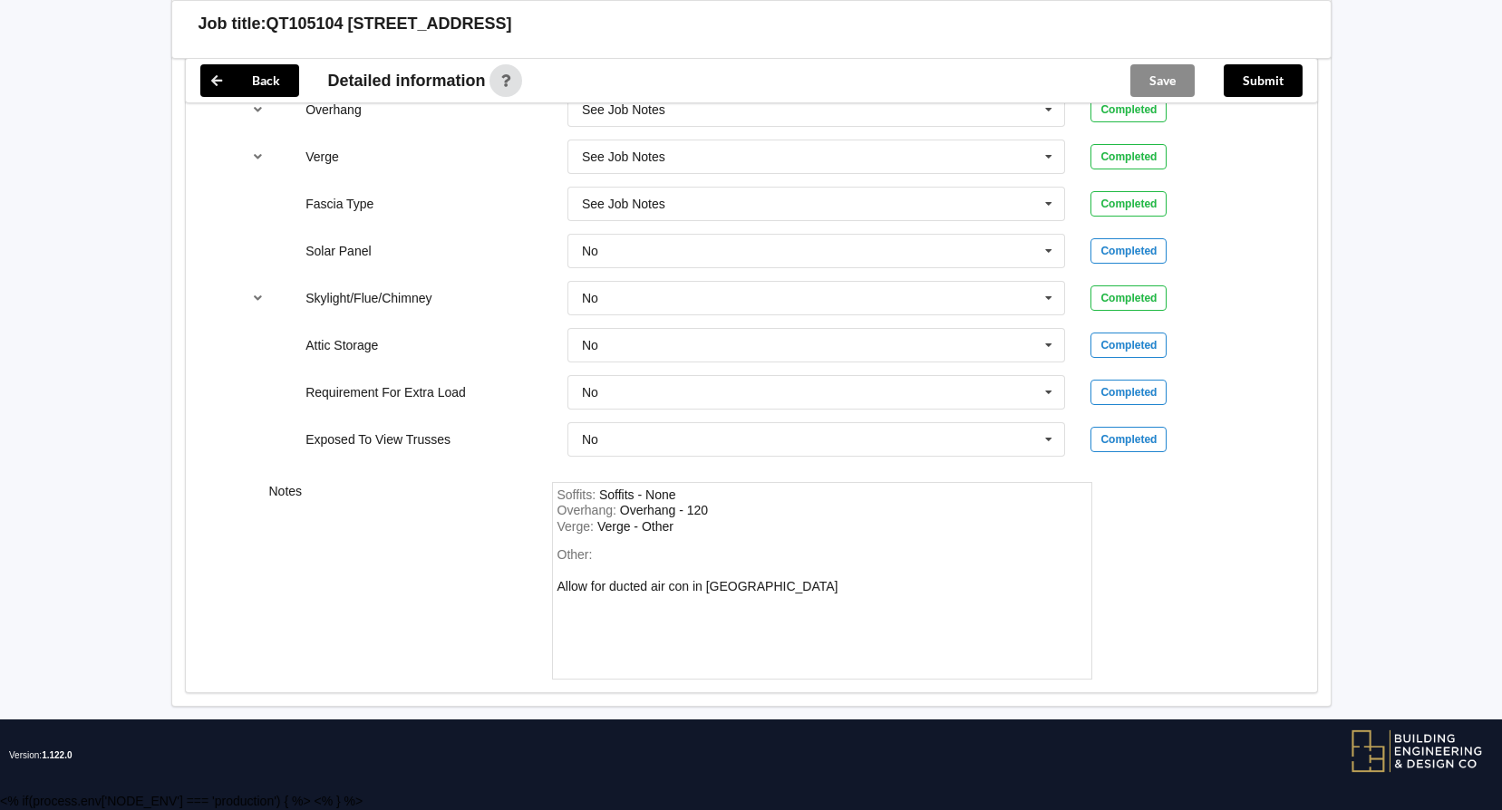
scroll to position [1468, 0]
click at [1261, 89] on button "Submit" at bounding box center [1263, 80] width 79 height 33
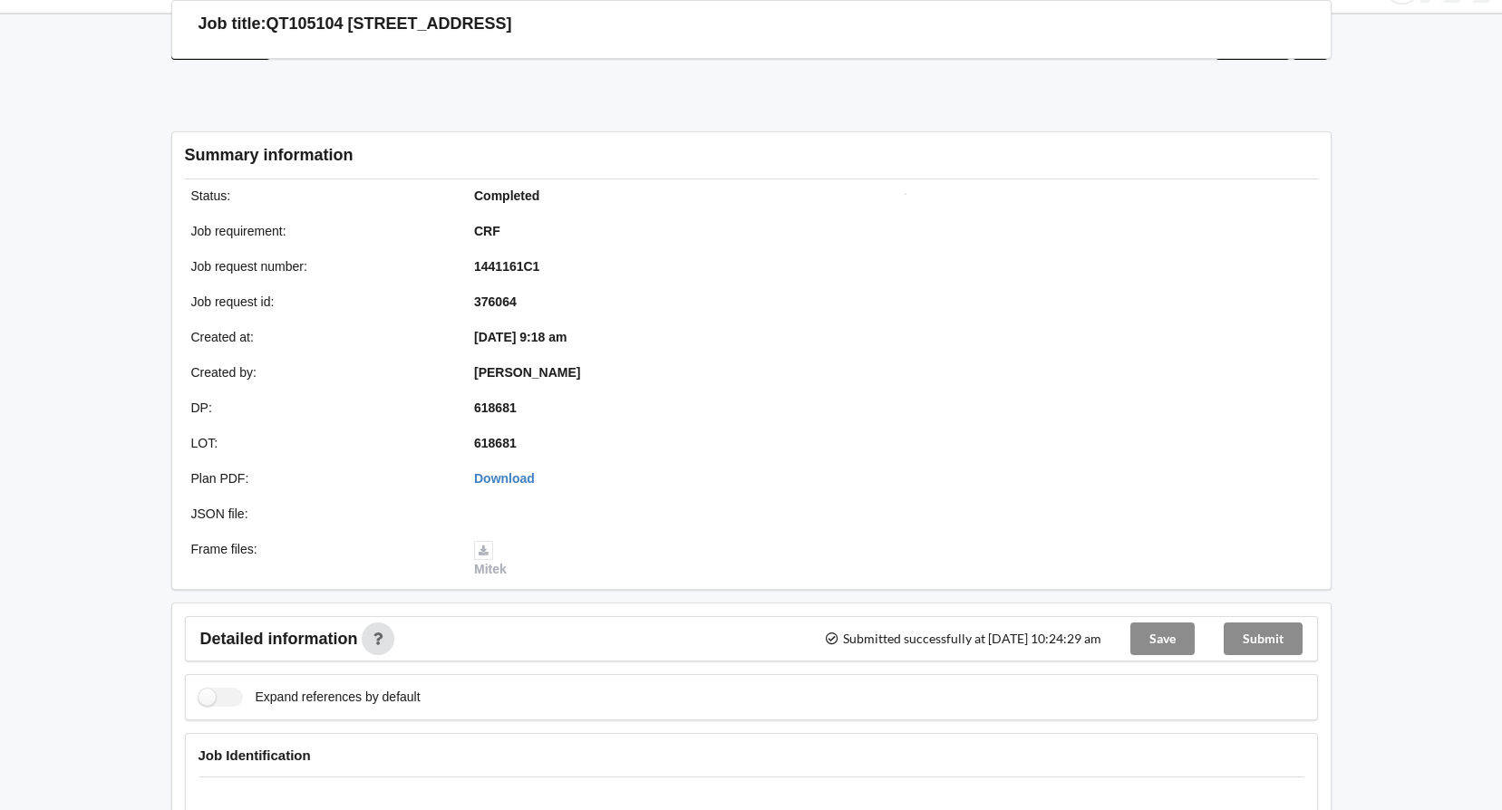
scroll to position [0, 0]
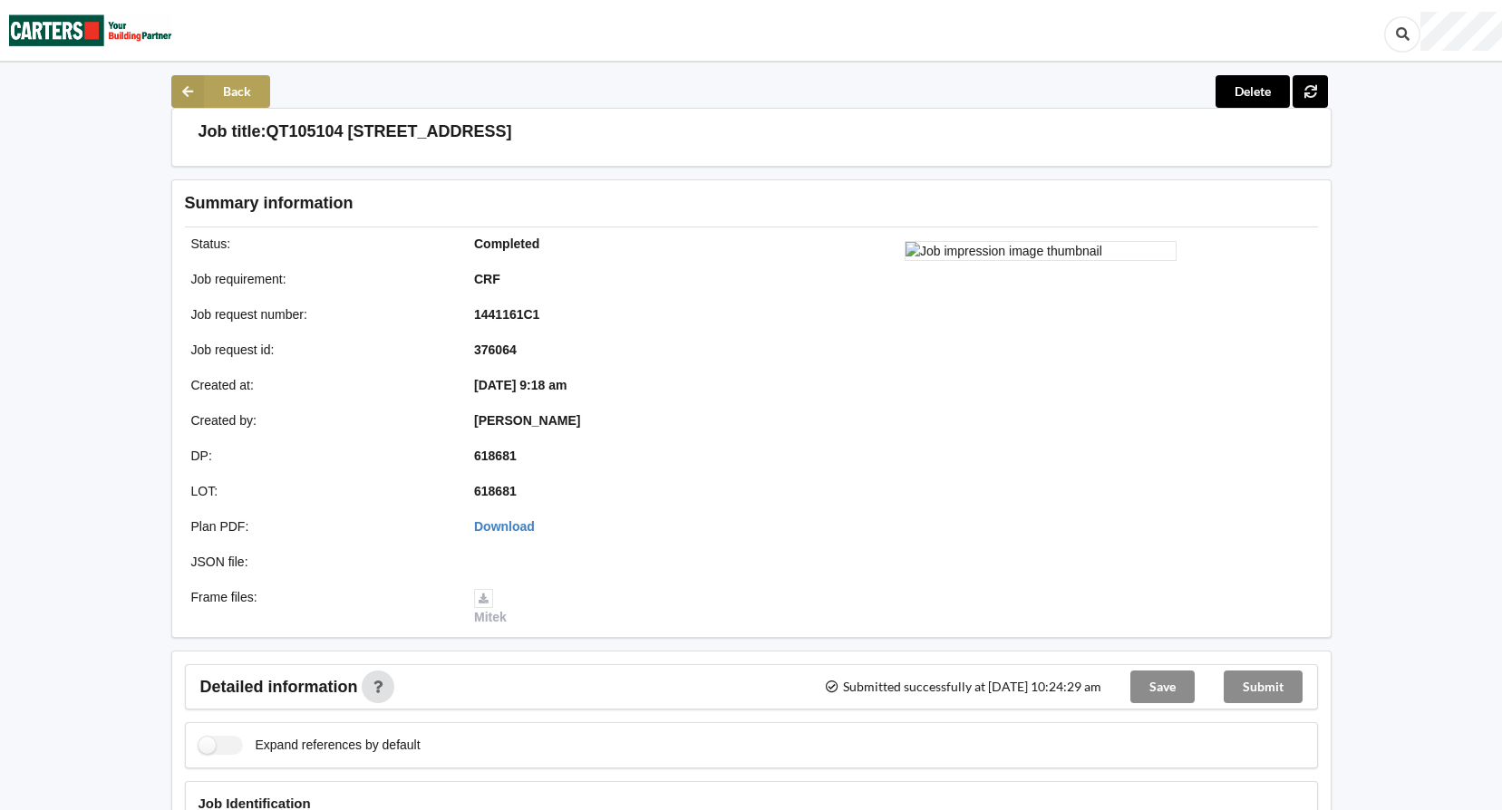
click at [238, 92] on button "Back" at bounding box center [220, 91] width 99 height 33
click at [108, 34] on img at bounding box center [90, 30] width 163 height 59
